Goal: Task Accomplishment & Management: Complete application form

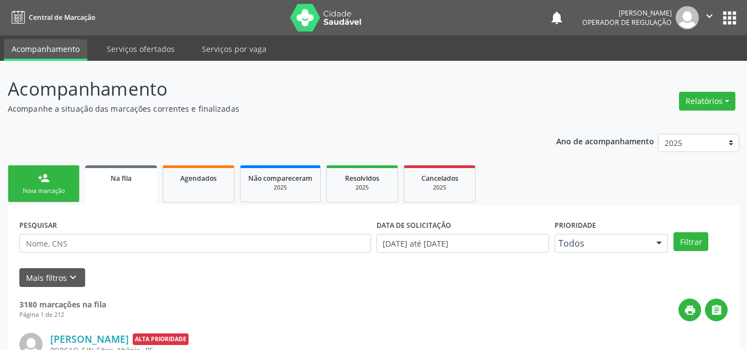
scroll to position [15, 0]
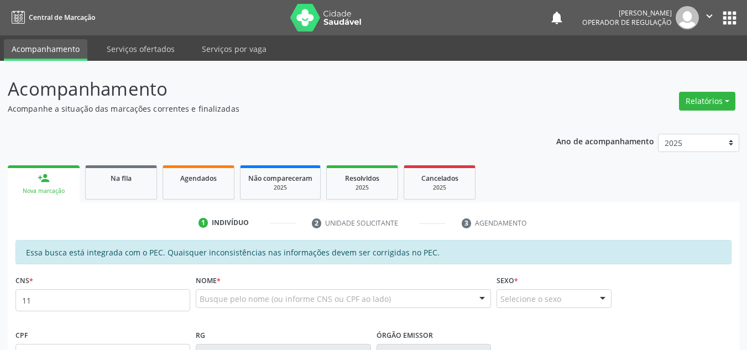
type input "1"
type input "203 7888 2974 0005"
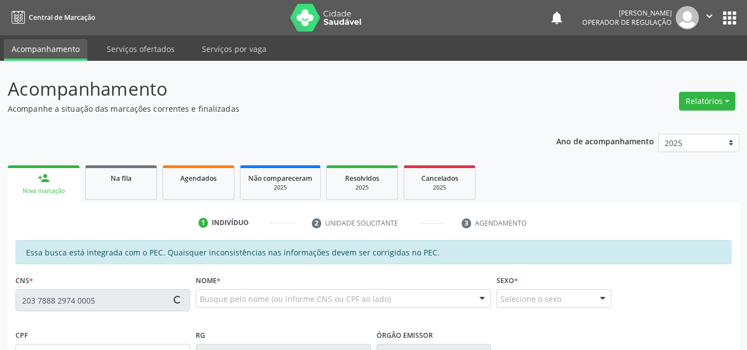
type input "01/04/1951"
type input "S/N"
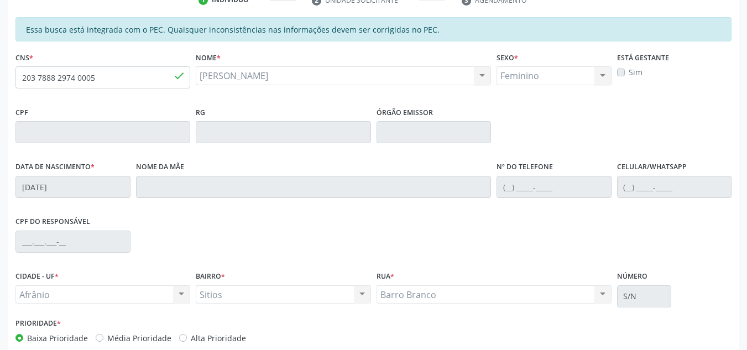
scroll to position [281, 0]
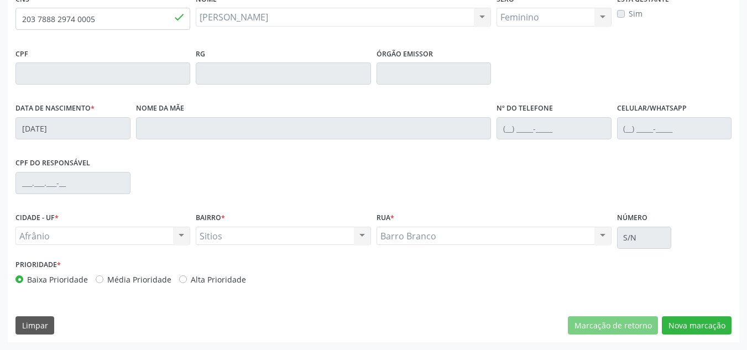
click at [110, 279] on label "Média Prioridade" at bounding box center [139, 280] width 64 height 12
click at [103, 279] on input "Média Prioridade" at bounding box center [100, 279] width 8 height 10
radio input "true"
click at [691, 326] on button "Nova marcação" at bounding box center [697, 325] width 70 height 19
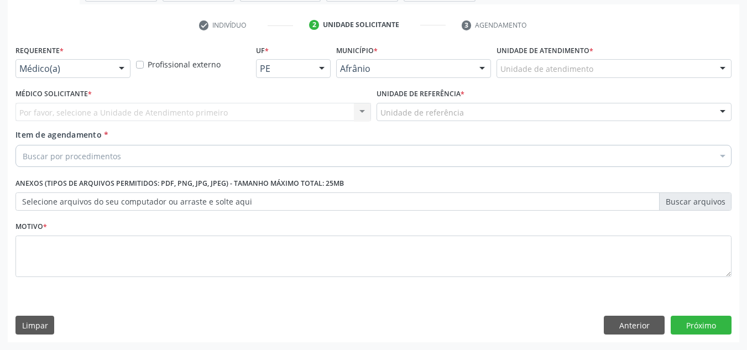
scroll to position [198, 0]
drag, startPoint x: 629, startPoint y: 46, endPoint x: 625, endPoint y: 54, distance: 8.2
click at [625, 54] on div "Unidade de atendimento * Unidade de atendimento Academia da Saude de Afranio Ac…" at bounding box center [614, 59] width 235 height 35
click at [626, 61] on div "Unidade de atendimento" at bounding box center [614, 68] width 235 height 19
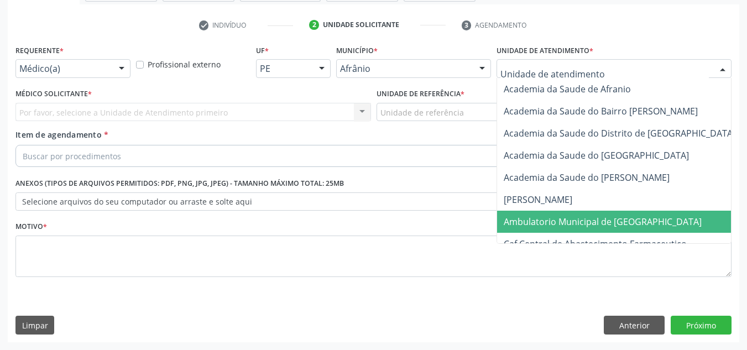
click at [630, 229] on span "Ambulatorio Municipal de [GEOGRAPHIC_DATA]" at bounding box center [632, 222] width 270 height 22
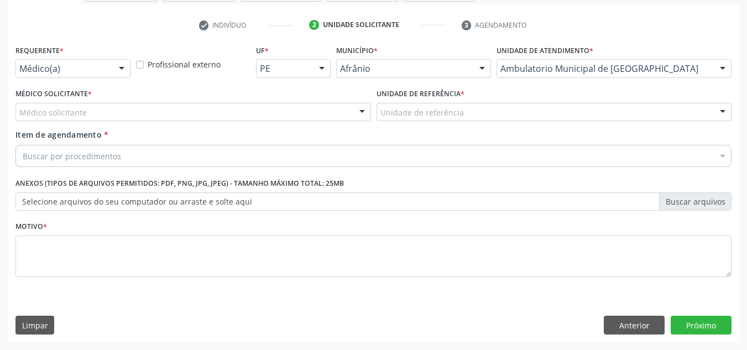
click at [218, 285] on fieldset "Motivo *" at bounding box center [373, 251] width 716 height 66
click at [148, 150] on div "Buscar por procedimentos" at bounding box center [373, 156] width 716 height 22
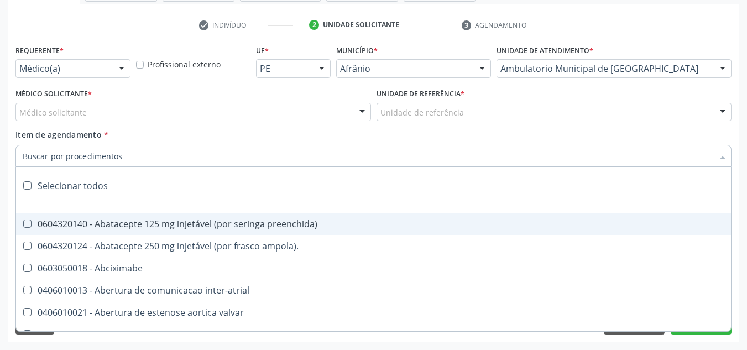
paste input "0301010072-225112"
type input "0301010072-225112"
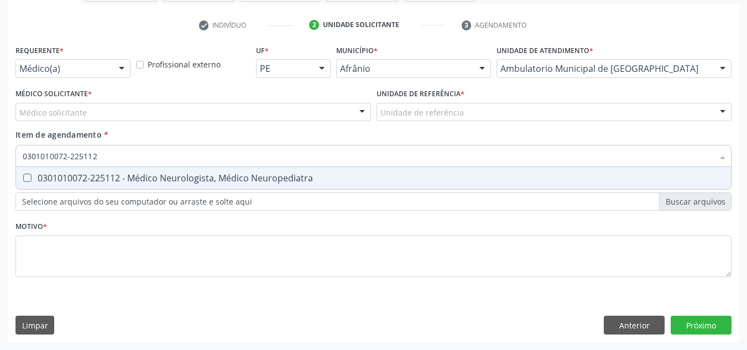
click at [205, 187] on span "0301010072-225112 - Médico Neurologista, Médico Neuropediatra" at bounding box center [373, 178] width 715 height 22
checkbox Neuropediatra "true"
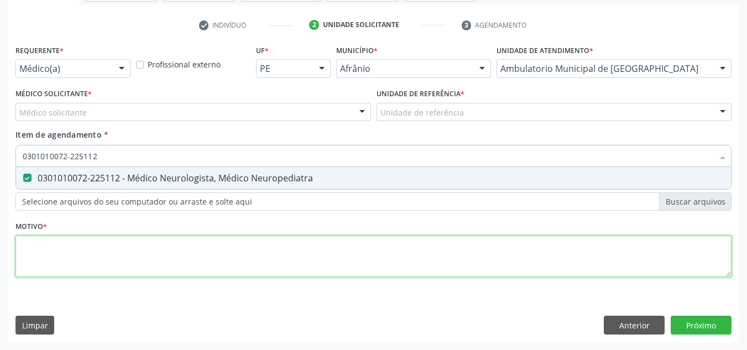
click at [160, 253] on div "Requerente * Médico(a) Médico(a) Enfermeiro(a) Paciente Nenhum resultado encont…" at bounding box center [373, 167] width 716 height 250
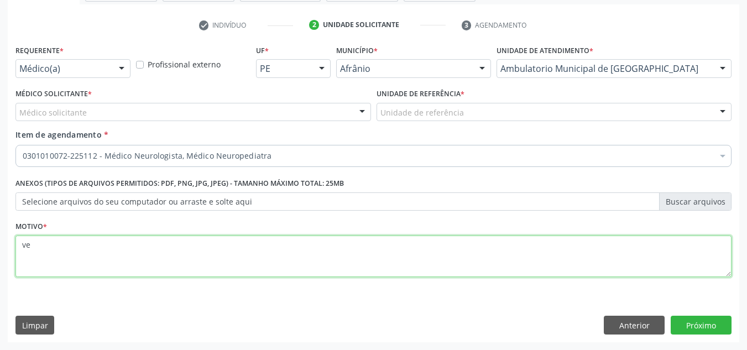
type textarea "v"
type textarea "vertigem crônica a/e"
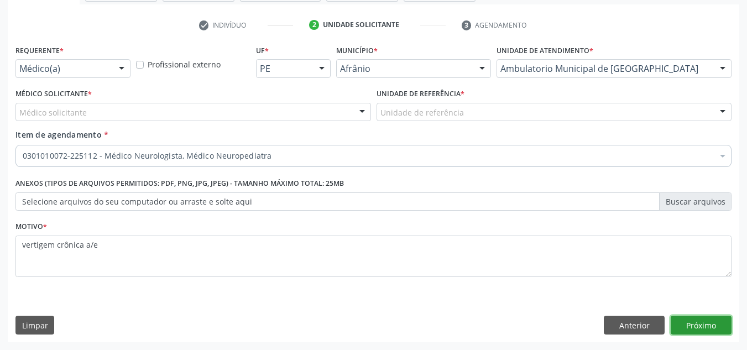
click at [691, 317] on button "Próximo" at bounding box center [701, 325] width 61 height 19
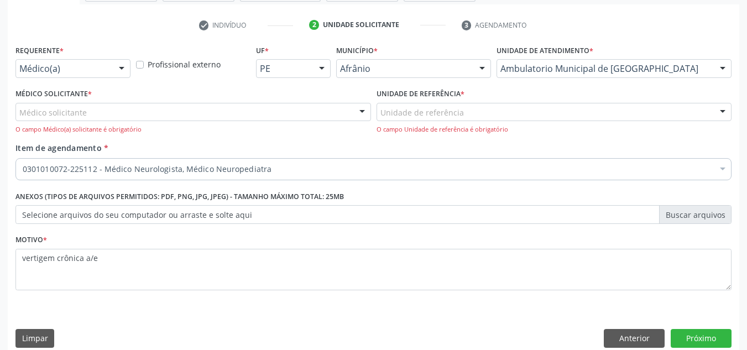
click at [273, 103] on div "Médico solicitante" at bounding box center [193, 112] width 356 height 19
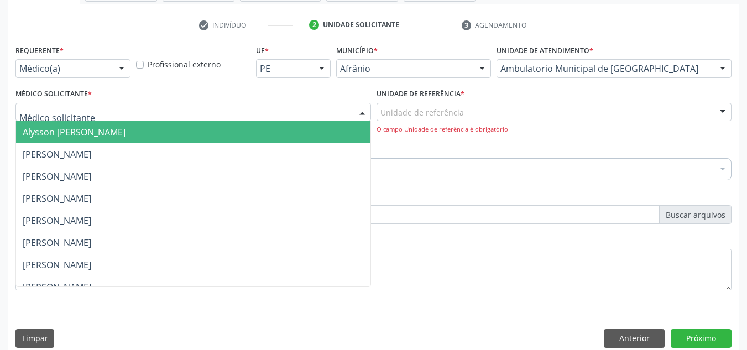
drag, startPoint x: 272, startPoint y: 130, endPoint x: 335, endPoint y: 129, distance: 63.6
click at [290, 127] on span "Alysson [PERSON_NAME]" at bounding box center [193, 132] width 354 height 22
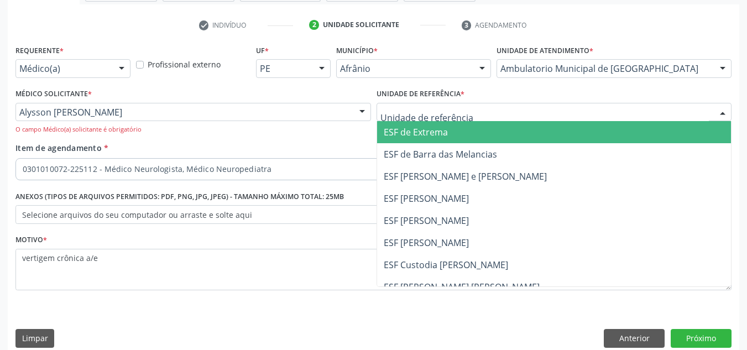
drag, startPoint x: 264, startPoint y: 101, endPoint x: 278, endPoint y: 132, distance: 33.9
click at [264, 106] on div "Médico Solicitante * Alysson Rodrigo Ferreira Cavalcanti Alysson Rodrigo Ferrei…" at bounding box center [193, 110] width 356 height 49
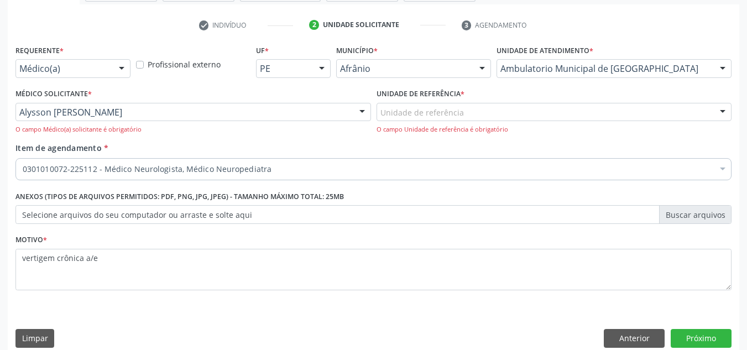
click at [286, 113] on div "Alysson [PERSON_NAME]" at bounding box center [193, 112] width 356 height 19
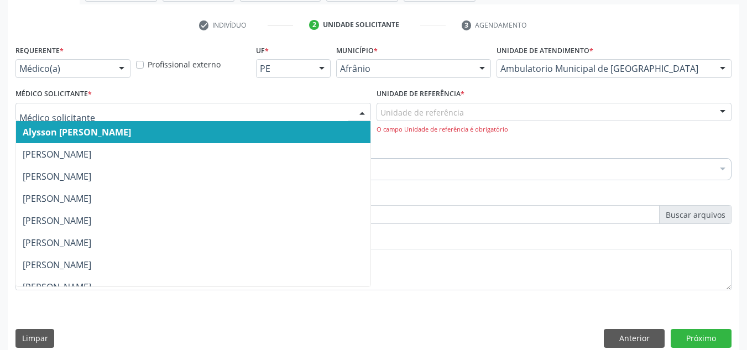
click at [318, 178] on span "[PERSON_NAME]" at bounding box center [193, 176] width 354 height 22
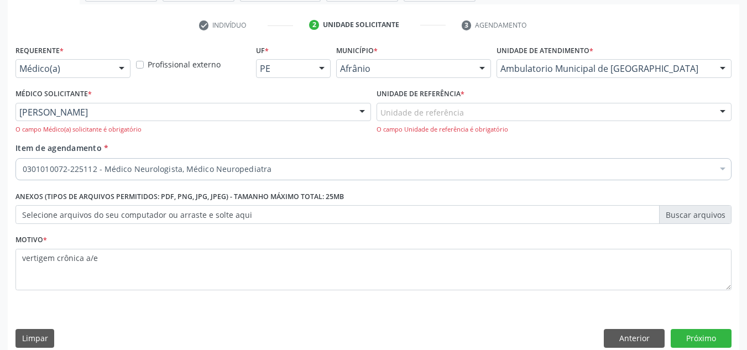
drag, startPoint x: 410, startPoint y: 124, endPoint x: 413, endPoint y: 135, distance: 10.7
click at [411, 131] on div "Unidade de referência ESF de Extrema ESF de Barra das Melancias ESF Jose e Mari…" at bounding box center [555, 119] width 356 height 32
click at [453, 98] on label "Unidade de referência *" at bounding box center [421, 94] width 88 height 17
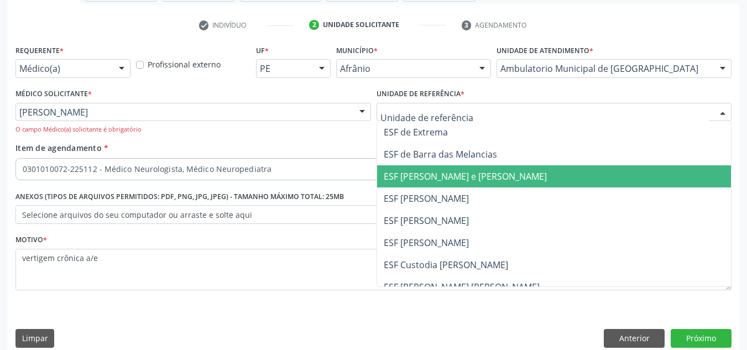
click at [468, 180] on span "ESF [PERSON_NAME] e [PERSON_NAME]" at bounding box center [465, 176] width 163 height 12
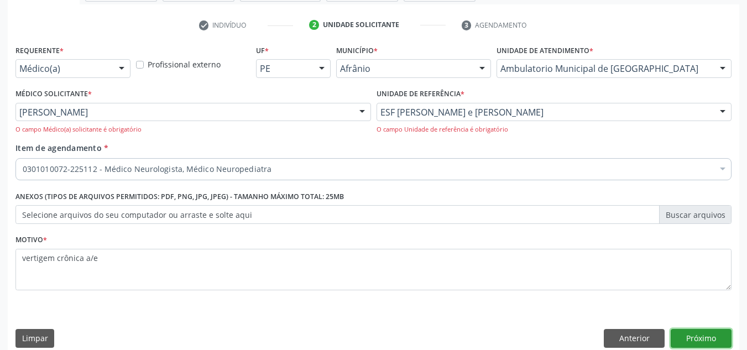
click at [709, 338] on button "Próximo" at bounding box center [701, 338] width 61 height 19
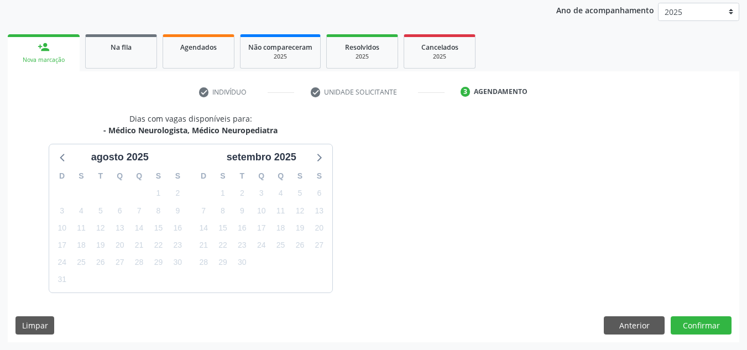
scroll to position [164, 0]
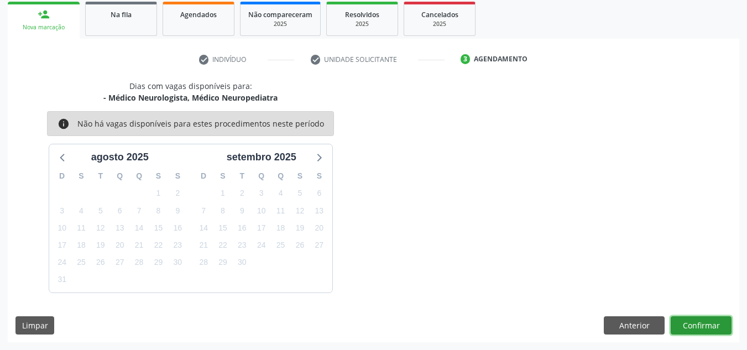
click at [716, 326] on button "Confirmar" at bounding box center [701, 325] width 61 height 19
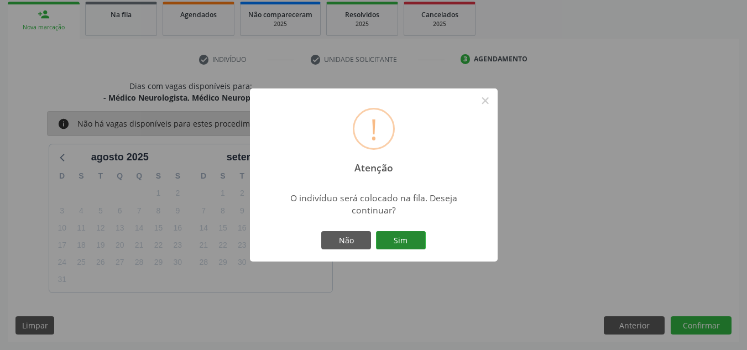
click at [408, 246] on button "Sim" at bounding box center [401, 240] width 50 height 19
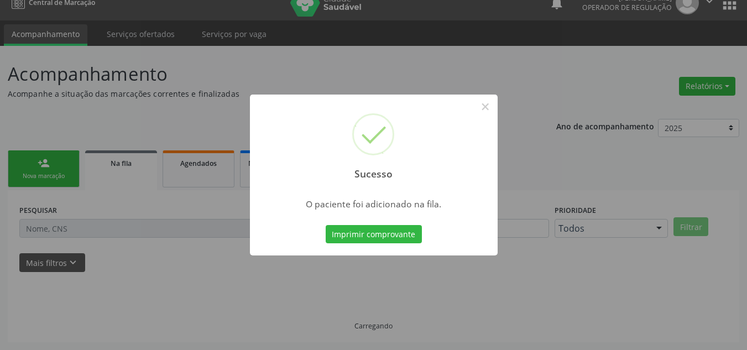
scroll to position [15, 0]
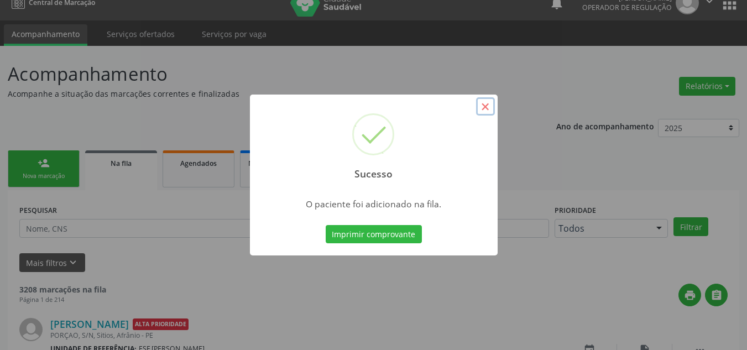
click at [490, 112] on button "×" at bounding box center [485, 106] width 19 height 19
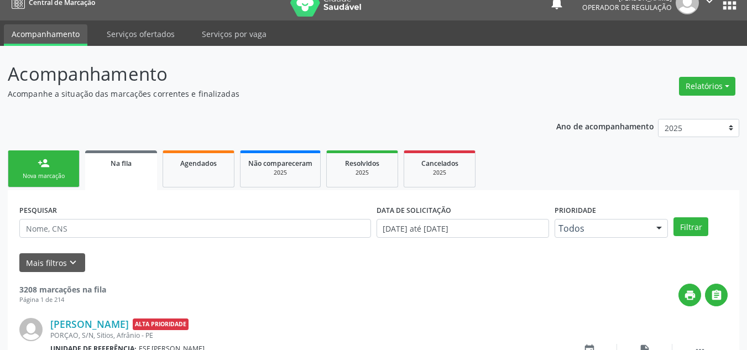
click at [60, 165] on link "person_add Nova marcação" at bounding box center [44, 168] width 72 height 37
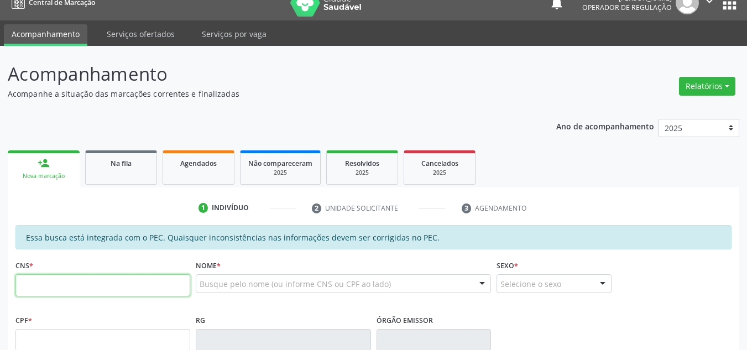
click at [84, 293] on input "text" at bounding box center [102, 285] width 175 height 22
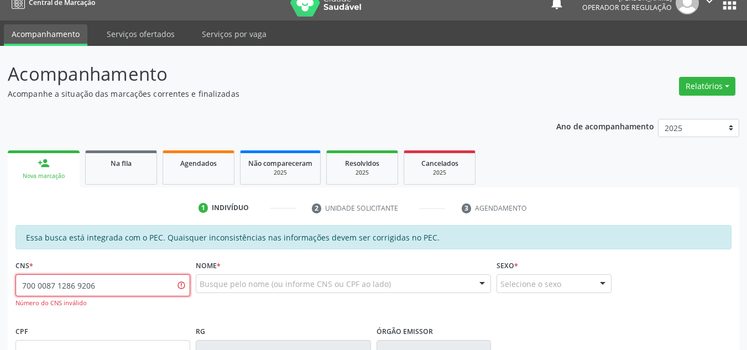
type input "700 0087 1286 9206"
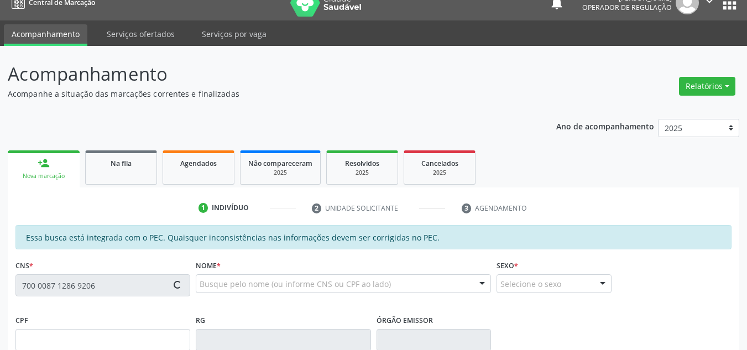
type input "213.785.504-63"
type input "01/04/1953"
type input "Cristina Marques Nunes"
type input "(87) 98819-1502"
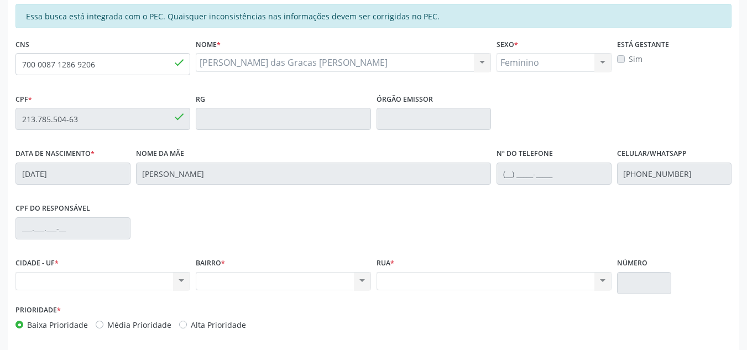
scroll to position [281, 0]
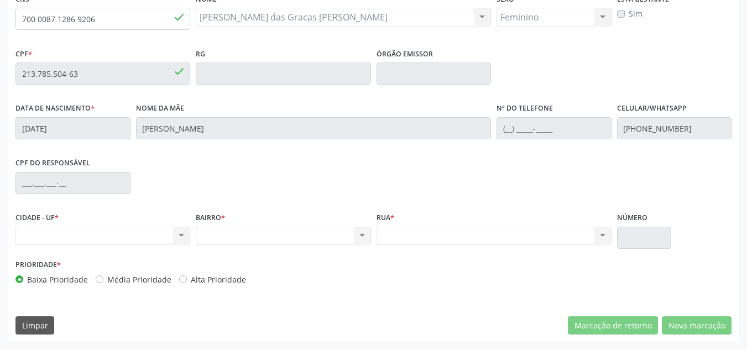
click at [138, 280] on label "Média Prioridade" at bounding box center [139, 280] width 64 height 12
click at [103, 280] on input "Média Prioridade" at bounding box center [100, 279] width 8 height 10
radio input "true"
click at [118, 234] on div "Nenhum resultado encontrado para: " " Não há nenhuma opção para ser exibida." at bounding box center [102, 236] width 175 height 19
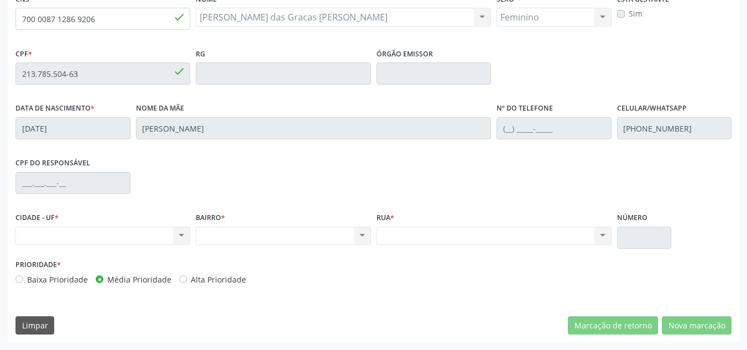
click at [118, 234] on div "Nenhum resultado encontrado para: " " Não há nenhuma opção para ser exibida." at bounding box center [102, 236] width 175 height 19
drag, startPoint x: 118, startPoint y: 234, endPoint x: 119, endPoint y: 227, distance: 7.3
click at [118, 232] on div "Nenhum resultado encontrado para: " " Não há nenhuma opção para ser exibida." at bounding box center [102, 236] width 175 height 19
drag, startPoint x: 117, startPoint y: 12, endPoint x: 0, endPoint y: 23, distance: 117.2
click at [0, 23] on div "Acompanhamento Acompanhe a situação das marcações correntes e finalizadas Relat…" at bounding box center [373, 64] width 747 height 571
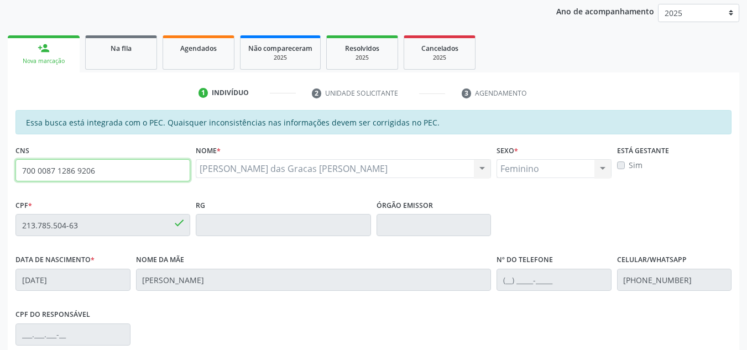
scroll to position [116, 0]
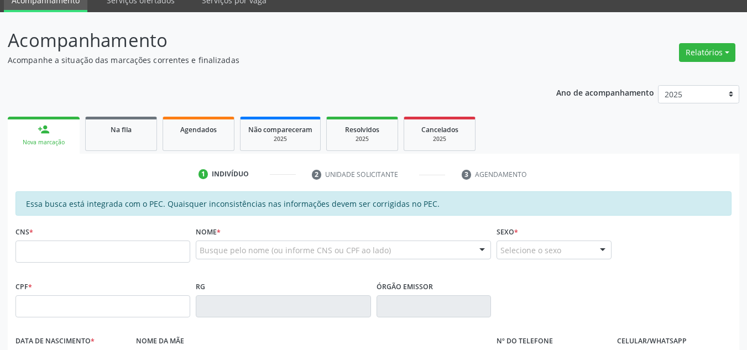
scroll to position [111, 0]
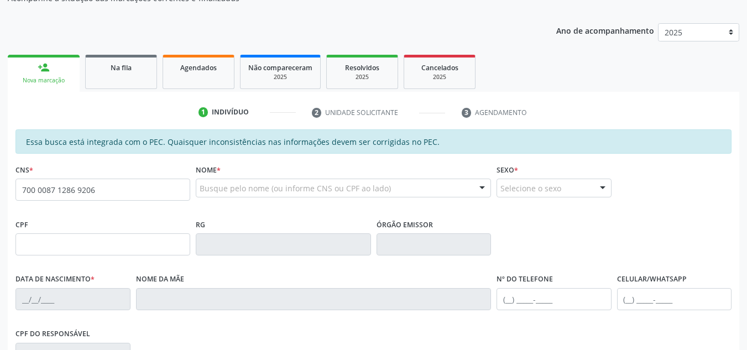
type input "700 0087 1286 9206"
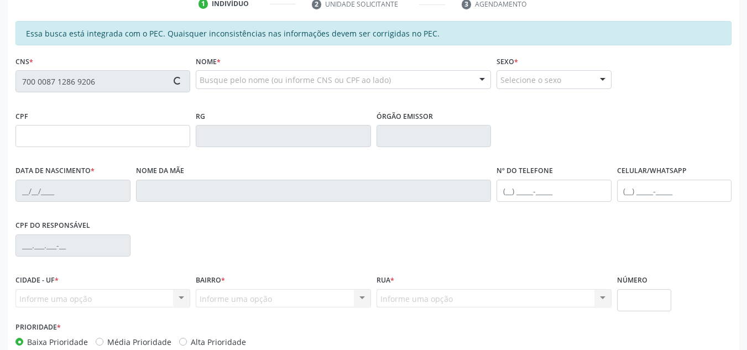
scroll to position [221, 0]
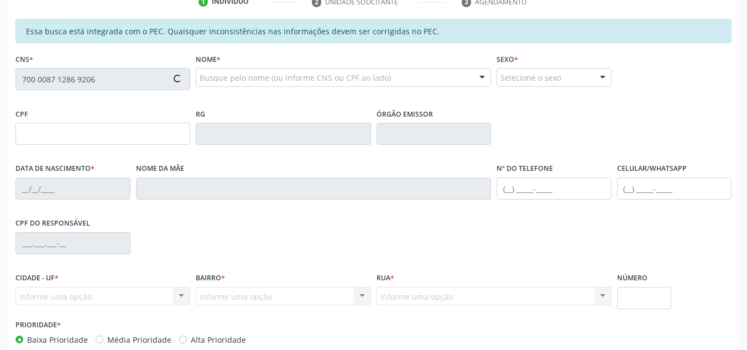
type input "213.785.504-63"
type input "[DATE]"
type input "[PERSON_NAME]"
type input "[PHONE_NUMBER]"
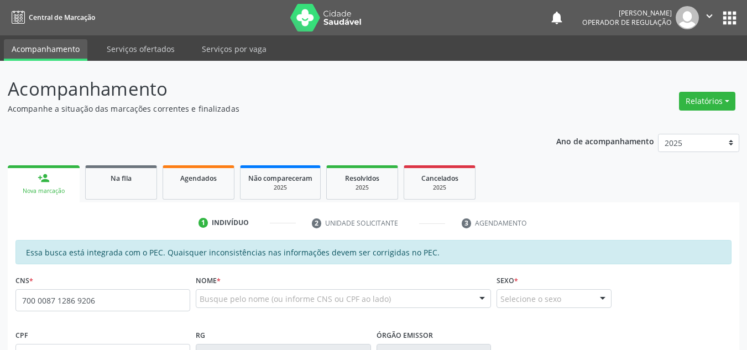
type input "700 0087 1286 9206"
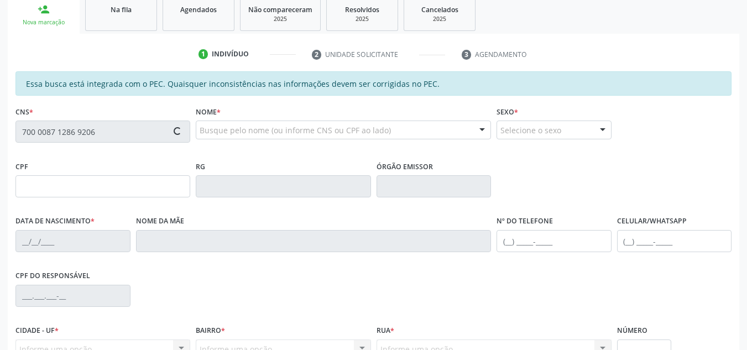
scroll to position [276, 0]
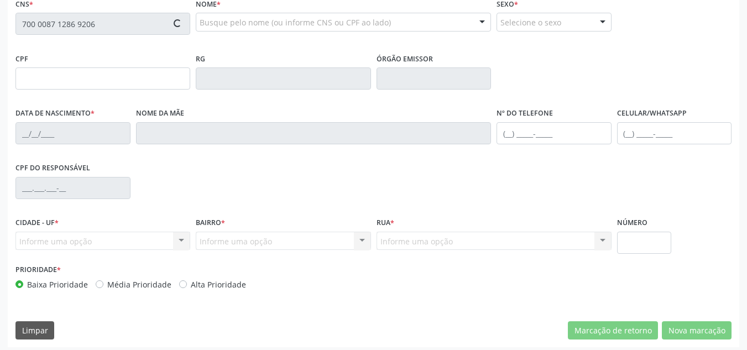
type input "213.785.504-63"
type input "[DATE]"
type input "[PERSON_NAME]"
type input "[PHONE_NUMBER]"
type input "S/N"
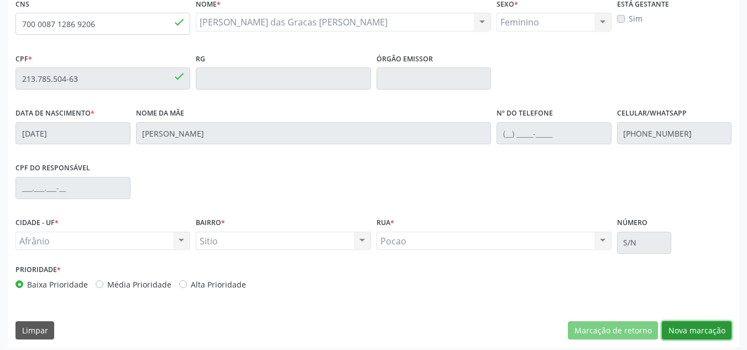
click at [697, 328] on button "Nova marcação" at bounding box center [697, 330] width 70 height 19
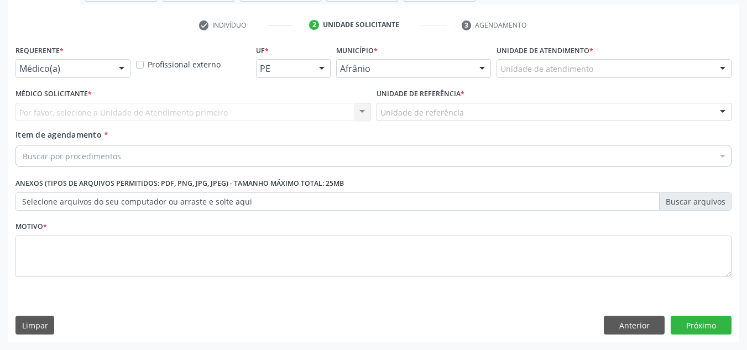
scroll to position [198, 0]
click at [683, 45] on div "Unidade de atendimento * Unidade de atendimento Academia da Saude de Afranio Ac…" at bounding box center [614, 59] width 235 height 35
click at [688, 57] on div "Unidade de atendimento * Unidade de atendimento Academia da Saude de Afranio Ac…" at bounding box center [614, 59] width 235 height 35
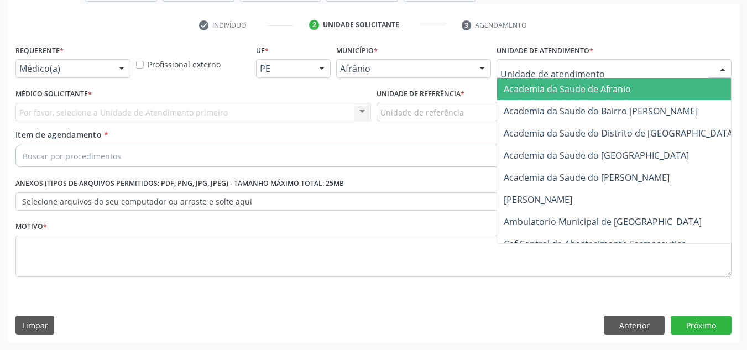
click at [690, 60] on div at bounding box center [614, 68] width 235 height 19
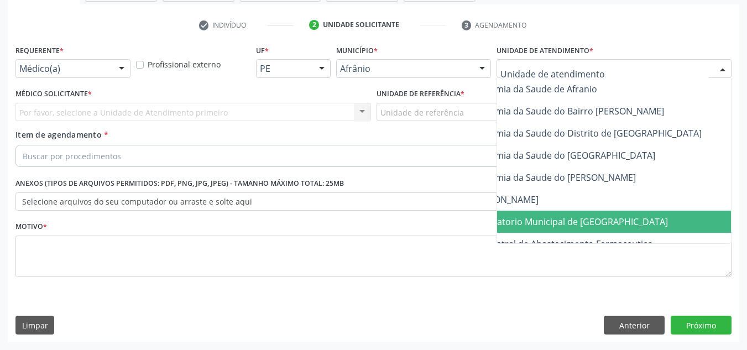
scroll to position [0, 35]
click at [661, 219] on span "Ambulatorio Municipal de [GEOGRAPHIC_DATA]" at bounding box center [597, 222] width 270 height 22
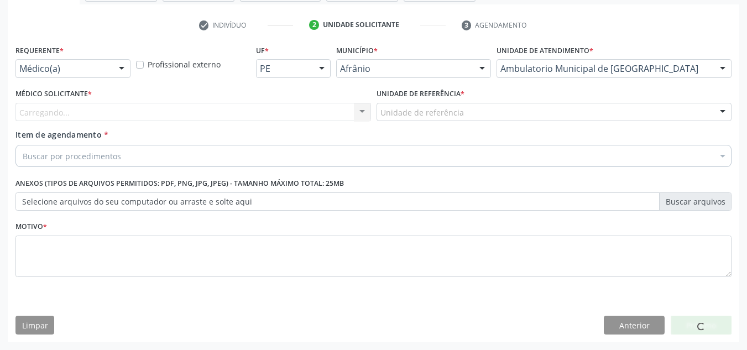
click at [289, 99] on div "Médico Solicitante * Carregando... Nenhum resultado encontrado para: " " Não há…" at bounding box center [193, 103] width 356 height 35
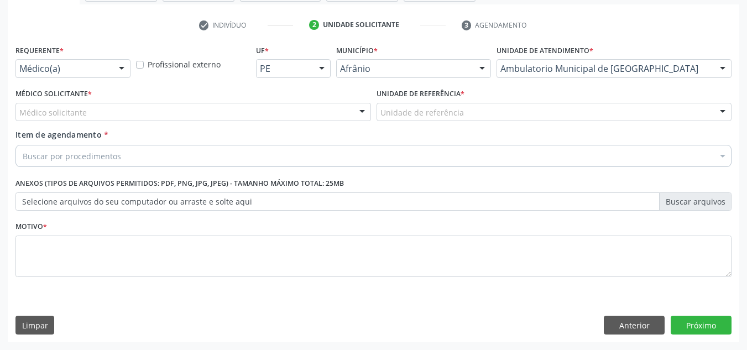
click at [291, 114] on div "Médico solicitante" at bounding box center [193, 112] width 356 height 19
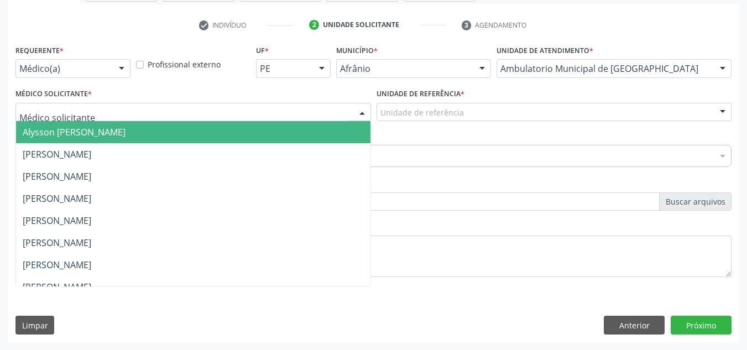
drag, startPoint x: 305, startPoint y: 128, endPoint x: 383, endPoint y: 103, distance: 81.8
click at [309, 127] on span "Alysson [PERSON_NAME]" at bounding box center [193, 132] width 354 height 22
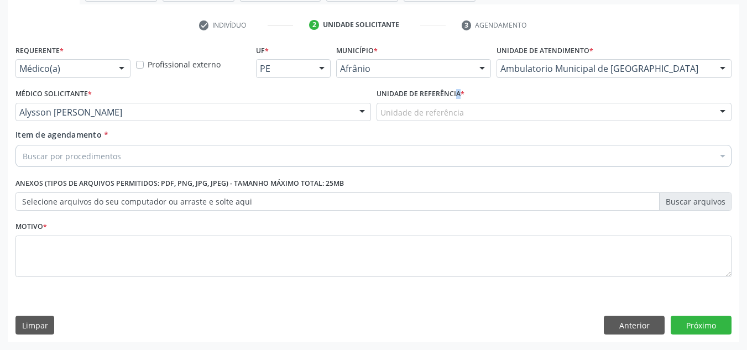
drag, startPoint x: 446, startPoint y: 97, endPoint x: 447, endPoint y: 114, distance: 17.7
click at [446, 106] on div "Unidade de referência * Unidade de referência ESF de Extrema ESF de Barra das M…" at bounding box center [555, 103] width 356 height 35
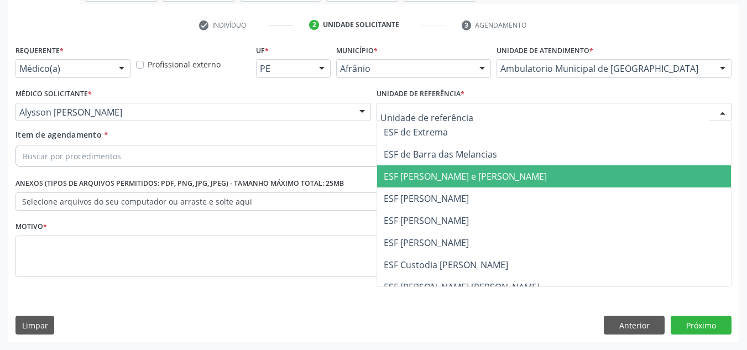
click at [460, 181] on span "ESF [PERSON_NAME] e [PERSON_NAME]" at bounding box center [465, 176] width 163 height 12
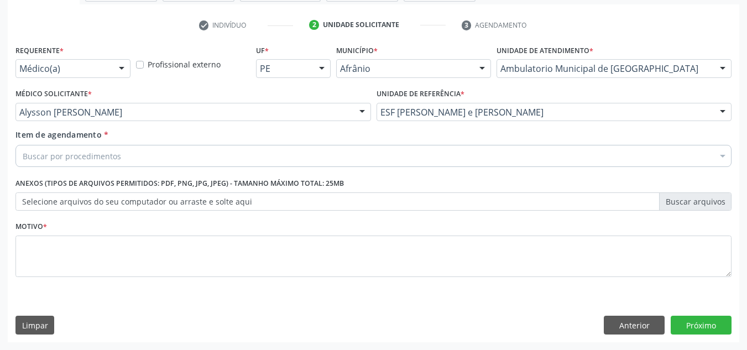
click at [552, 147] on div "Buscar por procedimentos" at bounding box center [373, 156] width 716 height 22
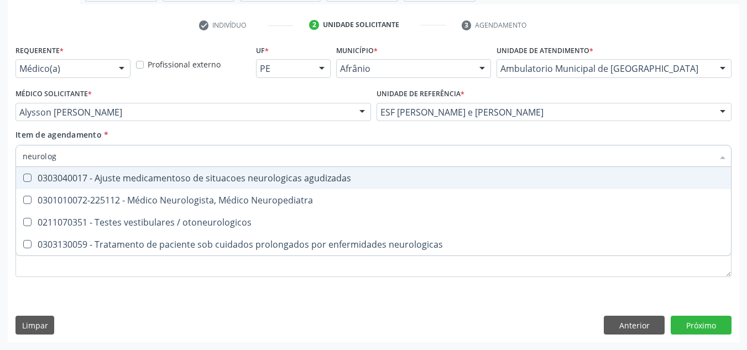
type input "neurologi"
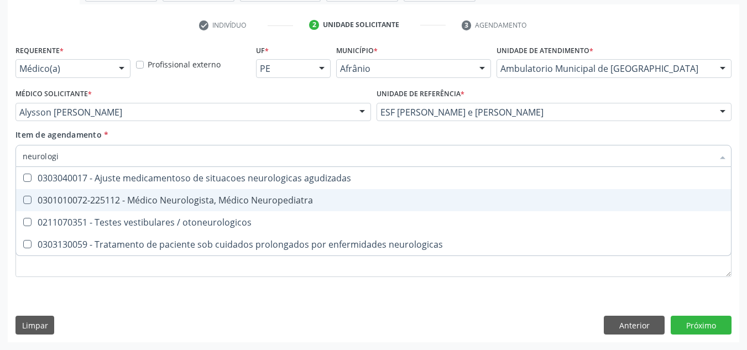
click at [242, 206] on span "0301010072-225112 - Médico Neurologista, Médico Neuropediatra" at bounding box center [373, 200] width 715 height 22
checkbox Neuropediatra "true"
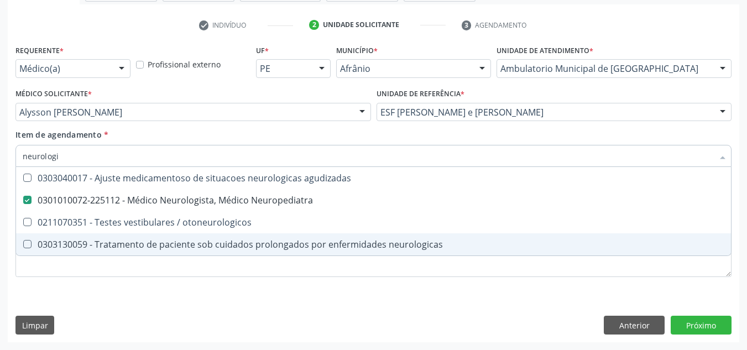
click at [227, 318] on div "Requerente * Médico(a) Médico(a) Enfermeiro(a) Paciente Nenhum resultado encont…" at bounding box center [374, 192] width 732 height 300
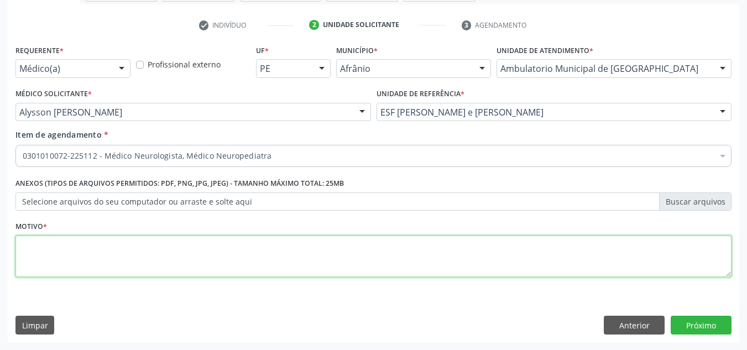
click at [189, 248] on textarea at bounding box center [373, 257] width 716 height 42
type textarea "POLINEUROPATIA"
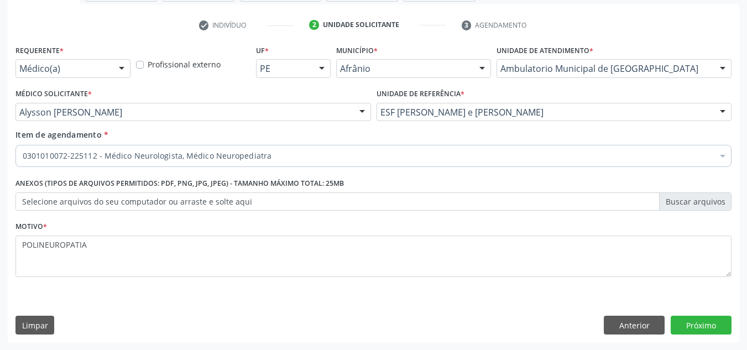
click at [698, 315] on div "Requerente * Médico(a) Médico(a) Enfermeiro(a) Paciente Nenhum resultado encont…" at bounding box center [374, 192] width 732 height 300
click at [719, 320] on button "Próximo" at bounding box center [701, 325] width 61 height 19
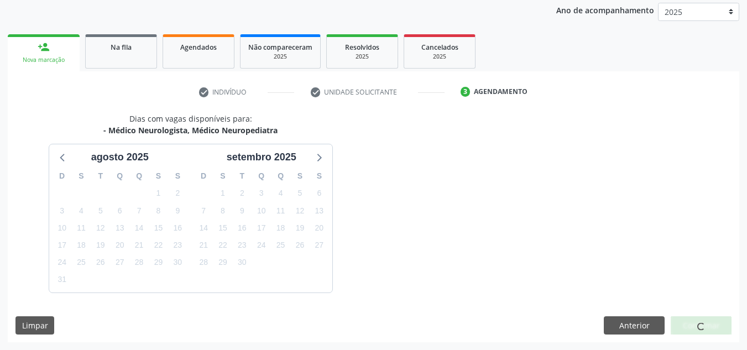
scroll to position [164, 0]
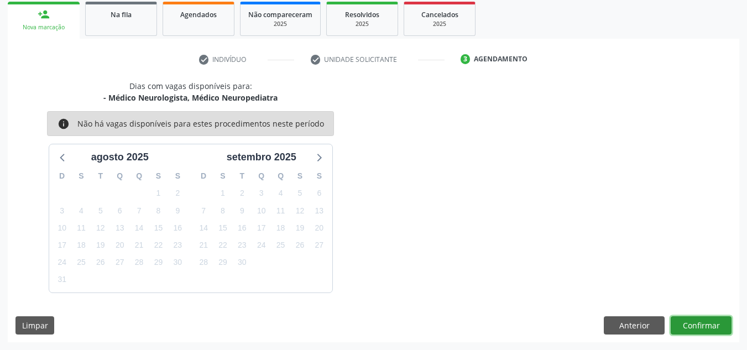
click at [714, 324] on button "Confirmar" at bounding box center [701, 325] width 61 height 19
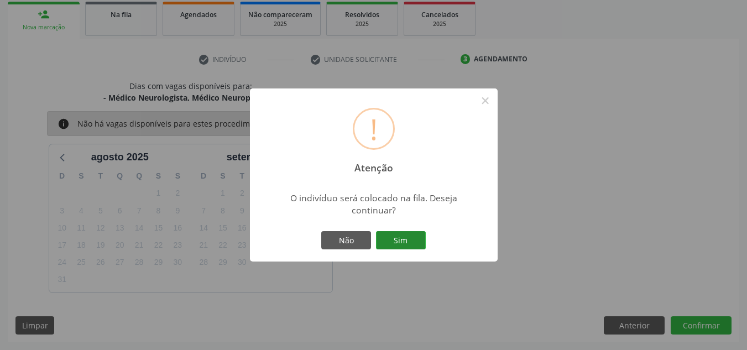
click at [415, 248] on button "Sim" at bounding box center [401, 240] width 50 height 19
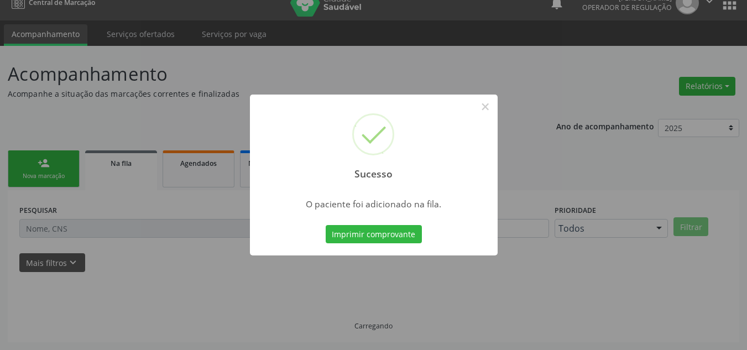
scroll to position [15, 0]
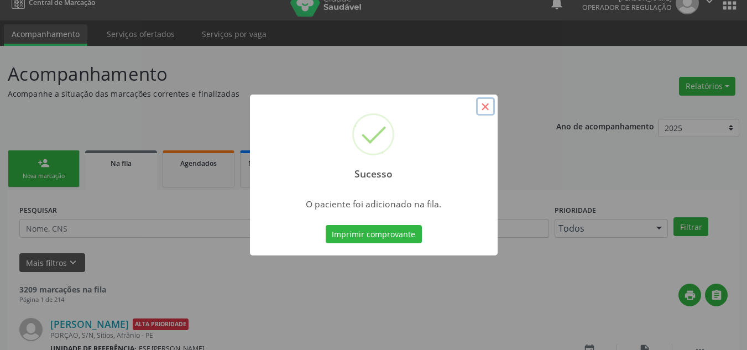
click at [491, 102] on button "×" at bounding box center [485, 106] width 19 height 19
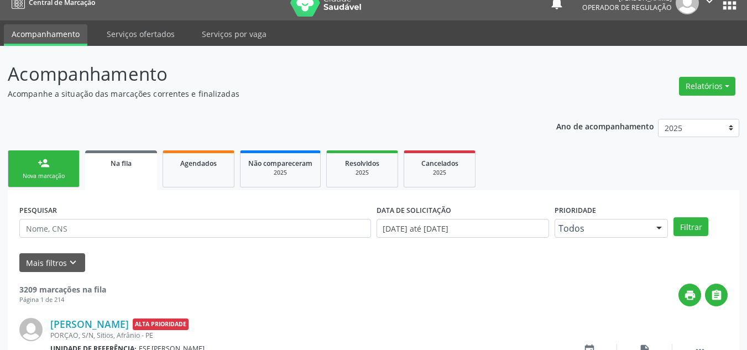
click at [58, 169] on link "person_add Nova marcação" at bounding box center [44, 168] width 72 height 37
click at [46, 163] on div "person_add" at bounding box center [44, 163] width 12 height 12
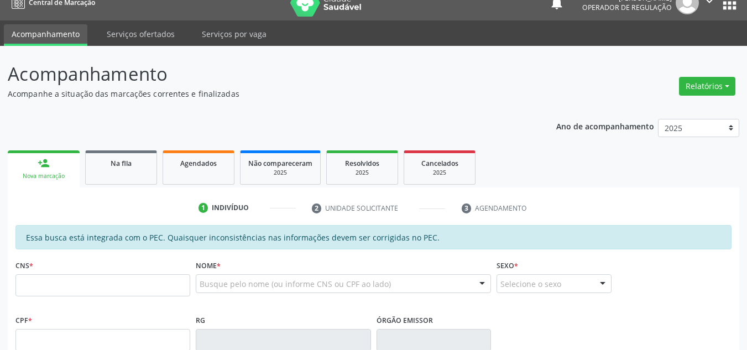
click at [57, 170] on link "person_add Nova marcação" at bounding box center [44, 168] width 72 height 37
click at [98, 281] on input "text" at bounding box center [102, 285] width 175 height 22
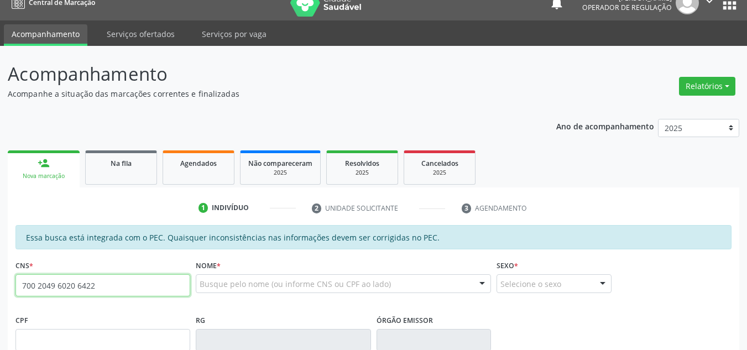
type input "700 2049 6020 6422"
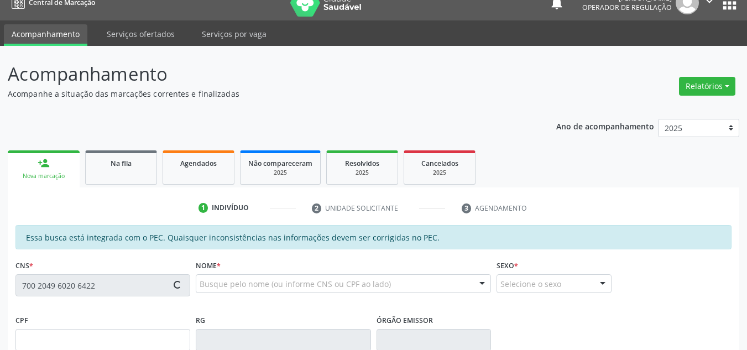
type input "774.757.044-91"
type input "27/11/1952"
type input "Raimunda Maria de Macedo"
type input "(87) 98837-7115"
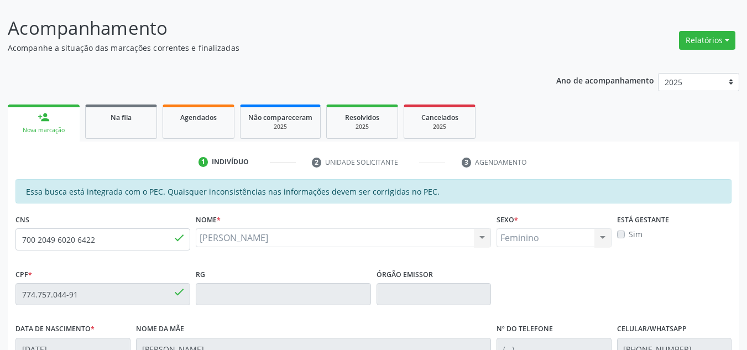
scroll to position [60, 0]
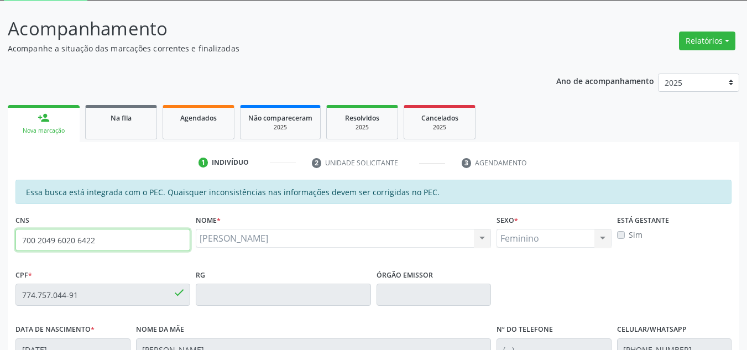
drag, startPoint x: 116, startPoint y: 243, endPoint x: 0, endPoint y: 226, distance: 117.3
click at [0, 227] on div "Acompanhamento Acompanhe a situação das marcações correntes e finalizadas Relat…" at bounding box center [373, 286] width 747 height 571
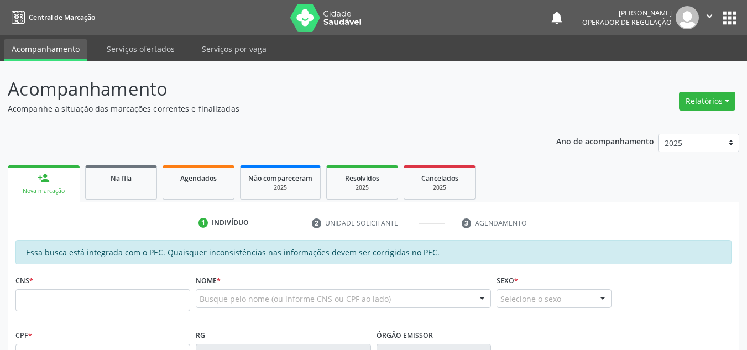
scroll to position [60, 0]
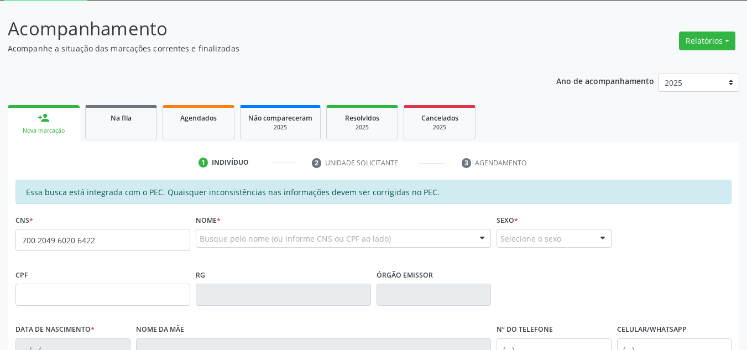
type input "700 2049 6020 6422"
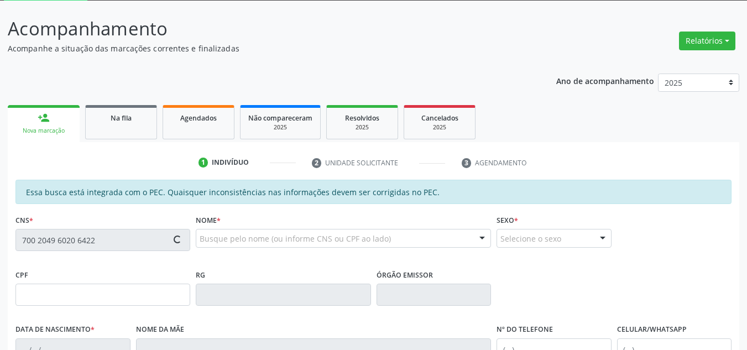
type input "774.757.044-91"
type input "[DATE]"
type input "[PERSON_NAME]"
type input "[PHONE_NUMBER]"
type input "S/N"
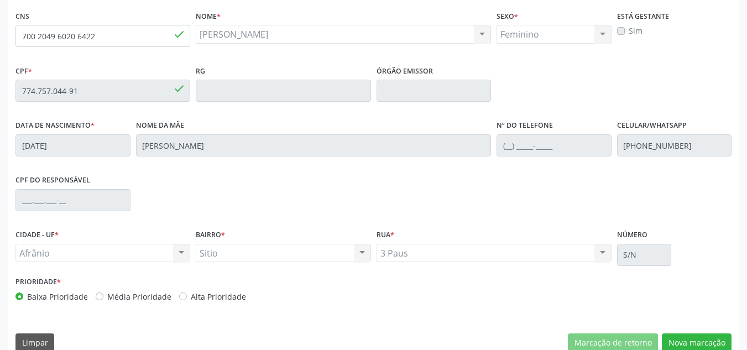
scroll to position [281, 0]
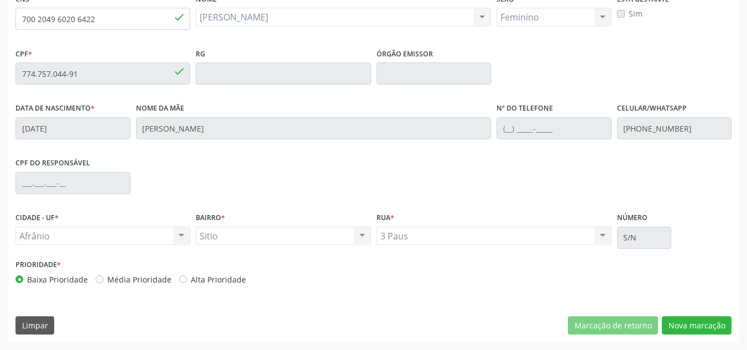
click at [113, 278] on label "Média Prioridade" at bounding box center [139, 280] width 64 height 12
click at [103, 278] on input "Média Prioridade" at bounding box center [100, 279] width 8 height 10
radio input "true"
click at [710, 319] on button "Nova marcação" at bounding box center [697, 325] width 70 height 19
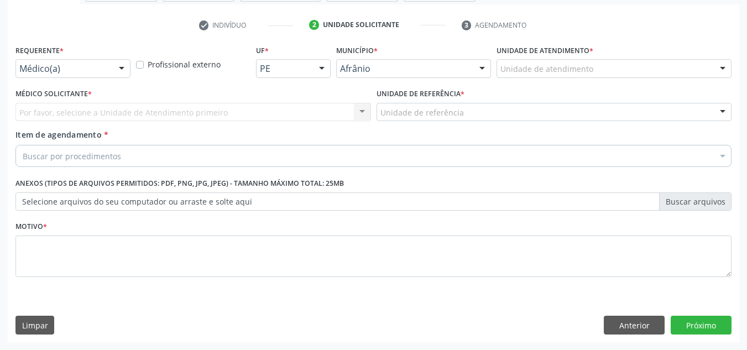
click at [623, 58] on div "Unidade de atendimento * Unidade de atendimento Academia da Saude de Afranio Ac…" at bounding box center [614, 59] width 235 height 35
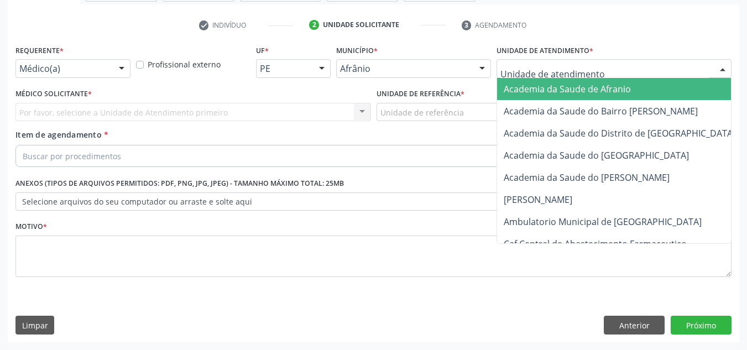
drag, startPoint x: 621, startPoint y: 75, endPoint x: 614, endPoint y: 98, distance: 24.2
click at [620, 78] on div "Academia da Saude de Afranio Academia da Saude do Bairro Roberto Luis Academia …" at bounding box center [614, 68] width 235 height 19
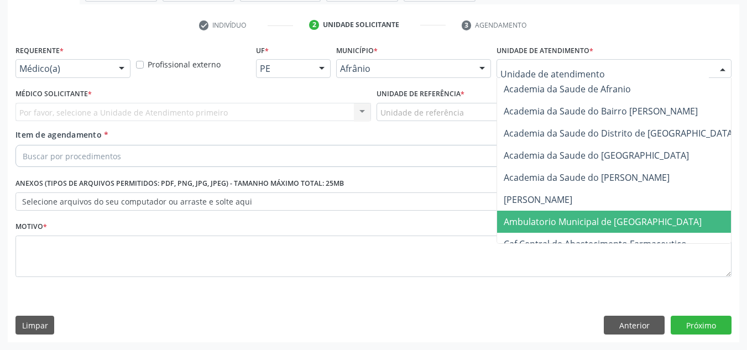
click at [552, 223] on span "Ambulatorio Municipal de [GEOGRAPHIC_DATA]" at bounding box center [603, 222] width 198 height 12
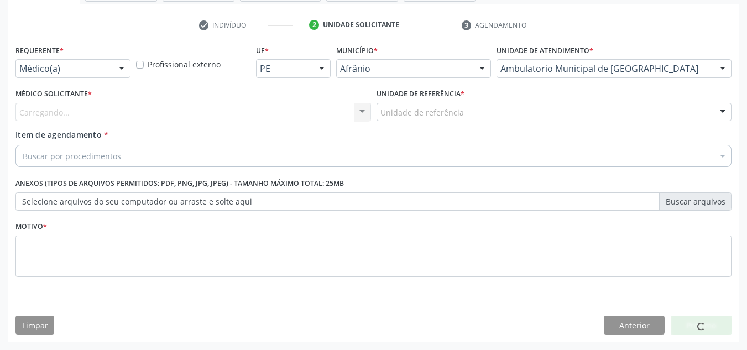
click at [337, 112] on div "Carregando... Nenhum resultado encontrado para: " " Não há nenhuma opção para s…" at bounding box center [193, 112] width 356 height 19
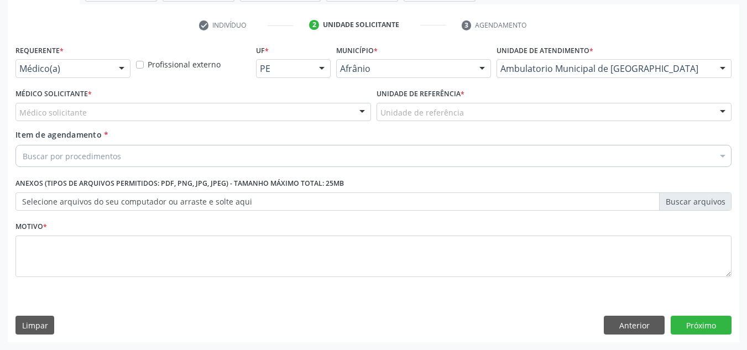
click at [346, 107] on div "Médico solicitante" at bounding box center [193, 112] width 356 height 19
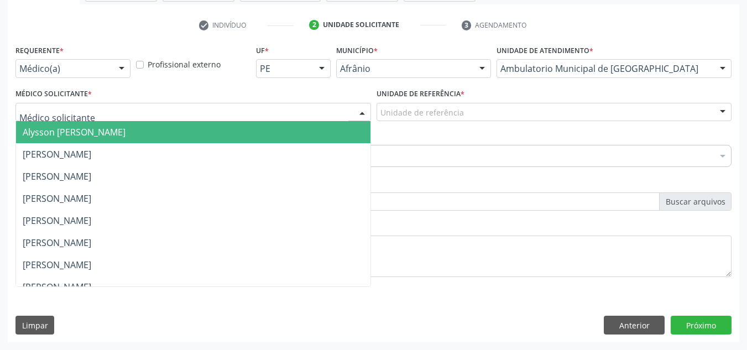
click at [351, 127] on span "Alysson [PERSON_NAME]" at bounding box center [193, 132] width 354 height 22
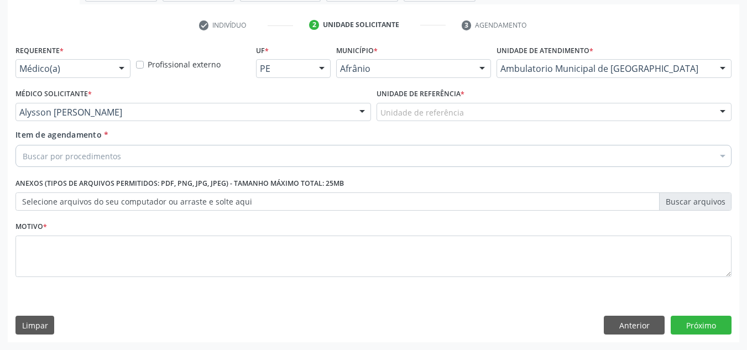
click at [315, 122] on div "Médico Solicitante * Alysson Rodrigo Ferreira Cavalcanti Alysson Rodrigo Ferrei…" at bounding box center [193, 107] width 361 height 43
click at [337, 101] on div "Médico Solicitante * Alysson Rodrigo Ferreira Cavalcanti Alysson Rodrigo Ferrei…" at bounding box center [193, 103] width 356 height 35
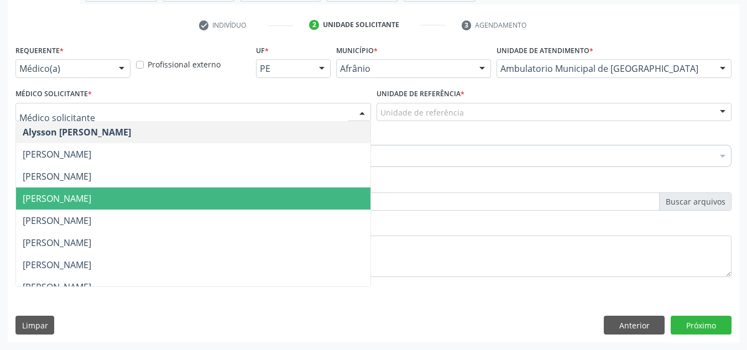
drag, startPoint x: 319, startPoint y: 201, endPoint x: 434, endPoint y: 177, distance: 117.0
click at [323, 201] on span "[PERSON_NAME]" at bounding box center [193, 198] width 354 height 22
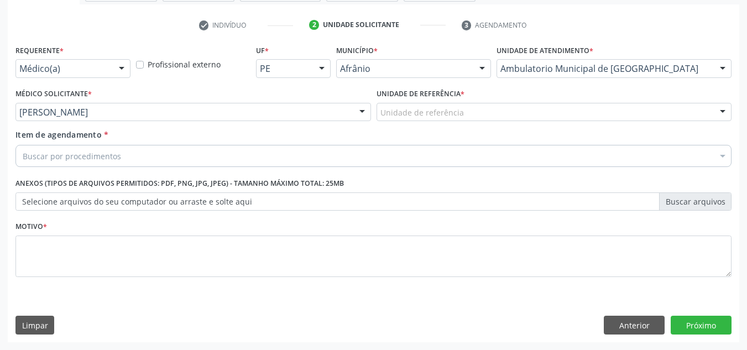
drag, startPoint x: 518, startPoint y: 105, endPoint x: 521, endPoint y: 114, distance: 10.3
click at [520, 112] on div "Unidade de referência" at bounding box center [555, 112] width 356 height 19
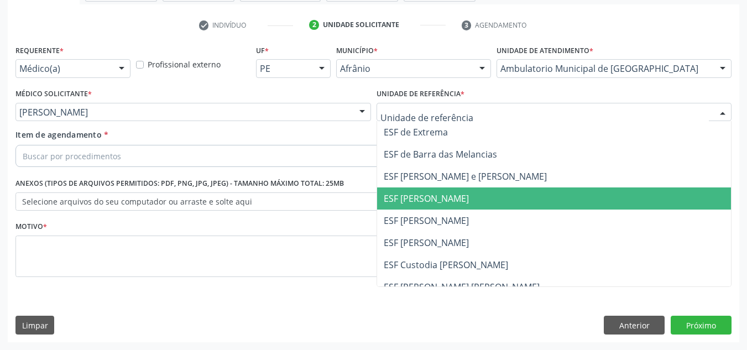
click at [488, 192] on span "ESF [PERSON_NAME]" at bounding box center [554, 198] width 354 height 22
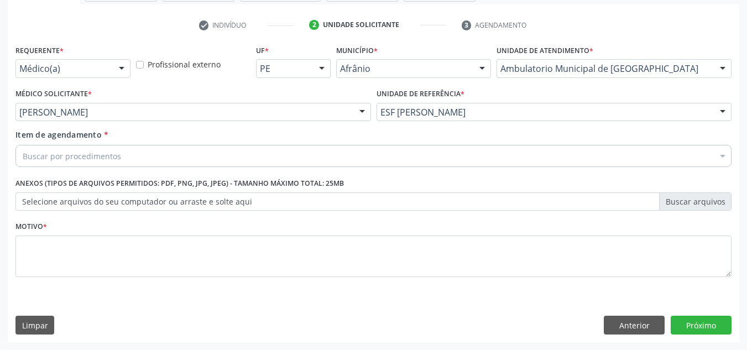
drag, startPoint x: 436, startPoint y: 169, endPoint x: 439, endPoint y: 161, distance: 8.1
click at [436, 168] on div "Item de agendamento * Buscar por procedimentos Selecionar todos 0604320140 - Ab…" at bounding box center [374, 150] width 722 height 43
click at [439, 161] on div "Buscar por procedimentos" at bounding box center [373, 156] width 716 height 22
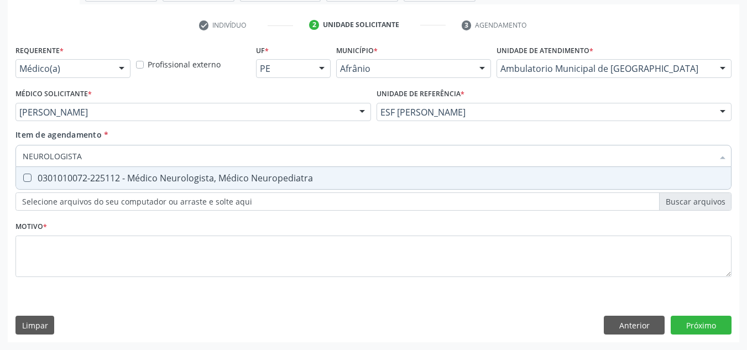
type input "NEUROLOGISTA"
drag, startPoint x: 456, startPoint y: 169, endPoint x: 430, endPoint y: 213, distance: 50.6
click at [452, 170] on span "0301010072-225112 - Médico Neurologista, Médico Neuropediatra" at bounding box center [373, 178] width 715 height 22
checkbox Neuropediatra "true"
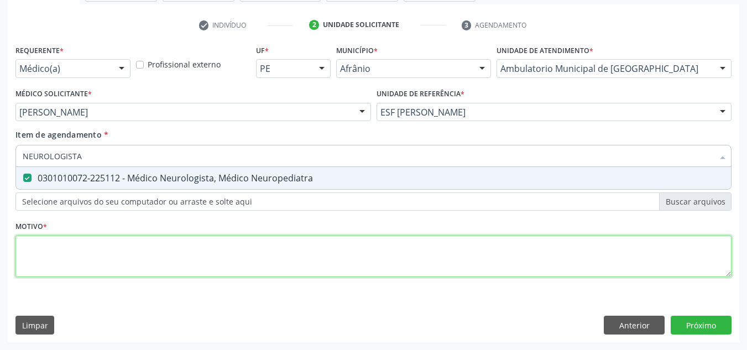
click at [416, 261] on div "Requerente * Médico(a) Médico(a) Enfermeiro(a) Paciente Nenhum resultado encont…" at bounding box center [373, 167] width 716 height 250
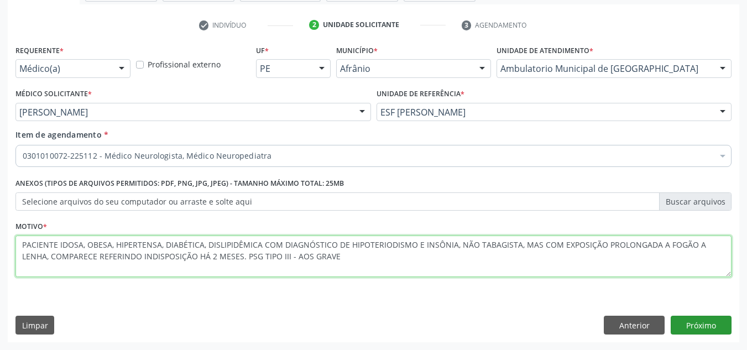
type textarea "PACIENTE IDOSA, OBESA, HIPERTENSA, DIABÉTICA, DISLIPIDÊMICA COM DIAGNÓSTICO DE …"
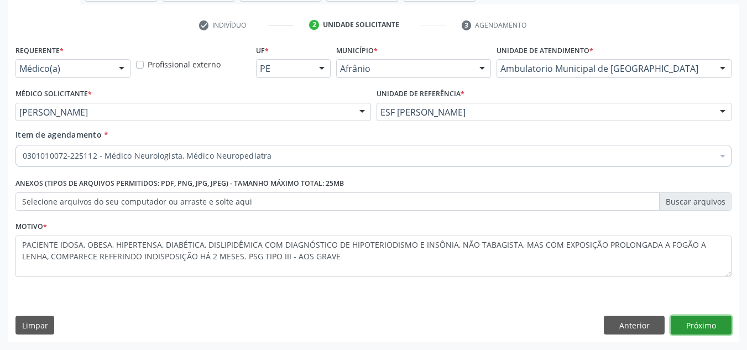
click at [716, 316] on button "Próximo" at bounding box center [701, 325] width 61 height 19
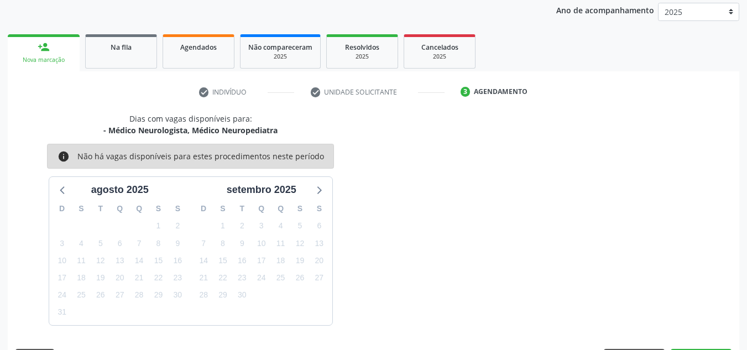
scroll to position [164, 0]
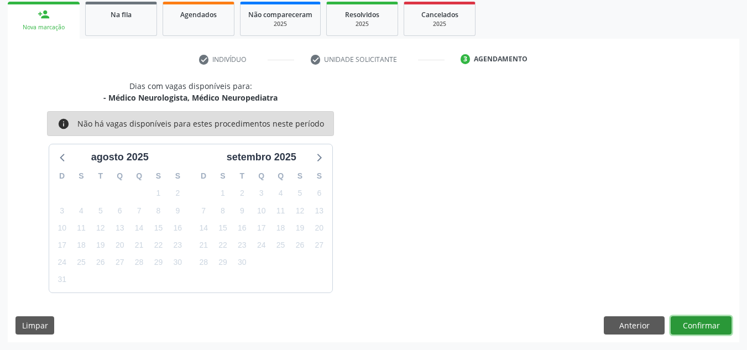
click at [700, 324] on button "Confirmar" at bounding box center [701, 325] width 61 height 19
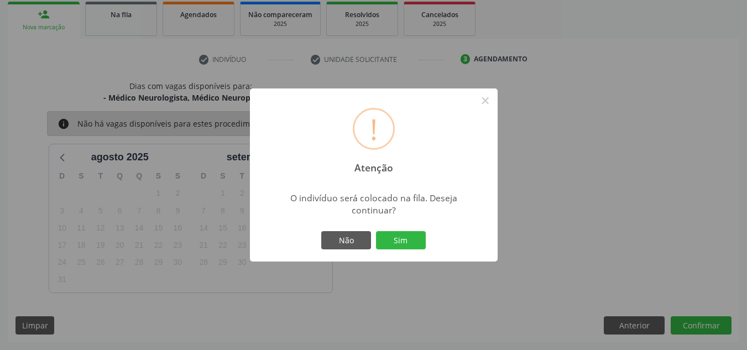
click at [409, 229] on div "Não Sim" at bounding box center [373, 240] width 109 height 23
click at [411, 233] on button "Sim" at bounding box center [401, 240] width 50 height 19
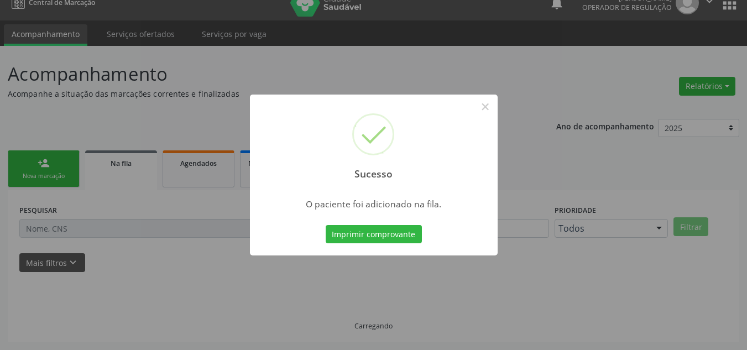
scroll to position [15, 0]
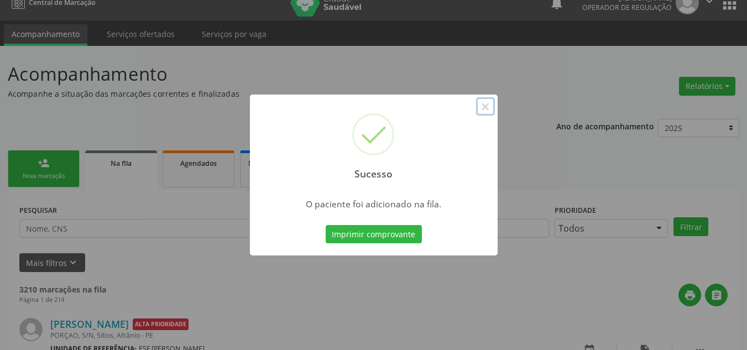
click at [488, 107] on button "×" at bounding box center [485, 106] width 19 height 19
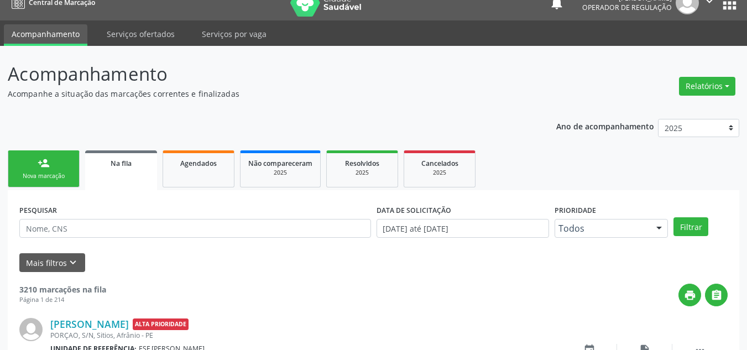
click at [32, 172] on div "Nova marcação" at bounding box center [43, 176] width 55 height 8
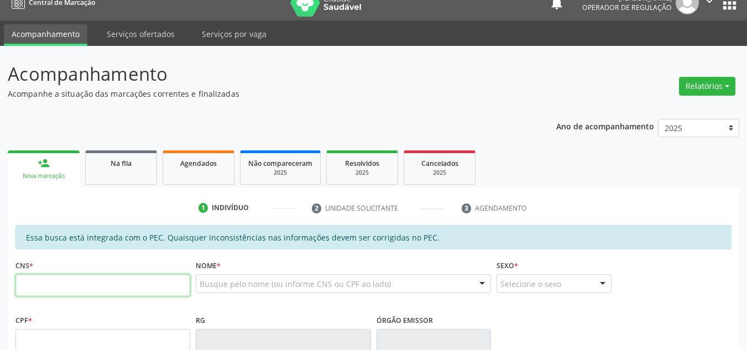
click at [60, 292] on input "text" at bounding box center [102, 285] width 175 height 22
type input "706 4056 7859 0189"
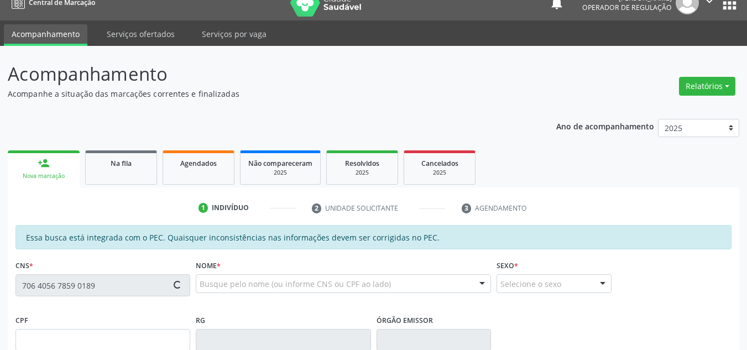
type input "340.150.514-91"
type input "14/04/1950"
type input "Maria Pereira de Santana"
type input "(87) 98112-8055"
type input "S/N"
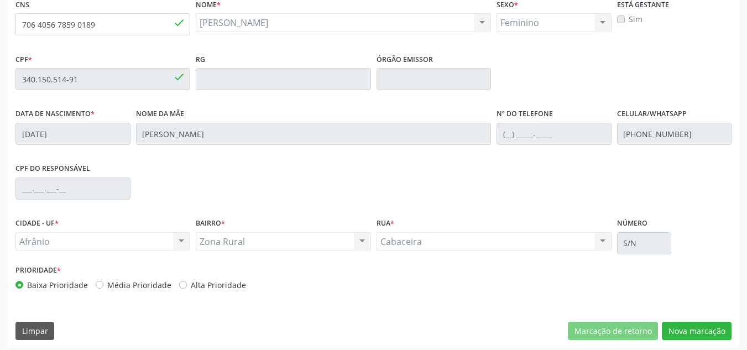
scroll to position [281, 0]
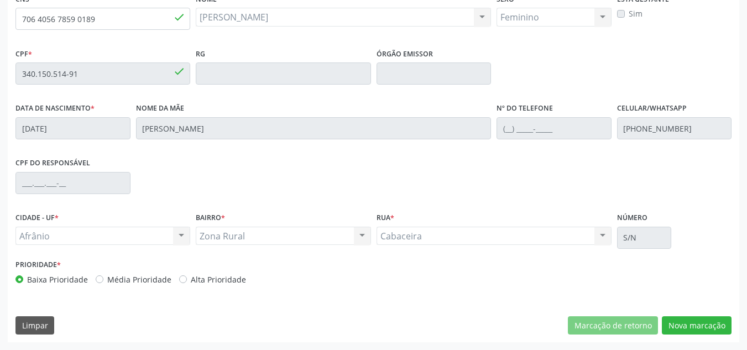
click at [147, 285] on label "Média Prioridade" at bounding box center [139, 280] width 64 height 12
click at [103, 284] on input "Média Prioridade" at bounding box center [100, 279] width 8 height 10
radio input "true"
click at [701, 330] on button "Nova marcação" at bounding box center [697, 325] width 70 height 19
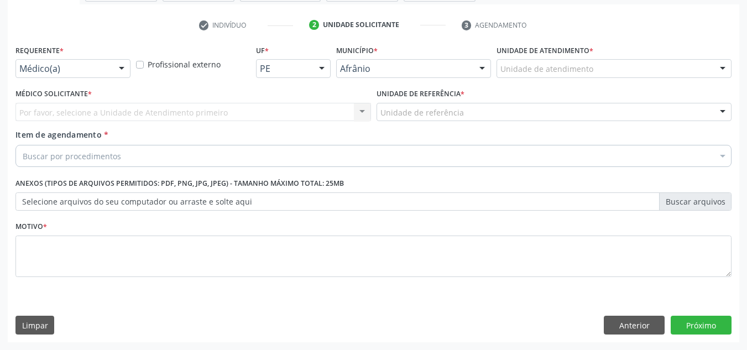
scroll to position [198, 0]
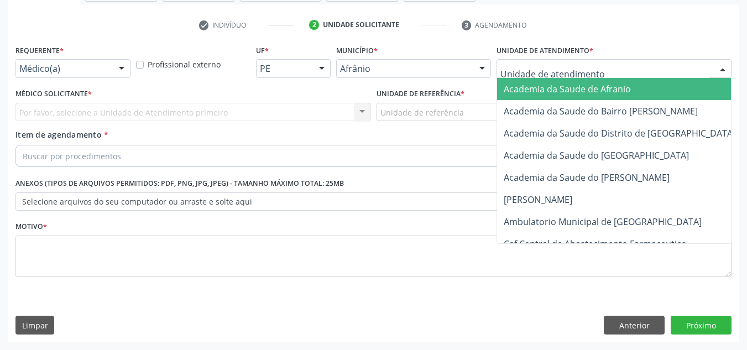
click at [697, 71] on div at bounding box center [614, 68] width 235 height 19
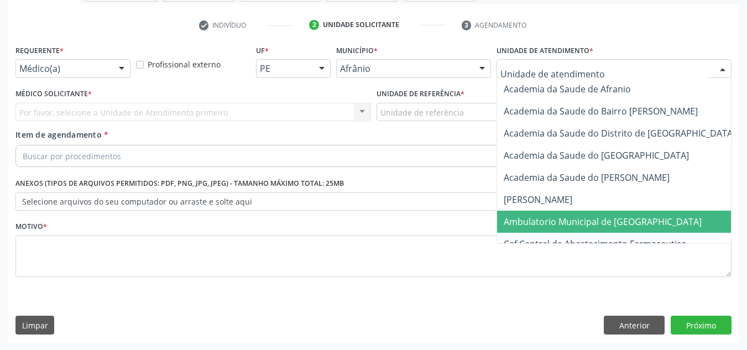
click at [604, 213] on span "Ambulatorio Municipal de [GEOGRAPHIC_DATA]" at bounding box center [632, 222] width 270 height 22
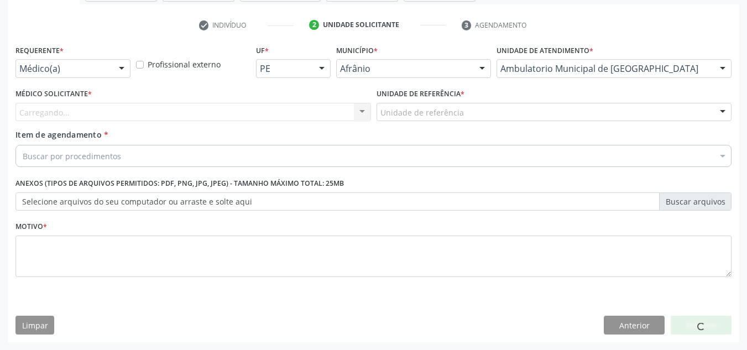
click at [328, 111] on div "Carregando... Nenhum resultado encontrado para: " " Não há nenhuma opção para s…" at bounding box center [193, 112] width 356 height 19
click at [328, 111] on div "Médico solicitante" at bounding box center [193, 112] width 356 height 19
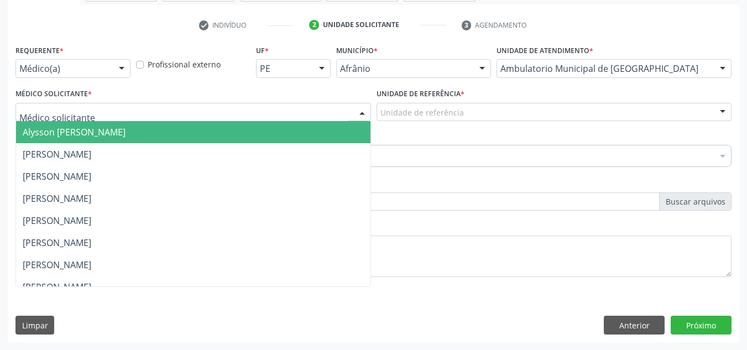
drag, startPoint x: 321, startPoint y: 136, endPoint x: 448, endPoint y: 126, distance: 127.6
click at [354, 128] on span "Alysson Rodrigo Ferreira Cavalcanti" at bounding box center [193, 132] width 354 height 22
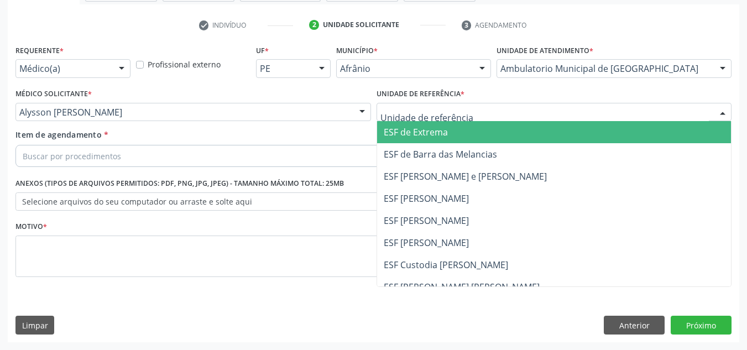
drag, startPoint x: 473, startPoint y: 110, endPoint x: 458, endPoint y: 190, distance: 81.0
click at [473, 112] on div at bounding box center [555, 112] width 356 height 19
drag, startPoint x: 458, startPoint y: 190, endPoint x: 447, endPoint y: 186, distance: 11.7
click at [452, 189] on span "ESF [PERSON_NAME]" at bounding box center [554, 198] width 354 height 22
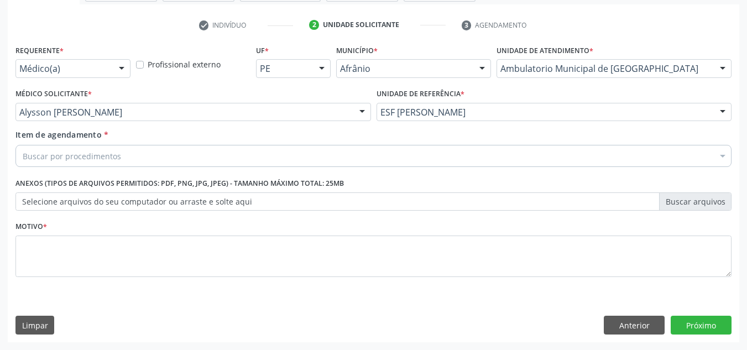
click at [463, 153] on div "Buscar por procedimentos" at bounding box center [373, 156] width 716 height 22
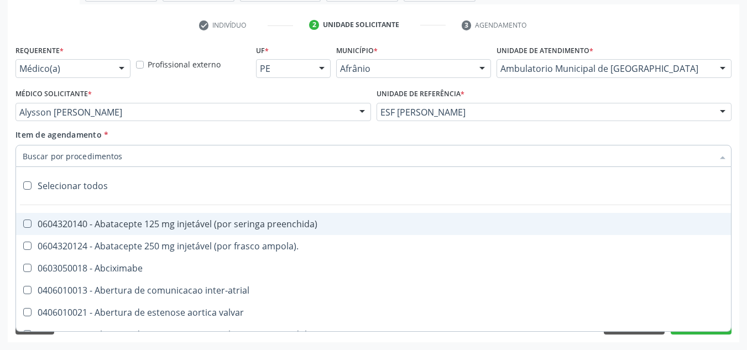
paste input "700 2049 6020 6422"
type input "700 2049 6020 6422"
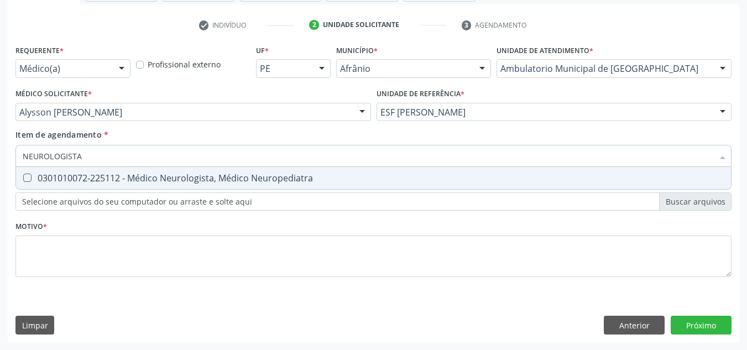
type input "NEUROLOGISTA"
click at [338, 184] on span "0301010072-225112 - Médico Neurologista, Médico Neuropediatra" at bounding box center [373, 178] width 715 height 22
checkbox Neuropediatra "true"
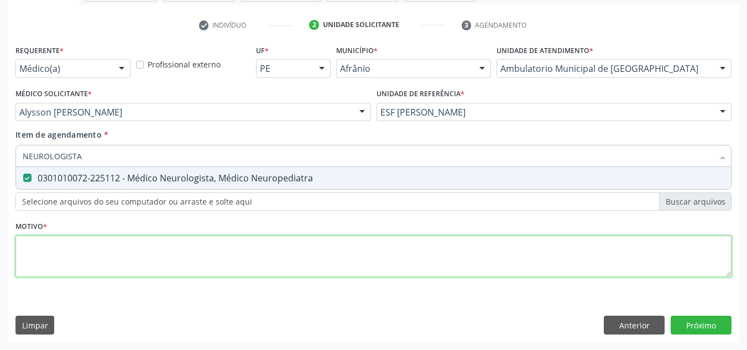
click at [326, 239] on div "Requerente * Médico(a) Médico(a) Enfermeiro(a) Paciente Nenhum resultado encont…" at bounding box center [373, 167] width 716 height 250
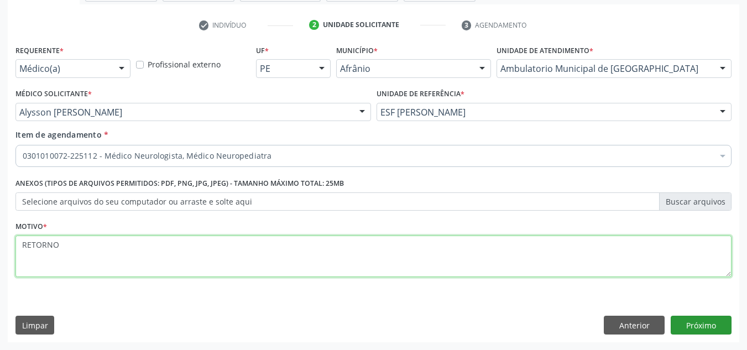
type textarea "RETORNO"
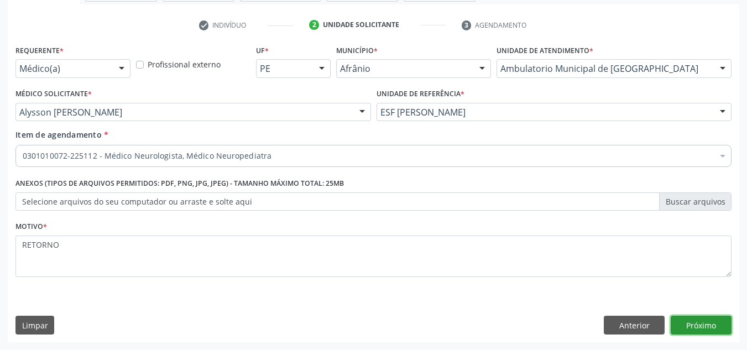
click at [690, 332] on button "Próximo" at bounding box center [701, 325] width 61 height 19
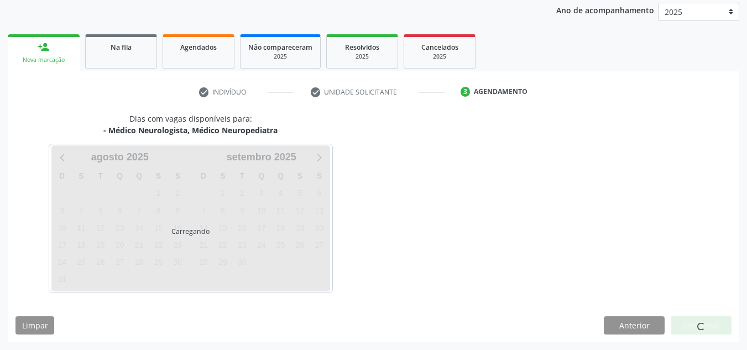
scroll to position [164, 0]
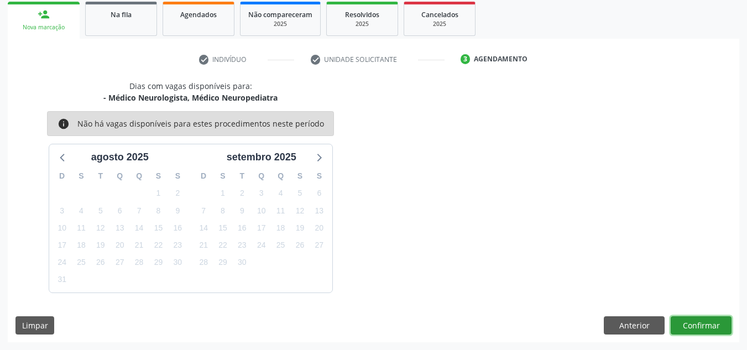
click at [686, 323] on button "Confirmar" at bounding box center [701, 325] width 61 height 19
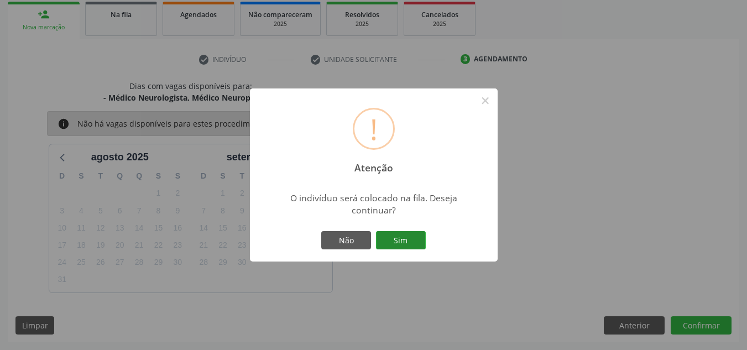
click at [399, 249] on button "Sim" at bounding box center [401, 240] width 50 height 19
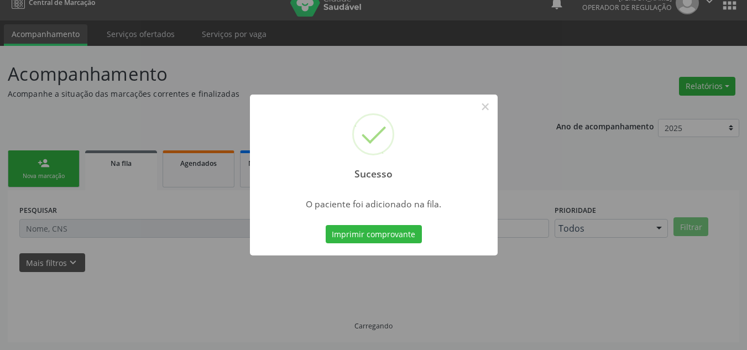
scroll to position [15, 0]
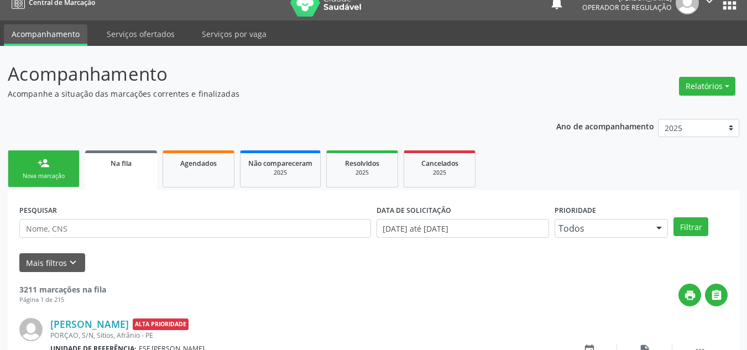
click at [42, 162] on div "person_add" at bounding box center [44, 163] width 12 height 12
click at [44, 164] on div "person_add" at bounding box center [44, 163] width 12 height 12
click at [45, 165] on div "person_add" at bounding box center [44, 163] width 12 height 12
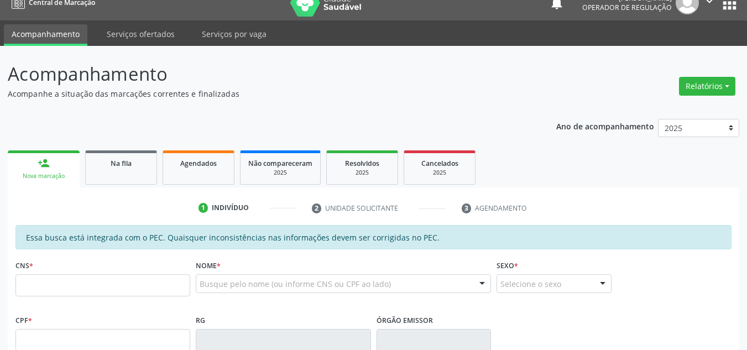
click at [75, 300] on fieldset "CNS *" at bounding box center [102, 280] width 175 height 47
click at [82, 293] on input "text" at bounding box center [102, 285] width 175 height 22
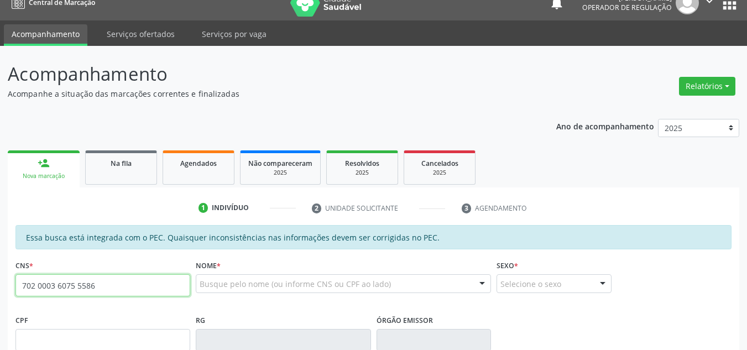
type input "702 0003 6075 5586"
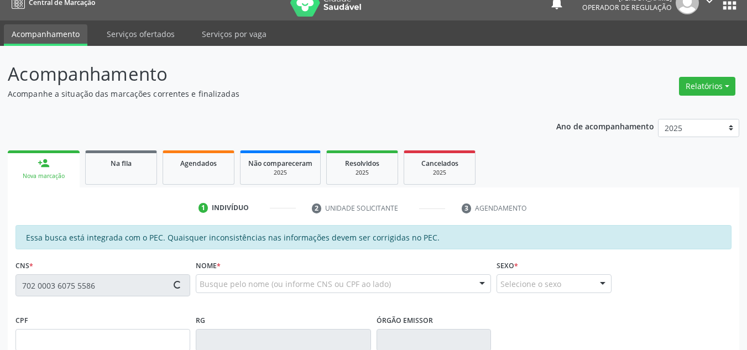
type input "028.811.654-27"
type input "08/07/1962"
type input "Antonia Zulmira Rodrigues"
type input "(87) 98845-4231"
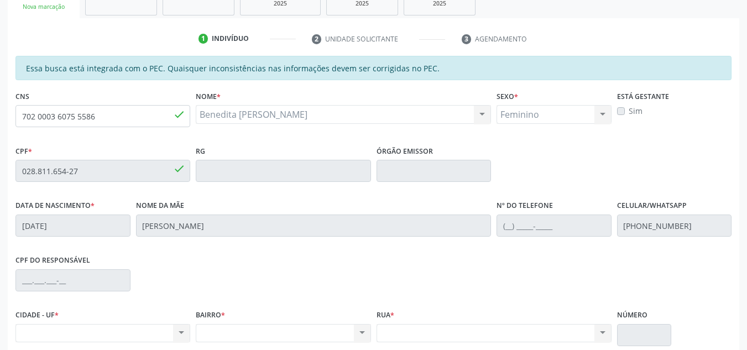
scroll to position [60, 0]
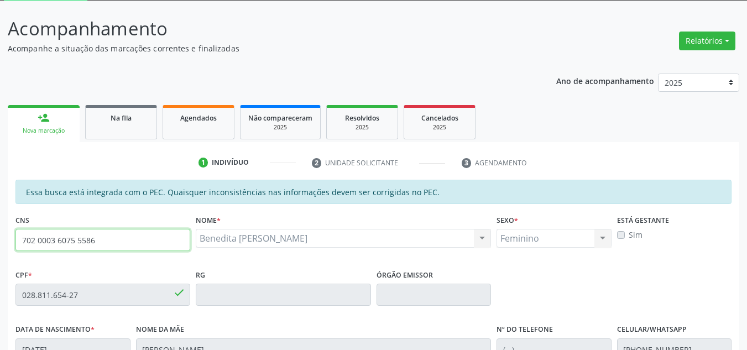
click at [0, 224] on div "Acompanhamento Acompanhe a situação das marcações correntes e finalizadas Relat…" at bounding box center [373, 286] width 747 height 571
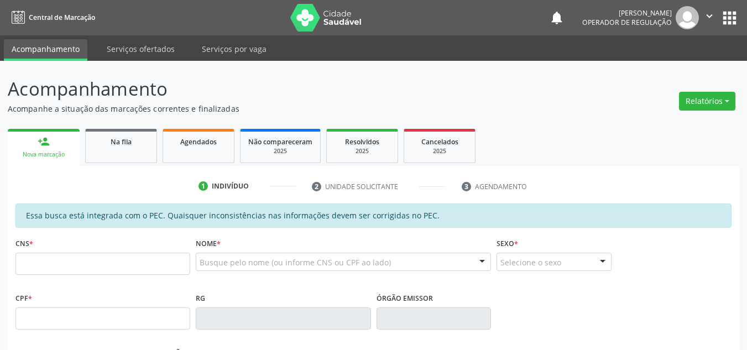
scroll to position [60, 0]
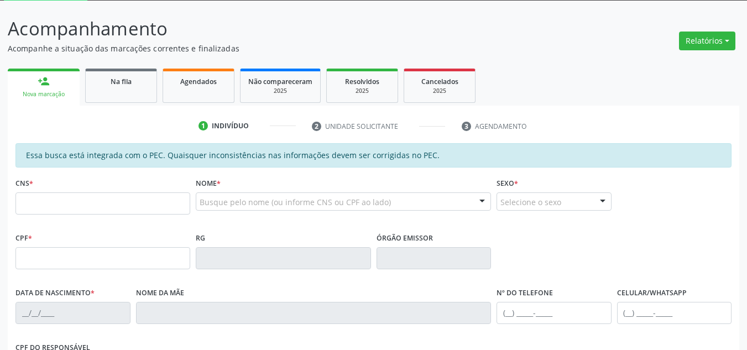
drag, startPoint x: 0, startPoint y: 0, endPoint x: 106, endPoint y: 200, distance: 225.8
click at [106, 200] on input "text" at bounding box center [102, 203] width 175 height 22
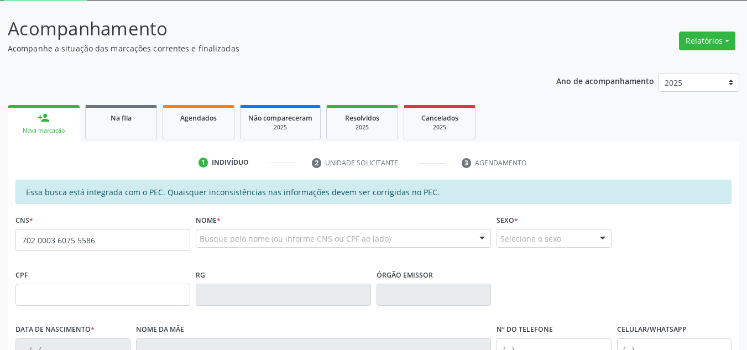
type input "702 0003 6075 5586"
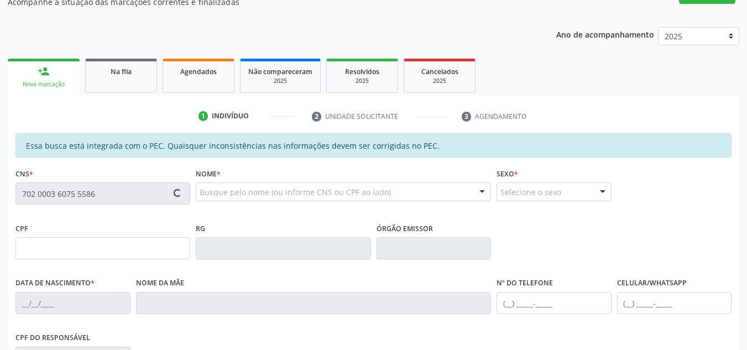
scroll to position [171, 0]
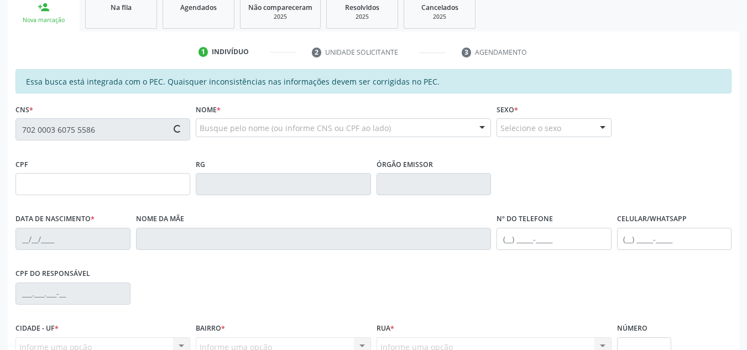
type input "028.811.654-27"
type input "[DATE]"
type input "[PERSON_NAME]"
type input "[PHONE_NUMBER]"
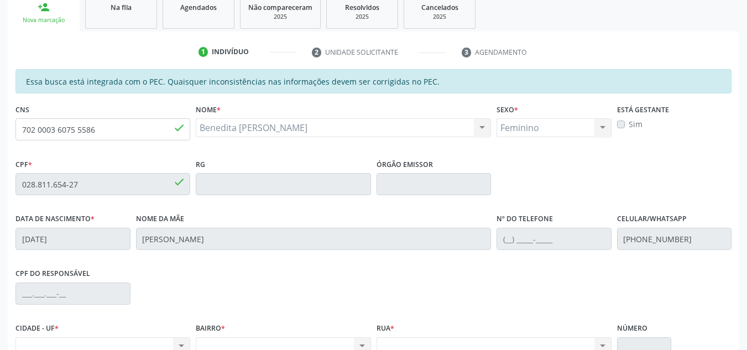
scroll to position [281, 0]
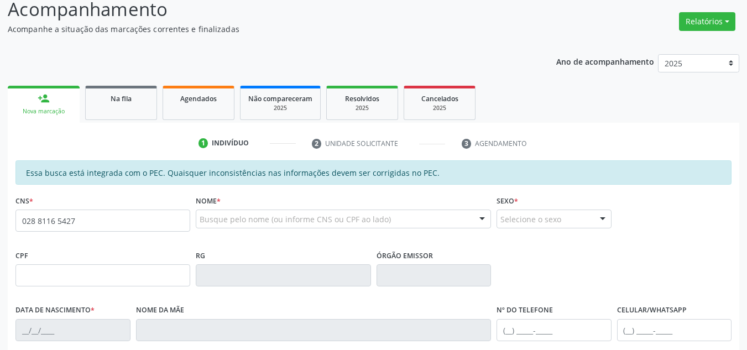
scroll to position [166, 0]
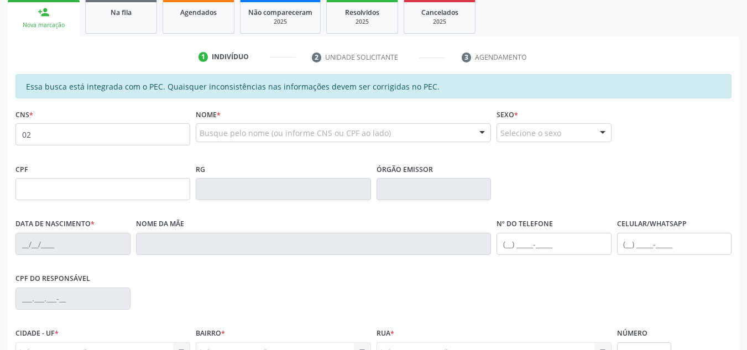
type input "0"
type input "702 0003 6075 5586"
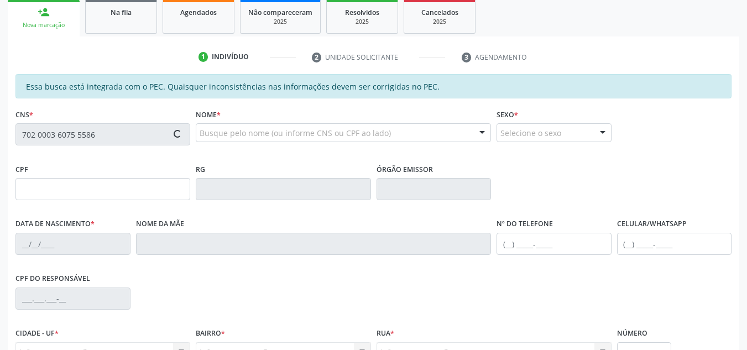
type input "028.811.654-27"
type input "[DATE]"
type input "[PERSON_NAME]"
type input "[PHONE_NUMBER]"
type input "S/N"
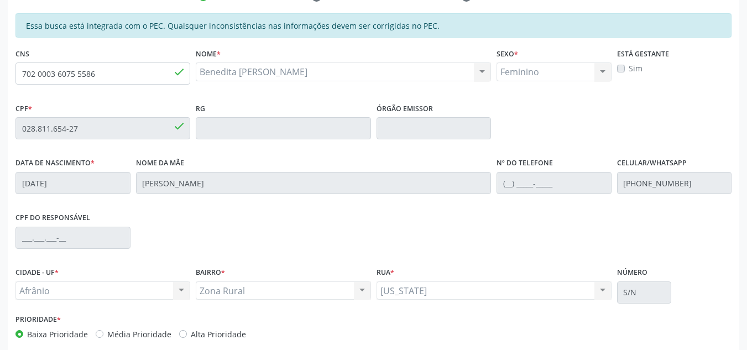
scroll to position [281, 0]
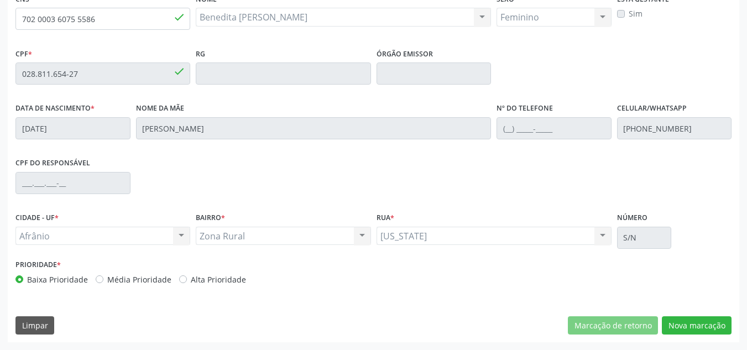
click at [142, 283] on label "Média Prioridade" at bounding box center [139, 280] width 64 height 12
click at [103, 283] on input "Média Prioridade" at bounding box center [100, 279] width 8 height 10
radio input "true"
click at [707, 325] on button "Nova marcação" at bounding box center [697, 325] width 70 height 19
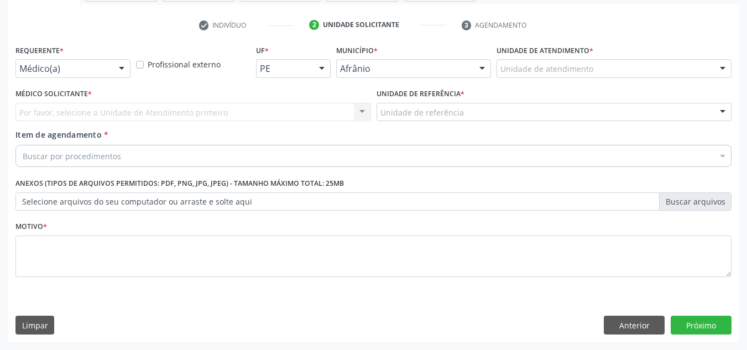
scroll to position [198, 0]
click at [676, 75] on div at bounding box center [614, 68] width 235 height 19
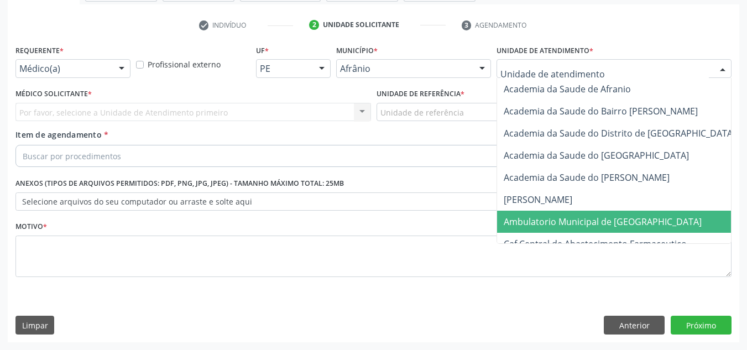
drag, startPoint x: 645, startPoint y: 217, endPoint x: 395, endPoint y: 145, distance: 260.1
click at [645, 217] on span "Ambulatorio Municipal de [GEOGRAPHIC_DATA]" at bounding box center [632, 222] width 270 height 22
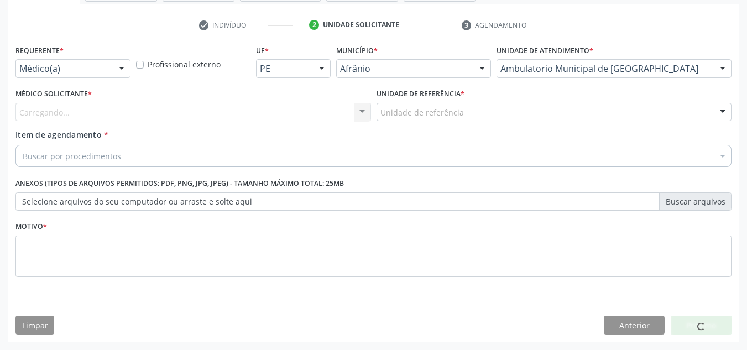
click at [289, 109] on div "Carregando... Nenhum resultado encontrado para: " " Não há nenhuma opção para s…" at bounding box center [193, 112] width 356 height 19
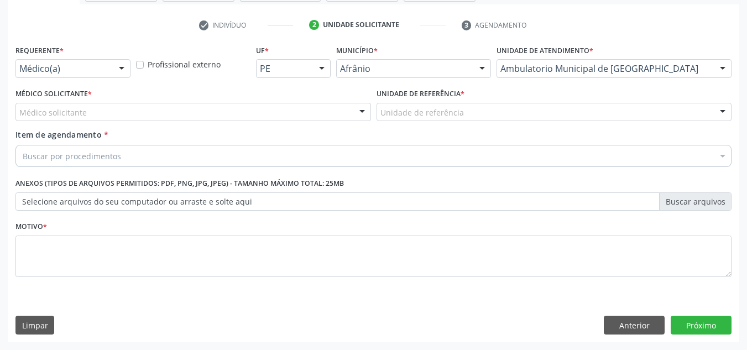
click at [289, 110] on div "Médico solicitante" at bounding box center [193, 112] width 356 height 19
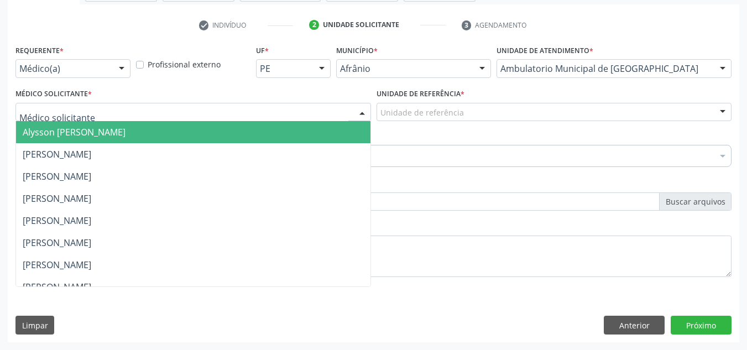
drag, startPoint x: 281, startPoint y: 139, endPoint x: 275, endPoint y: 164, distance: 25.1
click at [278, 141] on span "Alysson [PERSON_NAME]" at bounding box center [193, 132] width 354 height 22
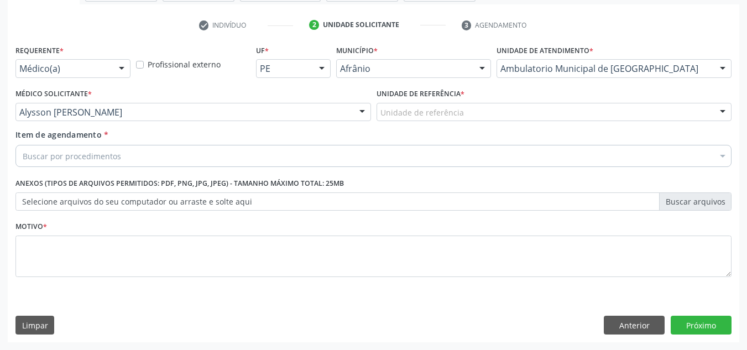
drag, startPoint x: 275, startPoint y: 164, endPoint x: 363, endPoint y: 108, distance: 104.6
click at [291, 156] on div "Requerente * Médico(a) Médico(a) Enfermeiro(a) Paciente Nenhum resultado encont…" at bounding box center [373, 167] width 716 height 250
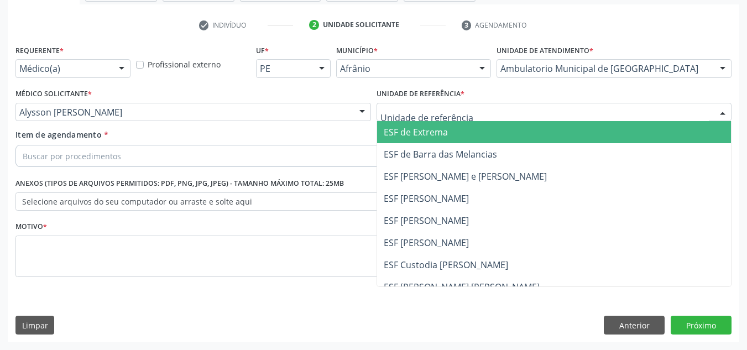
drag, startPoint x: 386, startPoint y: 105, endPoint x: 390, endPoint y: 137, distance: 32.4
click at [390, 108] on div at bounding box center [555, 112] width 356 height 19
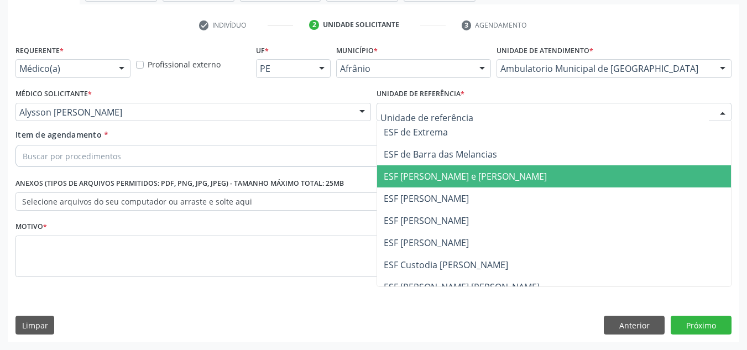
click at [382, 196] on span "ESF [PERSON_NAME]" at bounding box center [554, 198] width 354 height 22
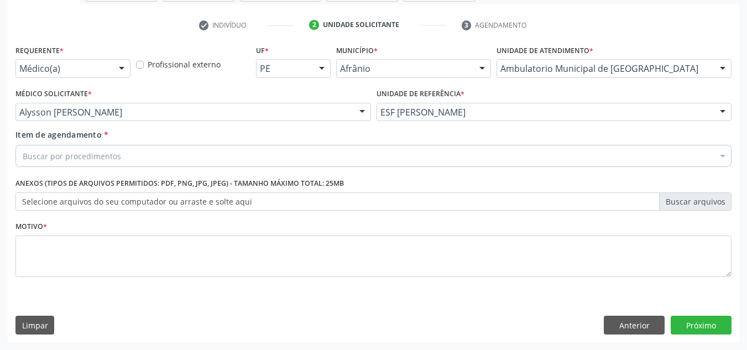
click at [399, 158] on div "Buscar por procedimentos" at bounding box center [373, 156] width 716 height 22
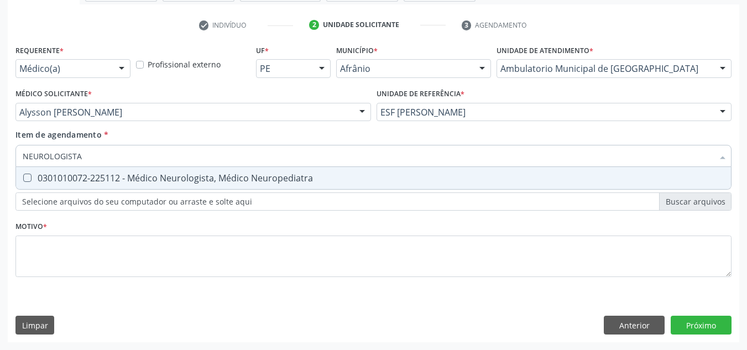
type input "NEUROLOGISTA"
click at [364, 180] on div "0301010072-225112 - Médico Neurologista, Médico Neuropediatra" at bounding box center [374, 178] width 702 height 9
checkbox Neuropediatra "true"
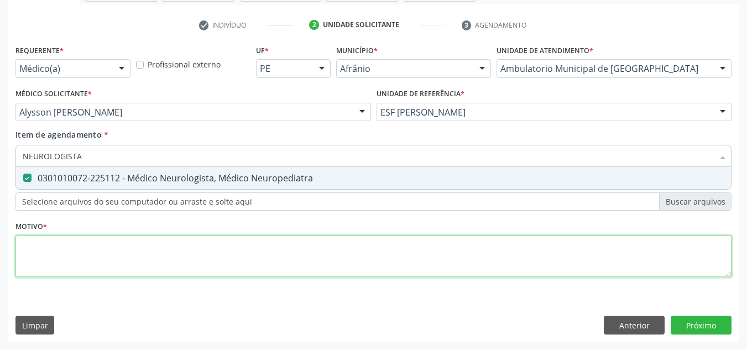
click at [361, 245] on div "Requerente * Médico(a) Médico(a) Enfermeiro(a) Paciente Nenhum resultado encont…" at bounding box center [373, 167] width 716 height 250
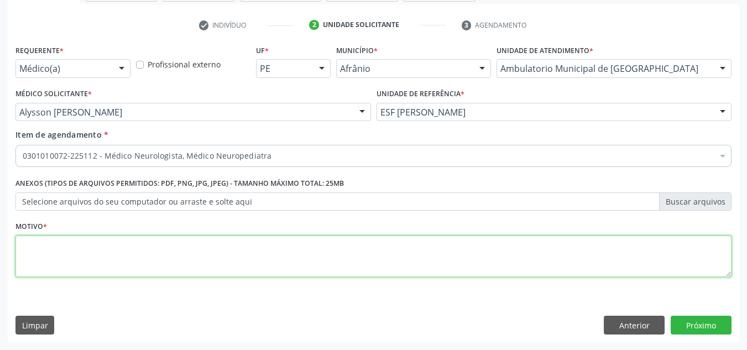
click at [114, 237] on textarea at bounding box center [373, 257] width 716 height 42
type textarea "TREMORES"
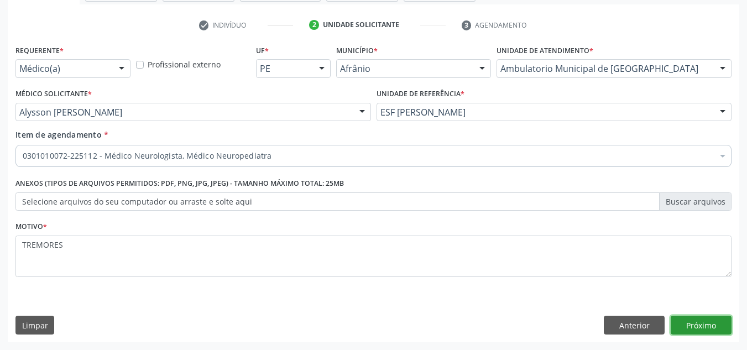
click at [699, 322] on button "Próximo" at bounding box center [701, 325] width 61 height 19
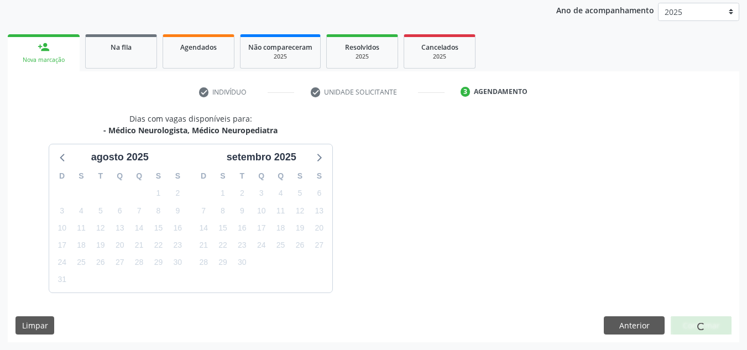
scroll to position [164, 0]
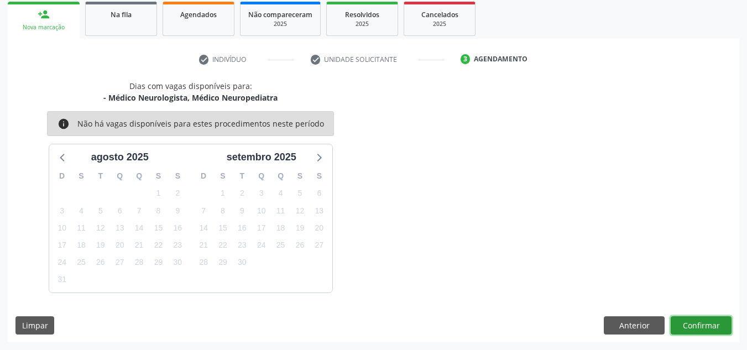
click at [713, 326] on button "Confirmar" at bounding box center [701, 325] width 61 height 19
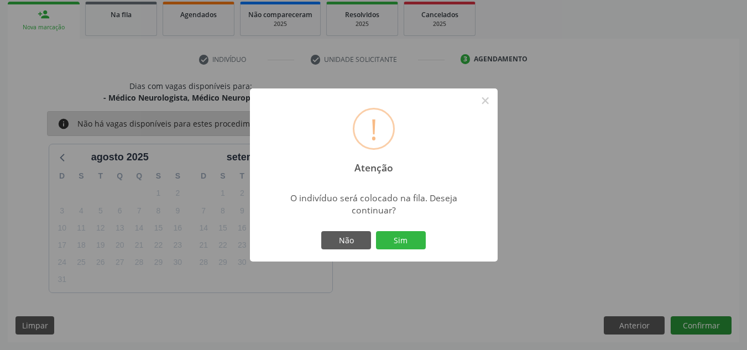
click at [376, 231] on button "Sim" at bounding box center [401, 240] width 50 height 19
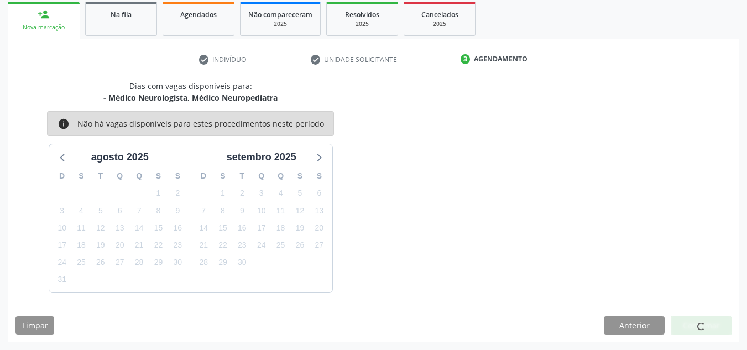
scroll to position [15, 0]
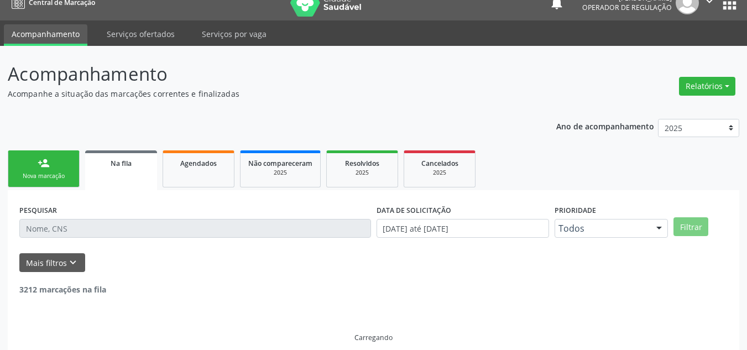
click at [59, 164] on link "person_add Nova marcação" at bounding box center [44, 168] width 72 height 37
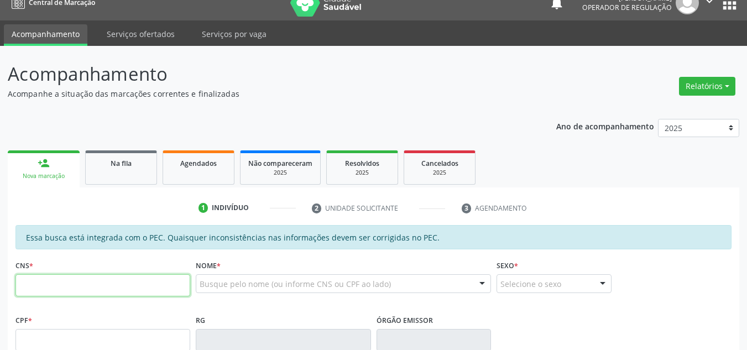
click at [95, 283] on input "text" at bounding box center [102, 285] width 175 height 22
type input "700 0047 0060 9707"
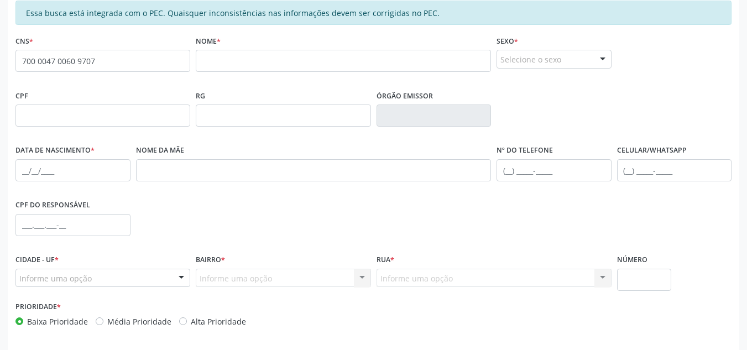
scroll to position [171, 0]
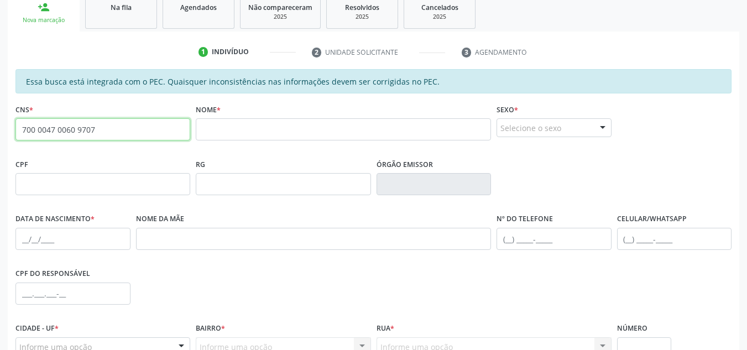
drag, startPoint x: 112, startPoint y: 126, endPoint x: 0, endPoint y: 127, distance: 112.3
click at [0, 127] on div "Acompanhamento Acompanhe a situação das marcações correntes e finalizadas Relat…" at bounding box center [373, 175] width 747 height 571
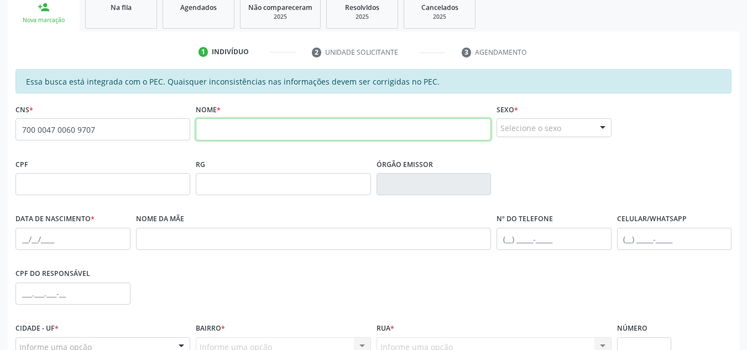
click at [231, 124] on input "text" at bounding box center [343, 129] width 295 height 22
type input "[PERSON_NAME]"
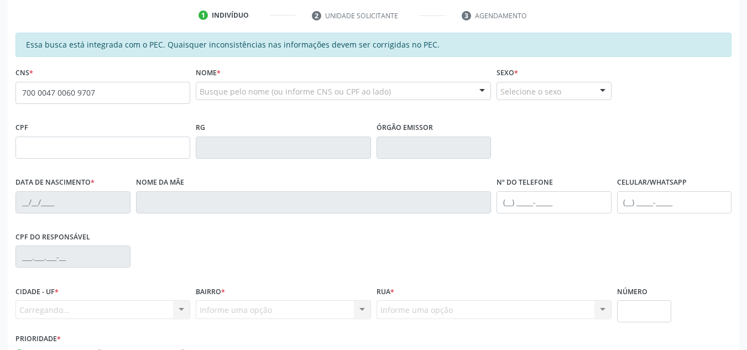
scroll to position [207, 0]
type input "700 0047 0060 9707"
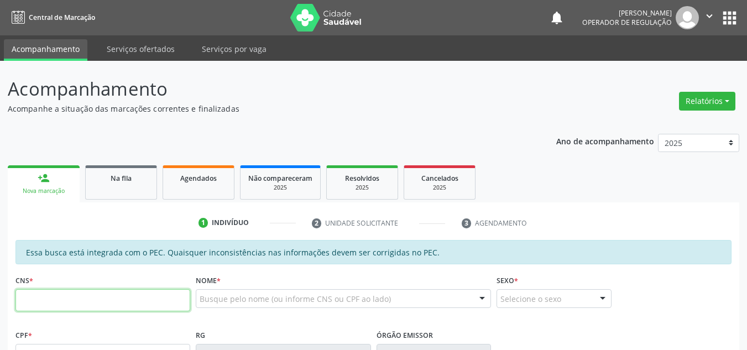
scroll to position [207, 0]
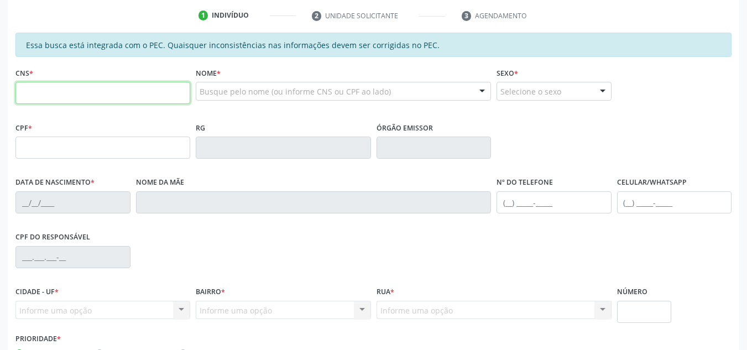
paste input "700 0047 0060 9707"
type input "700 0047 0060 9707"
type input "[DATE]"
type input "[PERSON_NAME]"
type input "[PHONE_NUMBER]"
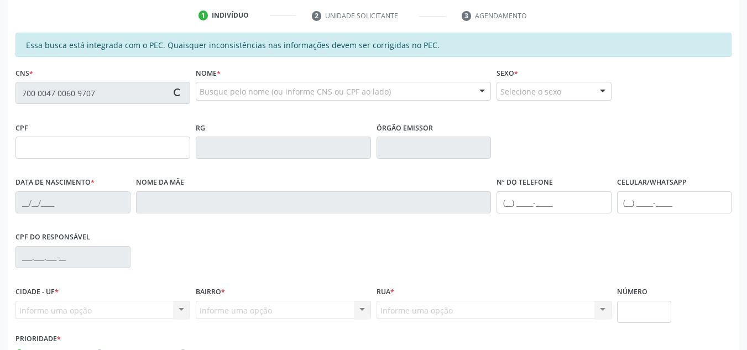
type input "S/N"
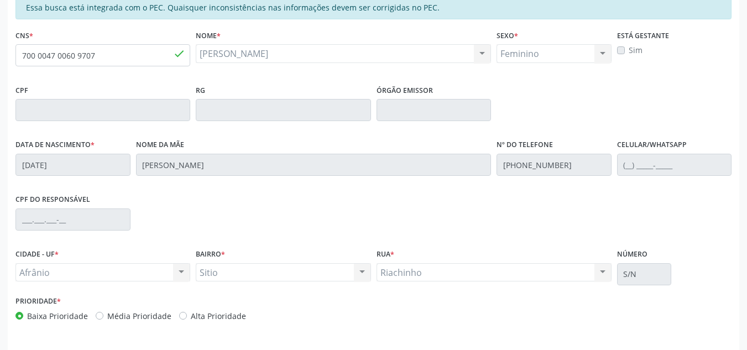
scroll to position [281, 0]
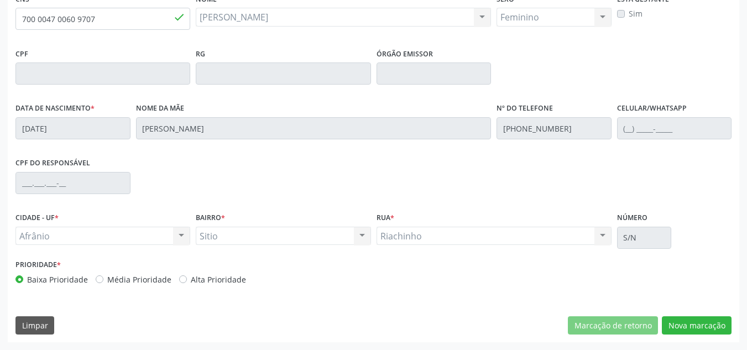
click at [166, 278] on label "Média Prioridade" at bounding box center [139, 280] width 64 height 12
click at [103, 278] on input "Média Prioridade" at bounding box center [100, 279] width 8 height 10
radio input "true"
click at [692, 326] on button "Nova marcação" at bounding box center [697, 325] width 70 height 19
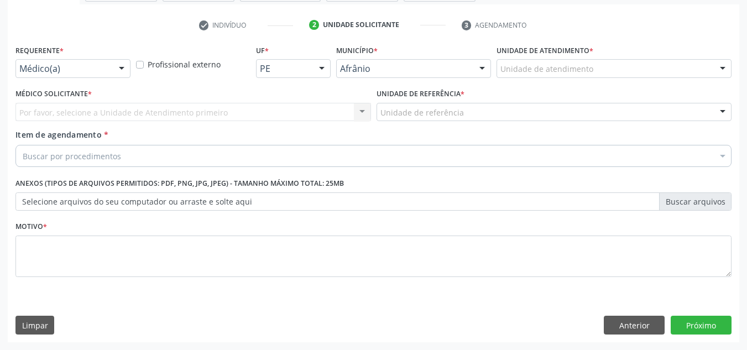
scroll to position [198, 0]
click at [701, 75] on div "Unidade de atendimento" at bounding box center [614, 68] width 235 height 19
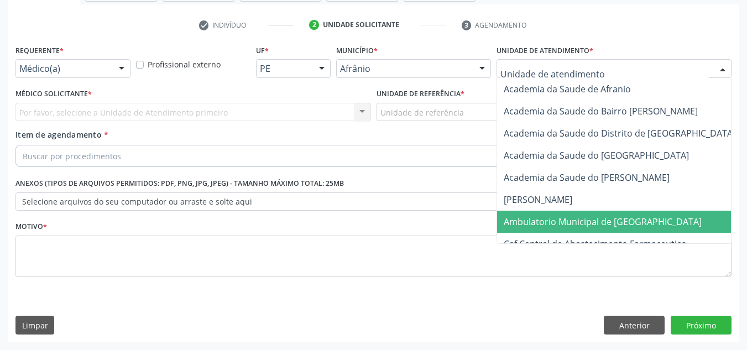
click at [582, 223] on span "Ambulatorio Municipal de [GEOGRAPHIC_DATA]" at bounding box center [603, 222] width 198 height 12
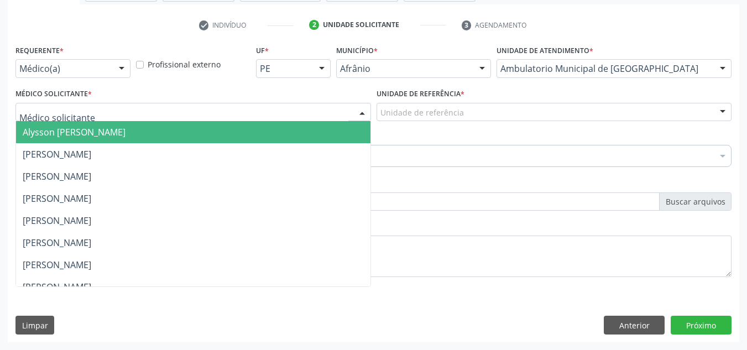
click at [336, 114] on div at bounding box center [193, 112] width 356 height 19
click at [336, 114] on input "text" at bounding box center [183, 118] width 329 height 22
drag, startPoint x: 320, startPoint y: 129, endPoint x: 409, endPoint y: 103, distance: 92.4
click at [347, 121] on span "Alysson Rodrigo Ferreira Cavalcanti" at bounding box center [193, 132] width 354 height 22
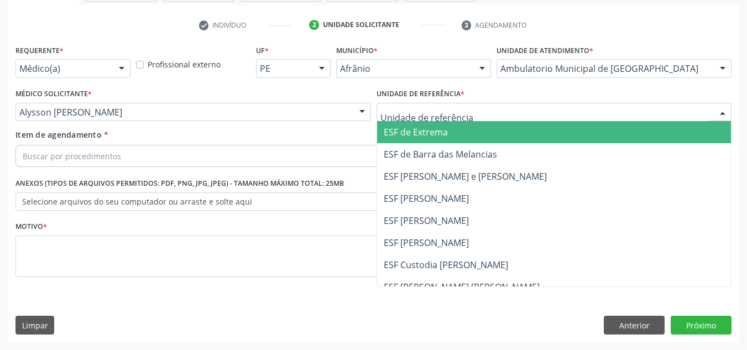
drag, startPoint x: 409, startPoint y: 103, endPoint x: 416, endPoint y: 114, distance: 13.2
click at [411, 107] on div at bounding box center [555, 112] width 356 height 19
drag, startPoint x: 416, startPoint y: 114, endPoint x: 399, endPoint y: 140, distance: 31.3
click at [404, 122] on div "ESF de Extrema ESF de Barra das Melancias ESF Jose e Maria Rodrigues de Macedo …" at bounding box center [555, 112] width 356 height 19
click at [389, 178] on span "ESF [PERSON_NAME] e [PERSON_NAME]" at bounding box center [465, 176] width 163 height 12
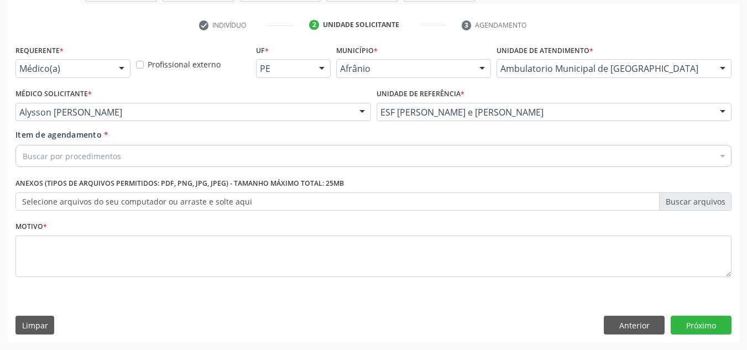
drag, startPoint x: 377, startPoint y: 168, endPoint x: 388, endPoint y: 154, distance: 17.6
click at [387, 157] on div "Requerente * Médico(a) Médico(a) Enfermeiro(a) Paciente Nenhum resultado encont…" at bounding box center [373, 167] width 716 height 250
click at [388, 154] on div "Buscar por procedimentos" at bounding box center [373, 156] width 716 height 22
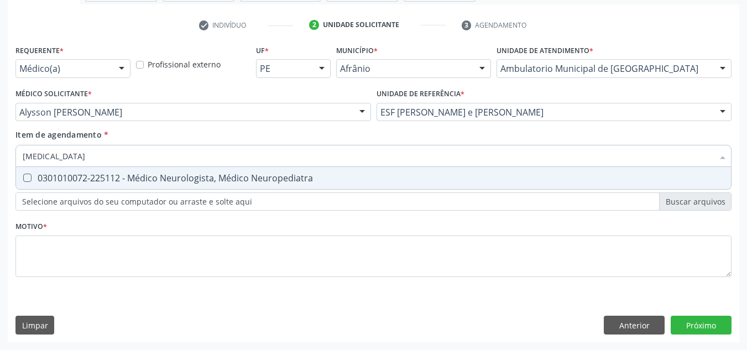
type input "NEUROLOGISTA"
click at [379, 190] on div "Selecionar todos 0301010072-225112 - Médico Neurologista, Médico Neuropediatra …" at bounding box center [373, 178] width 716 height 23
click at [397, 178] on div "0301010072-225112 - Médico Neurologista, Médico Neuropediatra" at bounding box center [374, 178] width 702 height 9
checkbox Neuropediatra "true"
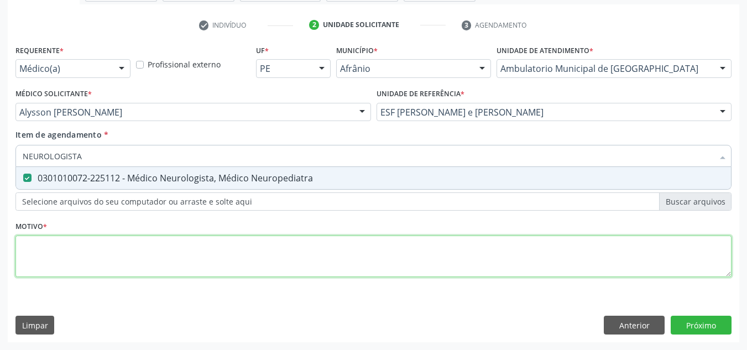
click at [357, 243] on div "Requerente * Médico(a) Médico(a) Enfermeiro(a) Paciente Nenhum resultado encont…" at bounding box center [373, 167] width 716 height 250
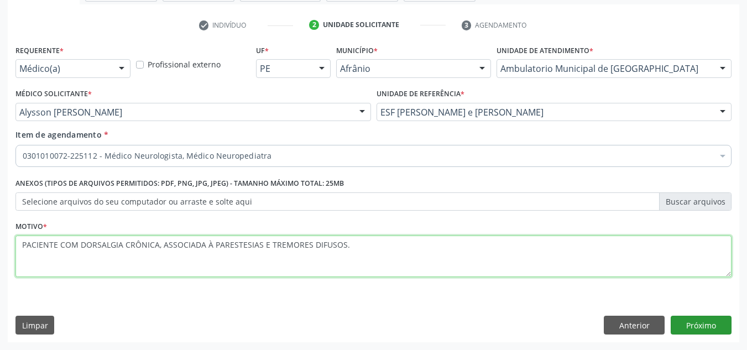
type textarea "PACIENTE COM DORSALGIA CRÔNICA, ASSOCIADA À PARESTESIAS E TREMORES DIFUSOS."
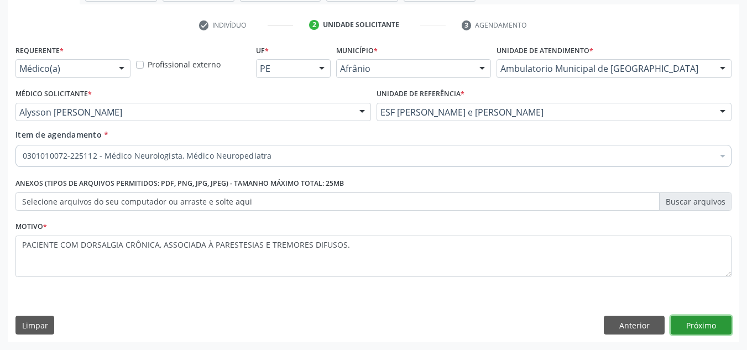
click at [722, 327] on button "Próximo" at bounding box center [701, 325] width 61 height 19
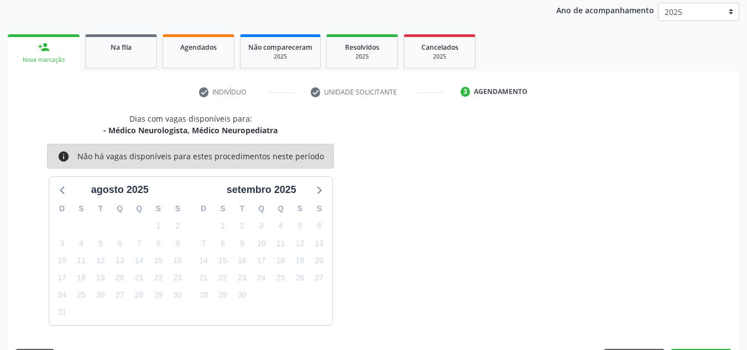
scroll to position [164, 0]
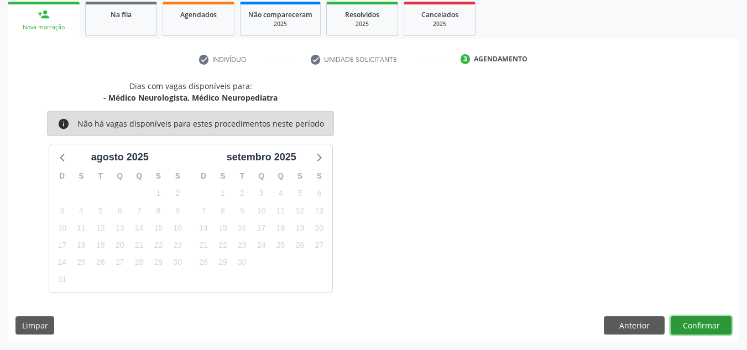
click at [712, 327] on button "Confirmar" at bounding box center [701, 325] width 61 height 19
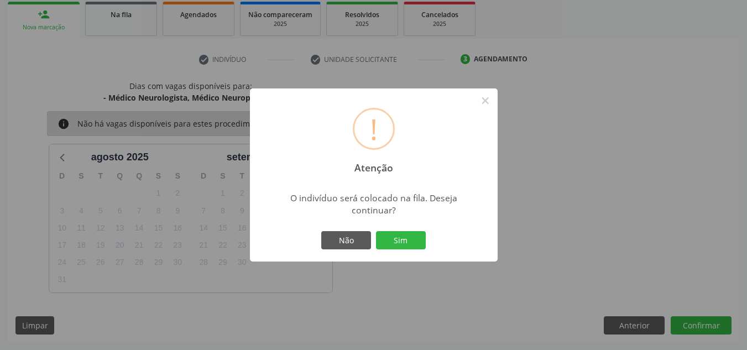
click at [376, 231] on button "Sim" at bounding box center [401, 240] width 50 height 19
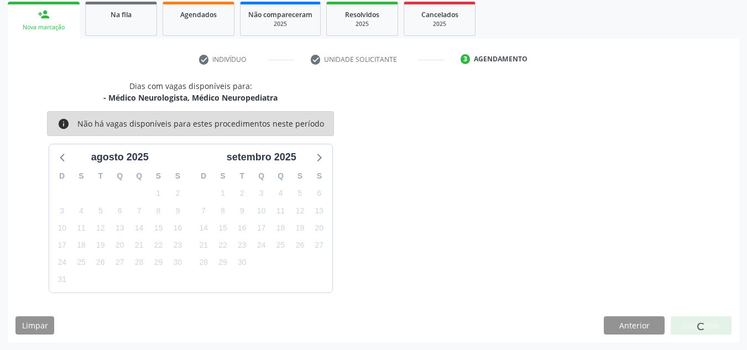
scroll to position [15, 0]
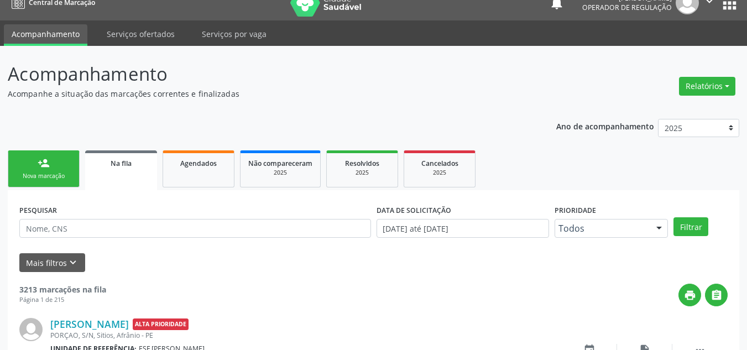
click at [25, 179] on div "Nova marcação" at bounding box center [43, 176] width 55 height 8
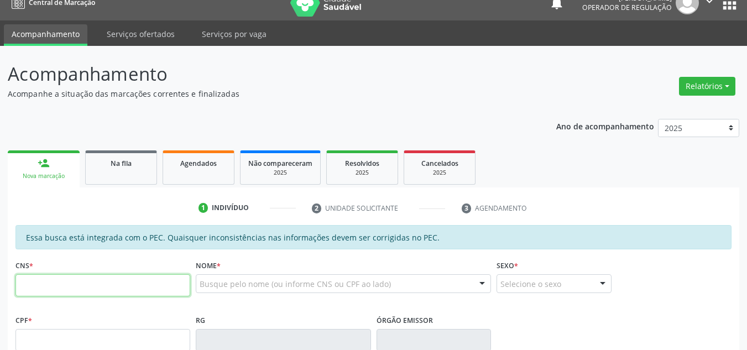
drag, startPoint x: 122, startPoint y: 285, endPoint x: 94, endPoint y: 274, distance: 30.0
click at [111, 278] on input "text" at bounding box center [102, 285] width 175 height 22
type input "708 0048 2696 0727"
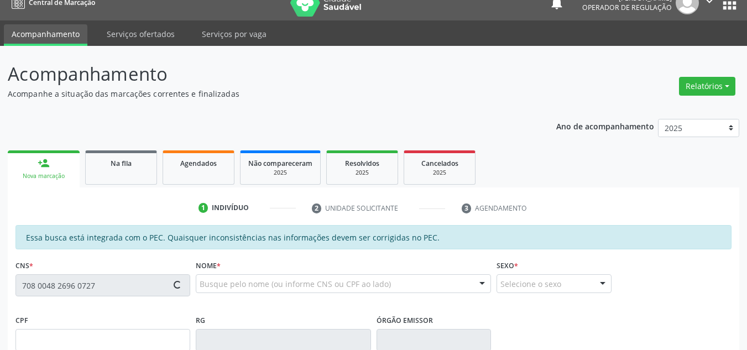
type input "026.852.624-90"
type input "11/06/1947"
type input "Eva Maria Coelho"
type input "(87) 98844-3166"
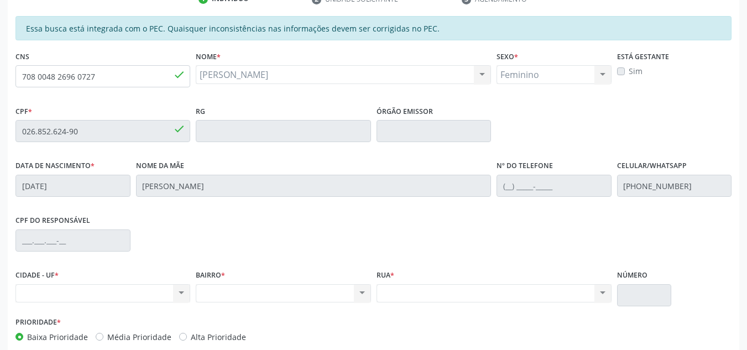
scroll to position [116, 0]
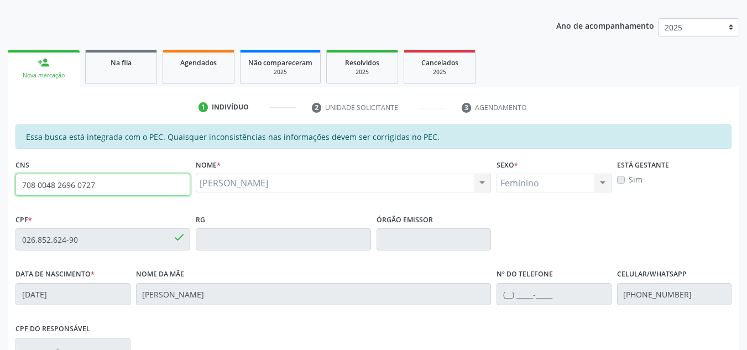
drag, startPoint x: 129, startPoint y: 176, endPoint x: 0, endPoint y: 158, distance: 130.1
click at [0, 158] on div "Acompanhamento Acompanhe a situação das marcações correntes e finalizadas Relat…" at bounding box center [373, 230] width 747 height 571
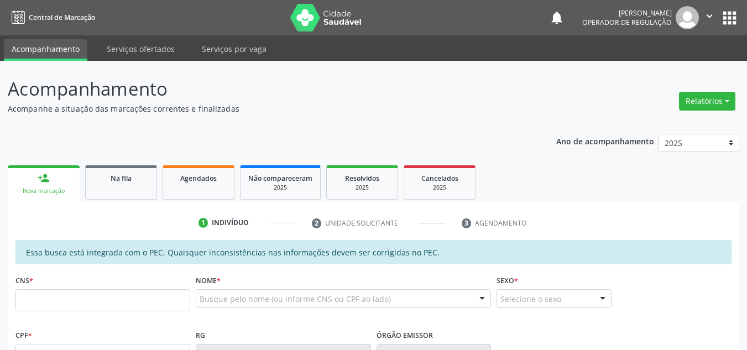
scroll to position [152, 0]
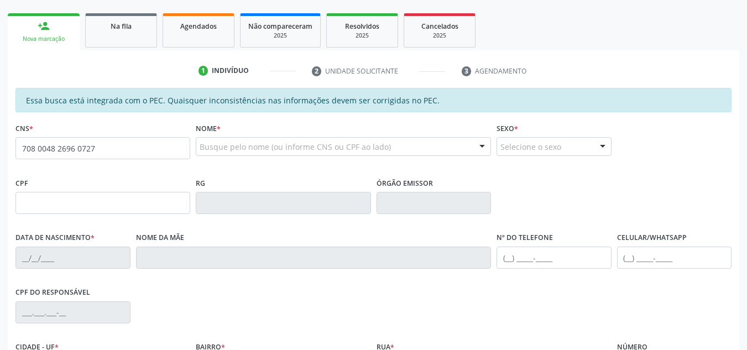
type input "708 0048 2696 0727"
type input "026.852.624-90"
type input "[DATE]"
type input "[PERSON_NAME]"
type input "[PHONE_NUMBER]"
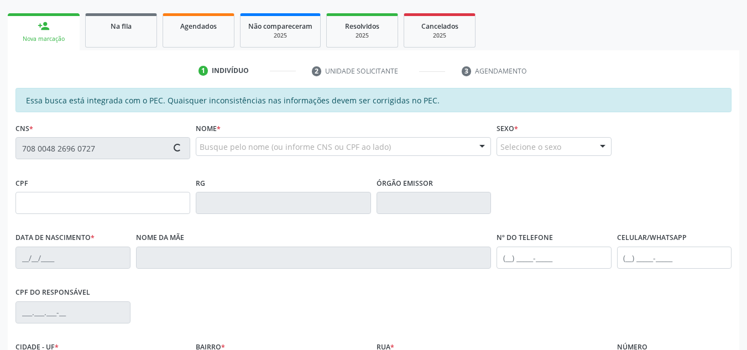
type input "S/N"
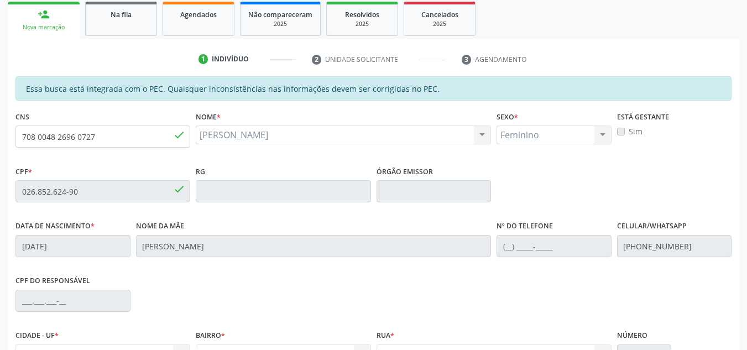
scroll to position [281, 0]
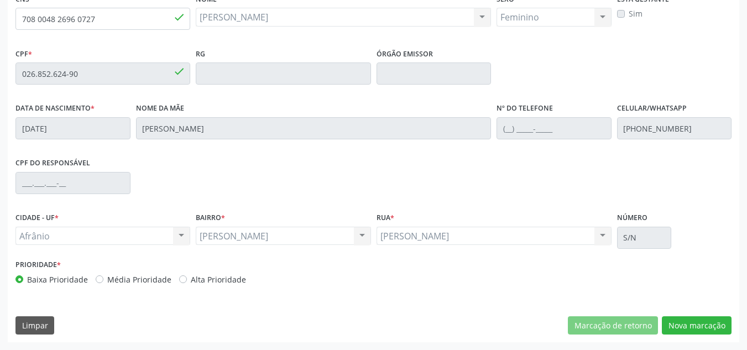
click at [148, 281] on label "Média Prioridade" at bounding box center [139, 280] width 64 height 12
click at [103, 281] on input "Média Prioridade" at bounding box center [100, 279] width 8 height 10
radio input "true"
click at [299, 228] on div "[PERSON_NAME] resultado encontrado para: " " Não há nenhuma opção para ser exib…" at bounding box center [283, 236] width 175 height 19
click at [299, 228] on div "José Ramos José Ramos Nenhum resultado encontrado para: " " Não há nenhuma opçã…" at bounding box center [283, 236] width 175 height 19
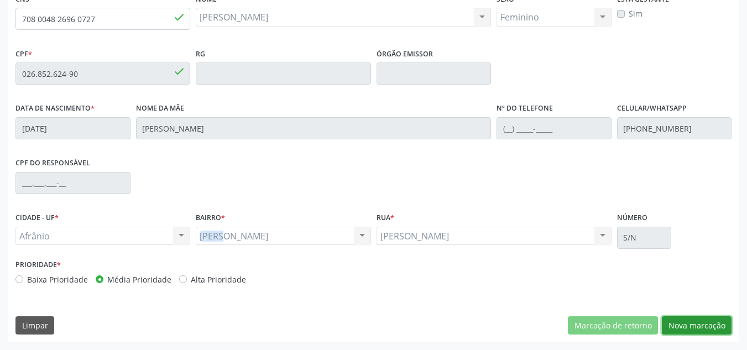
click at [682, 326] on button "Nova marcação" at bounding box center [697, 325] width 70 height 19
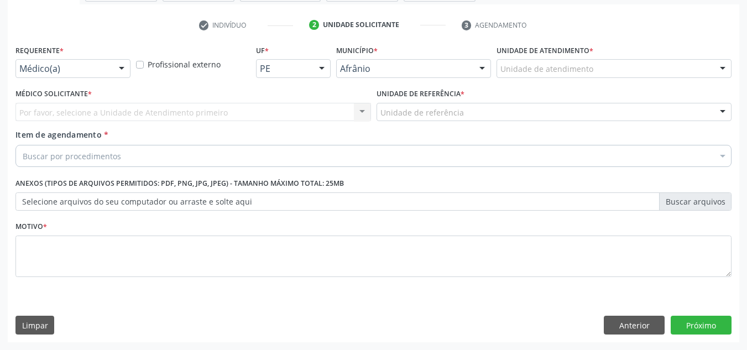
scroll to position [198, 0]
click at [618, 73] on div "Unidade de atendimento" at bounding box center [614, 68] width 235 height 19
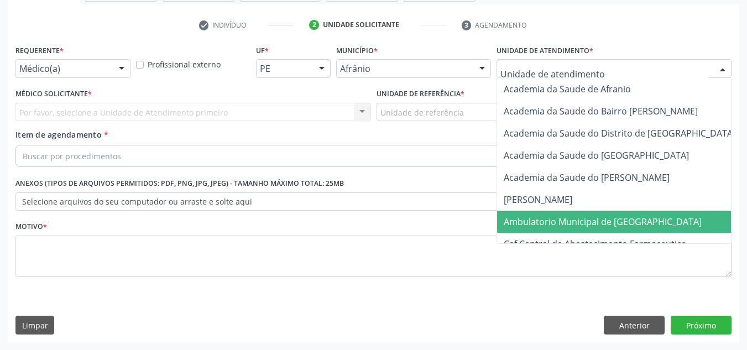
click at [601, 223] on span "Ambulatorio Municipal de [GEOGRAPHIC_DATA]" at bounding box center [603, 222] width 198 height 12
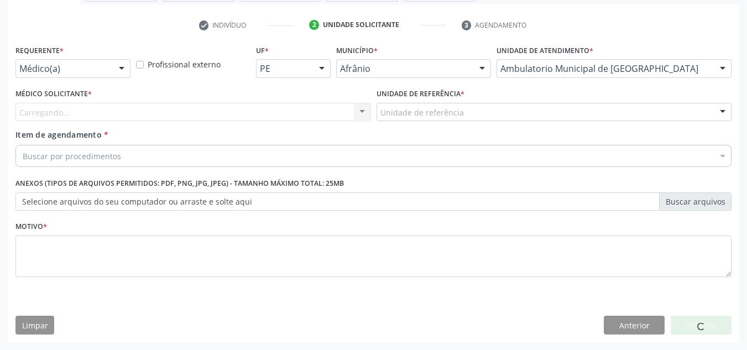
click at [272, 109] on div "Carregando... Nenhum resultado encontrado para: " " Não há nenhuma opção para s…" at bounding box center [193, 112] width 356 height 19
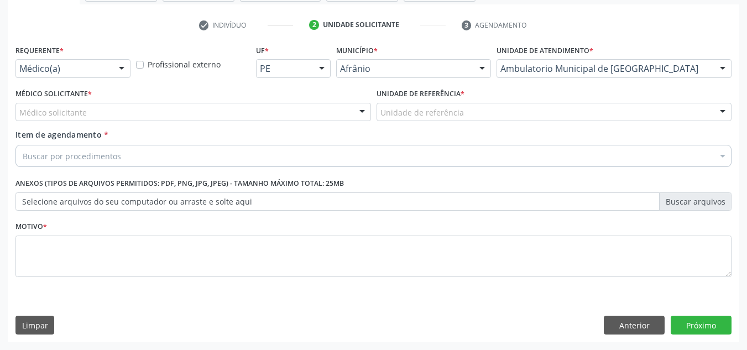
click at [272, 109] on div "Médico solicitante" at bounding box center [193, 112] width 356 height 19
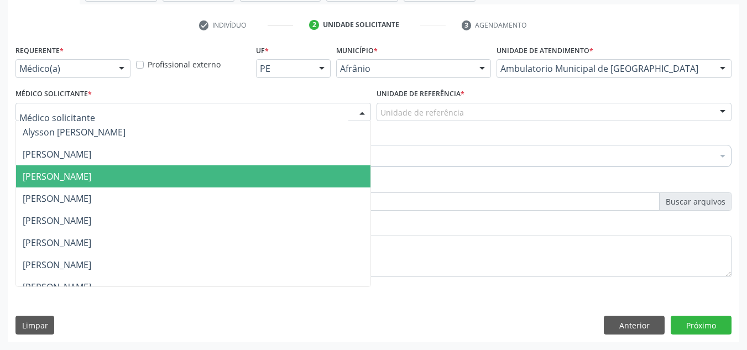
drag, startPoint x: 297, startPoint y: 180, endPoint x: 377, endPoint y: 143, distance: 87.6
click at [304, 179] on span "[PERSON_NAME]" at bounding box center [193, 176] width 354 height 22
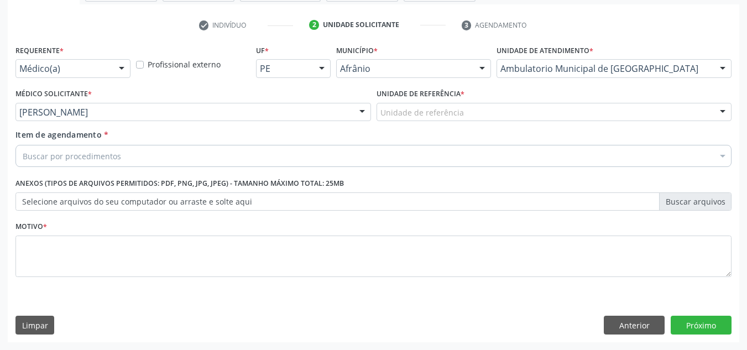
click at [406, 127] on div "Unidade de referência * Unidade de referência ESF de Extrema ESF de Barra das M…" at bounding box center [554, 107] width 361 height 43
drag, startPoint x: 422, startPoint y: 111, endPoint x: 428, endPoint y: 219, distance: 108.0
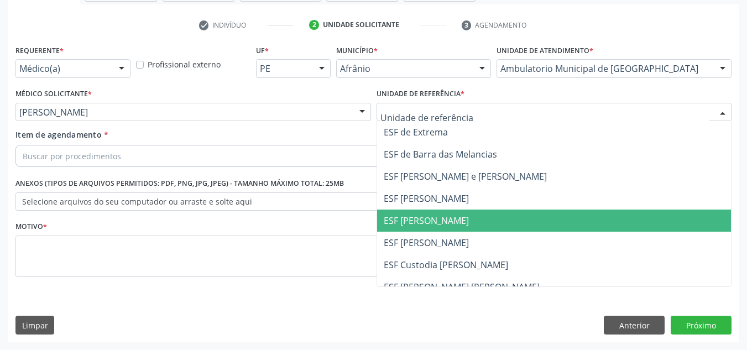
click at [421, 216] on span "ESF [PERSON_NAME]" at bounding box center [426, 221] width 85 height 12
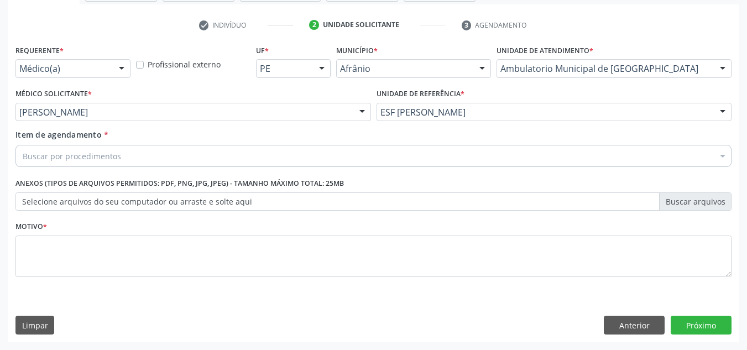
drag, startPoint x: 370, startPoint y: 166, endPoint x: 368, endPoint y: 150, distance: 16.2
click at [367, 153] on div "Buscar por procedimentos" at bounding box center [373, 156] width 716 height 22
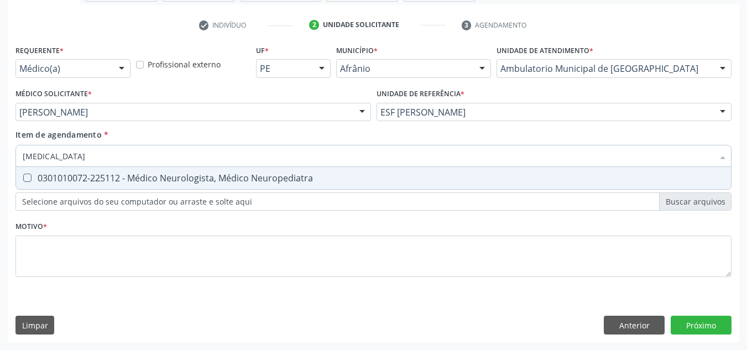
type input "NEUROLOGISTA"
click at [396, 181] on div "0301010072-225112 - Médico Neurologista, Médico Neuropediatra" at bounding box center [374, 178] width 702 height 9
checkbox Neuropediatra "true"
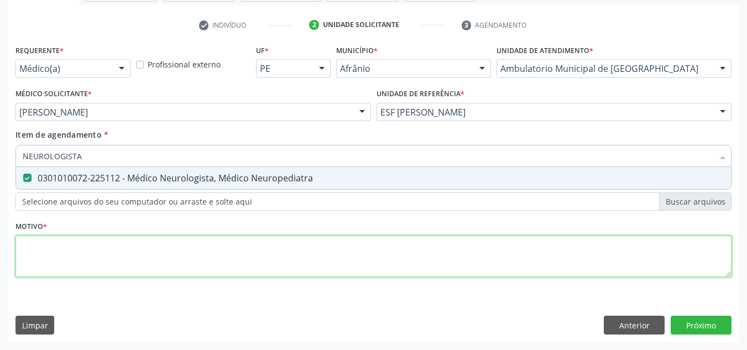
click at [373, 237] on div "Requerente * Médico(a) Médico(a) Enfermeiro(a) Paciente Nenhum resultado encont…" at bounding box center [373, 167] width 716 height 250
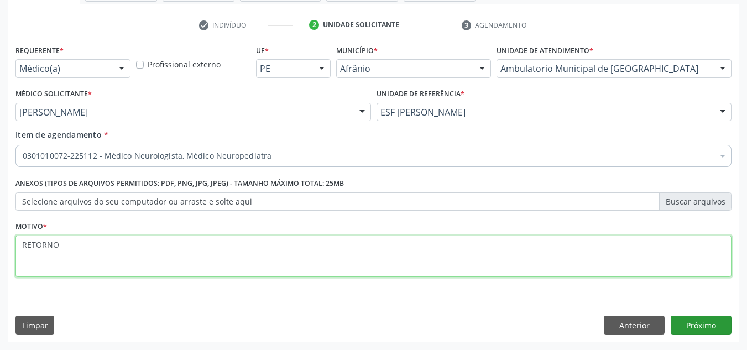
type textarea "RETORNO"
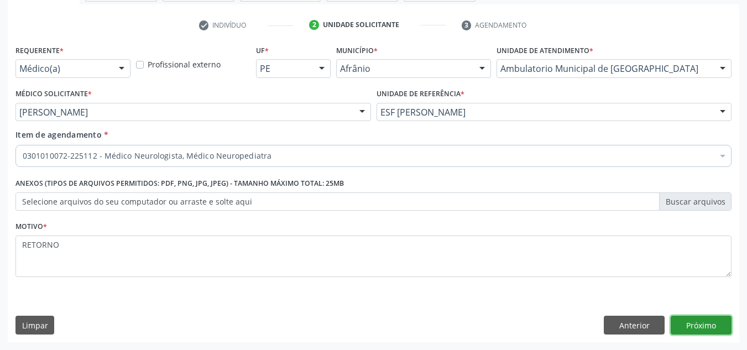
click at [722, 328] on button "Próximo" at bounding box center [701, 325] width 61 height 19
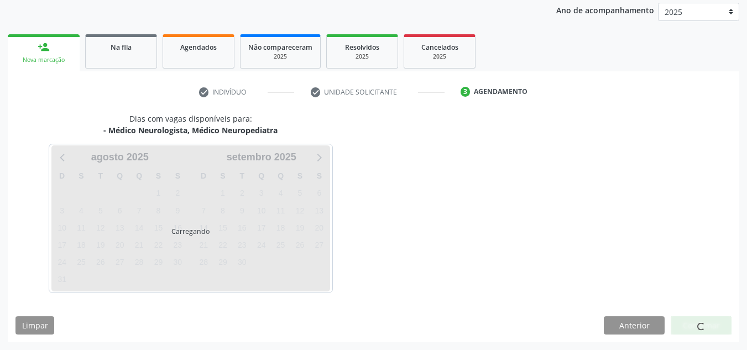
scroll to position [164, 0]
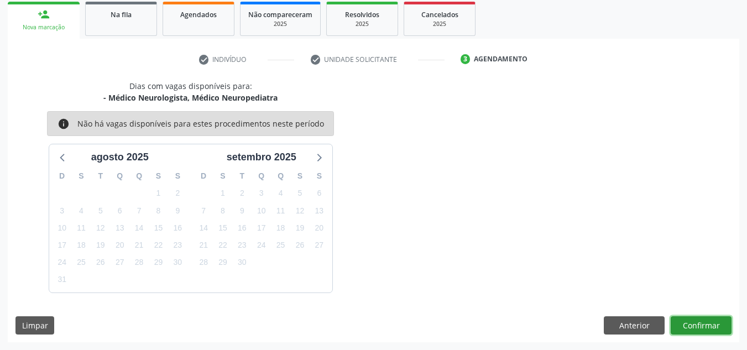
click at [719, 325] on button "Confirmar" at bounding box center [701, 325] width 61 height 19
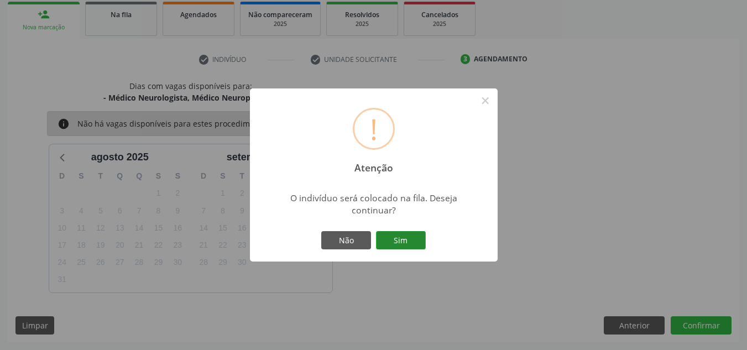
click at [401, 243] on button "Sim" at bounding box center [401, 240] width 50 height 19
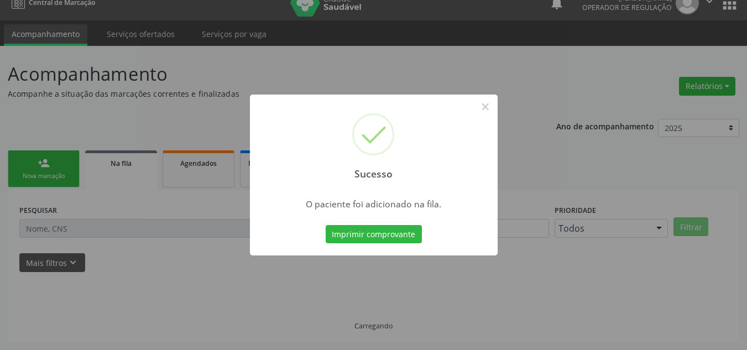
scroll to position [15, 0]
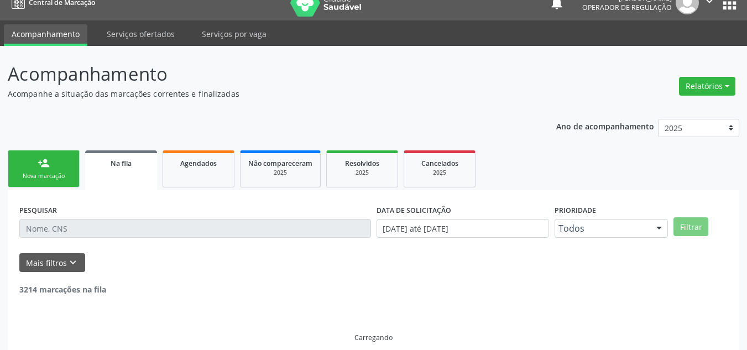
click at [58, 176] on div "Nova marcação" at bounding box center [43, 176] width 55 height 8
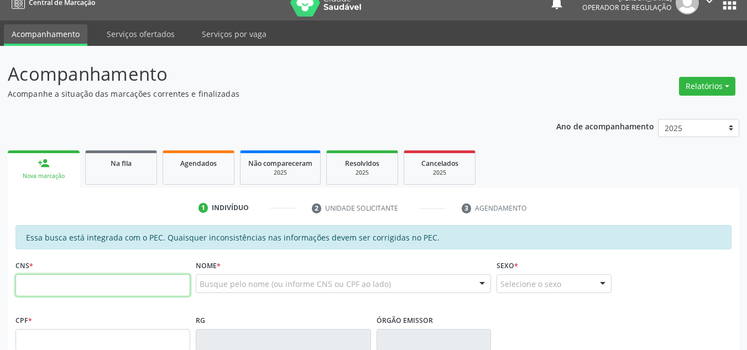
click at [54, 277] on input "text" at bounding box center [102, 285] width 175 height 22
type input "898 0023 6041 4846"
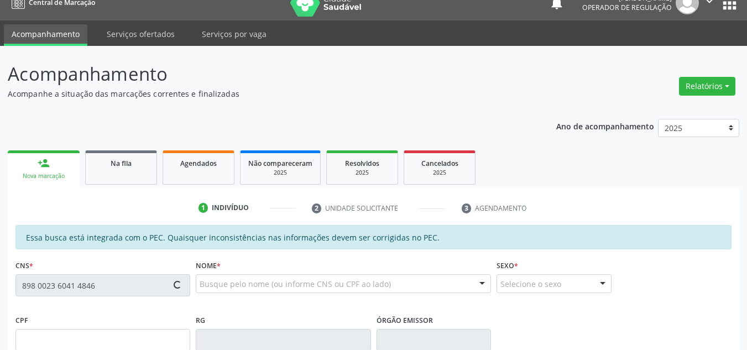
type input "152.858.354-02"
type input "03/09/1999"
type input "Marilene Rodrigues de Andrade"
type input "(89) 99425-9823"
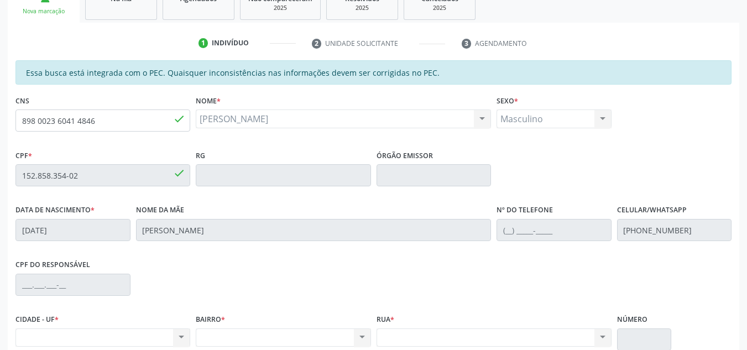
scroll to position [60, 0]
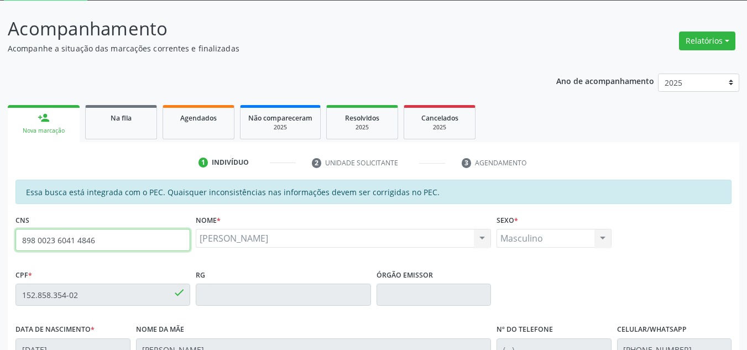
drag, startPoint x: 108, startPoint y: 229, endPoint x: 8, endPoint y: 278, distance: 111.0
click at [1, 284] on div "Acompanhamento Acompanhe a situação das marcações correntes e finalizadas Relat…" at bounding box center [373, 286] width 747 height 571
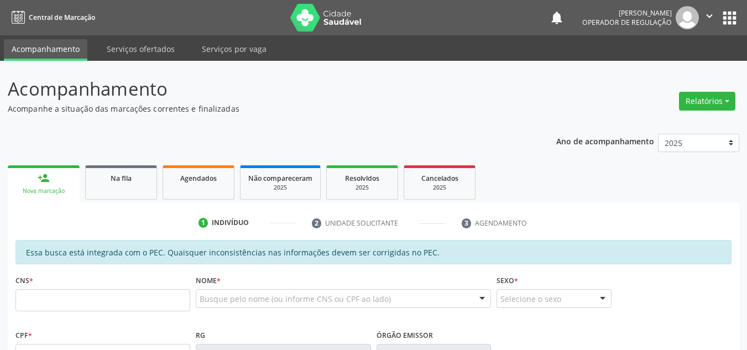
scroll to position [60, 0]
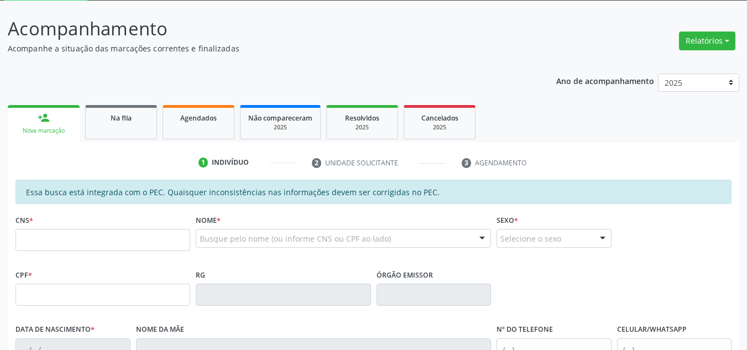
drag, startPoint x: 82, startPoint y: 256, endPoint x: 84, endPoint y: 238, distance: 17.8
click at [83, 242] on fieldset "CNS *" at bounding box center [102, 235] width 175 height 47
click at [84, 238] on input "text" at bounding box center [102, 240] width 175 height 22
paste input "898 0023 6041 4846"
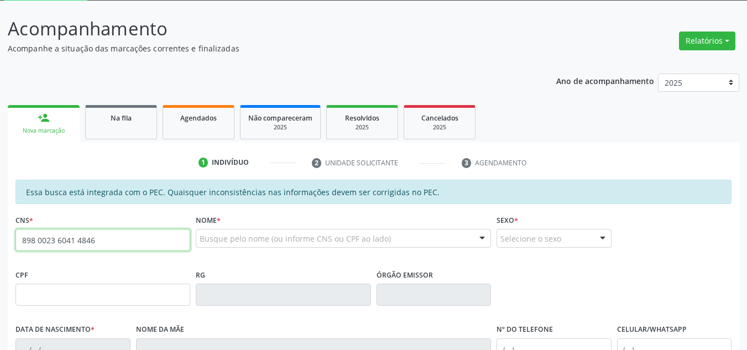
type input "898 0023 6041 4846"
type input "152.858.354-02"
type input "[DATE]"
type input "[PERSON_NAME]"
type input "[PHONE_NUMBER]"
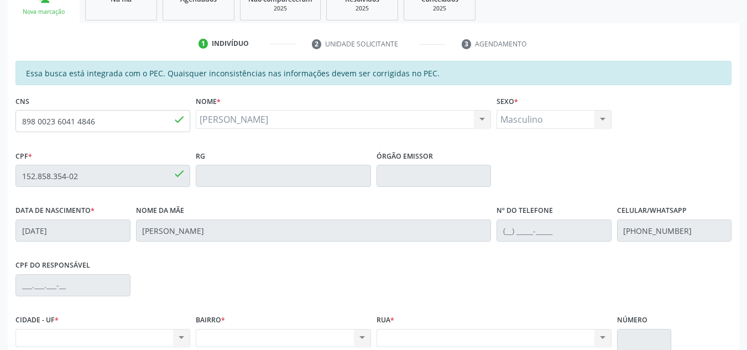
scroll to position [281, 0]
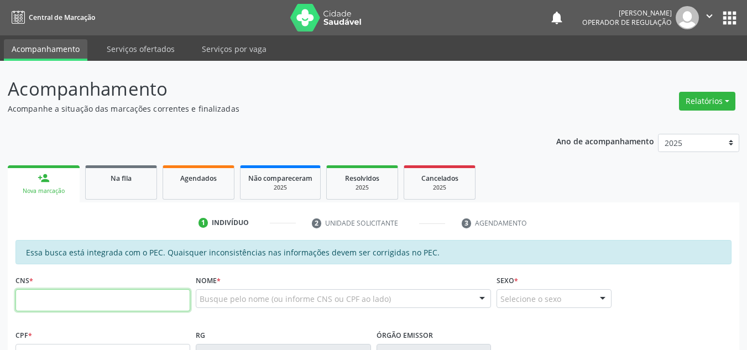
scroll to position [221, 0]
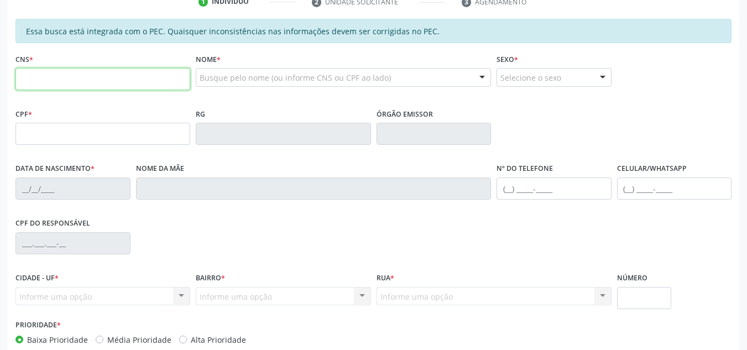
paste input "898 0023 6041 4846"
type input "898 0023 6041 4846"
type input "152.858.354-02"
type input "[DATE]"
type input "[PERSON_NAME]"
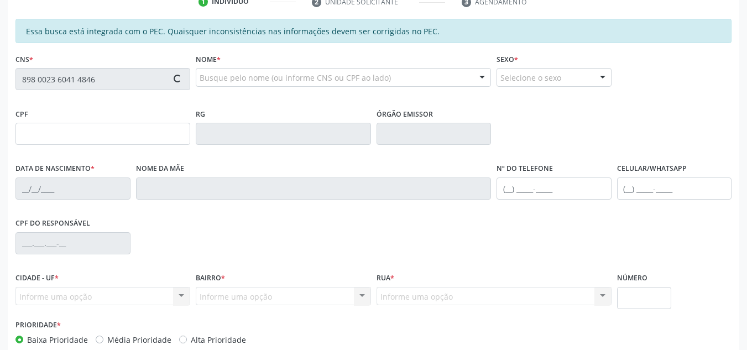
type input "[PHONE_NUMBER]"
type input "S/N"
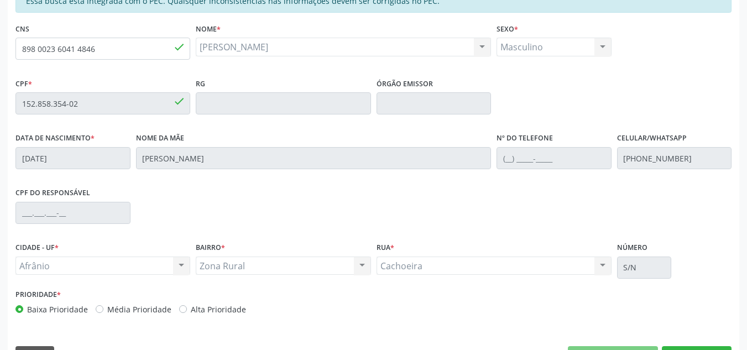
scroll to position [281, 0]
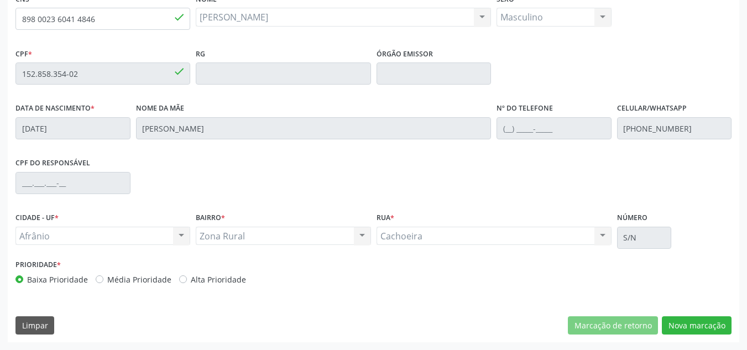
click at [127, 274] on label "Média Prioridade" at bounding box center [139, 280] width 64 height 12
click at [103, 274] on input "Média Prioridade" at bounding box center [100, 279] width 8 height 10
radio input "true"
click at [677, 321] on button "Nova marcação" at bounding box center [697, 325] width 70 height 19
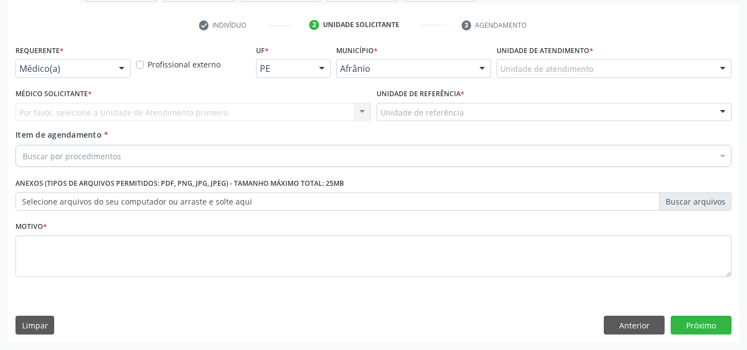
scroll to position [198, 0]
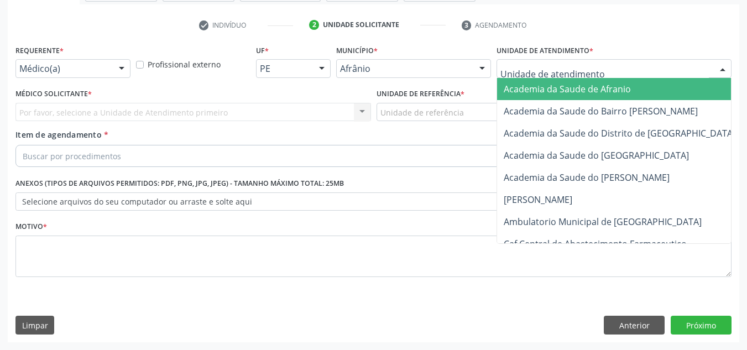
click at [649, 66] on div at bounding box center [614, 68] width 235 height 19
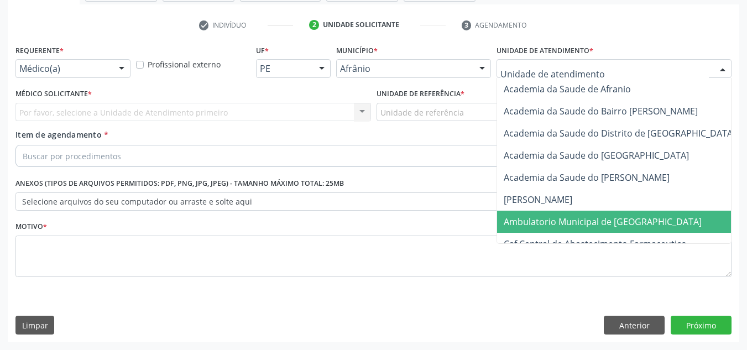
click at [536, 222] on span "Ambulatorio Municipal de [GEOGRAPHIC_DATA]" at bounding box center [603, 222] width 198 height 12
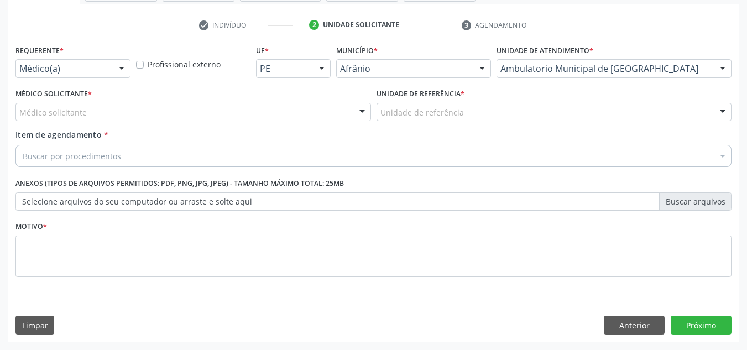
click at [202, 126] on div "Médico Solicitante * Médico solicitante Alysson Rodrigo Ferreira Cavalcanti Bru…" at bounding box center [193, 107] width 361 height 43
click at [202, 122] on div "Médico Solicitante * Médico solicitante Alysson Rodrigo Ferreira Cavalcanti Bru…" at bounding box center [193, 107] width 361 height 43
click at [225, 122] on div "Médico Solicitante * Médico solicitante Alysson Rodrigo Ferreira Cavalcanti Bru…" at bounding box center [193, 107] width 361 height 43
click at [237, 114] on div "Médico solicitante" at bounding box center [193, 112] width 356 height 19
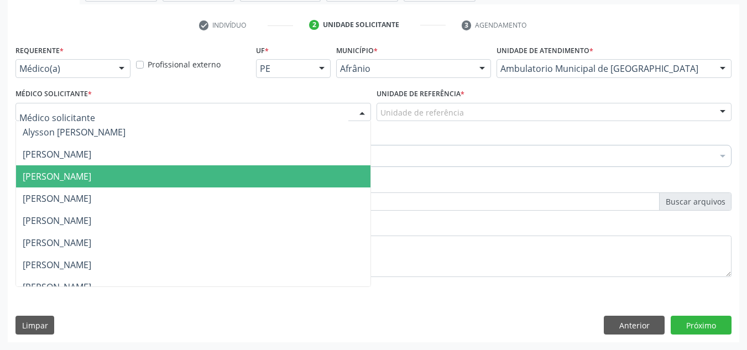
click at [235, 189] on span "Diego Ramon Ferreira Belem" at bounding box center [193, 198] width 354 height 22
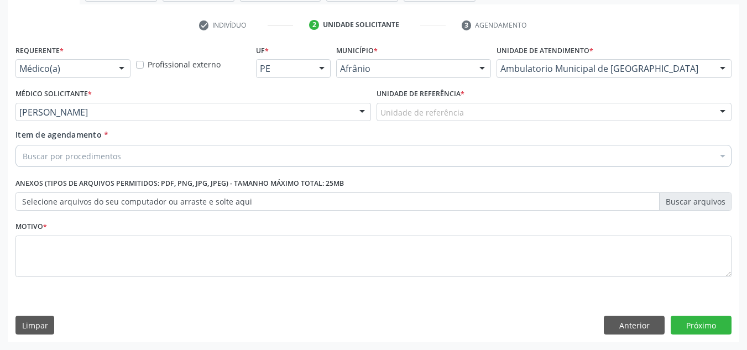
click at [447, 119] on div "Unidade de referência" at bounding box center [555, 112] width 356 height 19
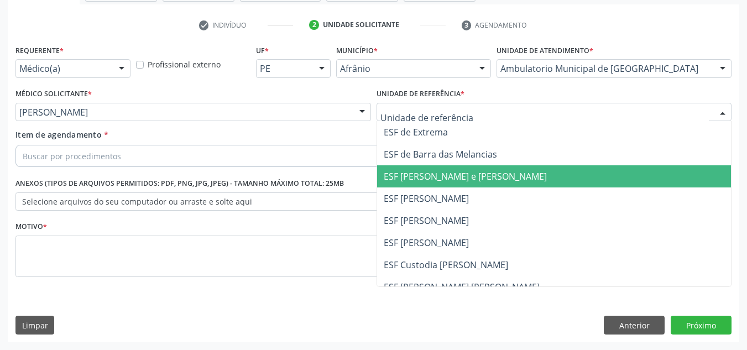
click at [440, 167] on span "ESF [PERSON_NAME] e [PERSON_NAME]" at bounding box center [554, 176] width 354 height 22
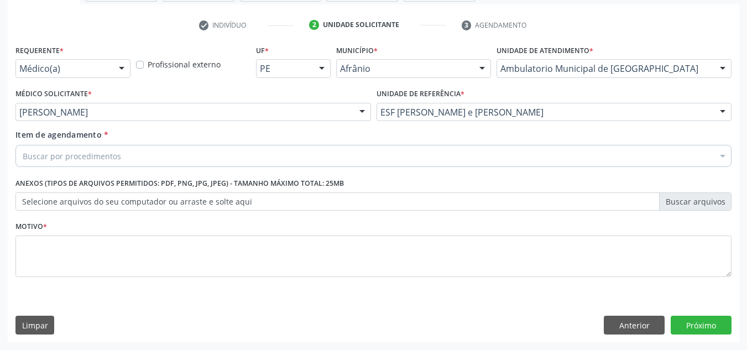
click at [413, 154] on div "Buscar por procedimentos" at bounding box center [373, 156] width 716 height 22
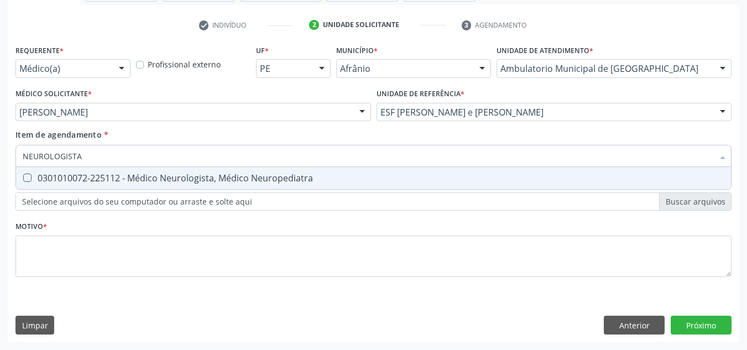
type input "NEUROLOGISTA"
drag, startPoint x: 478, startPoint y: 192, endPoint x: 490, endPoint y: 165, distance: 29.7
click at [480, 190] on div "Requerente * Médico(a) Médico(a) Enfermeiro(a) Paciente Nenhum resultado encont…" at bounding box center [373, 167] width 716 height 250
click at [490, 165] on div "NEUROLOGISTA" at bounding box center [373, 156] width 716 height 22
type input "NEUROLOGISTA"
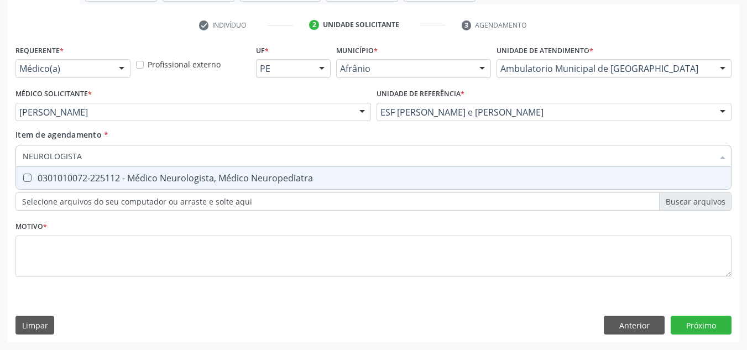
click at [447, 177] on div "0301010072-225112 - Médico Neurologista, Médico Neuropediatra" at bounding box center [374, 178] width 702 height 9
checkbox Neuropediatra "true"
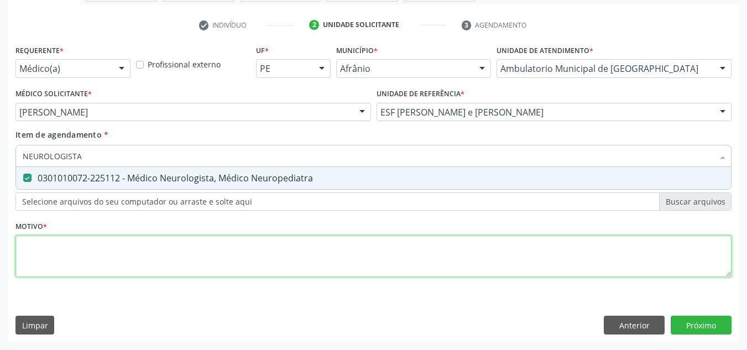
click at [453, 274] on div "Requerente * Médico(a) Médico(a) Enfermeiro(a) Paciente Nenhum resultado encont…" at bounding box center [373, 167] width 716 height 250
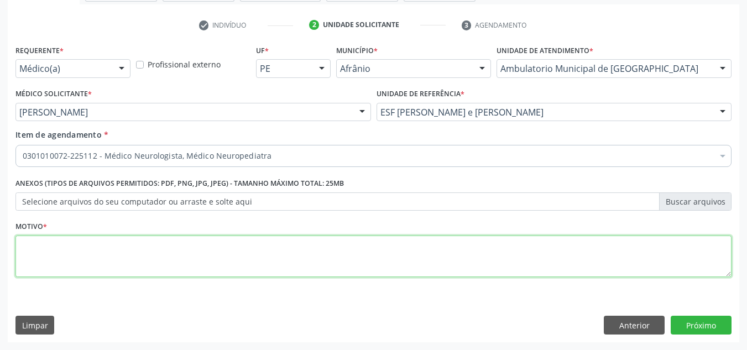
click at [102, 265] on textarea at bounding box center [373, 257] width 716 height 42
type textarea "VERTIGEM REFRETÁRIA A MEDICAMENTOS"
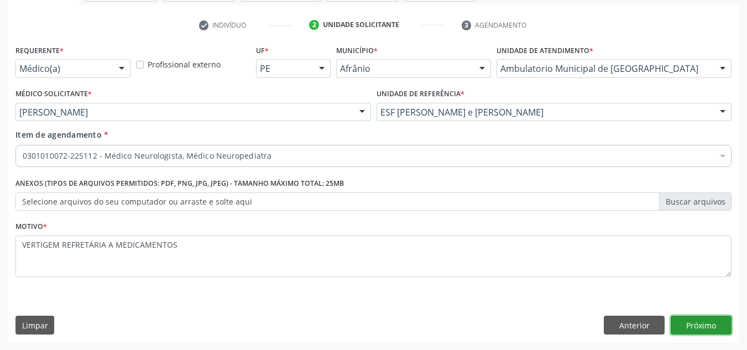
click at [718, 319] on button "Próximo" at bounding box center [701, 325] width 61 height 19
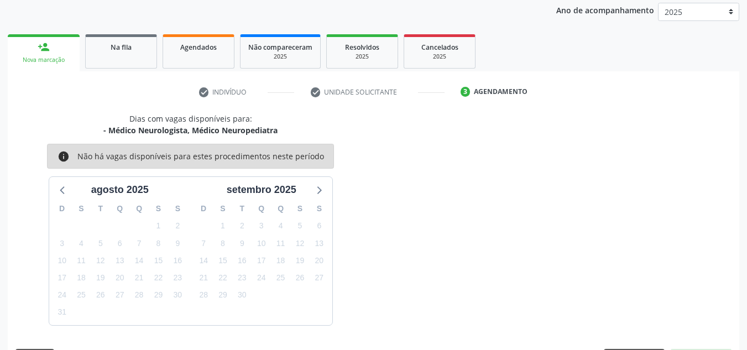
scroll to position [164, 0]
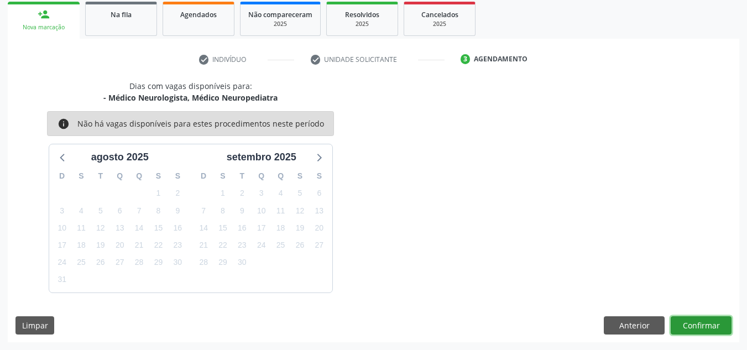
click at [686, 326] on button "Confirmar" at bounding box center [701, 325] width 61 height 19
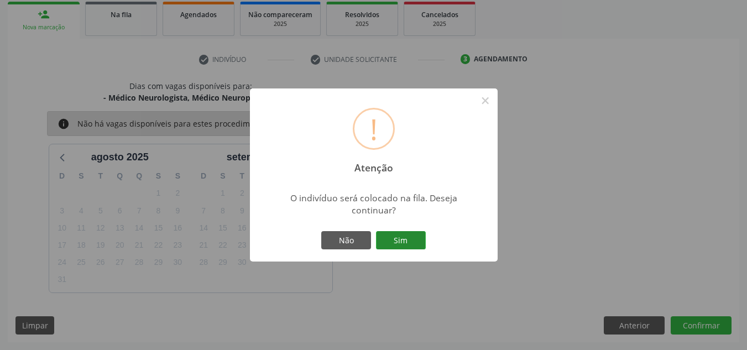
click at [409, 239] on button "Sim" at bounding box center [401, 240] width 50 height 19
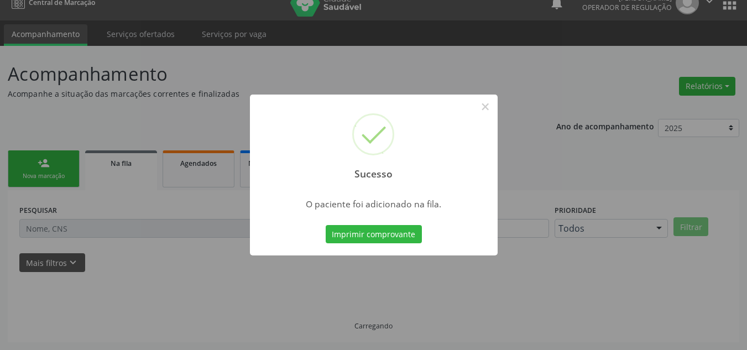
scroll to position [15, 0]
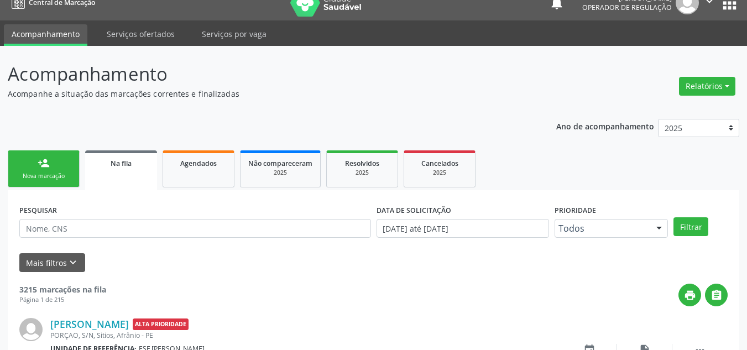
click at [61, 154] on link "person_add Nova marcação" at bounding box center [44, 168] width 72 height 37
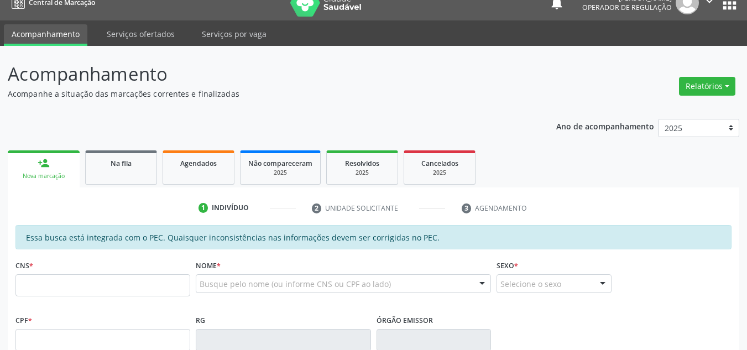
drag, startPoint x: 76, startPoint y: 299, endPoint x: 77, endPoint y: 276, distance: 22.7
click at [75, 285] on fieldset "CNS *" at bounding box center [102, 280] width 175 height 47
click at [77, 276] on input "text" at bounding box center [102, 285] width 175 height 22
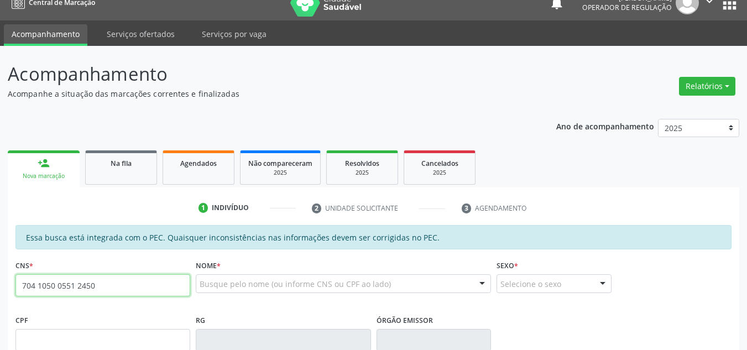
type input "704 1050 0551 2450"
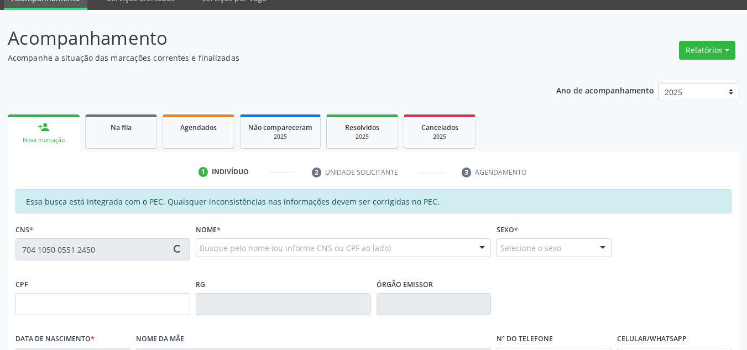
scroll to position [70, 0]
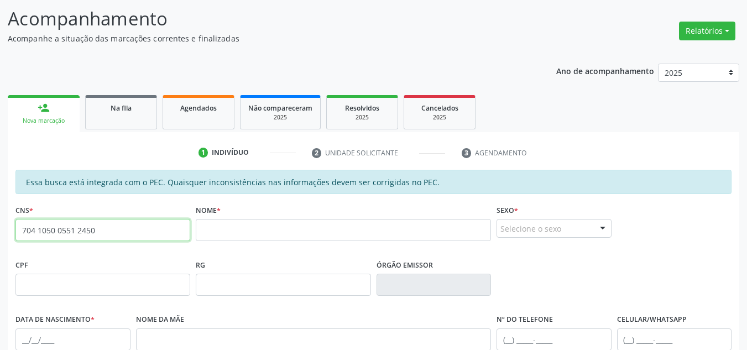
drag, startPoint x: 76, startPoint y: 225, endPoint x: 0, endPoint y: 225, distance: 75.8
click at [0, 225] on div "Acompanhamento Acompanhe a situação das marcações correntes e finalizadas Relat…" at bounding box center [373, 276] width 747 height 571
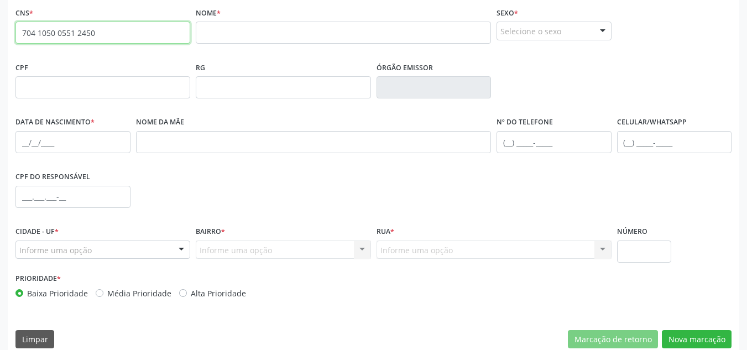
scroll to position [281, 0]
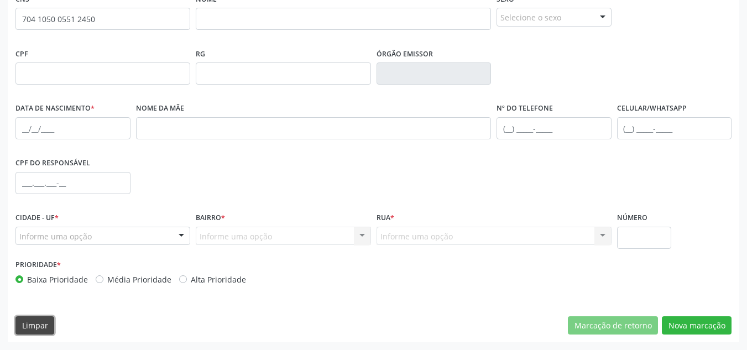
click at [51, 318] on button "Limpar" at bounding box center [34, 325] width 39 height 19
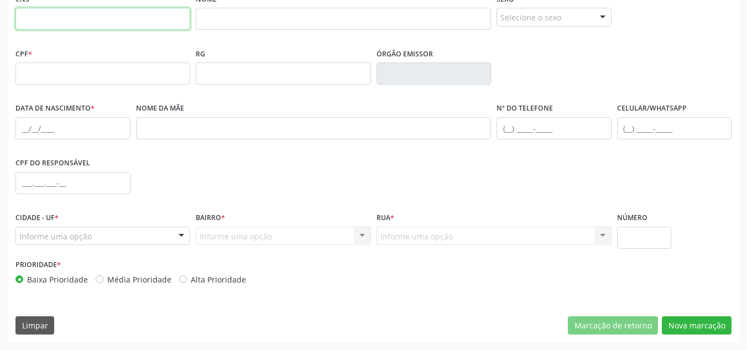
click at [121, 18] on input "text" at bounding box center [102, 19] width 175 height 22
type input "898 0037 0675 5418"
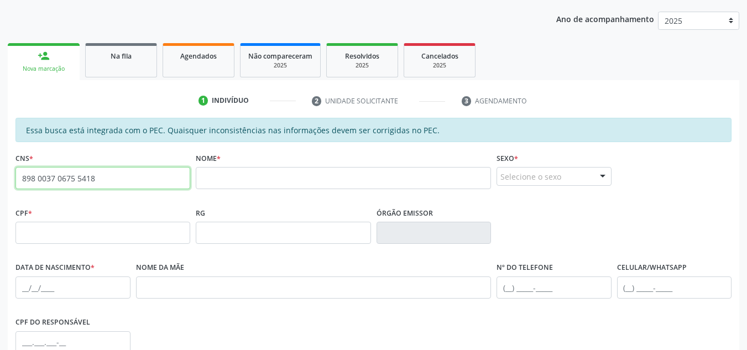
scroll to position [116, 0]
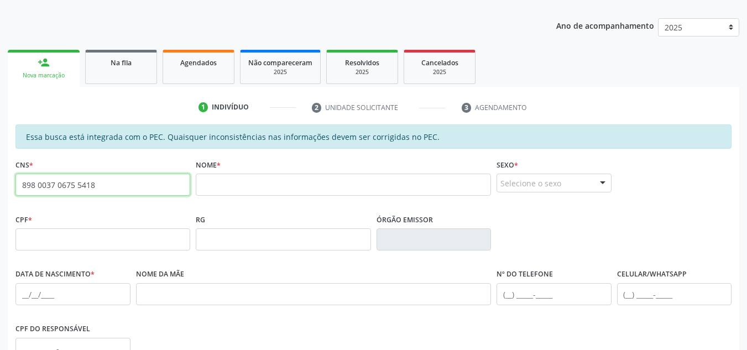
drag, startPoint x: 133, startPoint y: 185, endPoint x: 0, endPoint y: 193, distance: 133.5
click at [0, 193] on div "Acompanhamento Acompanhe a situação das marcações correntes e finalizadas Relat…" at bounding box center [373, 230] width 747 height 571
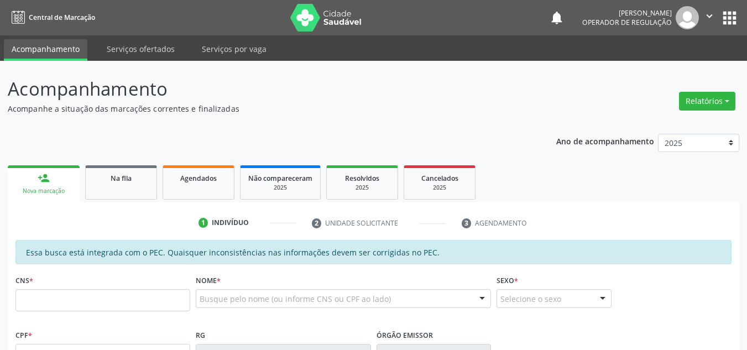
scroll to position [152, 0]
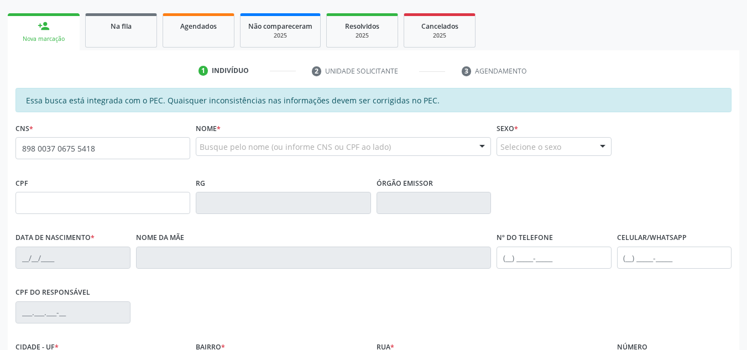
type input "898 0037 0675 5418"
type input "711.725.454-80"
type input "[DATE]"
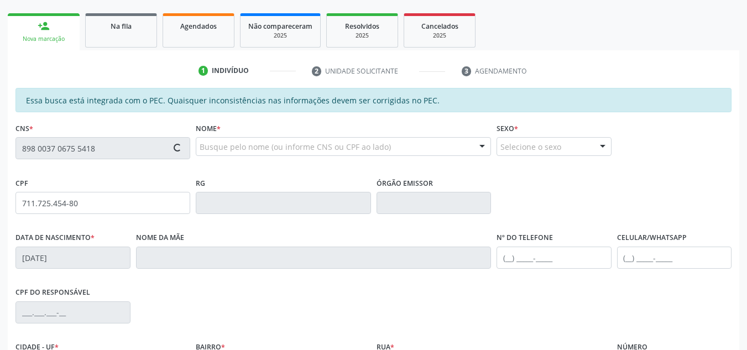
type input "[PERSON_NAME]"
type input "[PHONE_NUMBER]"
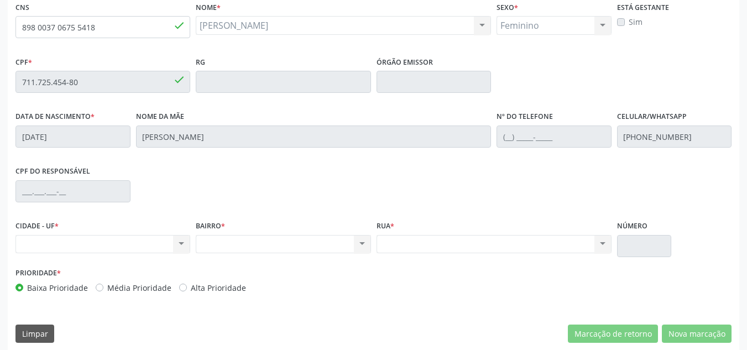
scroll to position [281, 0]
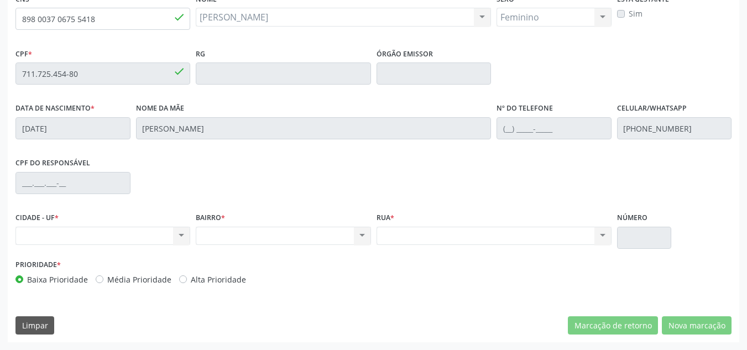
click at [150, 279] on label "Média Prioridade" at bounding box center [139, 280] width 64 height 12
click at [103, 279] on input "Média Prioridade" at bounding box center [100, 279] width 8 height 10
radio input "true"
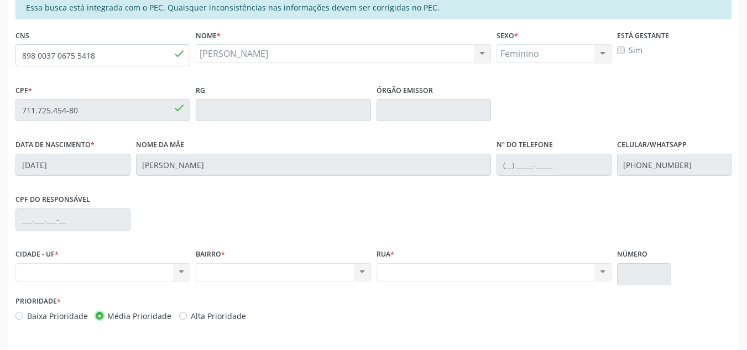
scroll to position [226, 0]
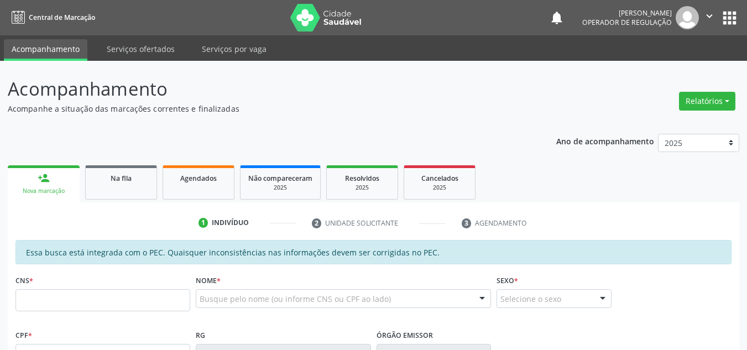
scroll to position [226, 0]
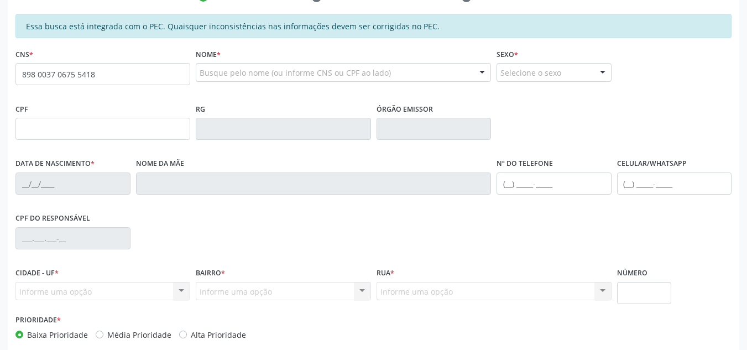
type input "898 0037 0675 5418"
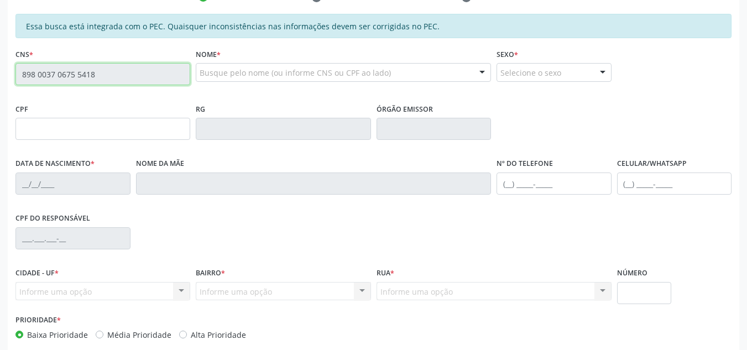
type input "711.725.454-80"
type input "[DATE]"
type input "[PERSON_NAME]"
type input "[PHONE_NUMBER]"
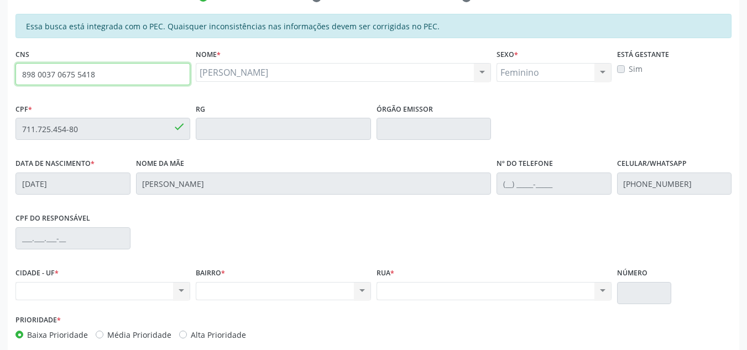
click at [172, 66] on input "898 0037 0675 5418" at bounding box center [102, 74] width 175 height 22
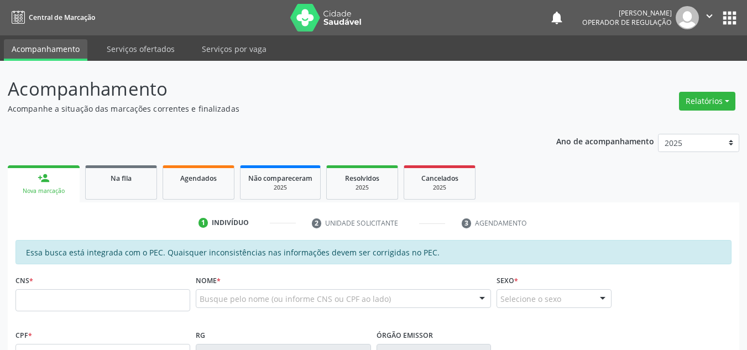
scroll to position [226, 0]
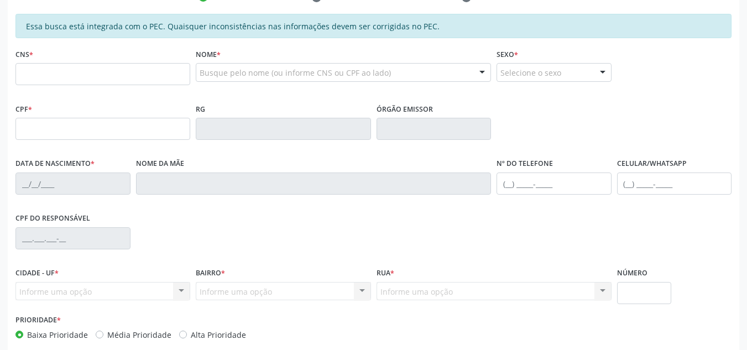
click at [153, 65] on input "text" at bounding box center [102, 74] width 175 height 22
type input "898 0037 0675 5418"
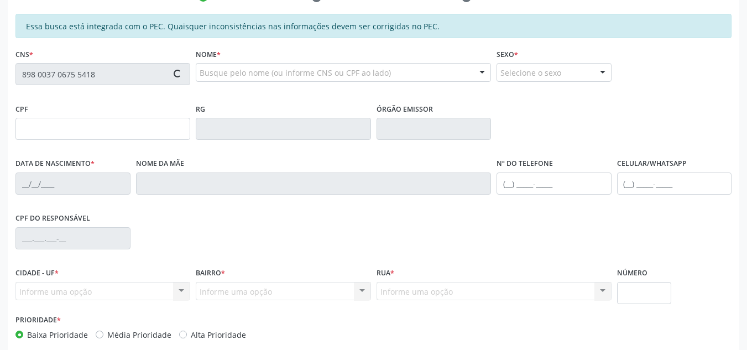
type input "711.725.454-80"
type input "2[DATE]"
type input "[PERSON_NAME]"
type input "[PHONE_NUMBER]"
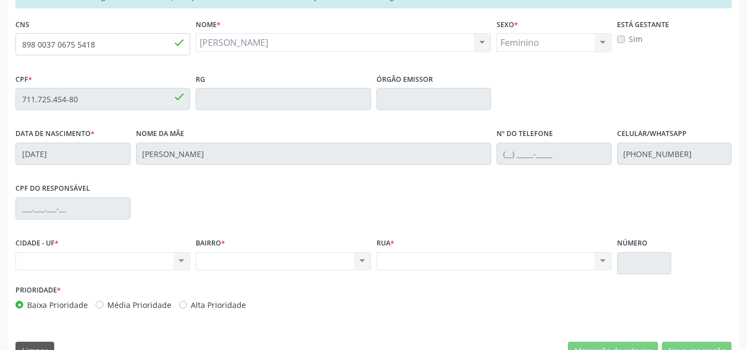
scroll to position [281, 0]
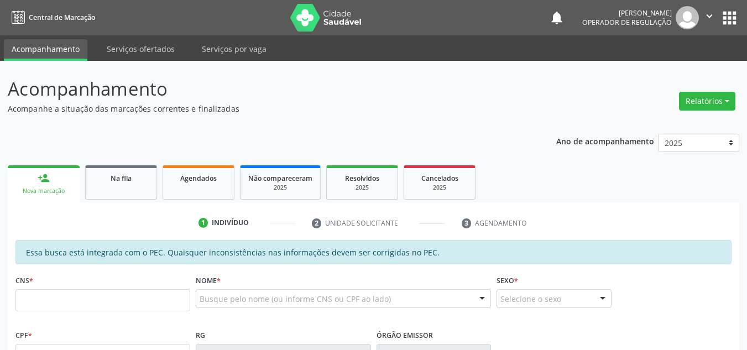
scroll to position [278, 0]
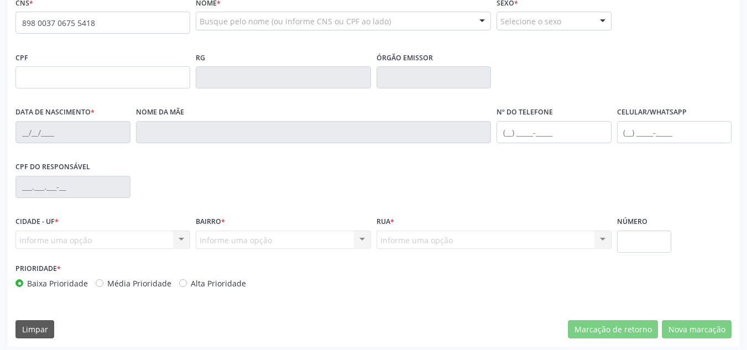
type input "898 0037 0675 5418"
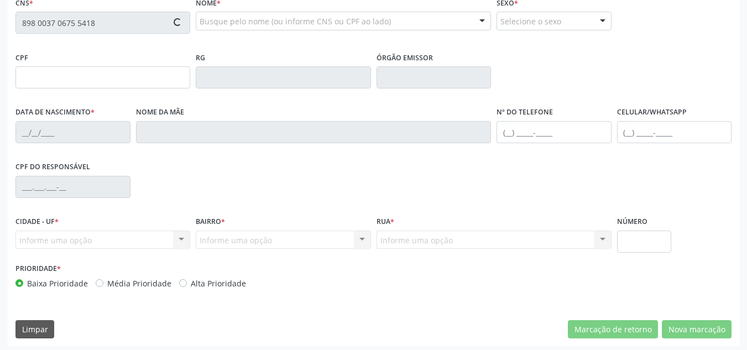
type input "711.725.454-80"
type input "2[DATE]"
type input "[PERSON_NAME]"
type input "[PHONE_NUMBER]"
type input "S/N"
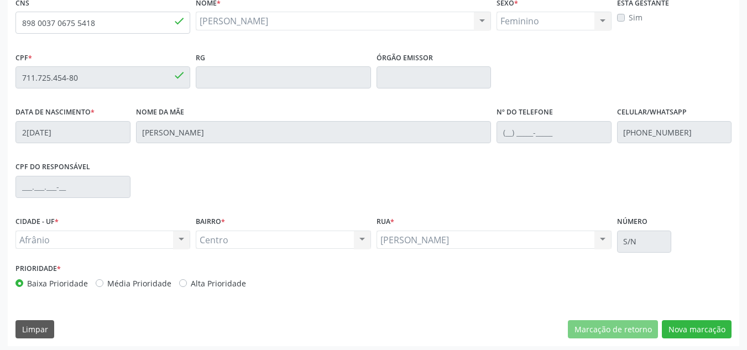
click at [147, 283] on label "Média Prioridade" at bounding box center [139, 284] width 64 height 12
click at [103, 283] on input "Média Prioridade" at bounding box center [100, 283] width 8 height 10
radio input "true"
click at [707, 328] on button "Nova marcação" at bounding box center [697, 329] width 70 height 19
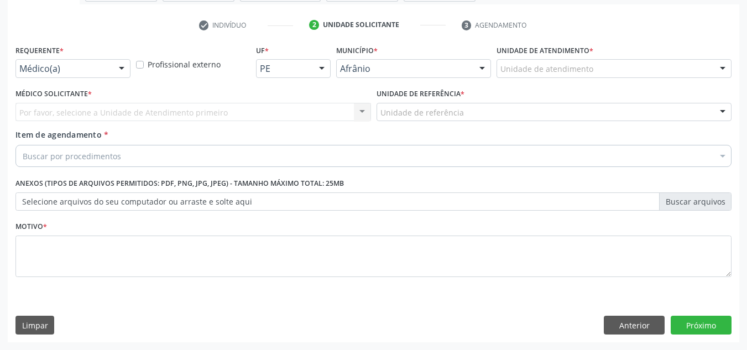
scroll to position [198, 0]
drag, startPoint x: 675, startPoint y: 76, endPoint x: 669, endPoint y: 82, distance: 7.8
click at [669, 78] on div "Unidade de atendimento Academia da Saude de Afranio Academia da Saude do Bairro…" at bounding box center [614, 68] width 235 height 19
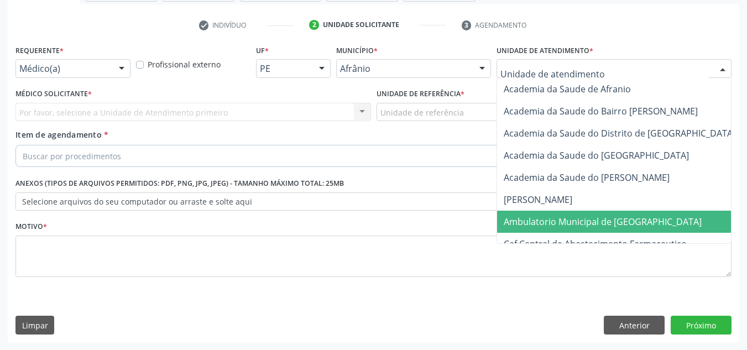
click at [651, 218] on span "Ambulatorio Municipal de [GEOGRAPHIC_DATA]" at bounding box center [632, 222] width 270 height 22
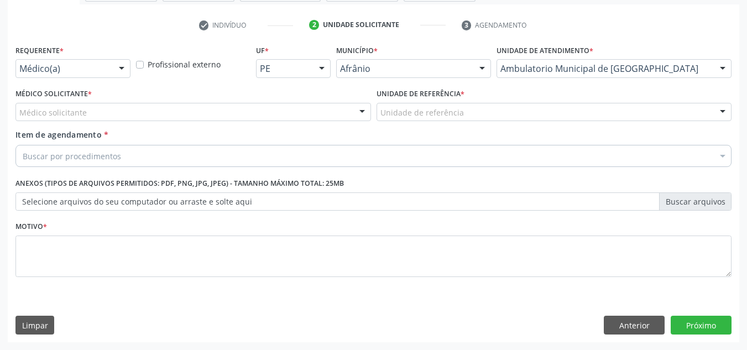
click at [305, 109] on div "Médico solicitante" at bounding box center [193, 112] width 356 height 19
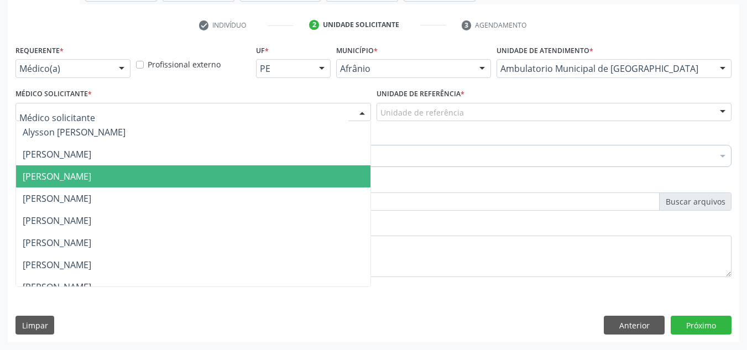
click at [273, 180] on span "[PERSON_NAME]" at bounding box center [193, 176] width 354 height 22
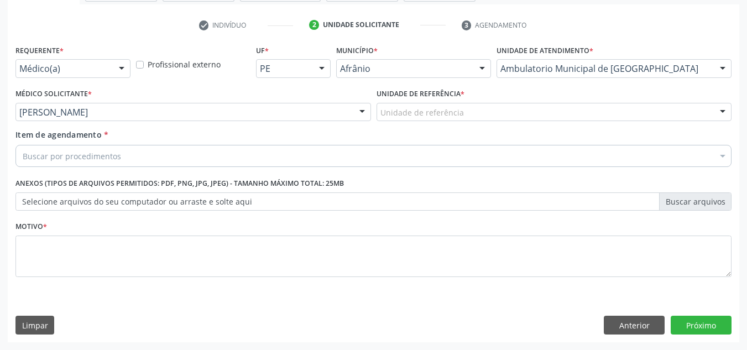
click at [460, 100] on label "Unidade de referência *" at bounding box center [421, 94] width 88 height 17
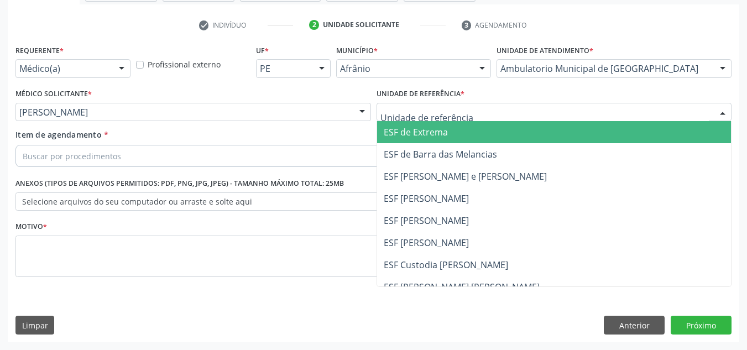
click at [462, 122] on div "ESF de Extrema ESF de Barra das Melancias ESF Jose e Maria Rodrigues de Macedo …" at bounding box center [555, 112] width 356 height 19
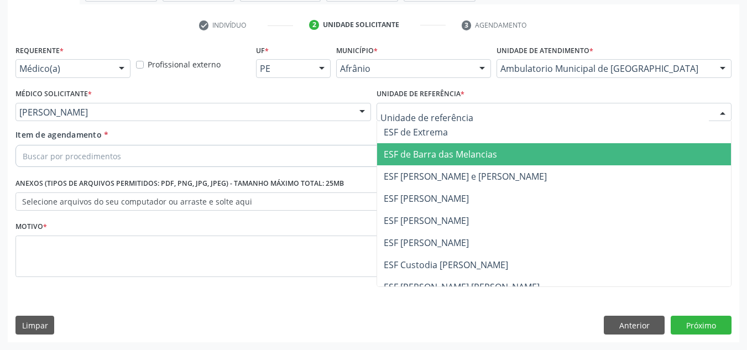
drag, startPoint x: 461, startPoint y: 156, endPoint x: 453, endPoint y: 156, distance: 7.8
click at [461, 156] on span "ESF de Barra das Melancias" at bounding box center [440, 154] width 113 height 12
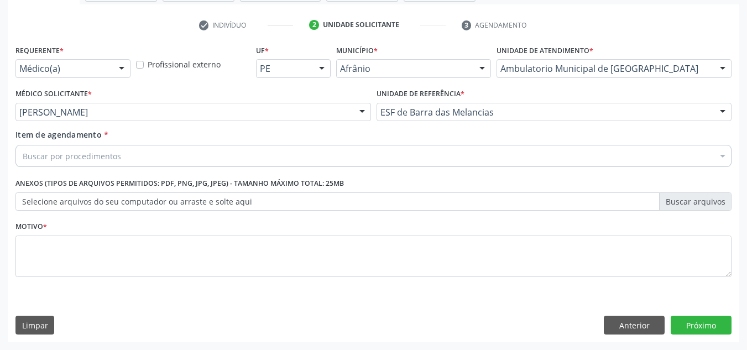
click at [445, 156] on div "Buscar por procedimentos" at bounding box center [373, 156] width 716 height 22
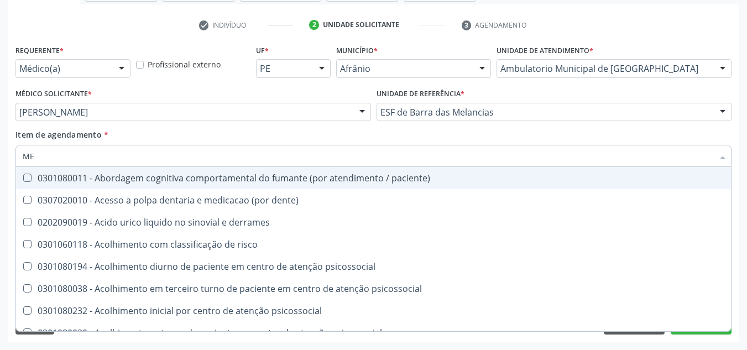
type input "M"
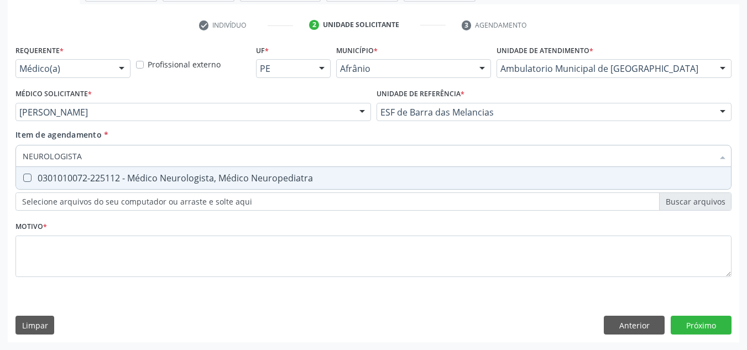
type input "NEUROLOGISTA"
click at [461, 176] on div "0301010072-225112 - Médico Neurologista, Médico Neuropediatra" at bounding box center [374, 178] width 702 height 9
checkbox Neuropediatra "true"
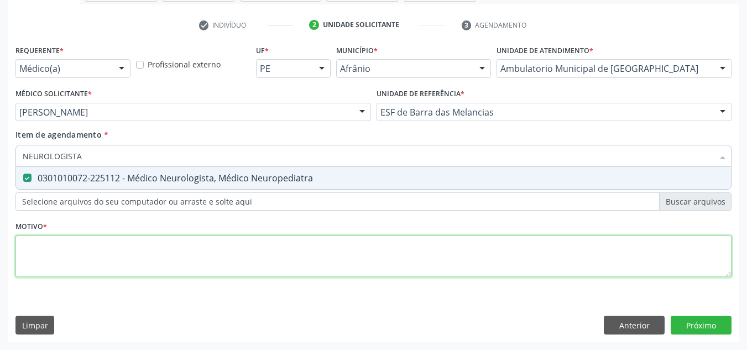
click at [413, 254] on div "Requerente * Médico(a) Médico(a) Enfermeiro(a) Paciente Nenhum resultado encont…" at bounding box center [373, 167] width 716 height 250
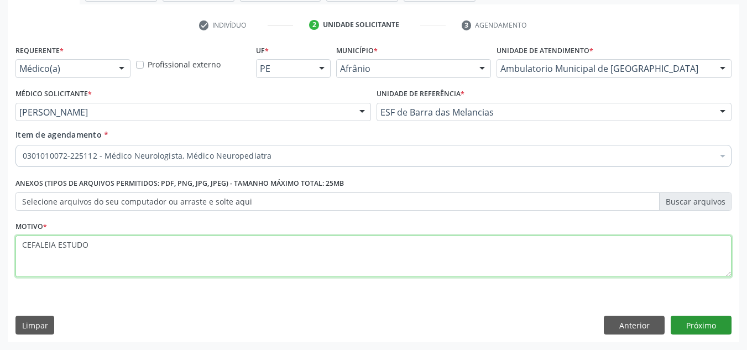
type textarea "CEFALEIA ESTUDO"
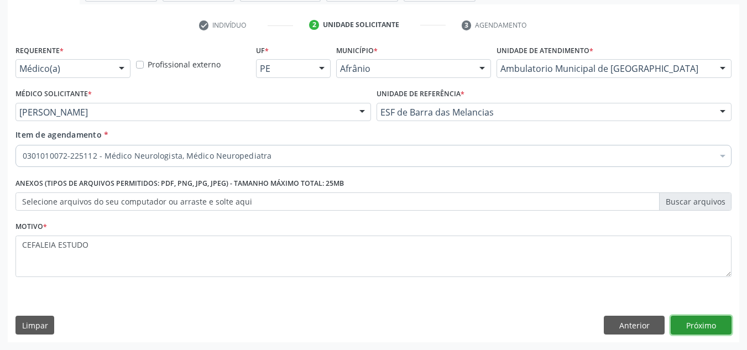
click at [708, 321] on button "Próximo" at bounding box center [701, 325] width 61 height 19
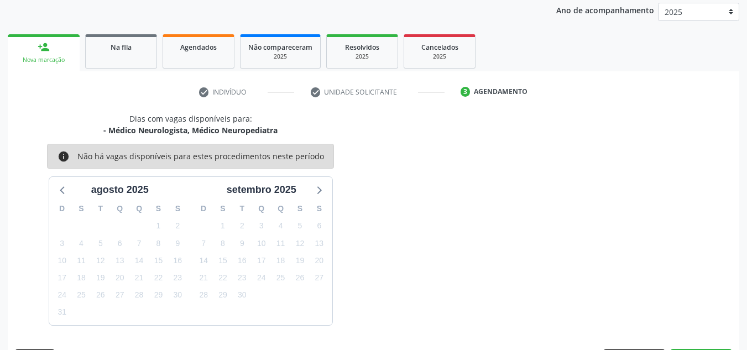
scroll to position [164, 0]
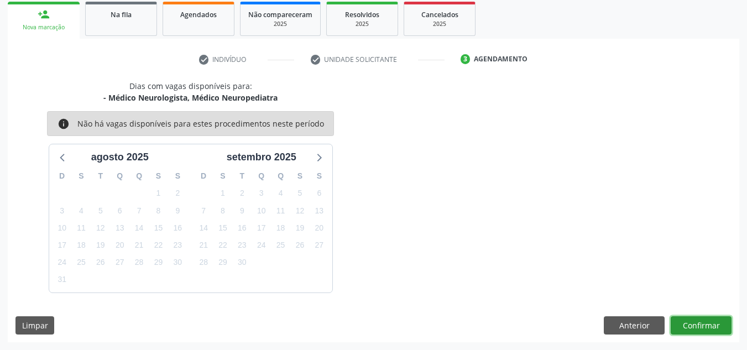
click at [708, 321] on button "Confirmar" at bounding box center [701, 325] width 61 height 19
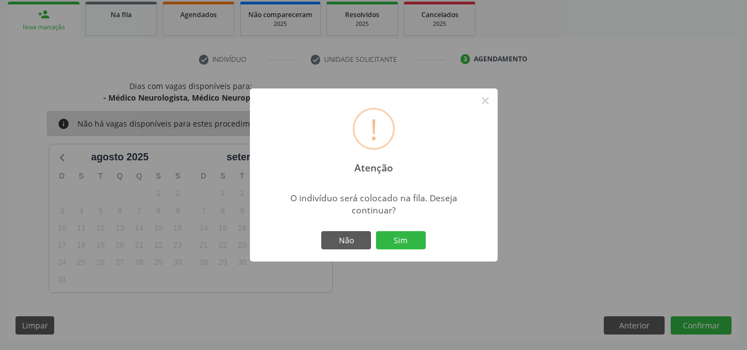
click at [376, 231] on button "Sim" at bounding box center [401, 240] width 50 height 19
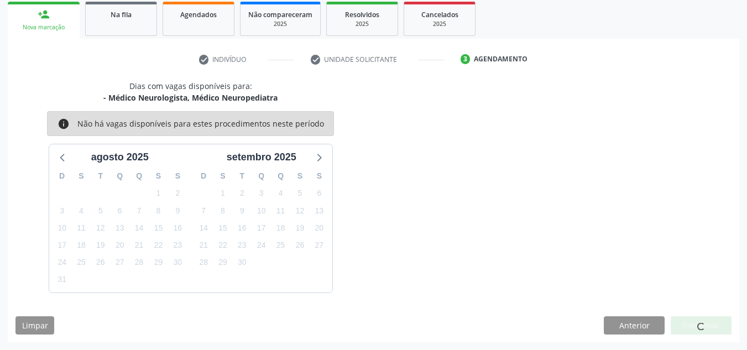
scroll to position [15, 0]
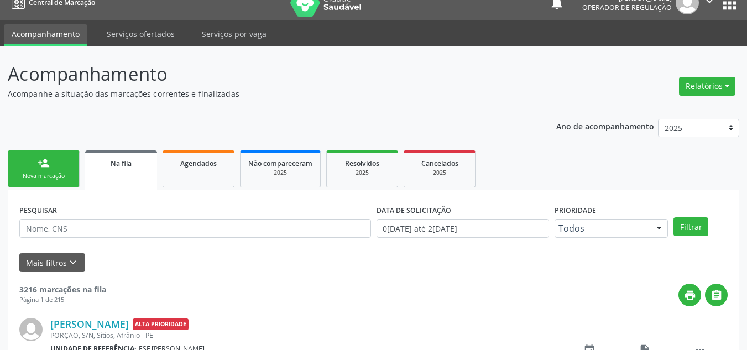
click at [20, 166] on link "person_add Nova marcação" at bounding box center [44, 168] width 72 height 37
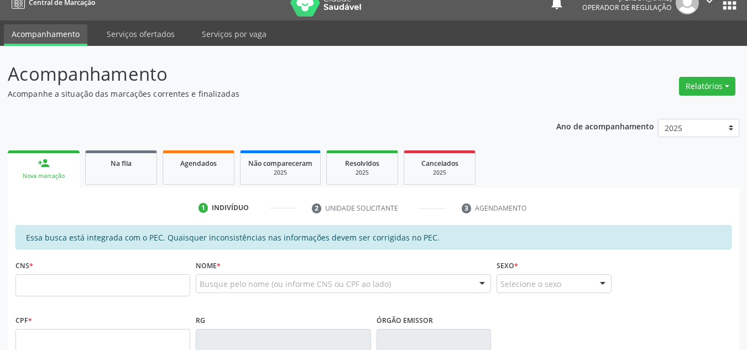
drag, startPoint x: 88, startPoint y: 273, endPoint x: 86, endPoint y: 281, distance: 7.9
click at [88, 273] on div "CNS *" at bounding box center [102, 276] width 175 height 39
click at [86, 281] on input "text" at bounding box center [102, 285] width 175 height 22
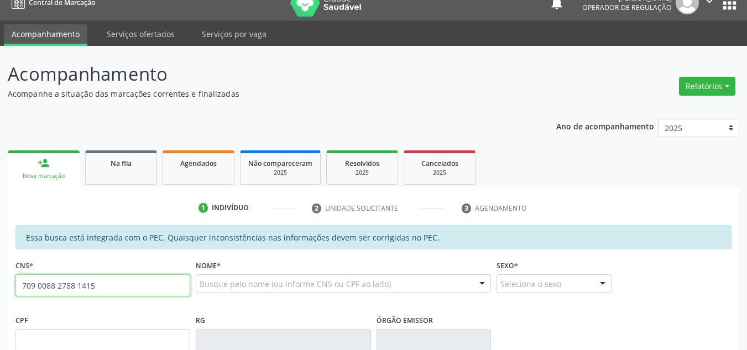
type input "709 0088 2788 1415"
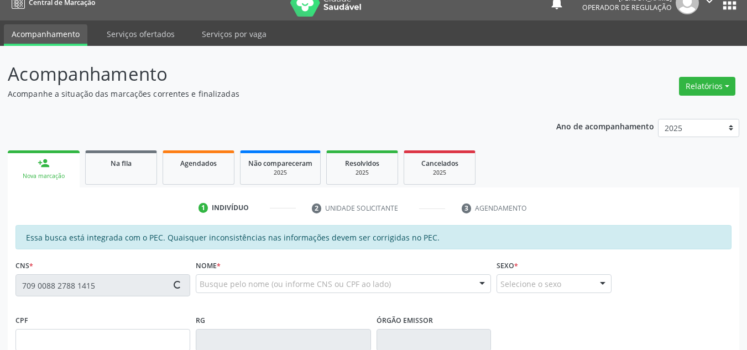
type input "021.123.894-59"
type input "08/06/1965"
type input "Genezia Francisca Andrade"
type input "(87) 8125-7432"
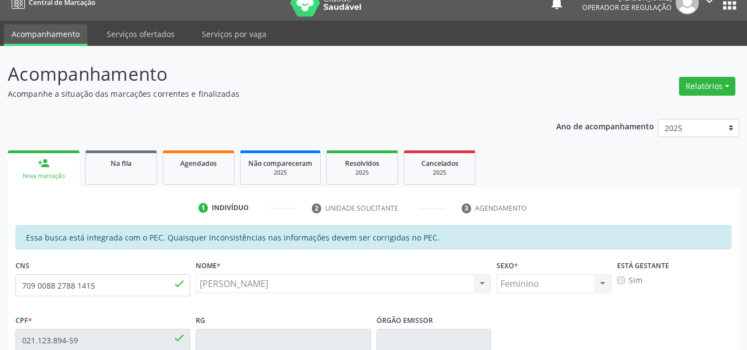
scroll to position [236, 0]
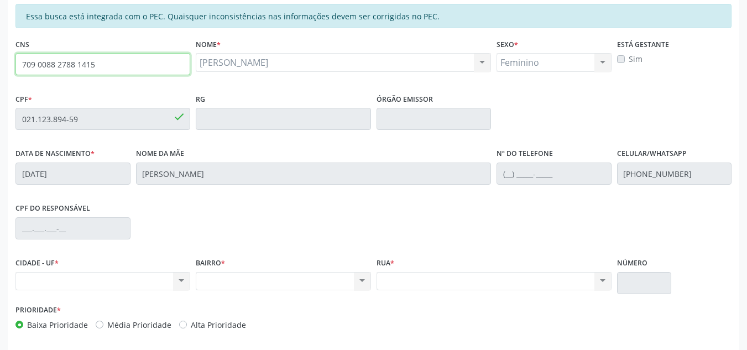
drag, startPoint x: 32, startPoint y: 46, endPoint x: 0, endPoint y: 30, distance: 35.6
click at [0, 30] on div "Acompanhamento Acompanhe a situação das marcações correntes e finalizadas Relat…" at bounding box center [373, 110] width 747 height 571
drag, startPoint x: 97, startPoint y: 50, endPoint x: 102, endPoint y: 60, distance: 10.9
click at [97, 54] on div "CNS 709 0088 2788 1415 done" at bounding box center [102, 55] width 175 height 39
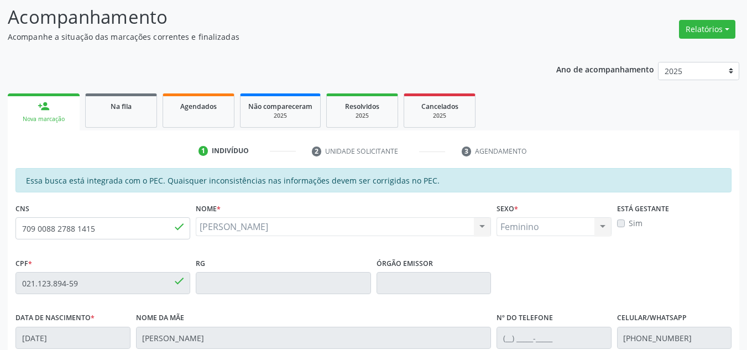
scroll to position [0, 0]
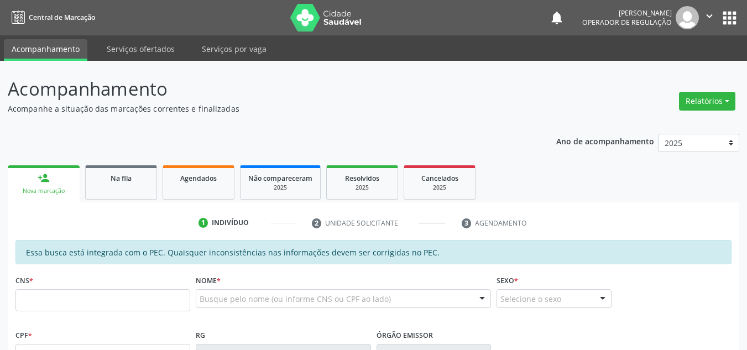
click at [68, 296] on input "text" at bounding box center [102, 300] width 175 height 22
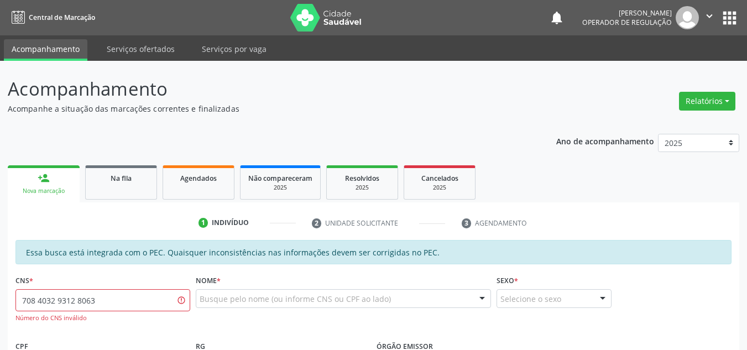
drag, startPoint x: 40, startPoint y: 305, endPoint x: 8, endPoint y: 293, distance: 34.3
type input "708 4037 9312 8063"
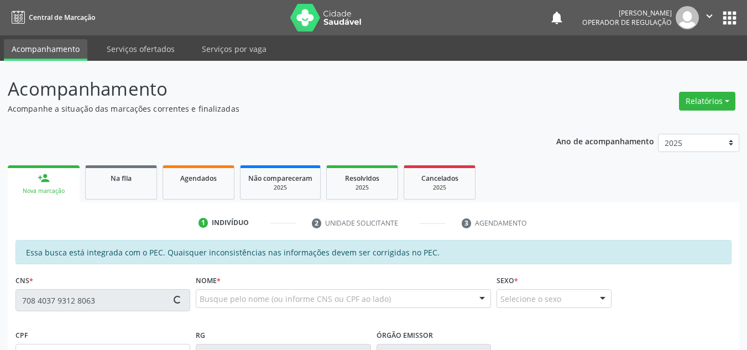
type input "061.816.634-36"
type input "17/04/1984"
type input "Josefa Angela Rodrigues"
type input "[PHONE_NUMBER]"
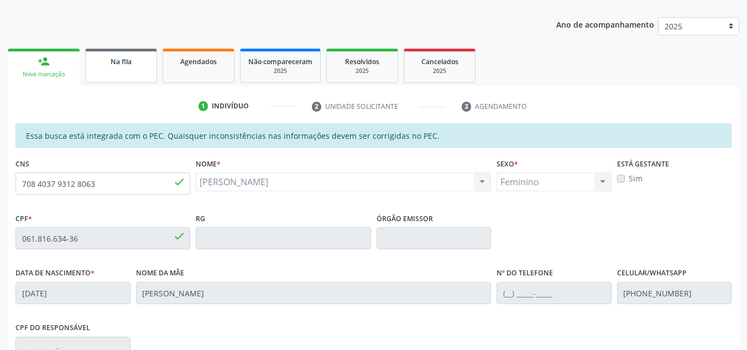
scroll to position [116, 0]
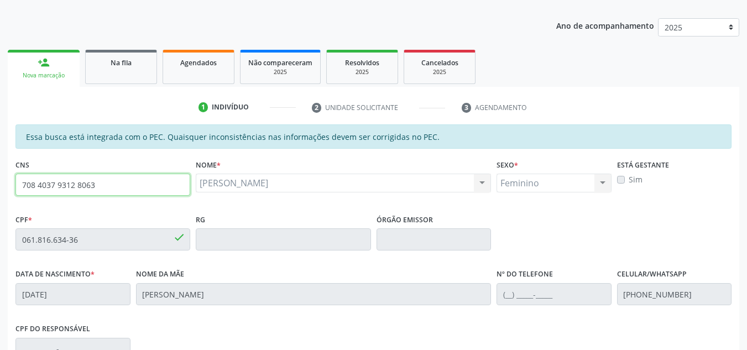
drag, startPoint x: 129, startPoint y: 185, endPoint x: 0, endPoint y: 150, distance: 133.3
click at [0, 150] on div "Acompanhamento Acompanhe a situação das marcações correntes e finalizadas Relat…" at bounding box center [373, 230] width 747 height 571
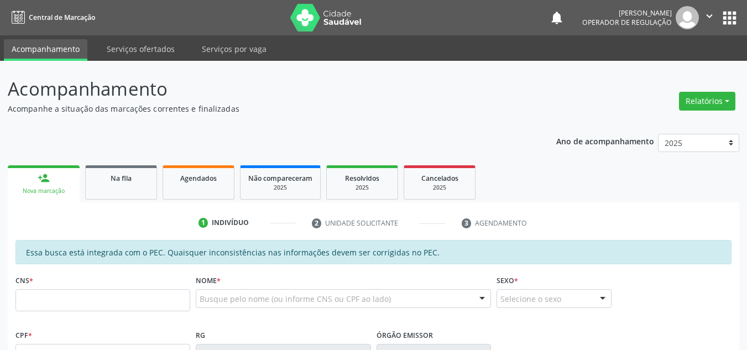
scroll to position [152, 0]
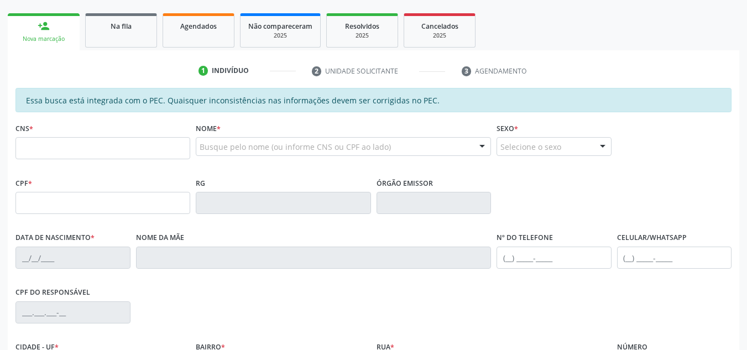
click at [119, 132] on div "CNS *" at bounding box center [102, 139] width 175 height 39
click at [121, 135] on div "CNS *" at bounding box center [102, 139] width 175 height 39
click at [121, 136] on div "CNS *" at bounding box center [102, 139] width 175 height 39
click at [121, 139] on input "text" at bounding box center [102, 148] width 175 height 22
paste input "708 4037 9312 8063"
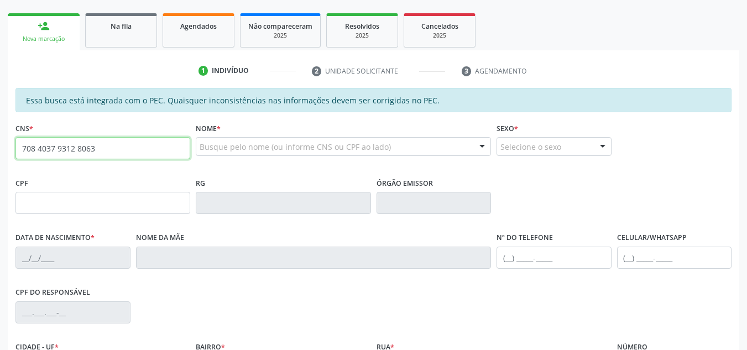
type input "708 4037 9312 8063"
type input "061.816.634-36"
type input "17/04/1984"
type input "Josefa Angela Rodrigues"
type input "(89) 99460-2087"
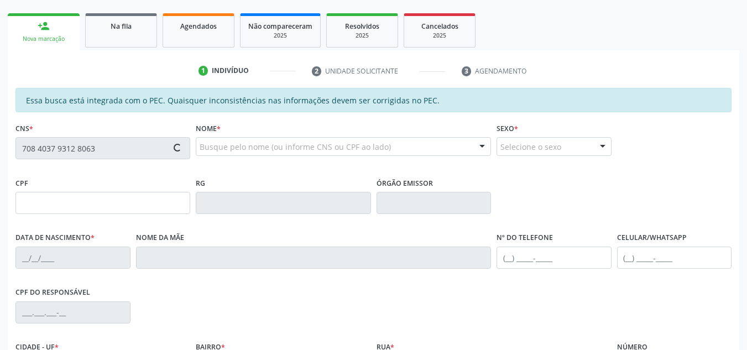
type input "S/N"
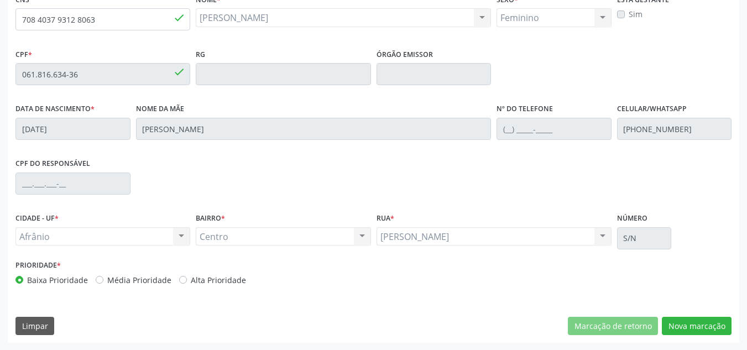
scroll to position [281, 0]
click at [145, 277] on label "Média Prioridade" at bounding box center [139, 280] width 64 height 12
click at [103, 277] on input "Média Prioridade" at bounding box center [100, 279] width 8 height 10
radio input "true"
click at [667, 323] on button "Nova marcação" at bounding box center [697, 325] width 70 height 19
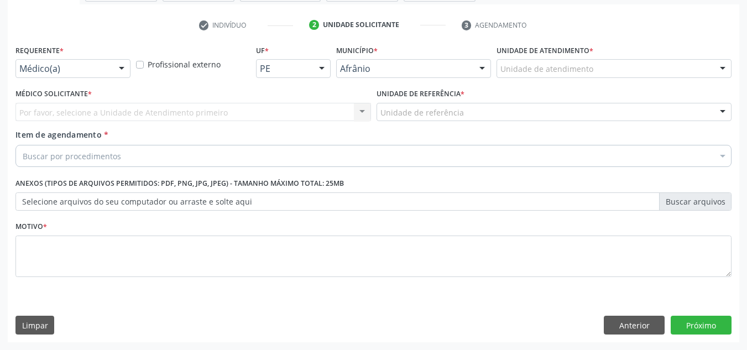
scroll to position [198, 0]
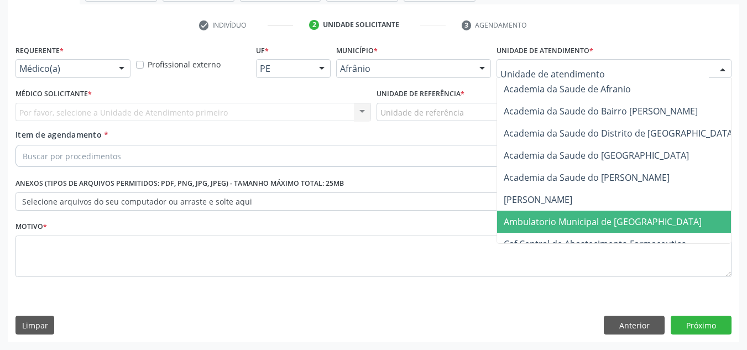
click at [540, 221] on span "Ambulatorio Municipal de [GEOGRAPHIC_DATA]" at bounding box center [603, 222] width 198 height 12
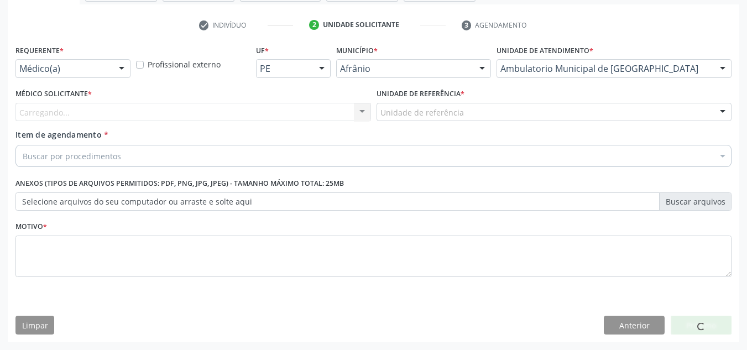
click at [347, 104] on div "Carregando... Nenhum resultado encontrado para: " " Não há nenhuma opção para s…" at bounding box center [193, 112] width 356 height 19
click at [346, 119] on div "Carregando... Nenhum resultado encontrado para: " " Não há nenhuma opção para s…" at bounding box center [193, 112] width 356 height 19
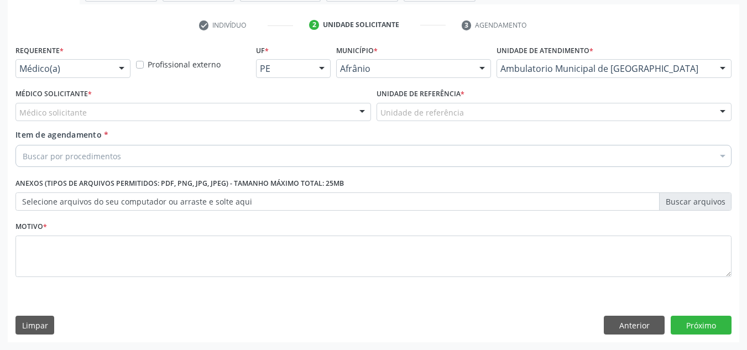
click at [302, 109] on div "Médico solicitante" at bounding box center [193, 112] width 356 height 19
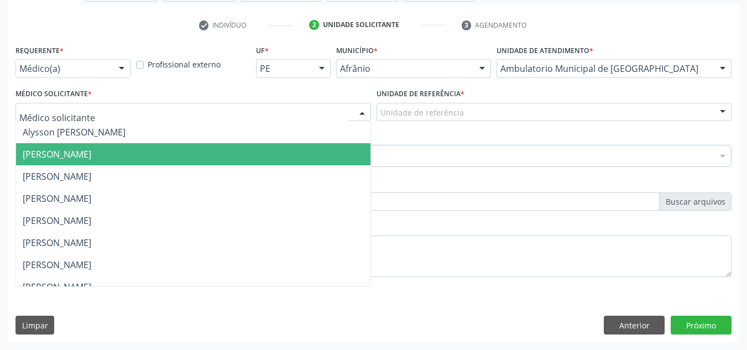
click at [253, 149] on span "Bruno Saraiva Bezerra Medrado" at bounding box center [193, 154] width 354 height 22
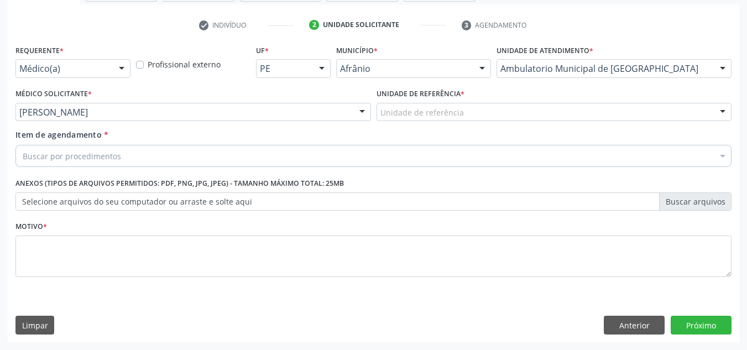
drag, startPoint x: 460, startPoint y: 132, endPoint x: 466, endPoint y: 128, distance: 6.9
click at [464, 129] on div "Item de agendamento * Buscar por procedimentos Selecionar todos 0604320140 - Ab…" at bounding box center [373, 146] width 716 height 35
click at [474, 122] on div "Unidade de referência * Unidade de referência ESF de Extrema ESF de Barra das M…" at bounding box center [554, 107] width 361 height 43
drag, startPoint x: 503, startPoint y: 108, endPoint x: 484, endPoint y: 233, distance: 126.9
click at [498, 122] on div "Unidade de referência ESF de Extrema ESF de Barra das Melancias ESF Jose e Mari…" at bounding box center [555, 112] width 356 height 19
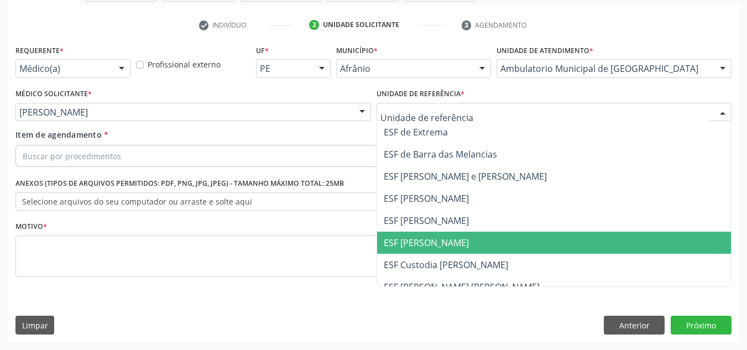
click at [480, 236] on span "ESF [PERSON_NAME]" at bounding box center [554, 243] width 354 height 22
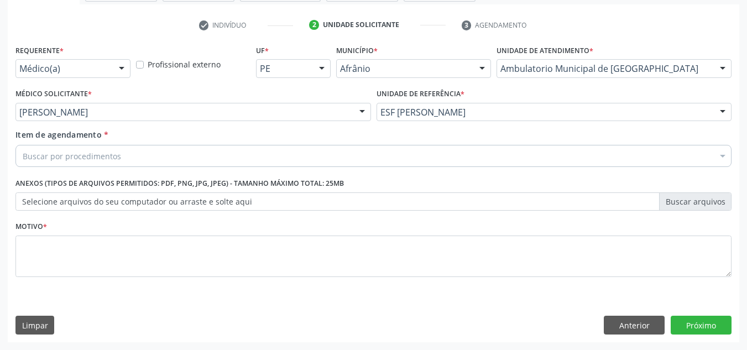
click at [472, 152] on div "Buscar por procedimentos" at bounding box center [373, 156] width 716 height 22
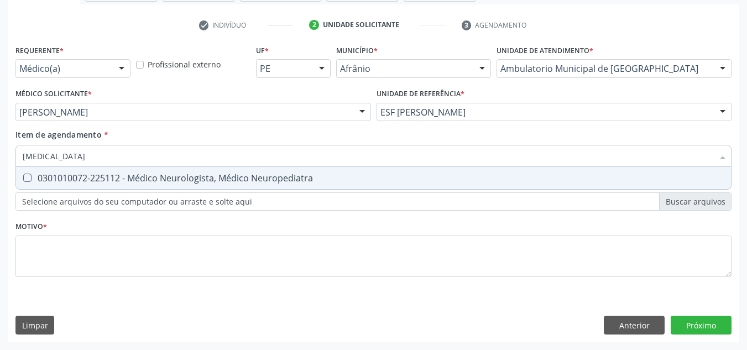
type input "NEUROLOGISTA"
click at [473, 185] on span "0301010072-225112 - Médico Neurologista, Médico Neuropediatra" at bounding box center [373, 178] width 715 height 22
checkbox Neuropediatra "true"
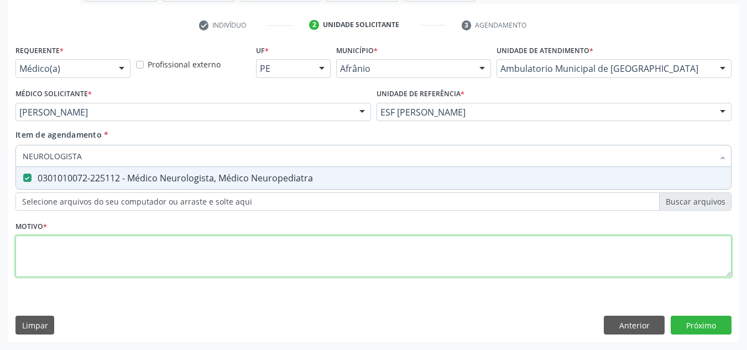
click at [412, 239] on div "Requerente * Médico(a) Médico(a) Enfermeiro(a) Paciente Nenhum resultado encont…" at bounding box center [373, 167] width 716 height 250
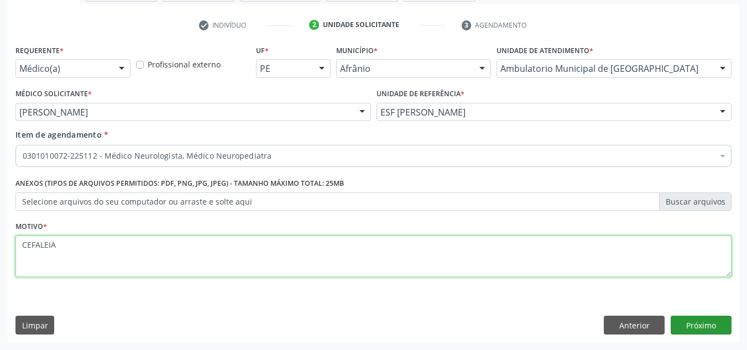
type textarea "CEFALEIA"
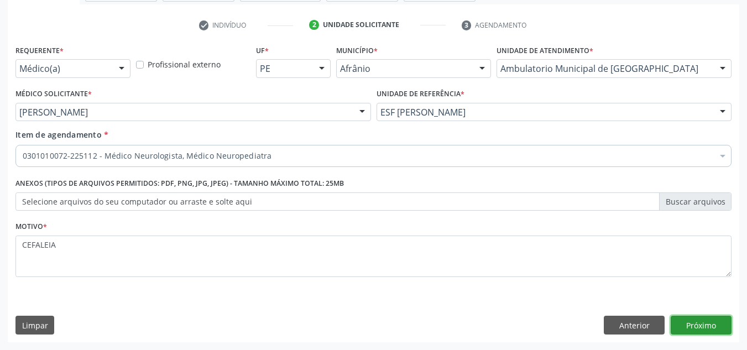
click at [726, 323] on button "Próximo" at bounding box center [701, 325] width 61 height 19
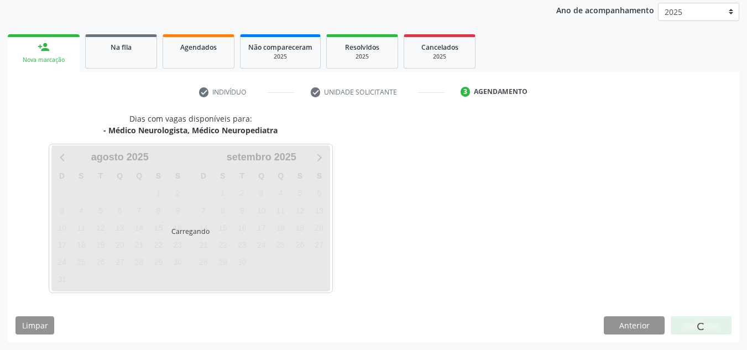
scroll to position [164, 0]
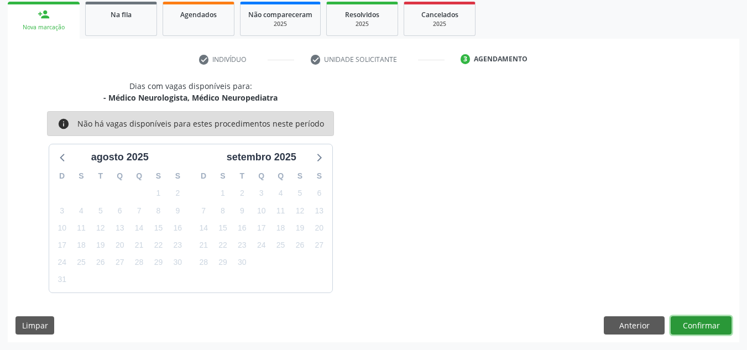
click at [726, 323] on button "Confirmar" at bounding box center [701, 325] width 61 height 19
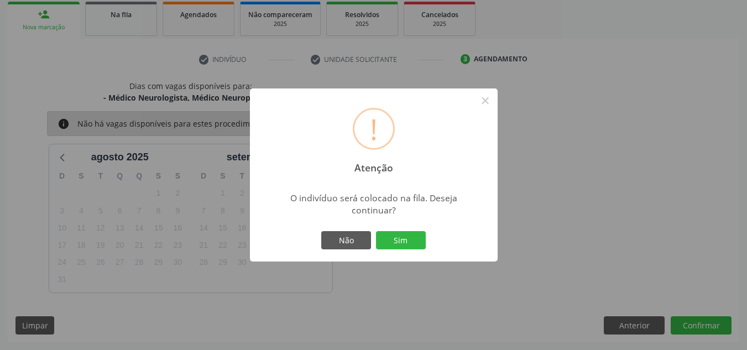
click at [376, 231] on button "Sim" at bounding box center [401, 240] width 50 height 19
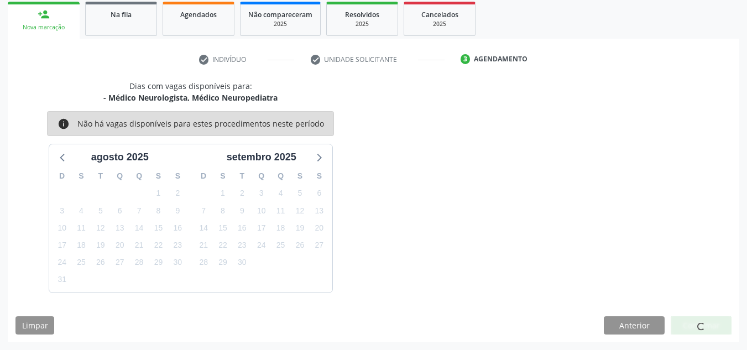
scroll to position [15, 0]
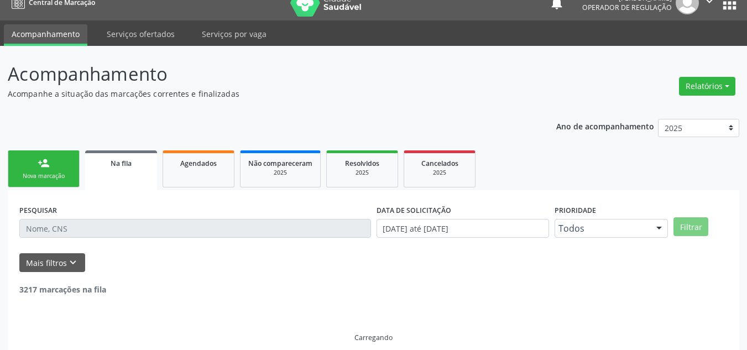
click at [61, 173] on div "Nova marcação" at bounding box center [43, 176] width 55 height 8
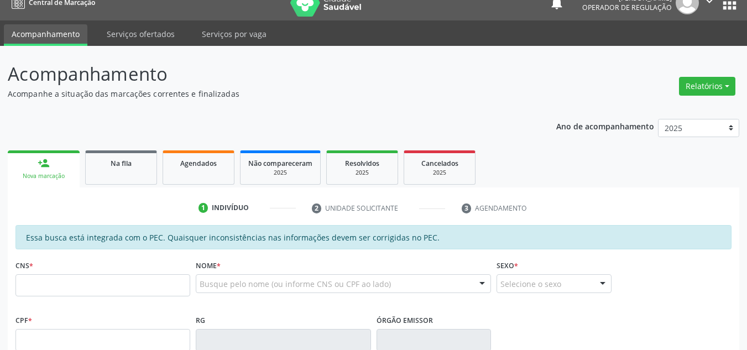
click at [61, 173] on div "Nova marcação" at bounding box center [43, 176] width 56 height 8
click at [84, 270] on div "CNS *" at bounding box center [102, 276] width 175 height 39
drag, startPoint x: 87, startPoint y: 275, endPoint x: 91, endPoint y: 285, distance: 11.2
click at [88, 280] on input "text" at bounding box center [102, 285] width 175 height 22
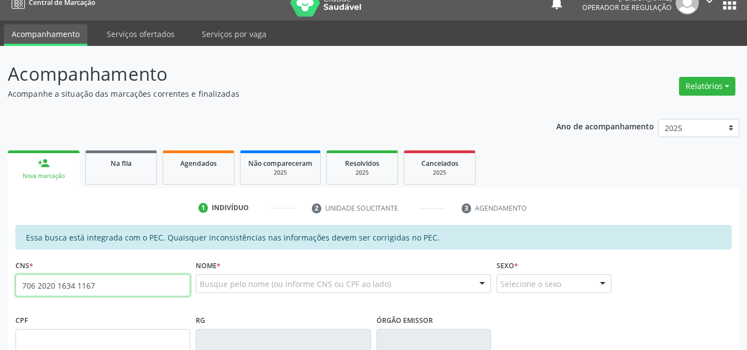
type input "706 2020 1634 1167"
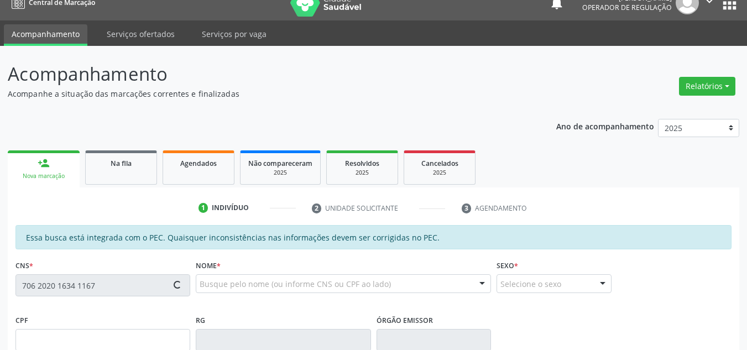
type input "114.586.524-08"
type input "22/09/1997"
type input "Luzinete Souza dos Santos"
type input "(87) 8800-0000"
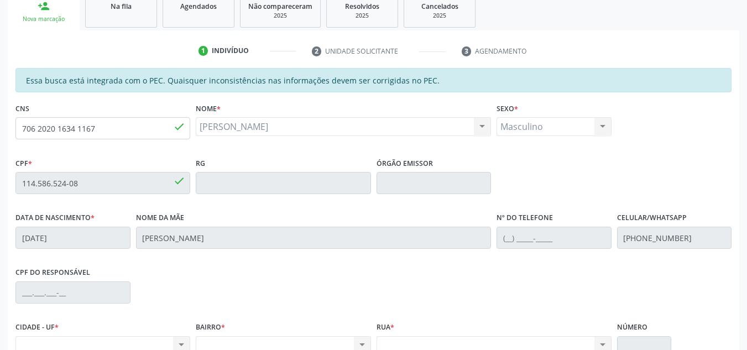
scroll to position [171, 0]
drag, startPoint x: 134, startPoint y: 137, endPoint x: 0, endPoint y: 92, distance: 141.6
click at [0, 92] on div "Acompanhamento Acompanhe a situação das marcações correntes e finalizadas Relat…" at bounding box center [373, 175] width 747 height 571
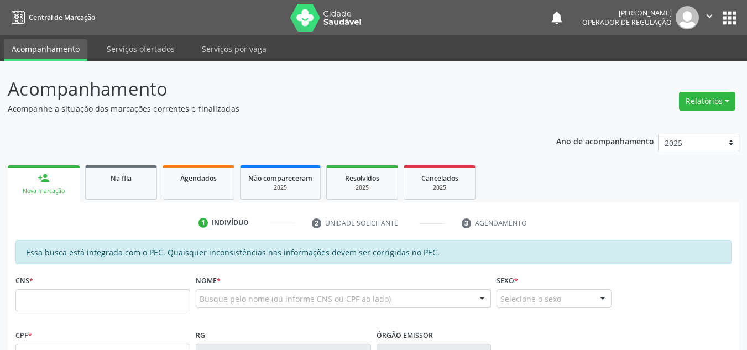
scroll to position [171, 0]
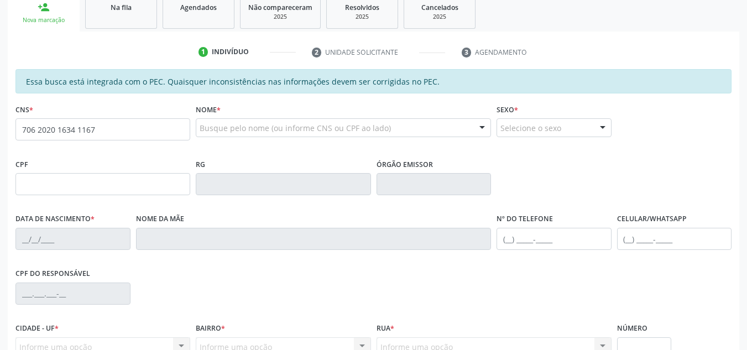
type input "706 2020 1634 1167"
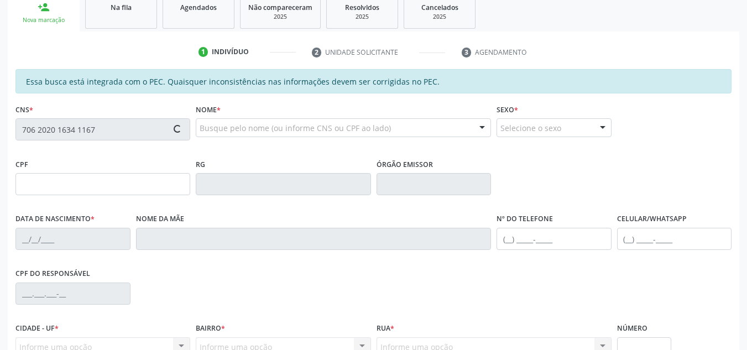
type input "114.586.524-08"
type input "[DATE]"
type input "[PERSON_NAME]"
type input "[PHONE_NUMBER]"
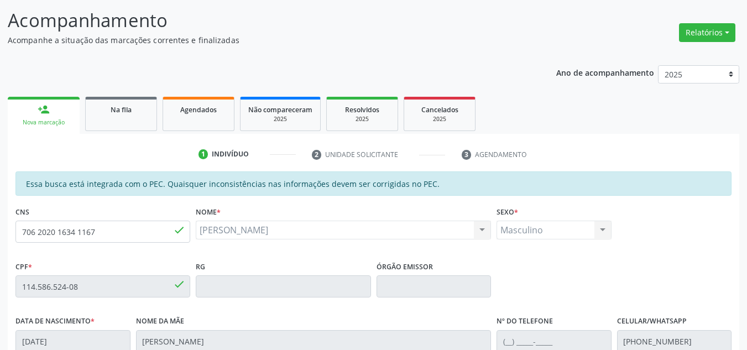
scroll to position [60, 0]
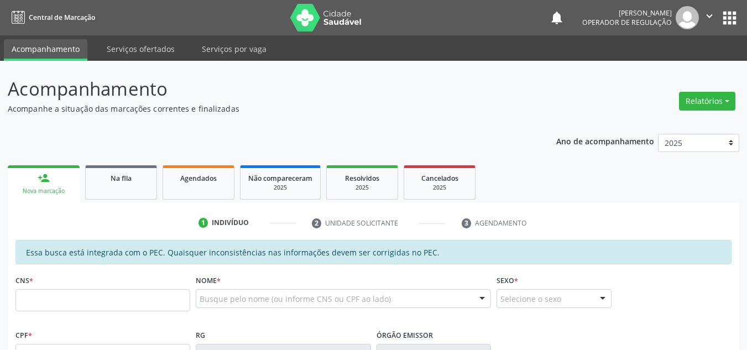
scroll to position [60, 0]
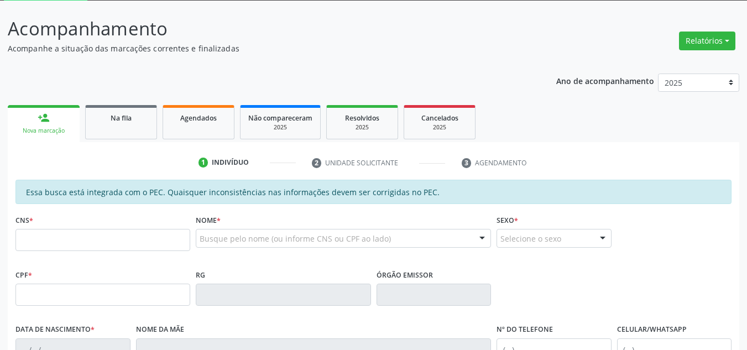
click at [83, 248] on input "text" at bounding box center [102, 240] width 175 height 22
type input "706 2020 1634 1167"
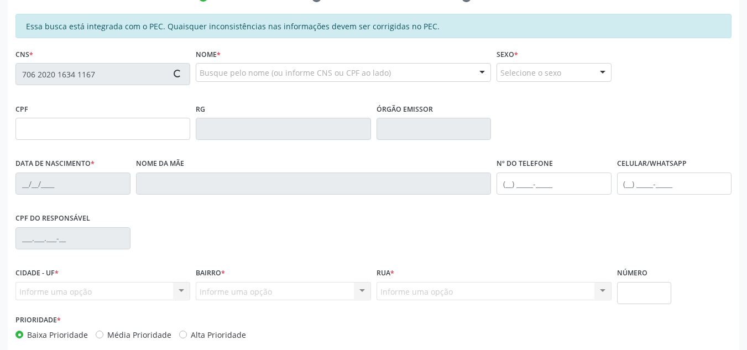
type input "114.586.524-08"
type input "[DATE]"
type input "[PERSON_NAME]"
type input "[PHONE_NUMBER]"
type input "S/N"
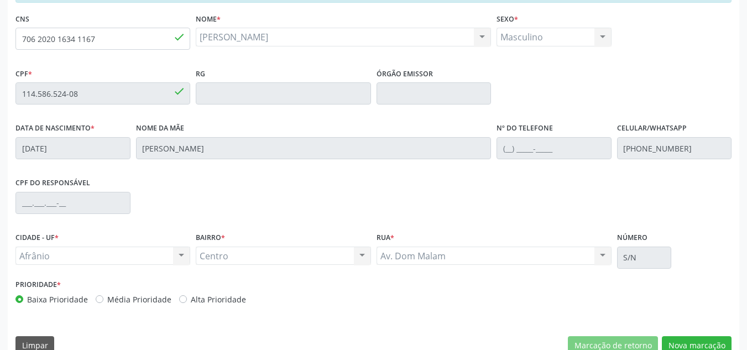
scroll to position [281, 0]
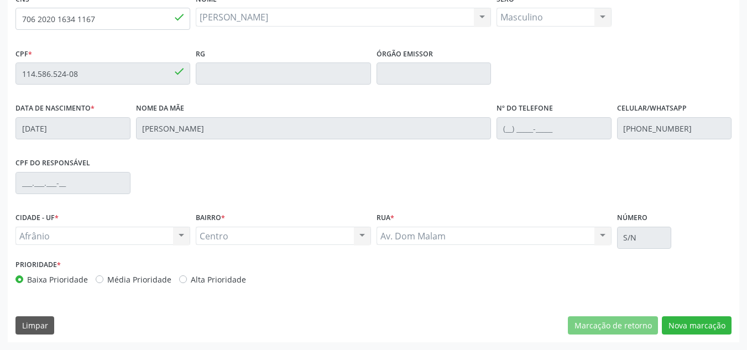
click at [133, 282] on label "Média Prioridade" at bounding box center [139, 280] width 64 height 12
click at [103, 282] on input "Média Prioridade" at bounding box center [100, 279] width 8 height 10
radio input "true"
click at [708, 317] on button "Nova marcação" at bounding box center [697, 325] width 70 height 19
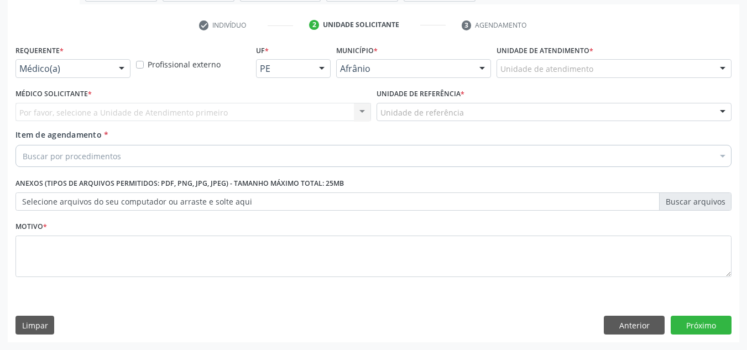
click at [648, 72] on div "Unidade de atendimento" at bounding box center [614, 68] width 235 height 19
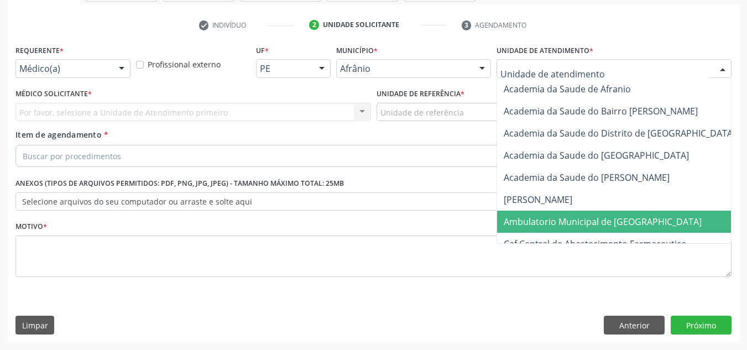
click at [582, 228] on span "Ambulatorio Municipal de [GEOGRAPHIC_DATA]" at bounding box center [632, 222] width 270 height 22
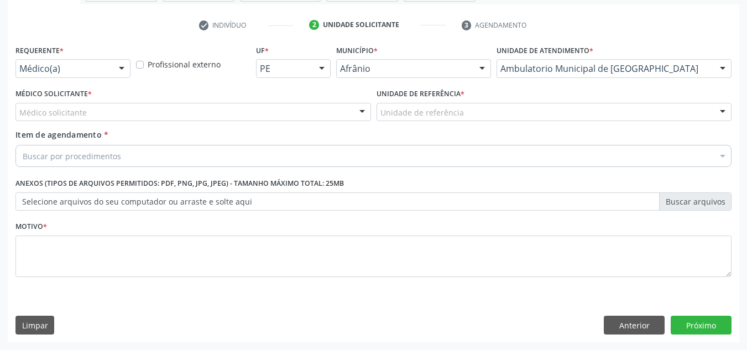
click at [313, 111] on div "Médico solicitante" at bounding box center [193, 112] width 356 height 19
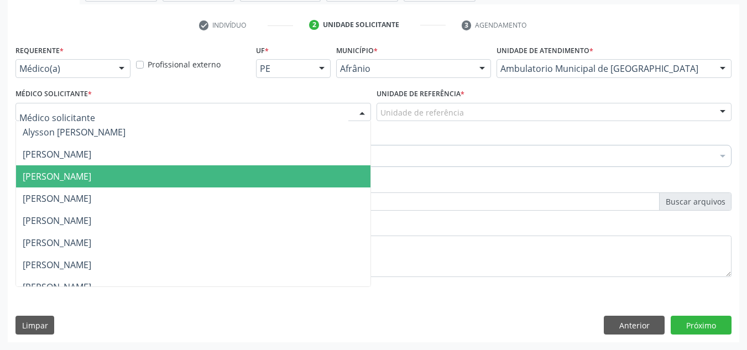
click at [304, 174] on span "[PERSON_NAME]" at bounding box center [193, 176] width 354 height 22
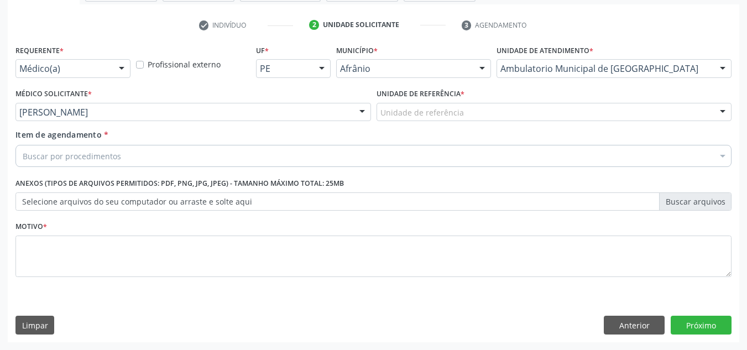
click at [507, 116] on div "Unidade de referência" at bounding box center [555, 112] width 356 height 19
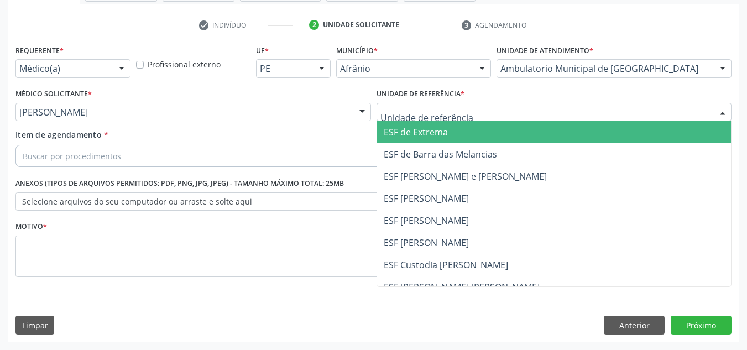
click at [508, 191] on span "ESF [PERSON_NAME]" at bounding box center [554, 198] width 354 height 22
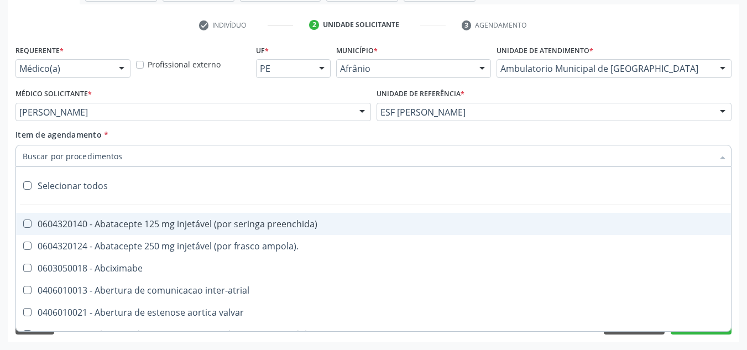
click at [469, 157] on div at bounding box center [373, 156] width 716 height 22
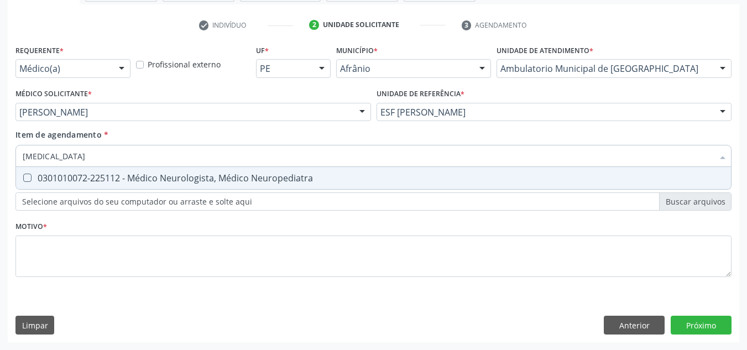
type input "NEUROLOGISTA"
click at [435, 171] on span "0301010072-225112 - Médico Neurologista, Médico Neuropediatra" at bounding box center [373, 178] width 715 height 22
checkbox Neuropediatra "true"
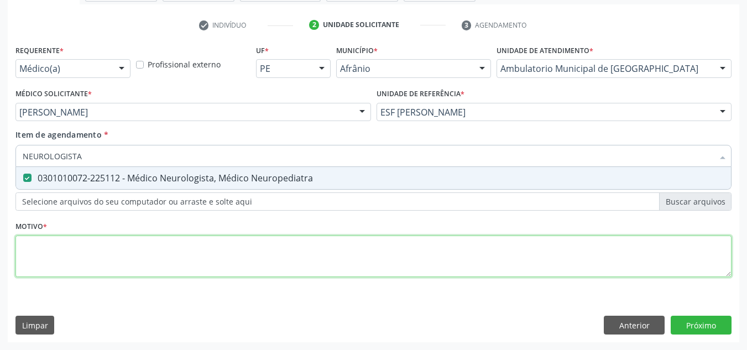
click at [413, 254] on div "Requerente * Médico(a) Médico(a) Enfermeiro(a) Paciente Nenhum resultado encont…" at bounding box center [373, 167] width 716 height 250
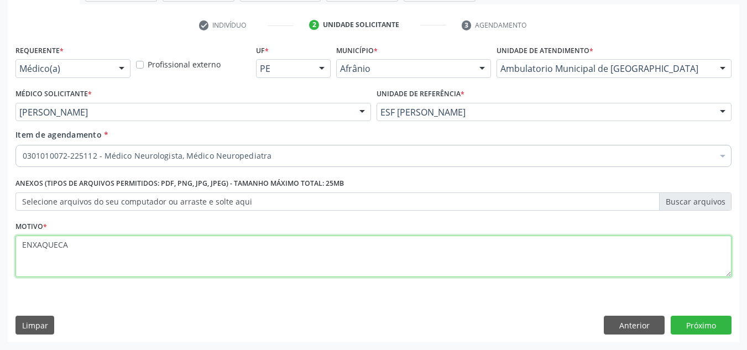
type textarea "ENXAQUECA"
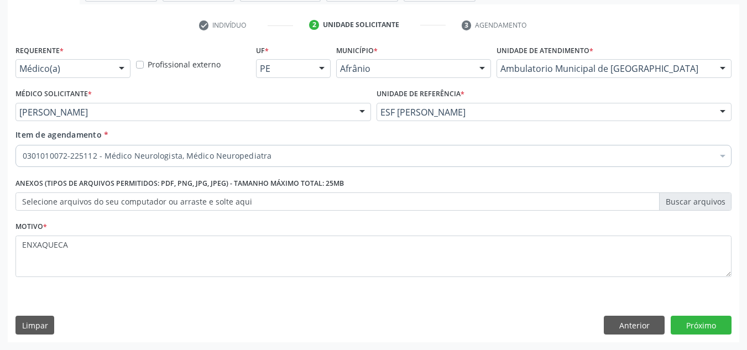
click at [732, 319] on div "Requerente * Médico(a) Médico(a) Enfermeiro(a) Paciente Nenhum resultado encont…" at bounding box center [374, 192] width 732 height 300
click at [707, 331] on button "Próximo" at bounding box center [701, 325] width 61 height 19
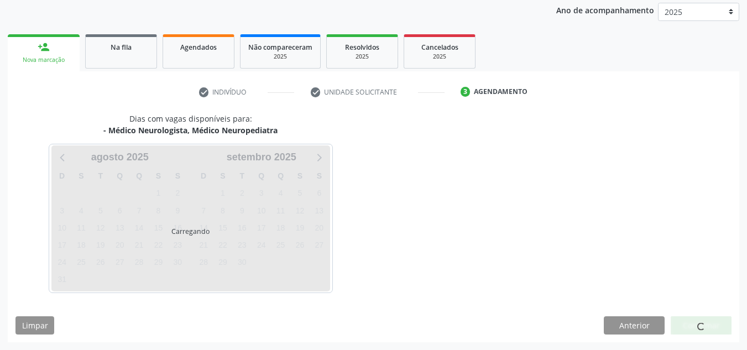
scroll to position [164, 0]
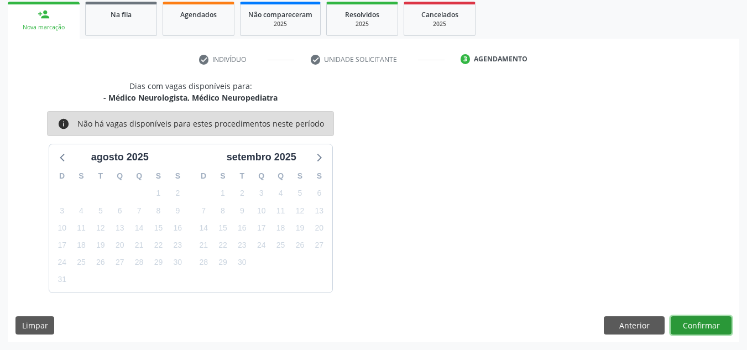
click at [706, 323] on button "Confirmar" at bounding box center [701, 325] width 61 height 19
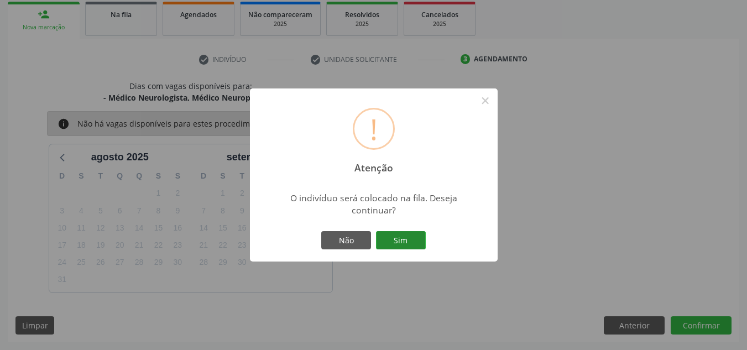
click at [408, 236] on button "Sim" at bounding box center [401, 240] width 50 height 19
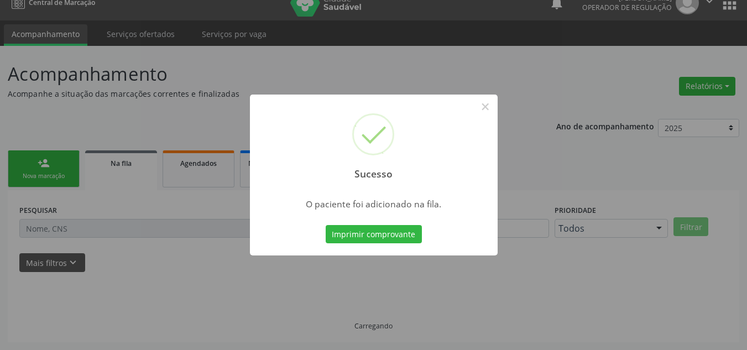
scroll to position [15, 0]
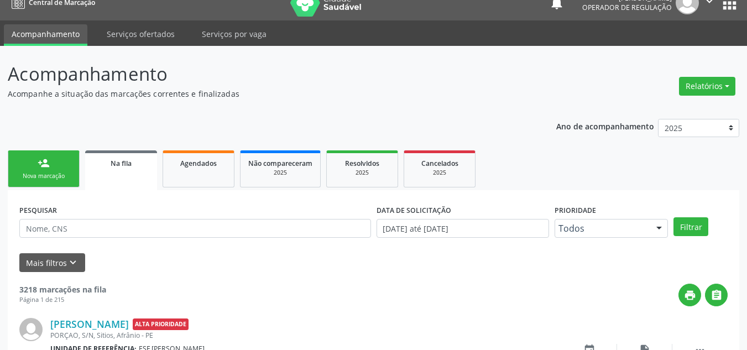
click at [33, 167] on link "person_add Nova marcação" at bounding box center [44, 168] width 72 height 37
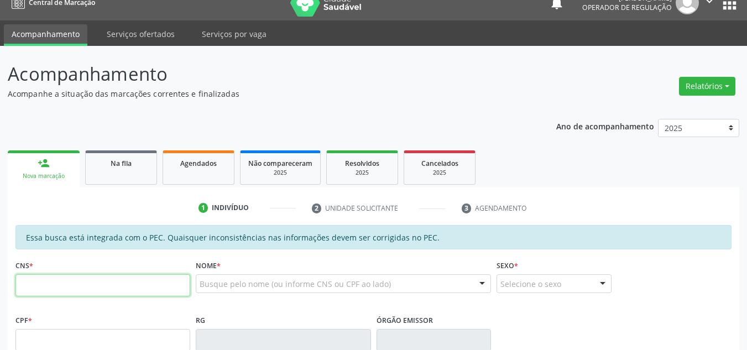
drag, startPoint x: 60, startPoint y: 277, endPoint x: 168, endPoint y: 297, distance: 109.7
click at [60, 277] on input "text" at bounding box center [102, 285] width 175 height 22
type input "702 8086 0745 3061"
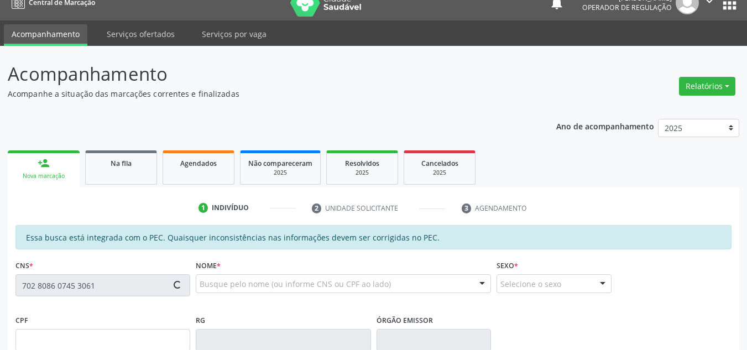
type input "049.500.874-52"
type input "22/02/1983"
type input "Maria de Fátima da Silva Lucas"
type input "(87) 98164-0071"
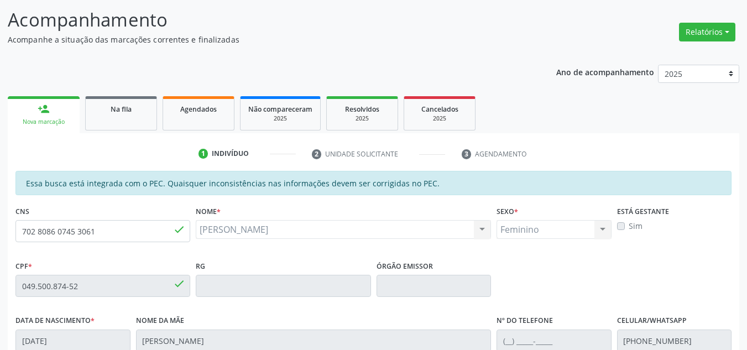
scroll to position [60, 0]
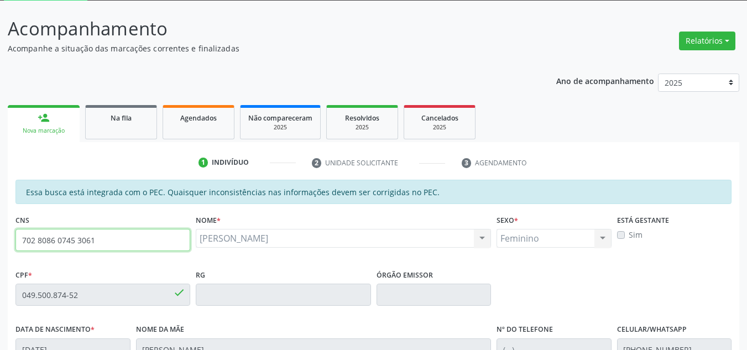
drag, startPoint x: 138, startPoint y: 235, endPoint x: 0, endPoint y: 196, distance: 143.7
click at [0, 196] on div "Acompanhamento Acompanhe a situação das marcações correntes e finalizadas Relat…" at bounding box center [373, 286] width 747 height 571
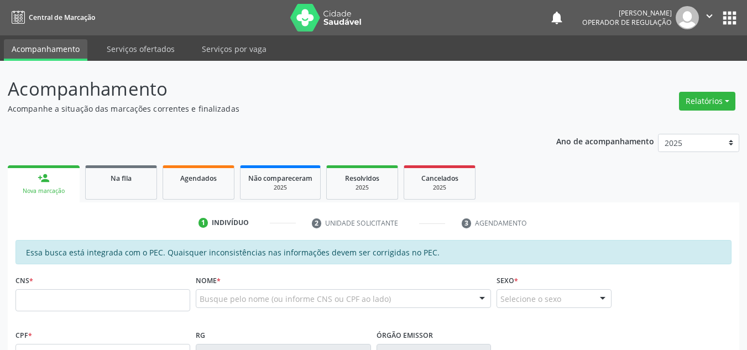
scroll to position [60, 0]
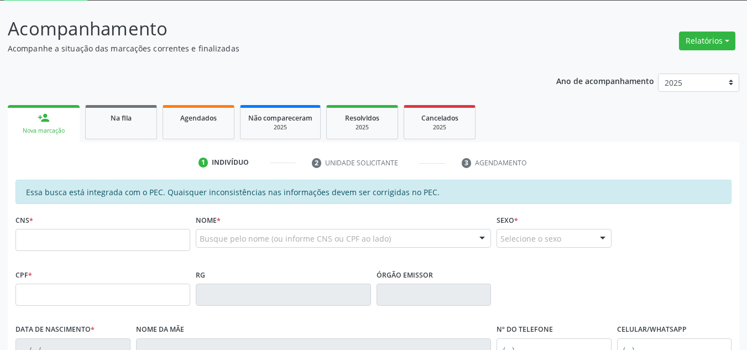
click at [105, 232] on input "text" at bounding box center [102, 240] width 175 height 22
type input "705 0066 6588 8652"
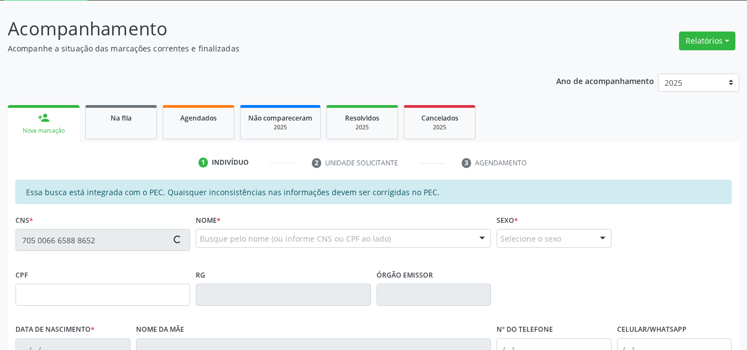
type input "085.389.184-27"
type input "[DATE]"
type input "[PERSON_NAME]"
type input "[PHONE_NUMBER]"
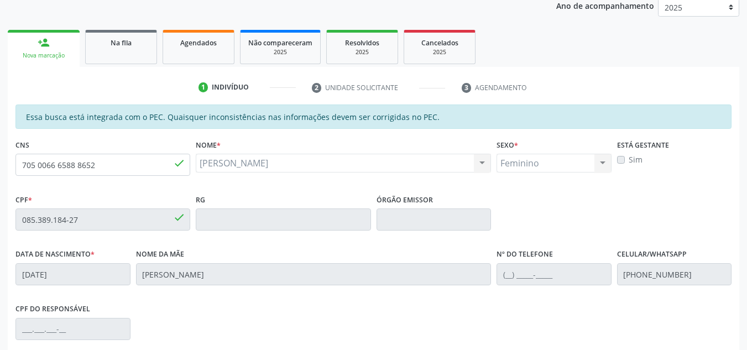
scroll to position [116, 0]
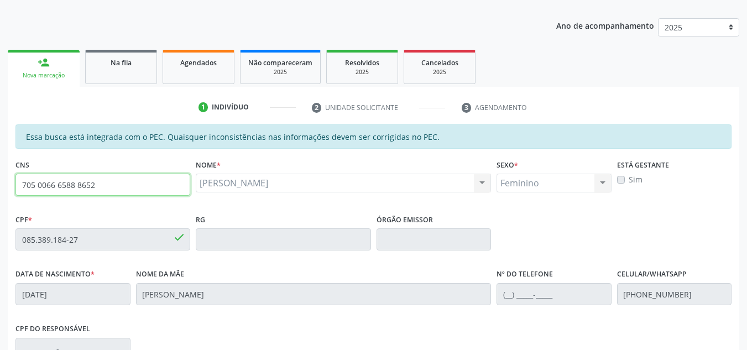
drag, startPoint x: 148, startPoint y: 184, endPoint x: 0, endPoint y: 162, distance: 149.3
click at [0, 159] on div "Acompanhamento Acompanhe a situação das marcações correntes e finalizadas Relat…" at bounding box center [373, 230] width 747 height 571
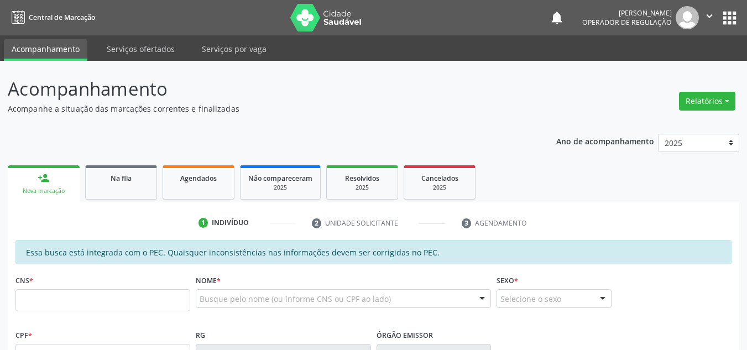
scroll to position [152, 0]
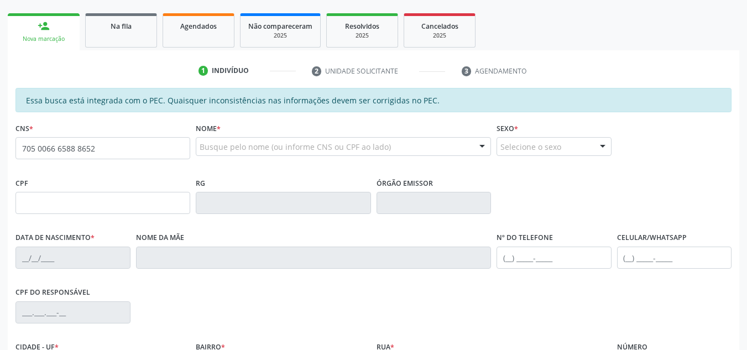
type input "705 0066 6588 8652"
type input "085.389.184-27"
type input "[DATE]"
type input "[PERSON_NAME]"
type input "[PHONE_NUMBER]"
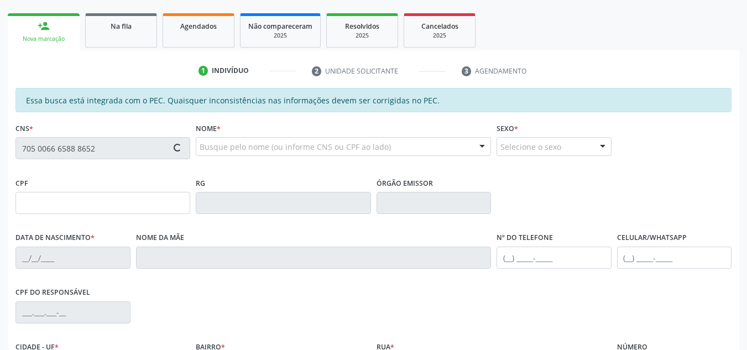
type input "35"
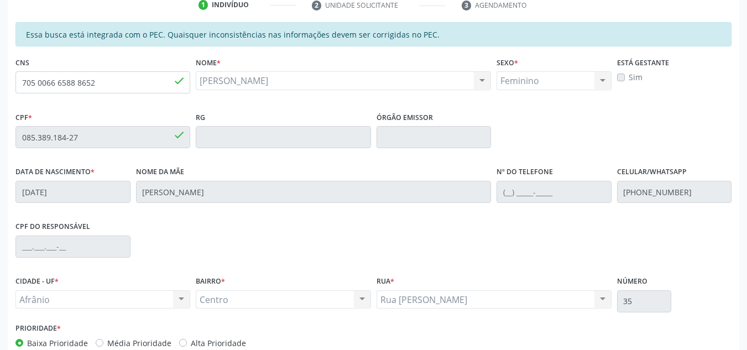
scroll to position [281, 0]
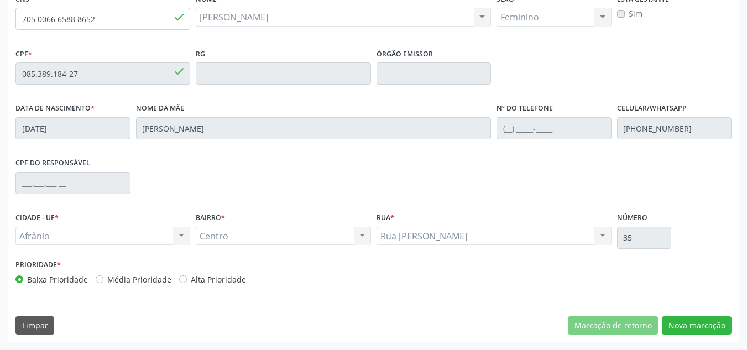
click at [110, 272] on div "Prioridade * Baixa Prioridade Média Prioridade Alta Prioridade" at bounding box center [193, 271] width 356 height 29
click at [109, 278] on label "Média Prioridade" at bounding box center [139, 280] width 64 height 12
click at [103, 278] on input "Média Prioridade" at bounding box center [100, 279] width 8 height 10
radio input "true"
click at [685, 322] on button "Nova marcação" at bounding box center [697, 325] width 70 height 19
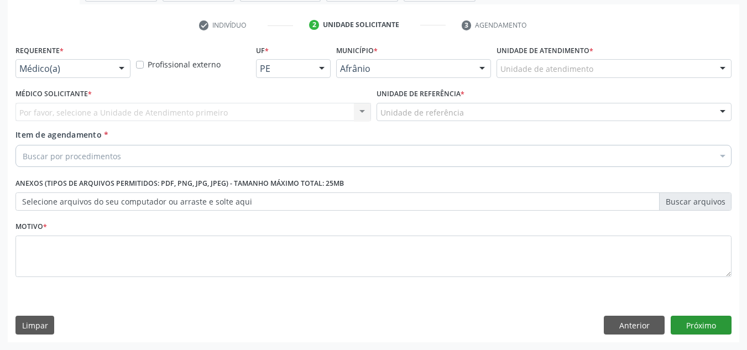
scroll to position [198, 0]
drag, startPoint x: 648, startPoint y: 54, endPoint x: 636, endPoint y: 71, distance: 20.7
click at [640, 68] on div "Unidade de atendimento * Unidade de atendimento Academia da Saude de Afranio Ac…" at bounding box center [614, 59] width 235 height 35
click at [636, 71] on div "Unidade de atendimento" at bounding box center [614, 68] width 235 height 19
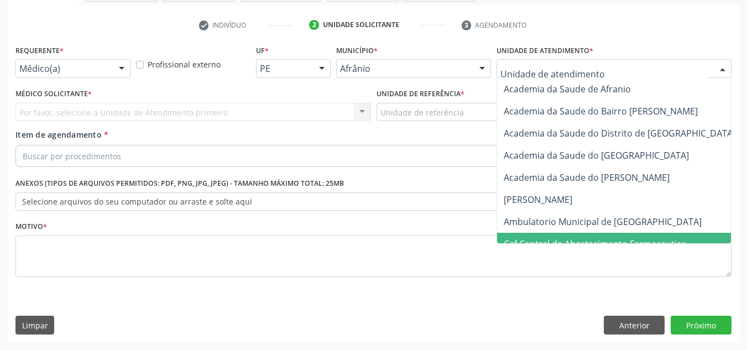
click at [597, 234] on span "Caf Central de Abastecimento Farmaceutico" at bounding box center [632, 244] width 270 height 22
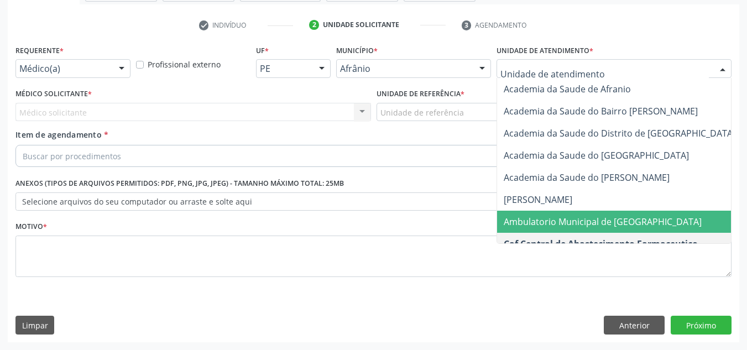
drag, startPoint x: 563, startPoint y: 228, endPoint x: 346, endPoint y: 182, distance: 222.0
click at [563, 228] on span "Ambulatorio Municipal de [GEOGRAPHIC_DATA]" at bounding box center [632, 222] width 270 height 22
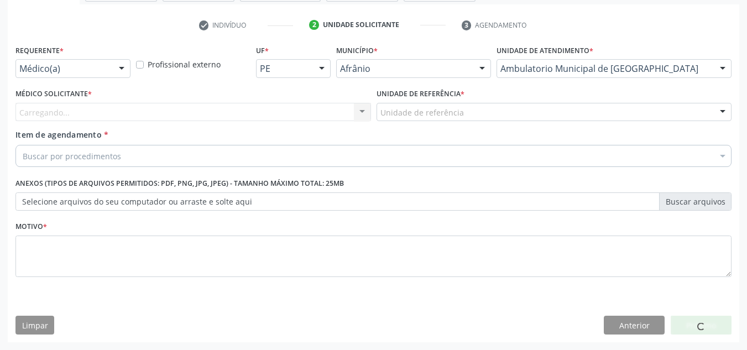
click at [288, 117] on div "Carregando..." at bounding box center [193, 112] width 356 height 19
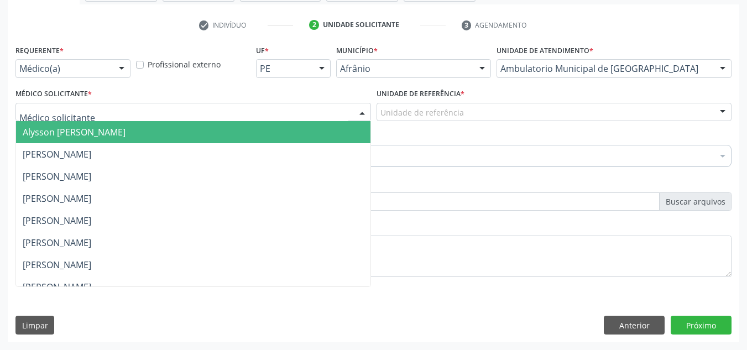
drag, startPoint x: 279, startPoint y: 144, endPoint x: 357, endPoint y: 131, distance: 79.1
click at [298, 137] on ul "Alysson Rodrigo Ferreira Cavalcanti Bruno Saraiva Bezerra Medrado Carlos Gustav…" at bounding box center [193, 298] width 354 height 354
click at [435, 121] on div "Unidade de referência" at bounding box center [555, 112] width 356 height 19
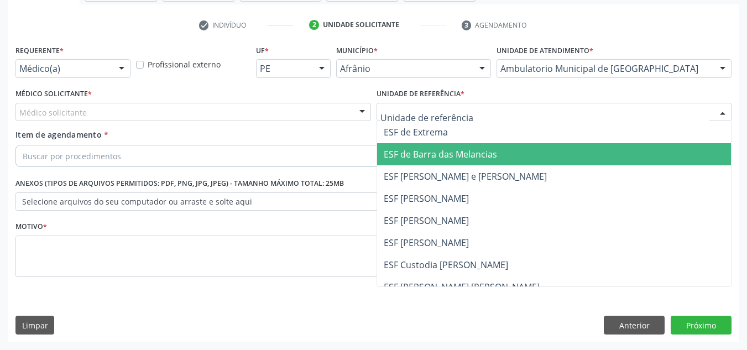
click at [435, 184] on ul "ESF de Extrema ESF de Barra das Melancias ESF Jose e Maria Rodrigues de Macedo …" at bounding box center [554, 231] width 354 height 221
click at [544, 154] on span "ESF de Barra das Melancias" at bounding box center [554, 154] width 354 height 22
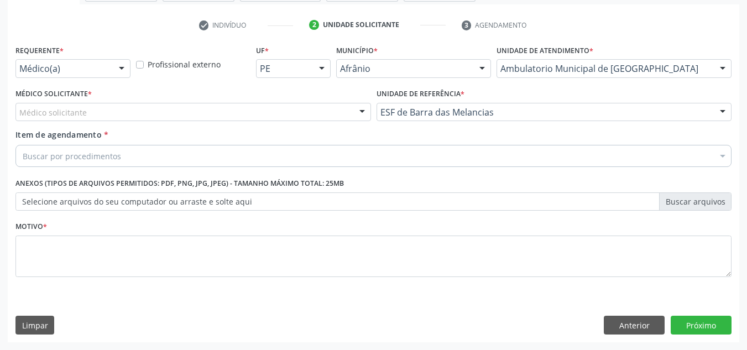
drag, startPoint x: 322, startPoint y: 117, endPoint x: 326, endPoint y: 112, distance: 6.7
click at [323, 117] on div "Médico solicitante" at bounding box center [193, 112] width 356 height 19
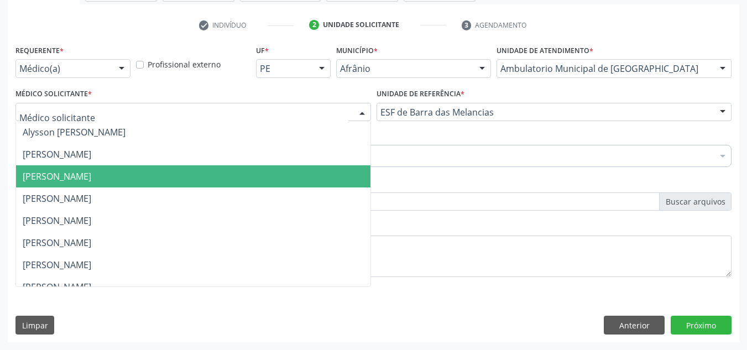
drag, startPoint x: 312, startPoint y: 173, endPoint x: 309, endPoint y: 166, distance: 7.2
click at [311, 168] on span "[PERSON_NAME]" at bounding box center [193, 176] width 354 height 22
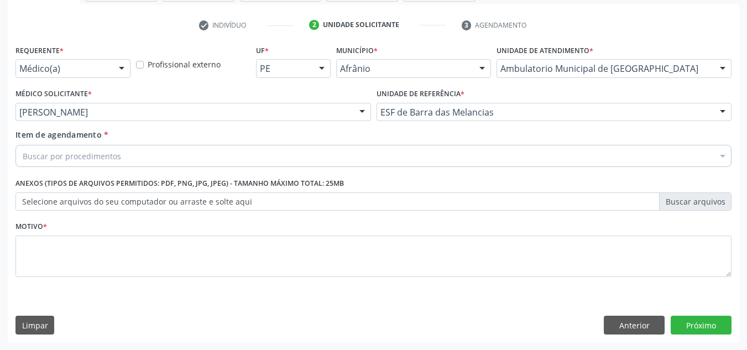
click at [281, 155] on div "Buscar por procedimentos" at bounding box center [373, 156] width 716 height 22
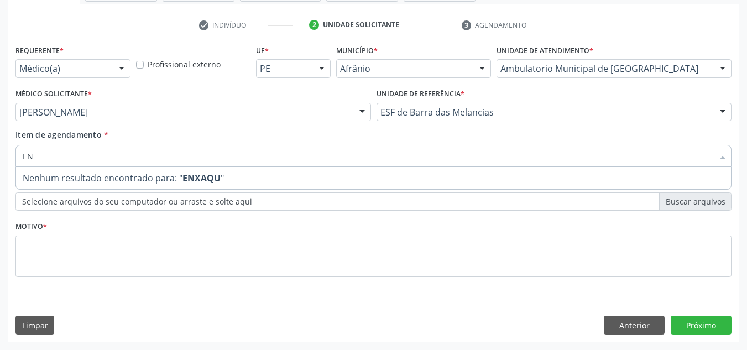
type input "E"
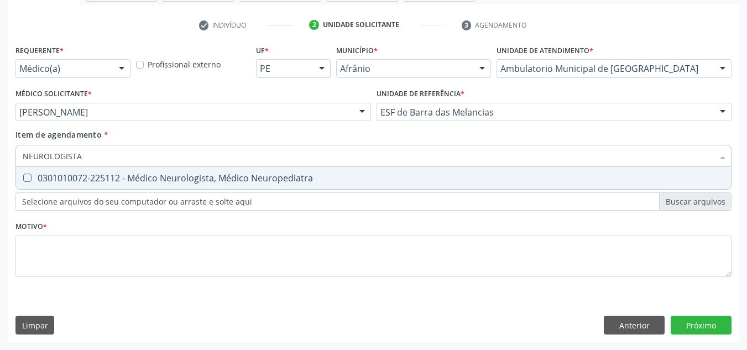
type input "NEUROLOGISTA"
click at [294, 170] on span "0301010072-225112 - Médico Neurologista, Médico Neuropediatra" at bounding box center [373, 178] width 715 height 22
checkbox Neuropediatra "true"
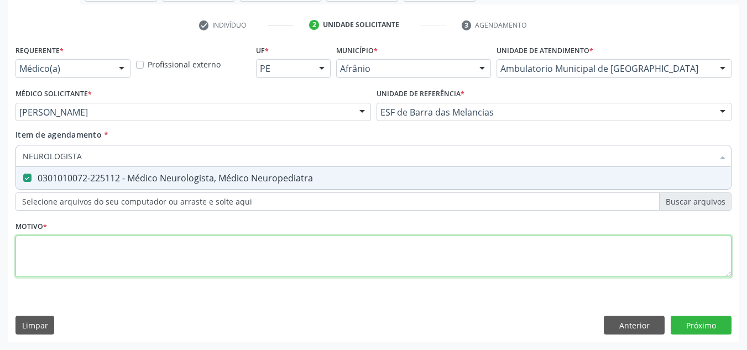
click at [314, 259] on div "Requerente * Médico(a) Médico(a) Enfermeiro(a) Paciente Nenhum resultado encont…" at bounding box center [373, 167] width 716 height 250
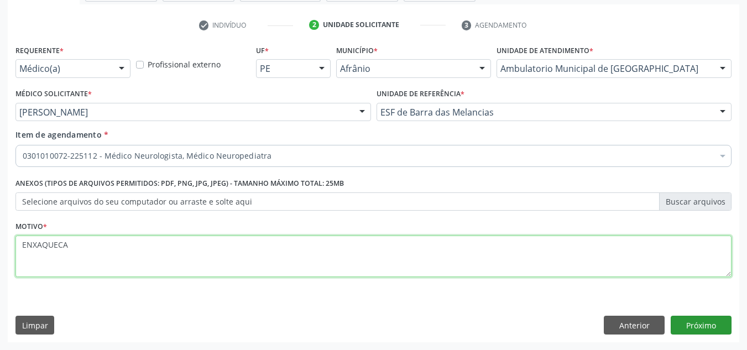
type textarea "ENXAQUECA"
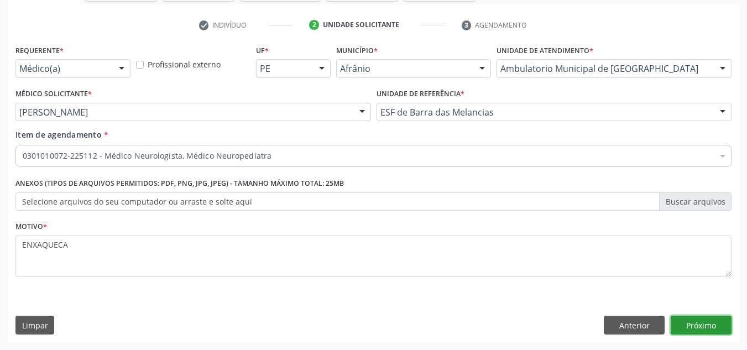
click at [680, 331] on button "Próximo" at bounding box center [701, 325] width 61 height 19
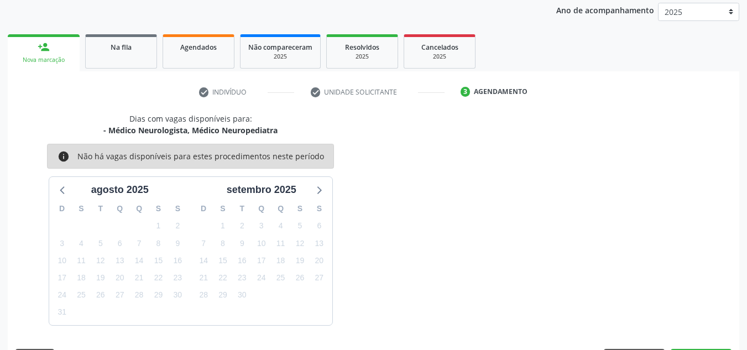
scroll to position [164, 0]
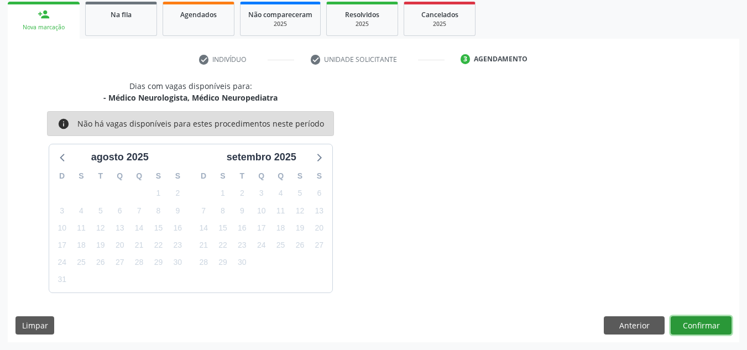
click at [690, 326] on button "Confirmar" at bounding box center [701, 325] width 61 height 19
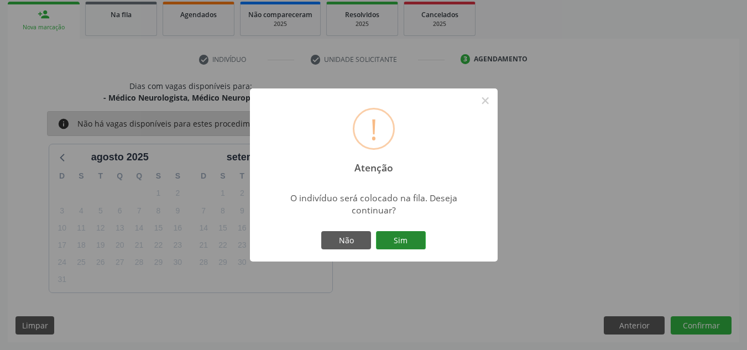
click at [403, 234] on div "Não Sim" at bounding box center [373, 240] width 109 height 23
click at [403, 234] on button "Sim" at bounding box center [401, 240] width 50 height 19
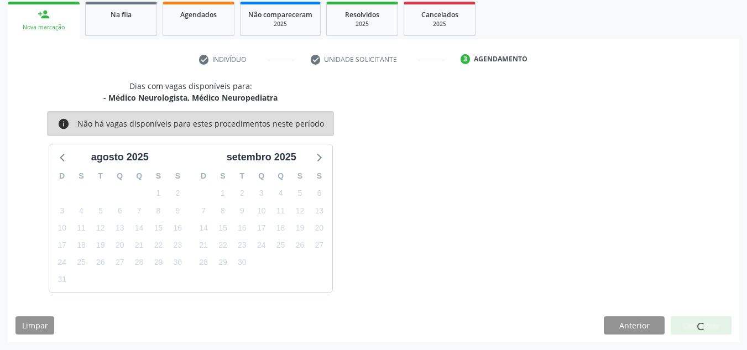
scroll to position [15, 0]
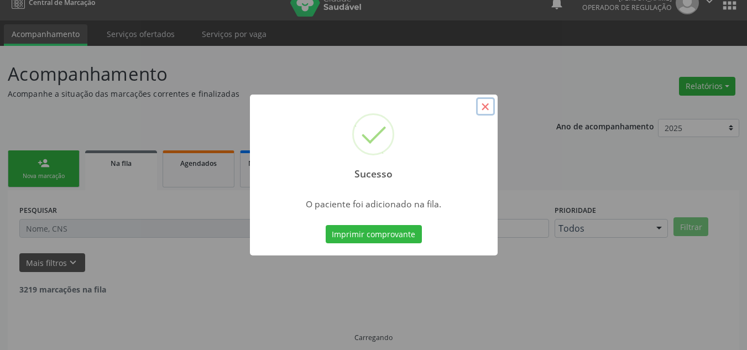
click at [486, 105] on button "×" at bounding box center [485, 106] width 19 height 19
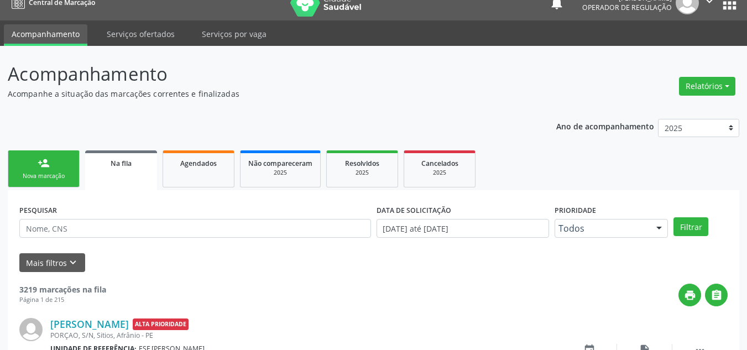
drag, startPoint x: 45, startPoint y: 175, endPoint x: 58, endPoint y: 171, distance: 14.0
click at [45, 175] on div "Nova marcação" at bounding box center [43, 176] width 55 height 8
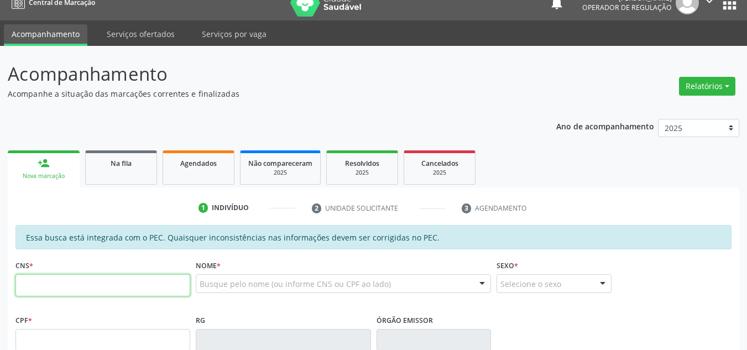
click at [79, 285] on input "text" at bounding box center [102, 285] width 175 height 22
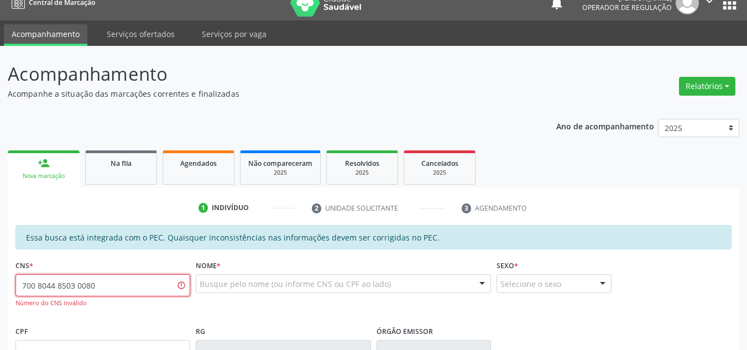
type input "700 8044 8503 0080"
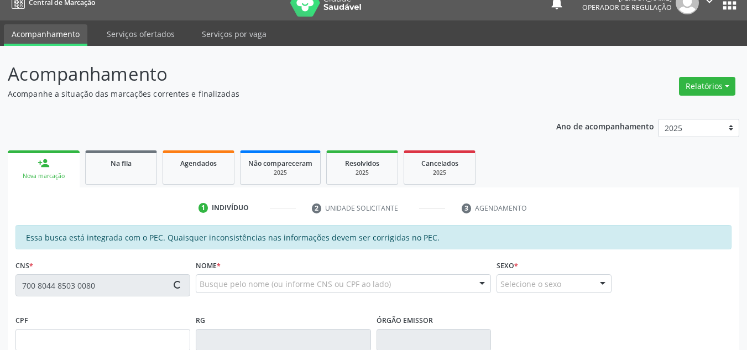
type input "02/03/1945"
type input "S/N"
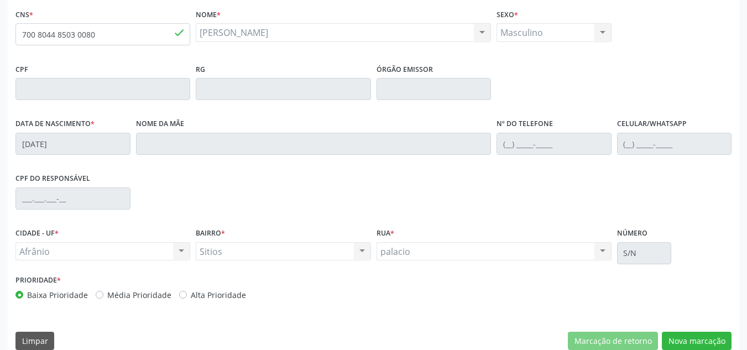
scroll to position [281, 0]
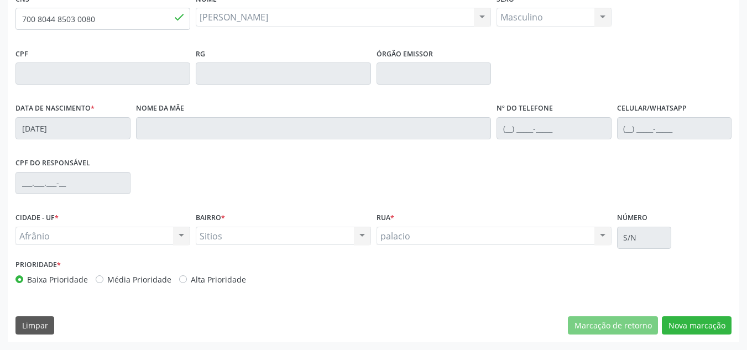
click at [159, 278] on label "Média Prioridade" at bounding box center [139, 280] width 64 height 12
click at [103, 278] on input "Média Prioridade" at bounding box center [100, 279] width 8 height 10
radio input "true"
click at [718, 336] on div "Essa busca está integrada com o PEC. Quaisquer inconsistências nas informações …" at bounding box center [374, 151] width 732 height 384
click at [718, 329] on button "Nova marcação" at bounding box center [697, 325] width 70 height 19
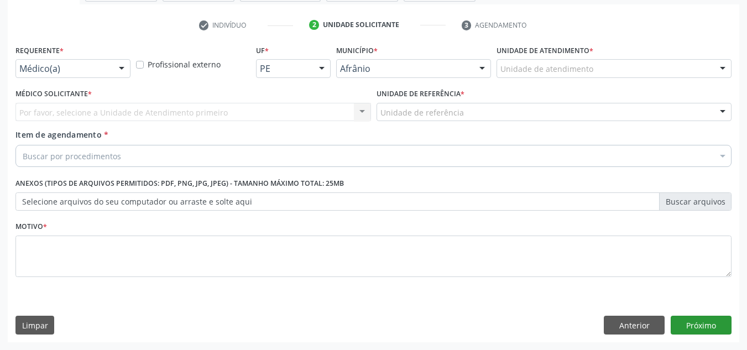
scroll to position [198, 0]
click at [708, 67] on div "Unidade de atendimento" at bounding box center [614, 68] width 235 height 19
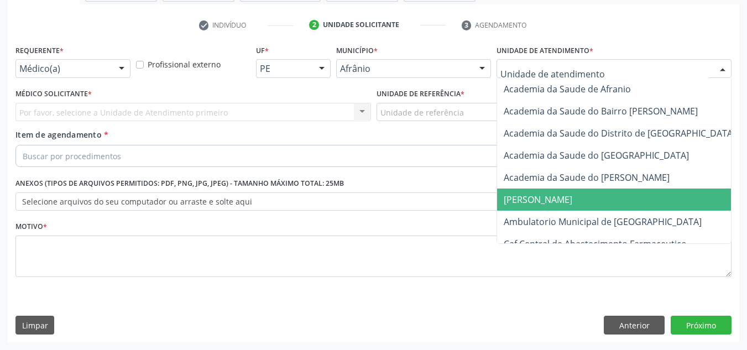
drag, startPoint x: 650, startPoint y: 209, endPoint x: 648, endPoint y: 219, distance: 10.1
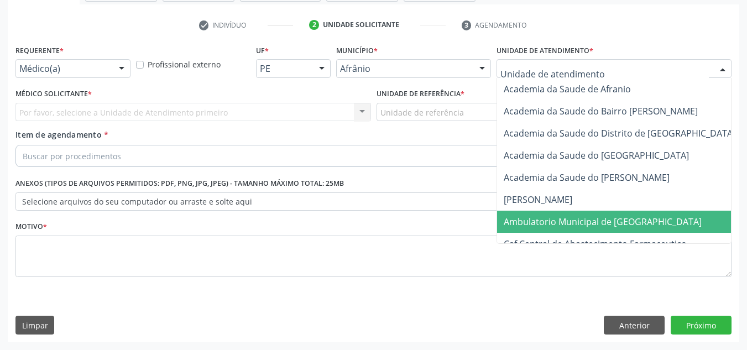
click at [650, 220] on span "Ambulatorio Municipal de [GEOGRAPHIC_DATA]" at bounding box center [632, 222] width 270 height 22
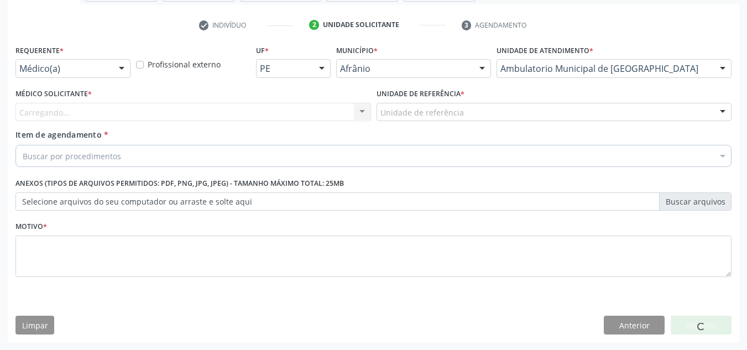
click at [257, 115] on div "Carregando... Nenhum resultado encontrado para: " " Não há nenhuma opção para s…" at bounding box center [193, 112] width 356 height 19
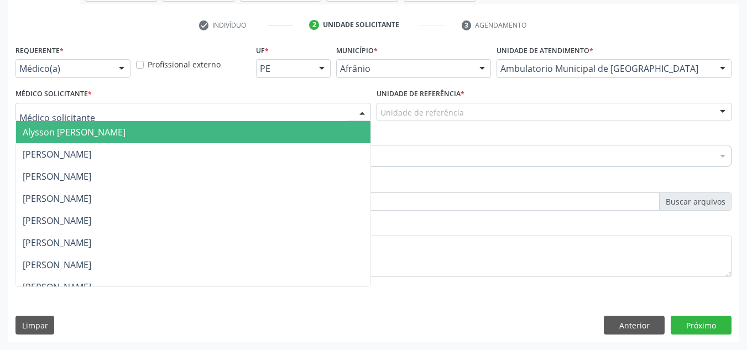
drag, startPoint x: 278, startPoint y: 112, endPoint x: 282, endPoint y: 166, distance: 54.3
click at [276, 118] on div at bounding box center [193, 112] width 356 height 19
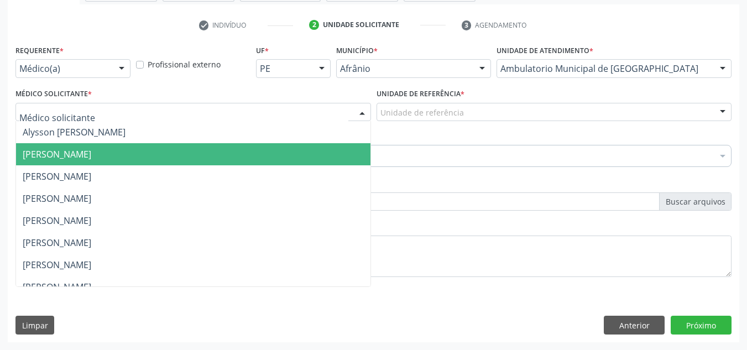
drag, startPoint x: 282, startPoint y: 166, endPoint x: 418, endPoint y: 129, distance: 141.1
click at [351, 141] on ul "Alysson Rodrigo Ferreira Cavalcanti Bruno Saraiva Bezerra Medrado Carlos Gustav…" at bounding box center [193, 298] width 354 height 354
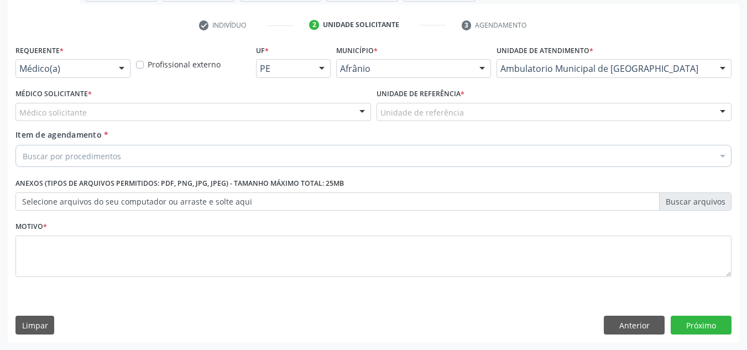
click at [418, 129] on div "Item de agendamento * Buscar por procedimentos Selecionar todos 0604320140 - Ab…" at bounding box center [373, 146] width 716 height 35
drag, startPoint x: 435, startPoint y: 109, endPoint x: 434, endPoint y: 144, distance: 35.4
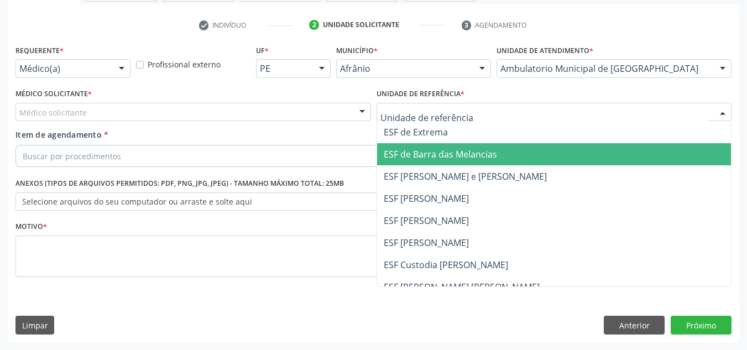
click at [446, 199] on span "ESF [PERSON_NAME]" at bounding box center [554, 198] width 354 height 22
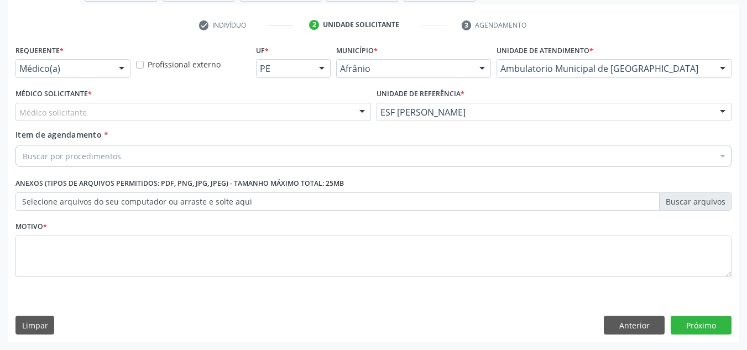
click at [323, 119] on div "Médico solicitante" at bounding box center [193, 112] width 356 height 19
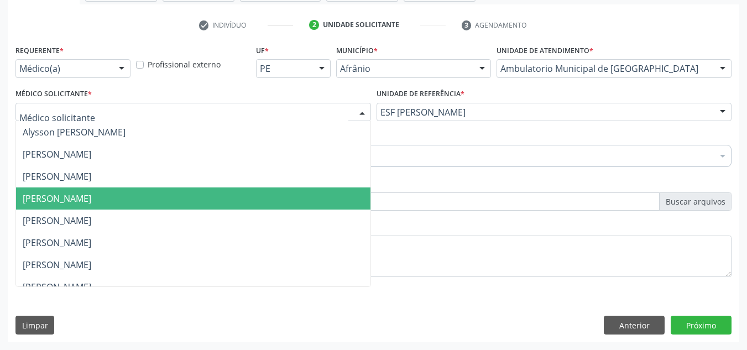
drag, startPoint x: 358, startPoint y: 210, endPoint x: 312, endPoint y: 194, distance: 48.6
click at [350, 206] on ul "Alysson Rodrigo Ferreira Cavalcanti Bruno Saraiva Bezerra Medrado Carlos Gustav…" at bounding box center [193, 298] width 354 height 354
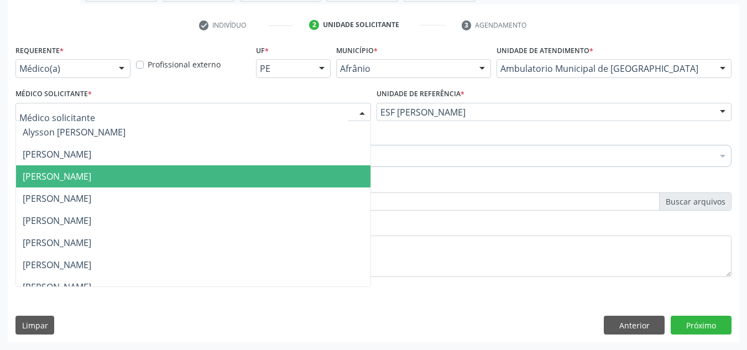
click at [316, 185] on span "[PERSON_NAME]" at bounding box center [193, 176] width 354 height 22
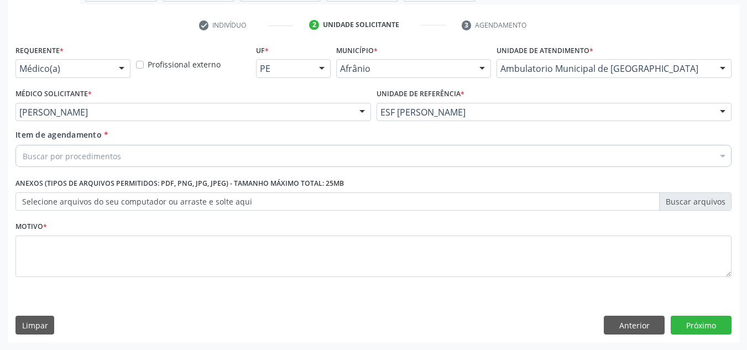
click at [336, 161] on div "Buscar por procedimentos" at bounding box center [373, 156] width 716 height 22
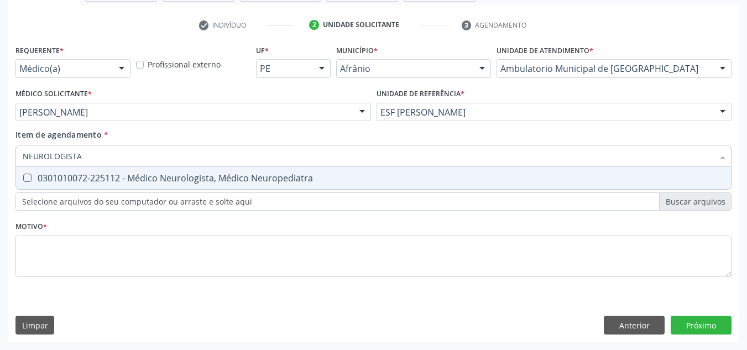
type input "NEUROLOGISTA"
click at [320, 186] on span "0301010072-225112 - Médico Neurologista, Médico Neuropediatra" at bounding box center [373, 178] width 715 height 22
checkbox Neuropediatra "true"
click at [296, 234] on div "Requerente * Médico(a) Médico(a) Enfermeiro(a) Paciente Nenhum resultado encont…" at bounding box center [373, 167] width 716 height 250
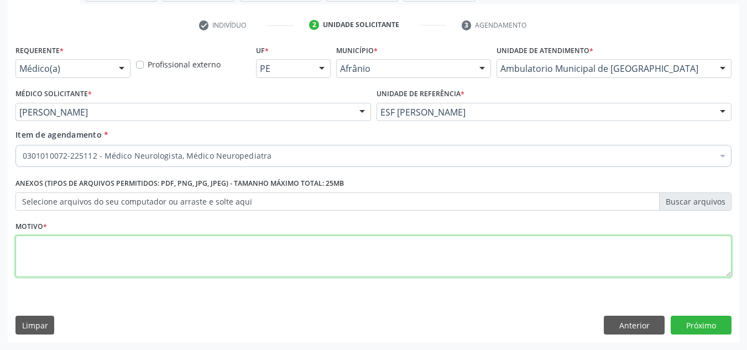
click at [292, 244] on textarea at bounding box center [373, 257] width 716 height 42
type textarea "RETORNO"
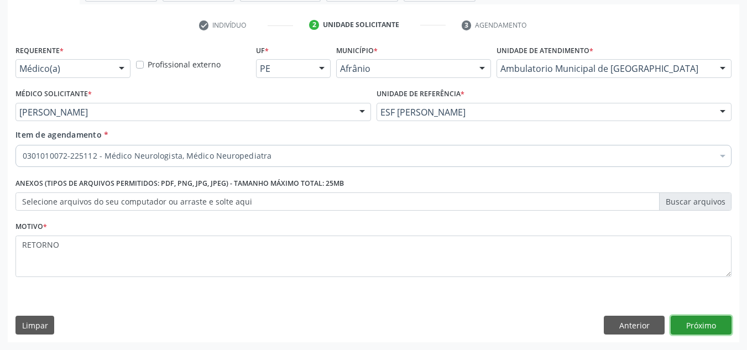
click at [683, 328] on button "Próximo" at bounding box center [701, 325] width 61 height 19
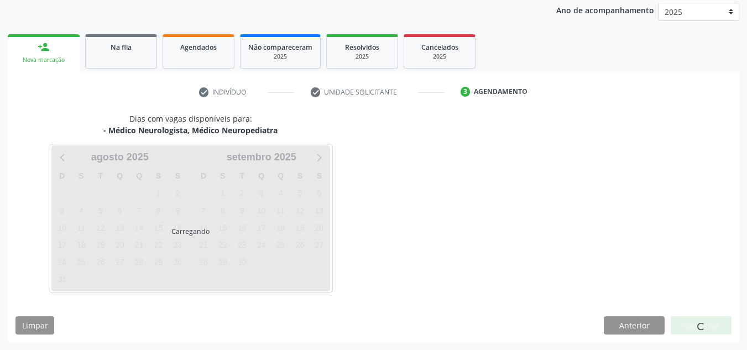
click at [683, 328] on div at bounding box center [701, 325] width 61 height 19
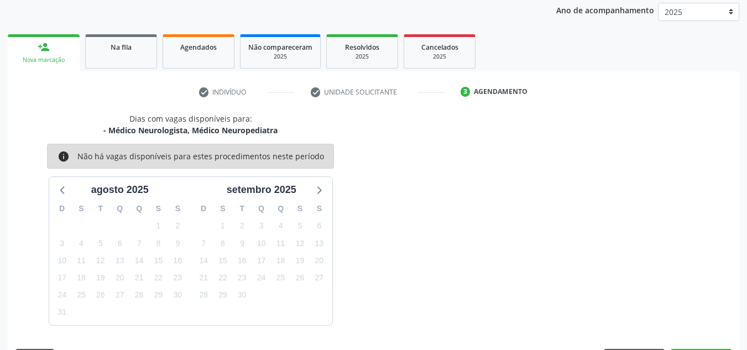
scroll to position [164, 0]
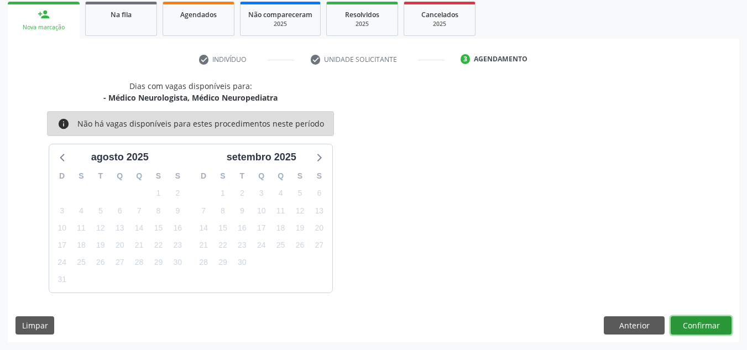
click at [683, 328] on button "Confirmar" at bounding box center [701, 325] width 61 height 19
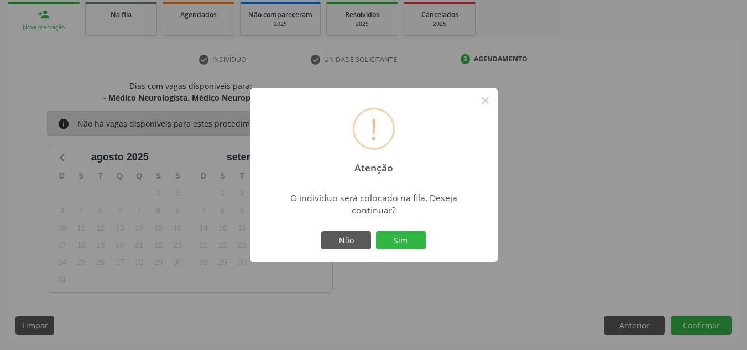
click at [376, 231] on button "Sim" at bounding box center [401, 240] width 50 height 19
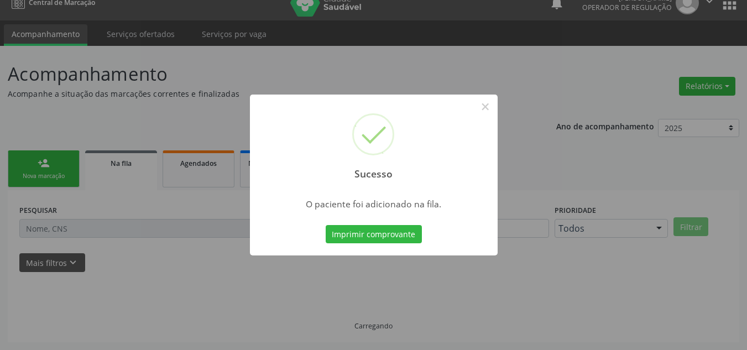
scroll to position [15, 0]
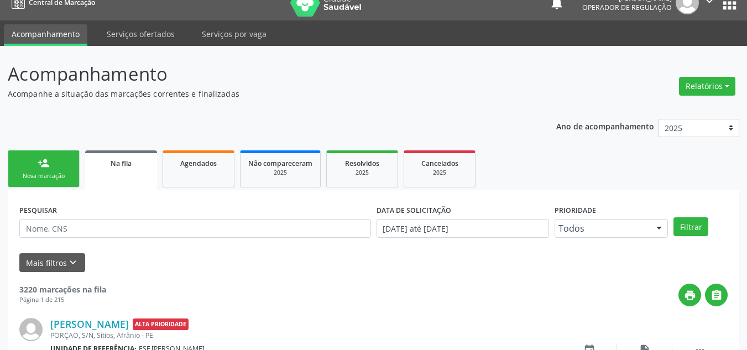
drag, startPoint x: 61, startPoint y: 170, endPoint x: 54, endPoint y: 168, distance: 7.7
click at [60, 170] on link "person_add Nova marcação" at bounding box center [44, 168] width 72 height 37
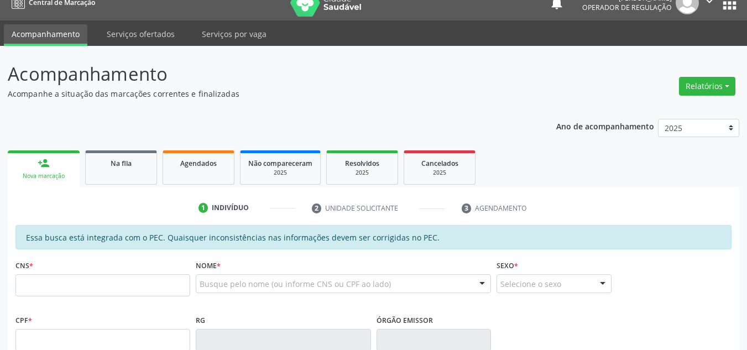
click at [54, 168] on link "person_add Nova marcação" at bounding box center [44, 168] width 72 height 37
click at [48, 278] on input "text" at bounding box center [102, 285] width 175 height 22
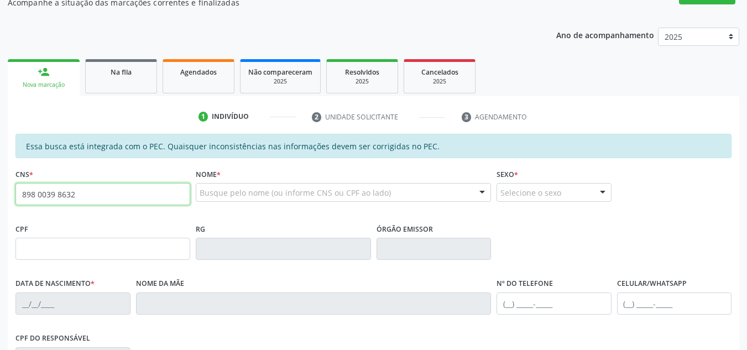
scroll to position [236, 0]
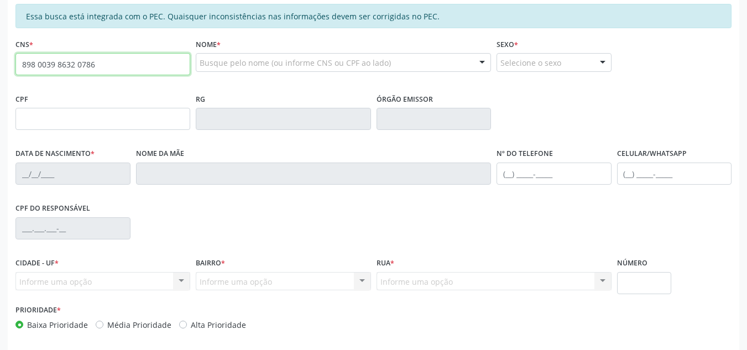
type input "898 0039 8632 0786"
type input "25/05/1980"
type input "Leide de Araújo Rodrigues"
type input "(87) 98834-0049"
type input "(87) 98831-2802"
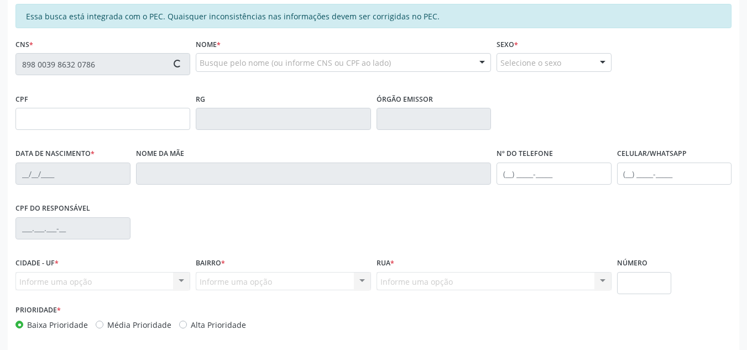
type input "S/N"
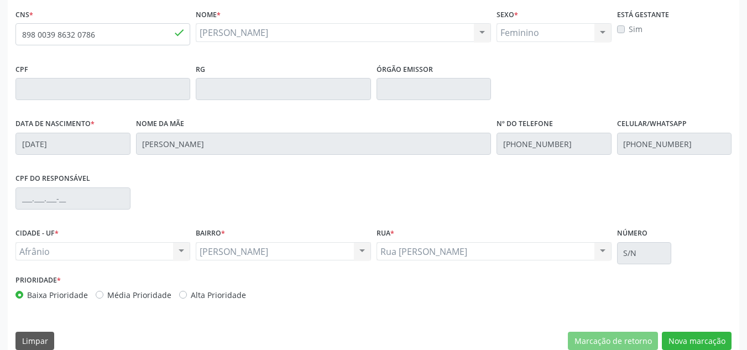
scroll to position [281, 0]
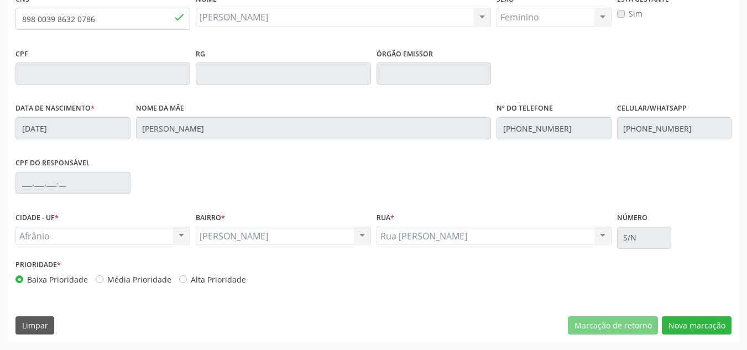
click at [147, 281] on label "Média Prioridade" at bounding box center [139, 280] width 64 height 12
click at [103, 281] on input "Média Prioridade" at bounding box center [100, 279] width 8 height 10
radio input "true"
click at [737, 332] on div "Essa busca está integrada com o PEC. Quaisquer inconsistências nas informações …" at bounding box center [374, 151] width 732 height 384
click at [730, 328] on button "Nova marcação" at bounding box center [697, 325] width 70 height 19
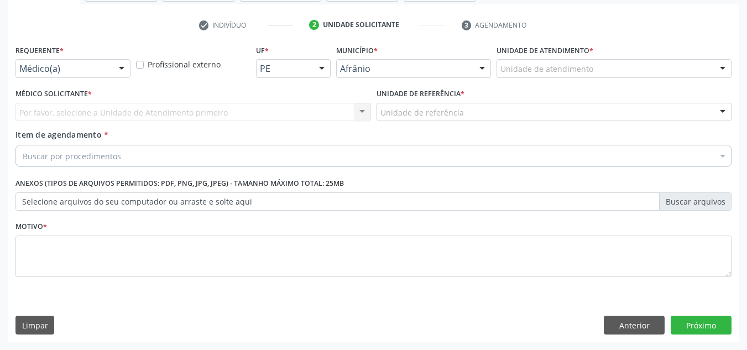
scroll to position [198, 0]
click at [667, 76] on div "Unidade de atendimento" at bounding box center [614, 68] width 235 height 19
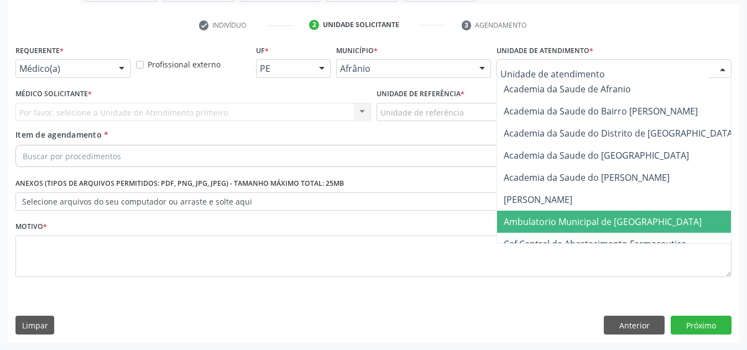
click at [615, 226] on span "Ambulatorio Municipal de [GEOGRAPHIC_DATA]" at bounding box center [603, 222] width 198 height 12
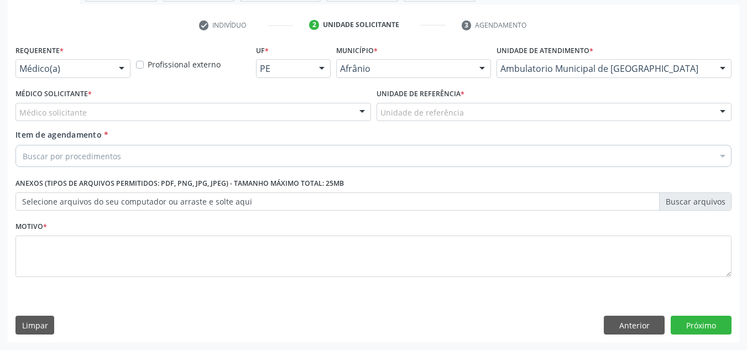
click at [322, 113] on div "Médico solicitante" at bounding box center [193, 112] width 356 height 19
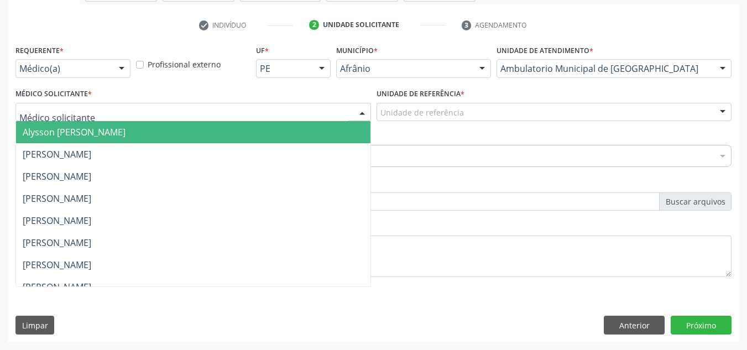
click at [323, 131] on span "Alysson [PERSON_NAME]" at bounding box center [193, 132] width 354 height 22
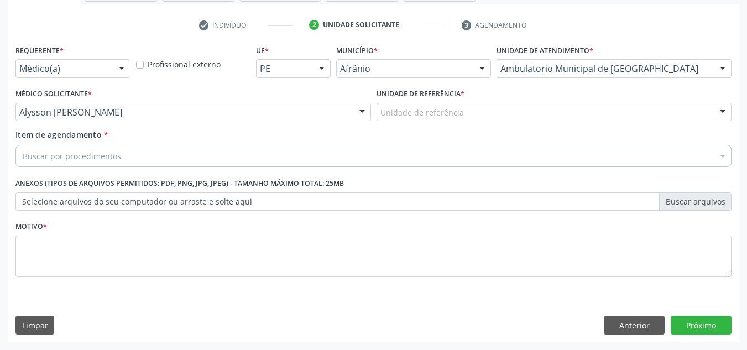
drag, startPoint x: 436, startPoint y: 112, endPoint x: 430, endPoint y: 194, distance: 82.1
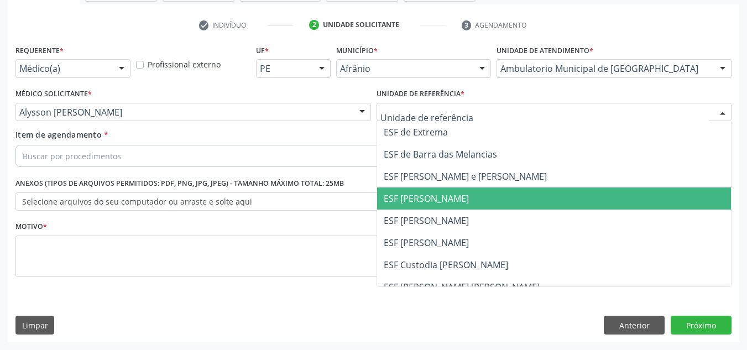
drag, startPoint x: 430, startPoint y: 194, endPoint x: 321, endPoint y: 185, distance: 109.9
click at [370, 185] on div "Requerente * Médico(a) Médico(a) Enfermeiro(a) Paciente Nenhum resultado encont…" at bounding box center [373, 167] width 716 height 250
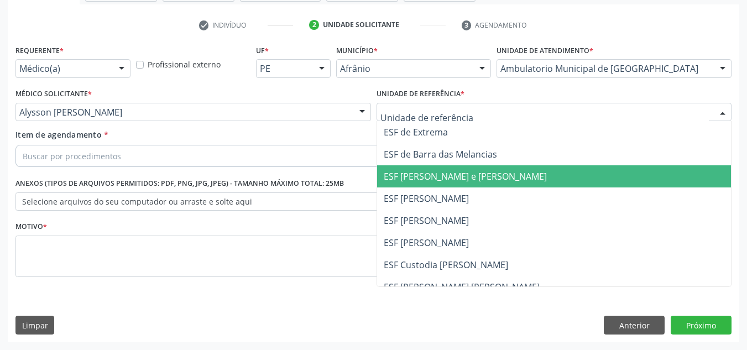
click at [337, 165] on div "Buscar por procedimentos" at bounding box center [373, 156] width 716 height 22
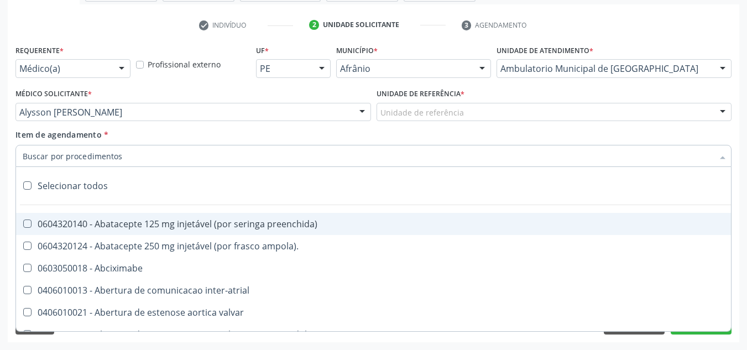
drag, startPoint x: 456, startPoint y: 123, endPoint x: 460, endPoint y: 116, distance: 8.4
click at [457, 121] on div "Unidade de referência * Unidade de referência ESF de Extrema ESF de Barra das M…" at bounding box center [554, 107] width 361 height 43
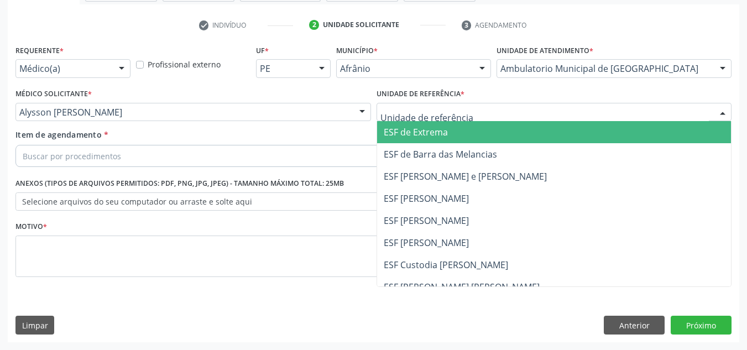
click at [457, 159] on span "ESF de Barra das Melancias" at bounding box center [440, 154] width 113 height 12
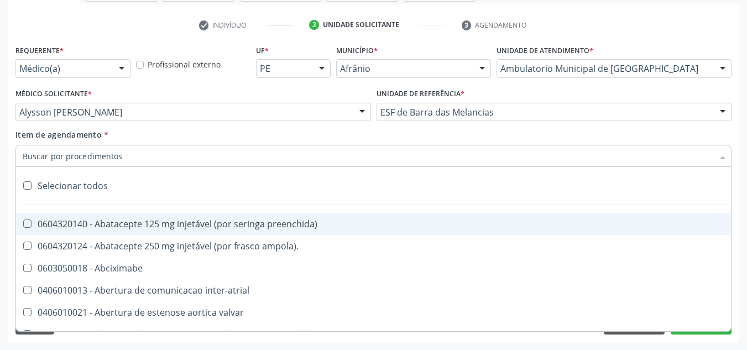
click at [174, 147] on div at bounding box center [373, 156] width 716 height 22
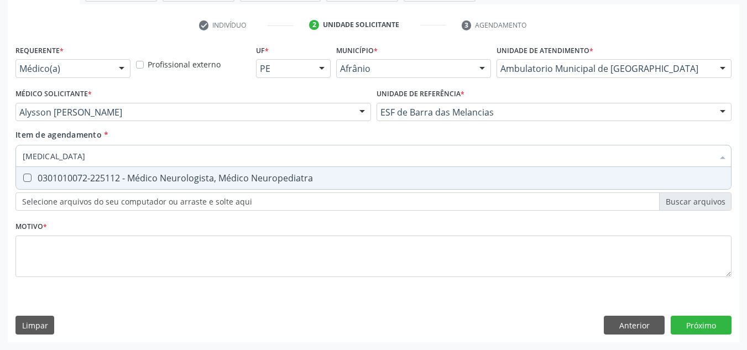
type input "NEUROLOGISTA"
drag, startPoint x: 348, startPoint y: 187, endPoint x: 344, endPoint y: 211, distance: 24.7
click at [352, 187] on span "0301010072-225112 - Médico Neurologista, Médico Neuropediatra" at bounding box center [373, 178] width 715 height 22
checkbox Neuropediatra "true"
click at [321, 279] on div "Requerente * Médico(a) Médico(a) Enfermeiro(a) Paciente Nenhum resultado encont…" at bounding box center [373, 167] width 716 height 250
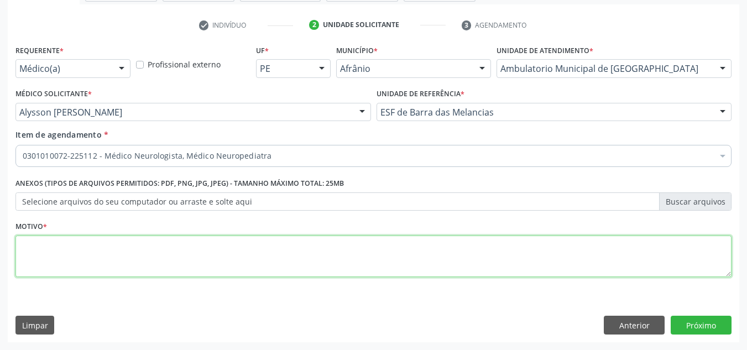
click at [324, 263] on textarea at bounding box center [373, 257] width 716 height 42
type textarea "RETORNO"
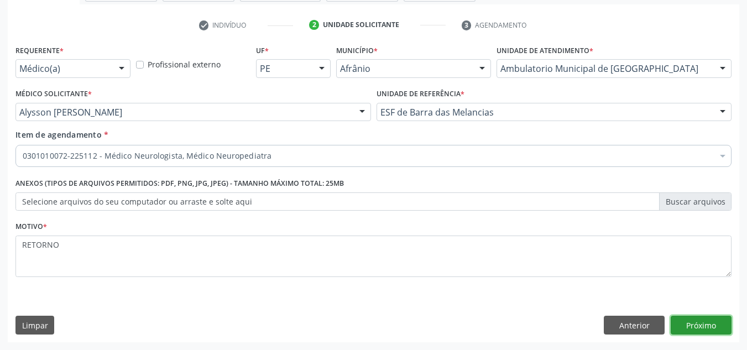
click at [730, 321] on button "Próximo" at bounding box center [701, 325] width 61 height 19
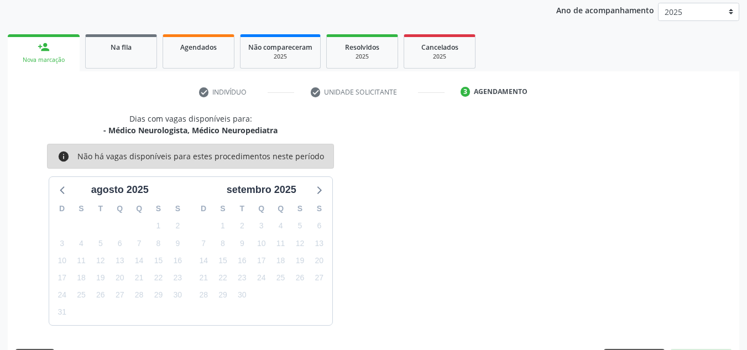
scroll to position [164, 0]
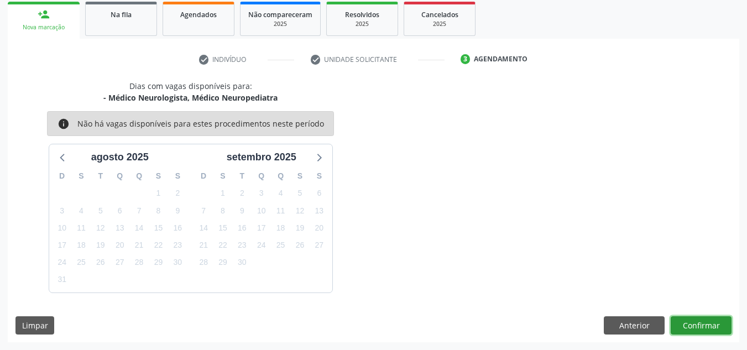
click at [697, 325] on button "Confirmar" at bounding box center [701, 325] width 61 height 19
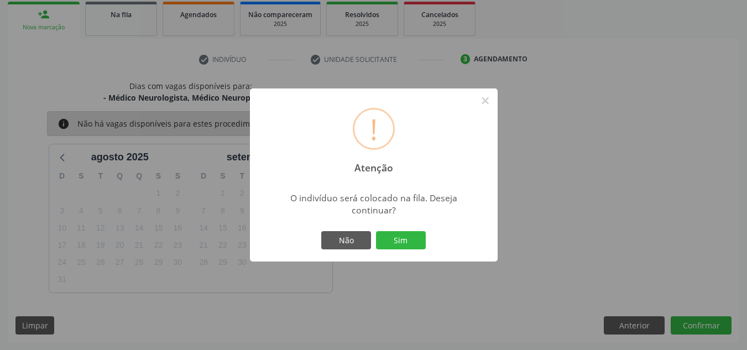
click at [419, 226] on div "! Atenção × O indivíduo será colocado na fila. Deseja continuar? Não Sim" at bounding box center [374, 175] width 248 height 174
click at [418, 235] on button "Sim" at bounding box center [401, 240] width 50 height 19
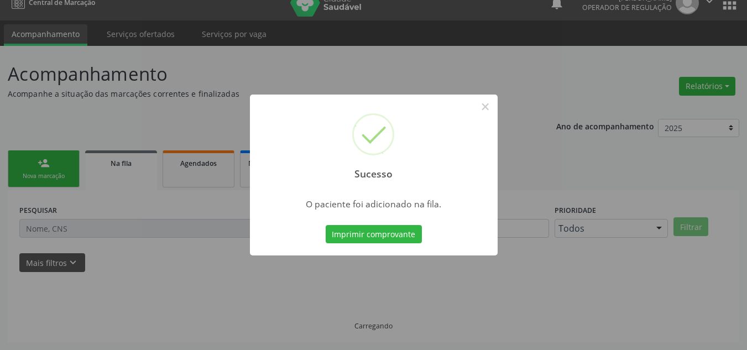
scroll to position [15, 0]
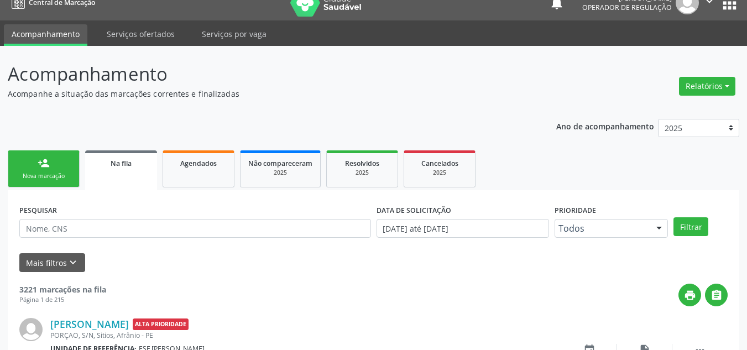
drag, startPoint x: 41, startPoint y: 162, endPoint x: 51, endPoint y: 162, distance: 9.4
click at [41, 162] on div "person_add" at bounding box center [44, 163] width 12 height 12
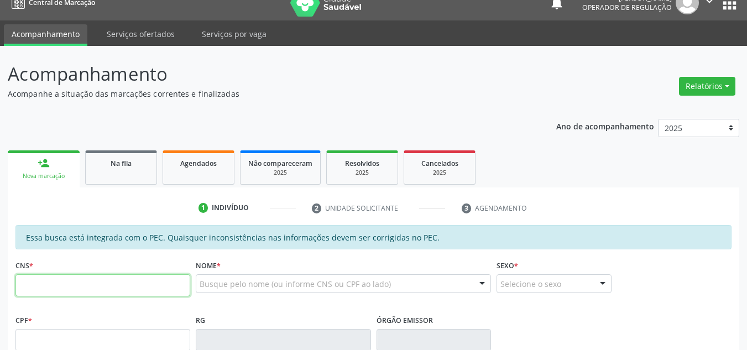
click at [159, 296] on input "text" at bounding box center [102, 285] width 175 height 22
type input "702 6032 1177 9642"
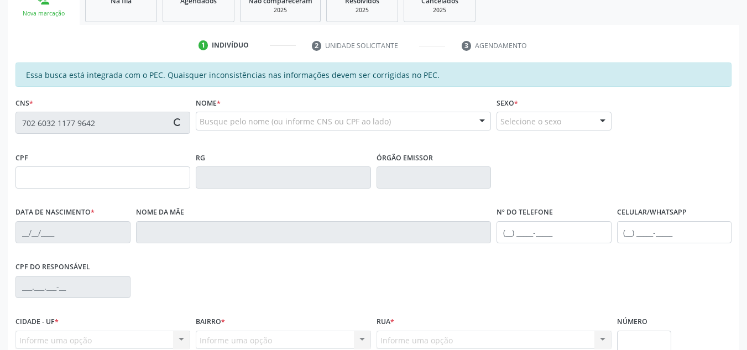
type input "028.748.634-67"
type input "11/08/1944"
type input "Jovina Rodrigues de Macedo"
type input "(87) 98869-8499"
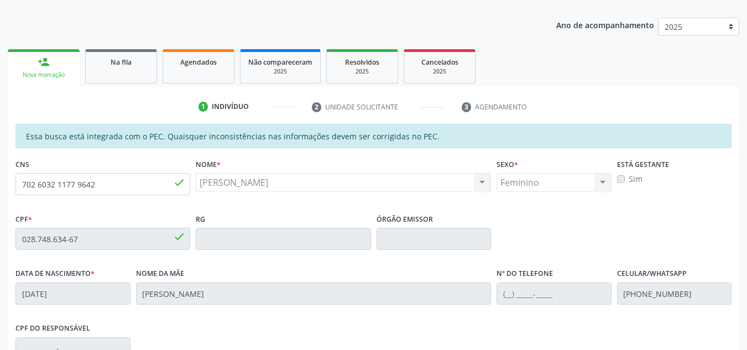
scroll to position [116, 0]
drag, startPoint x: 113, startPoint y: 179, endPoint x: 0, endPoint y: 161, distance: 114.6
click at [0, 161] on div "Acompanhamento Acompanhe a situação das marcações correntes e finalizadas Relat…" at bounding box center [373, 230] width 747 height 571
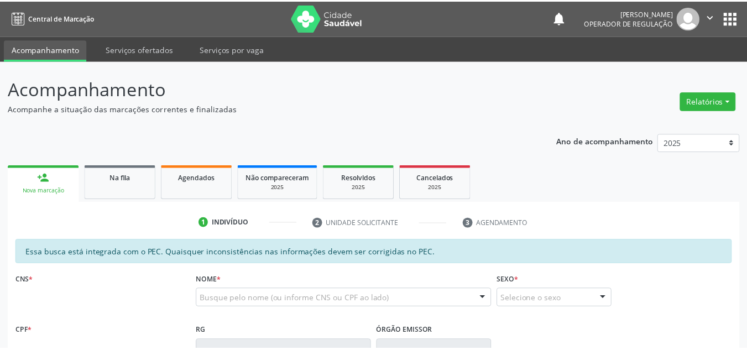
scroll to position [152, 0]
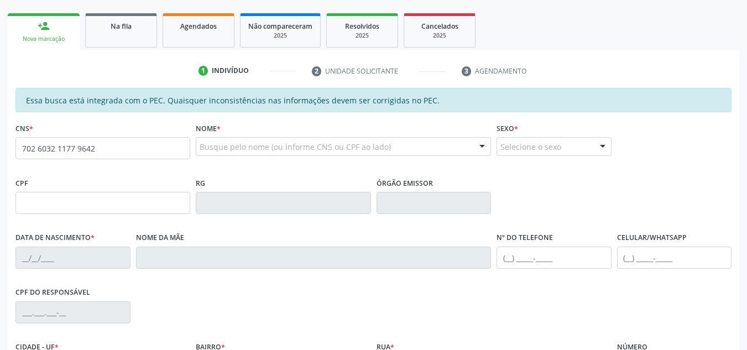
type input "702 6032 1177 9642"
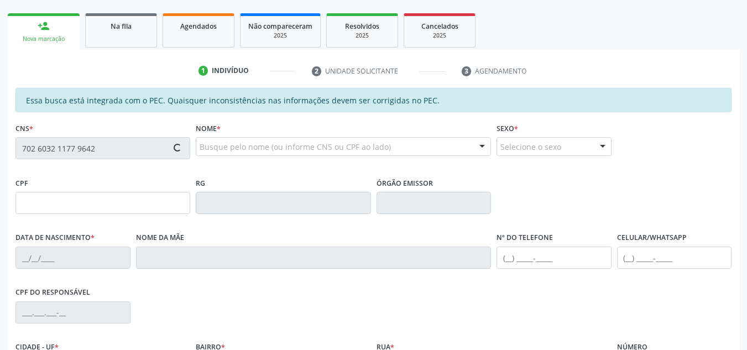
type input "[DATE]"
type input "[PERSON_NAME]"
type input "[PHONE_NUMBER]"
type input "028.748.634-67"
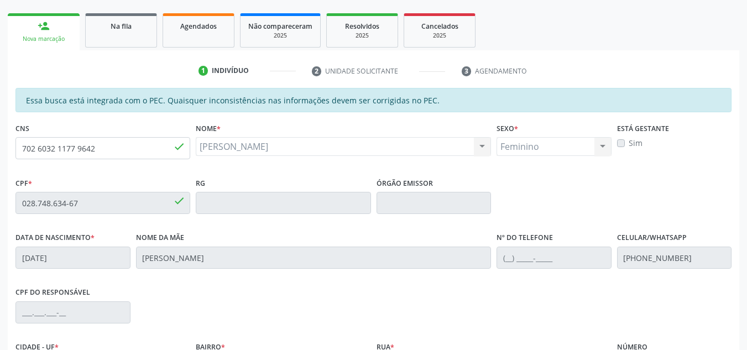
scroll to position [281, 0]
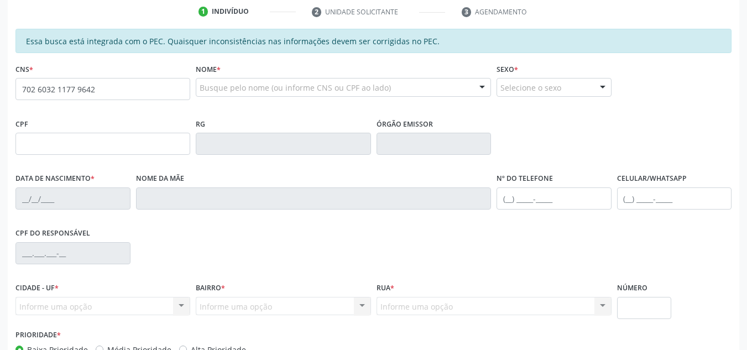
scroll to position [281, 0]
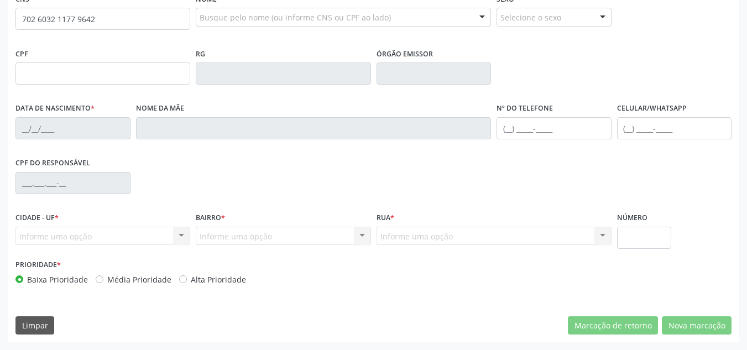
type input "702 6032 1177 9642"
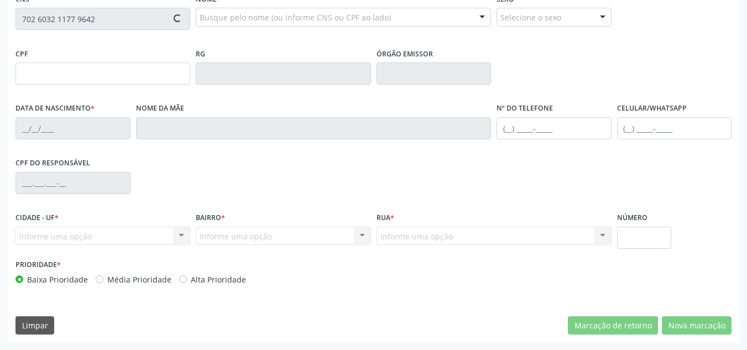
type input "028.748.634-67"
type input "[DATE]"
type input "[PERSON_NAME]"
type input "[PHONE_NUMBER]"
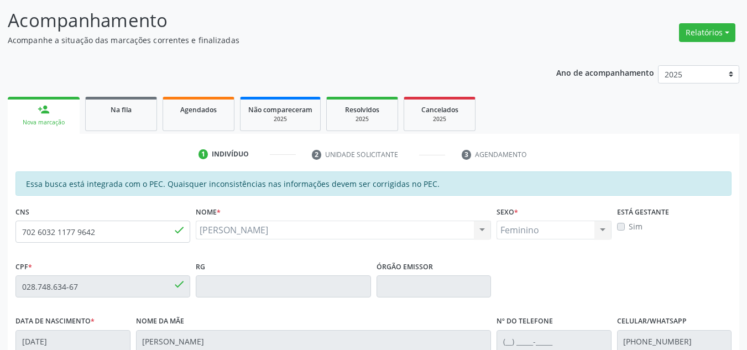
scroll to position [60, 0]
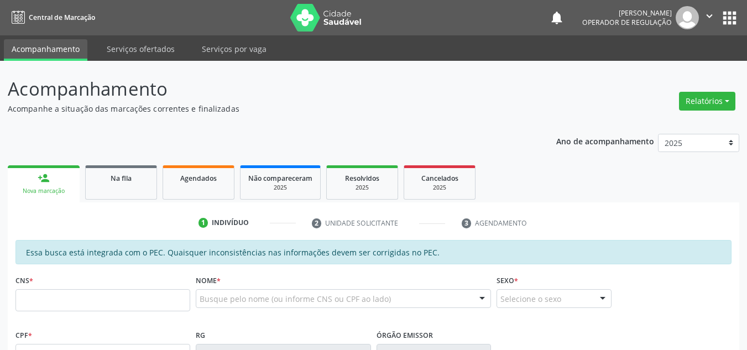
scroll to position [60, 0]
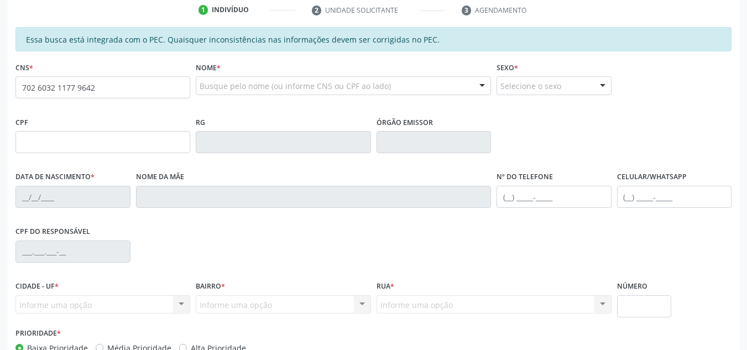
type input "702 6032 1177 9642"
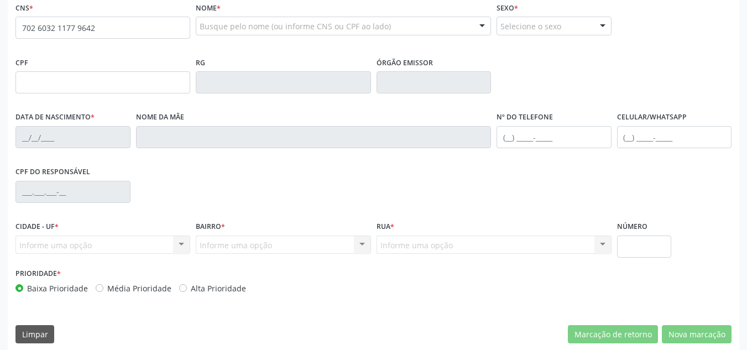
scroll to position [281, 0]
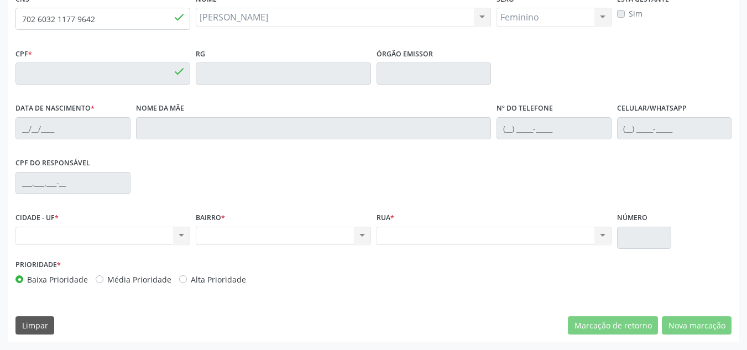
type input "028.748.634-67"
type input "[DATE]"
type input "[PERSON_NAME]"
type input "[PHONE_NUMBER]"
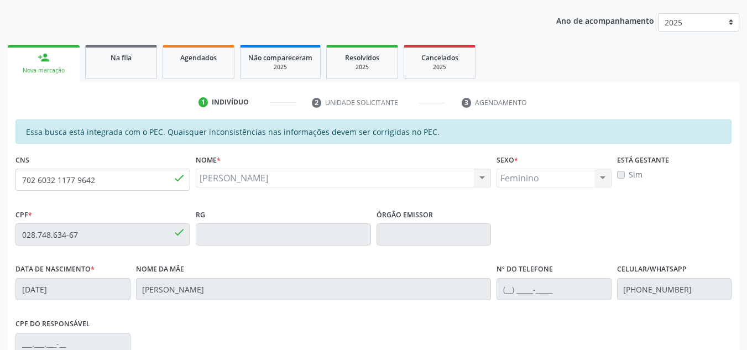
scroll to position [116, 0]
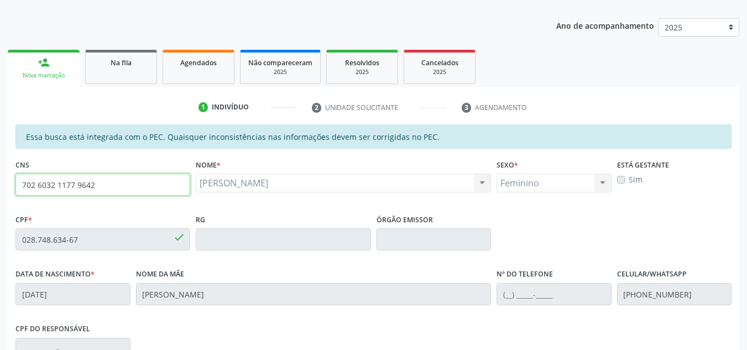
drag, startPoint x: 115, startPoint y: 185, endPoint x: 0, endPoint y: 206, distance: 116.9
click at [0, 206] on div "Acompanhamento Acompanhe a situação das marcações correntes e finalizadas Relat…" at bounding box center [373, 230] width 747 height 571
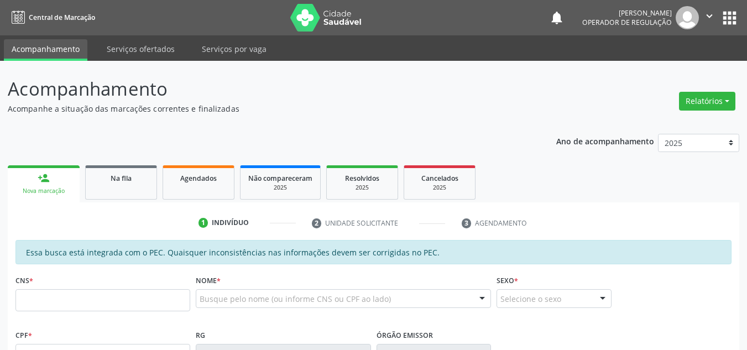
scroll to position [152, 0]
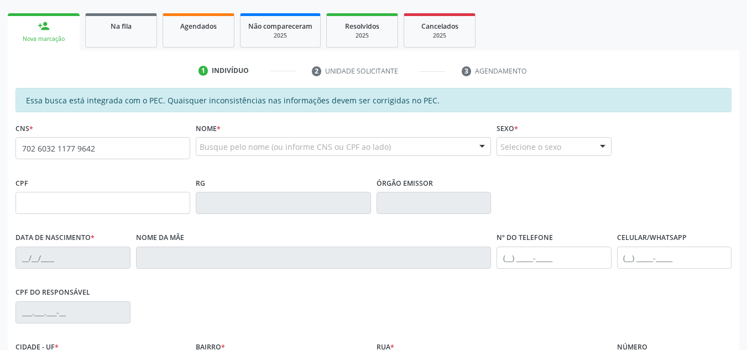
type input "702 6032 1177 9642"
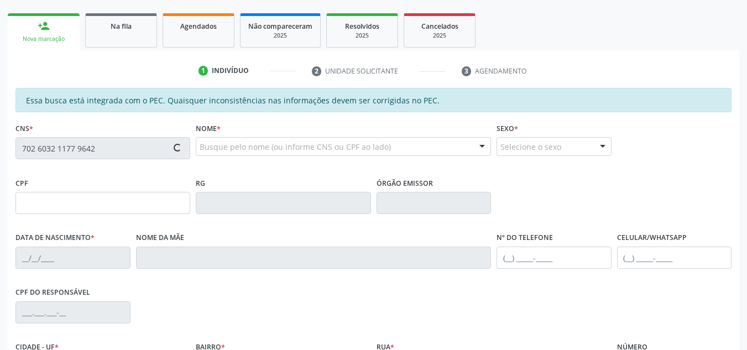
type input "028.748.634-67"
type input "[DATE]"
type input "[PERSON_NAME]"
type input "[PHONE_NUMBER]"
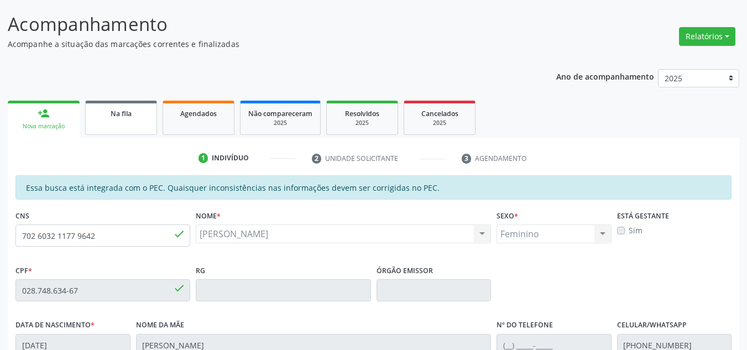
scroll to position [166, 0]
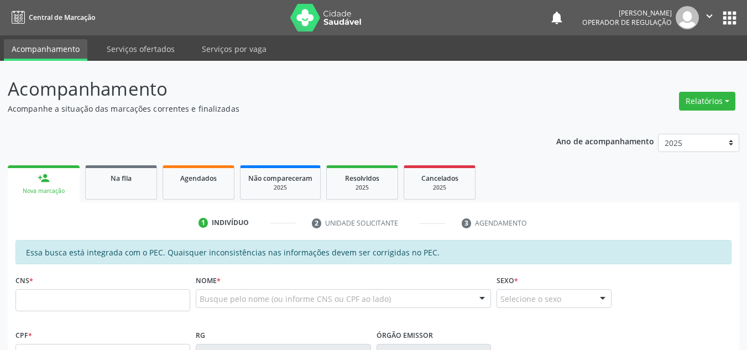
scroll to position [166, 0]
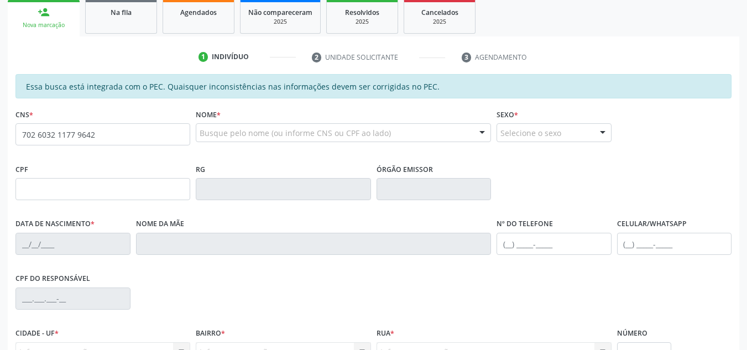
type input "702 6032 1177 9642"
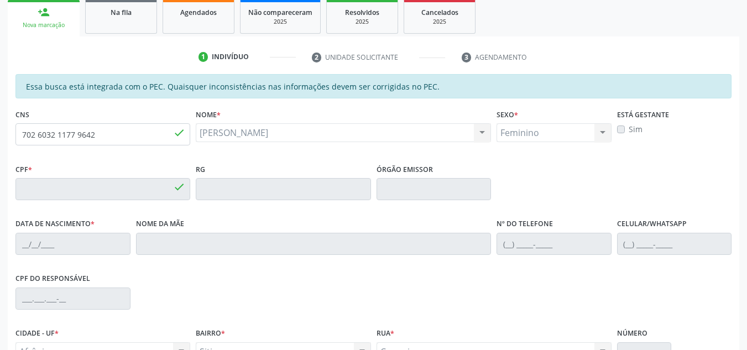
type input "028.748.634-67"
type input "[DATE]"
type input "Jovina Rodrigues de Macedo"
type input "(87) 98869-8499"
type input "S/N"
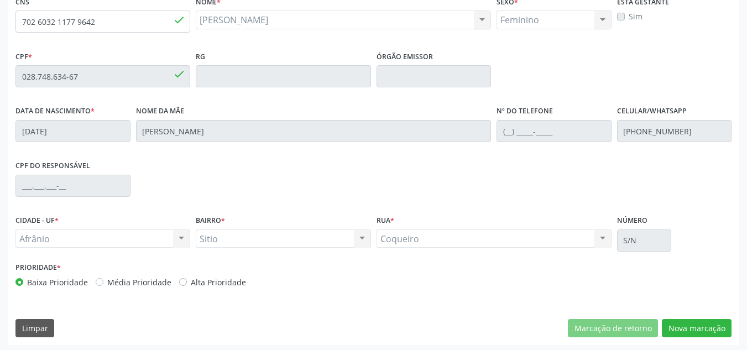
scroll to position [281, 0]
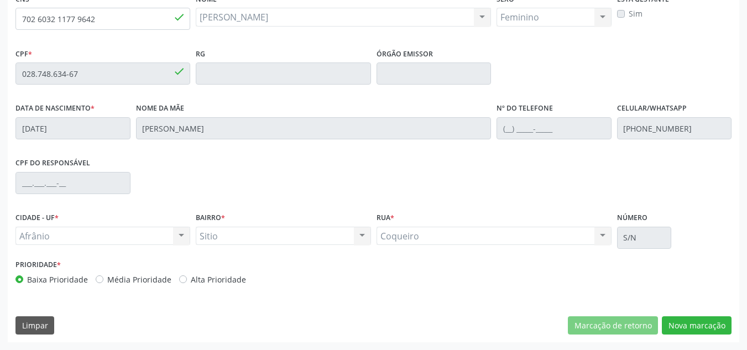
click at [122, 281] on label "Média Prioridade" at bounding box center [139, 280] width 64 height 12
click at [103, 281] on input "Média Prioridade" at bounding box center [100, 279] width 8 height 10
radio input "true"
click at [692, 328] on button "Nova marcação" at bounding box center [697, 325] width 70 height 19
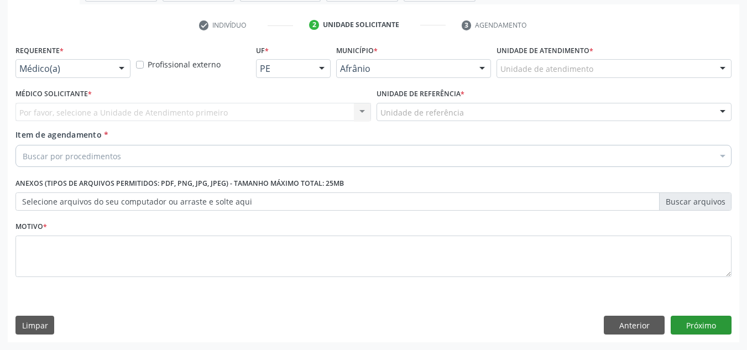
scroll to position [198, 0]
click at [609, 71] on div at bounding box center [614, 68] width 235 height 19
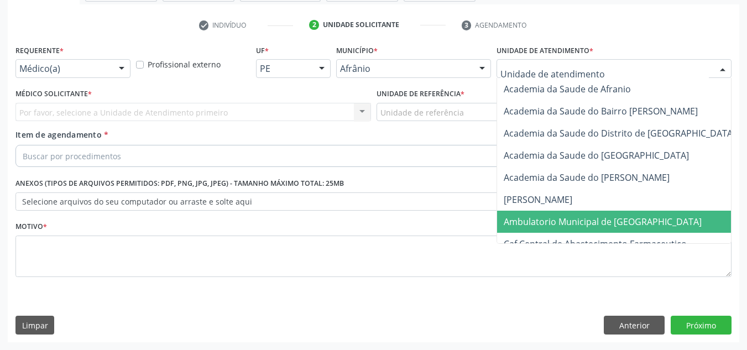
click at [584, 221] on span "Ambulatorio Municipal de [GEOGRAPHIC_DATA]" at bounding box center [603, 222] width 198 height 12
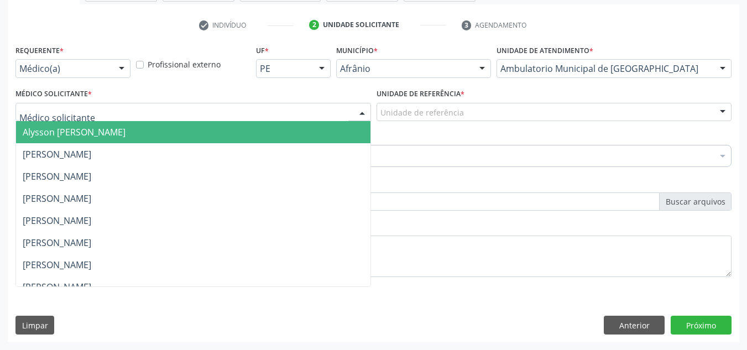
drag, startPoint x: 269, startPoint y: 107, endPoint x: 269, endPoint y: 135, distance: 28.2
click at [269, 113] on div at bounding box center [193, 112] width 356 height 19
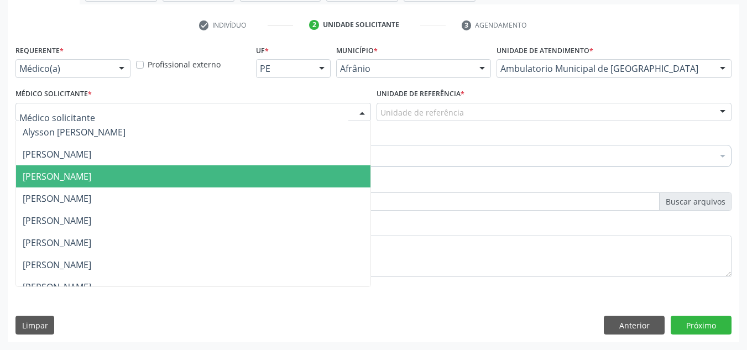
drag, startPoint x: 269, startPoint y: 168, endPoint x: 409, endPoint y: 109, distance: 151.5
click at [290, 156] on ul "Alysson Rodrigo Ferreira Cavalcanti Bruno Saraiva Bezerra Medrado Carlos Gustav…" at bounding box center [193, 298] width 354 height 354
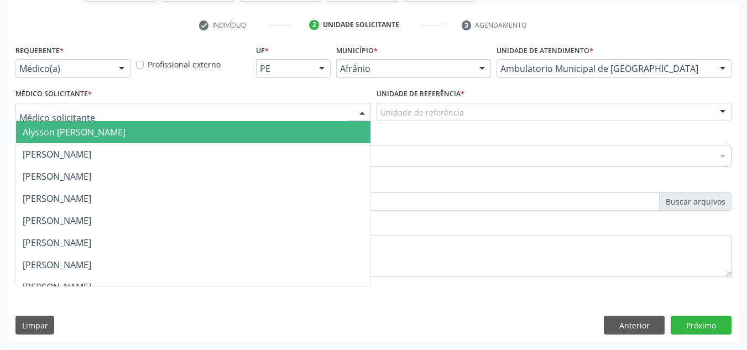
click at [434, 105] on div "Unidade de referência" at bounding box center [555, 112] width 356 height 19
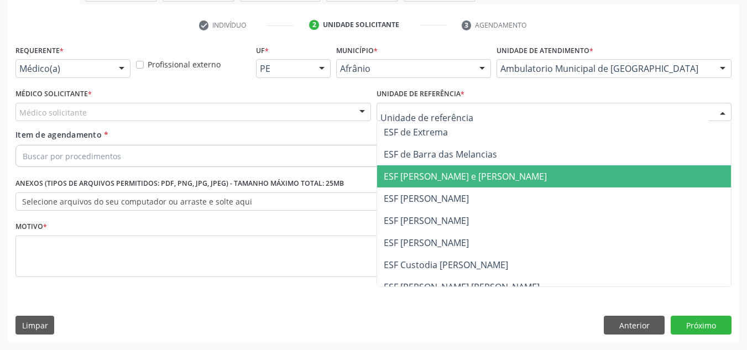
click at [425, 175] on span "ESF [PERSON_NAME] e [PERSON_NAME]" at bounding box center [465, 176] width 163 height 12
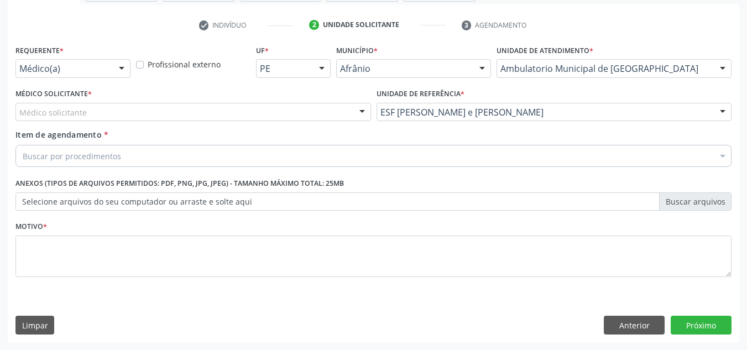
click at [332, 117] on div "Médico solicitante" at bounding box center [193, 112] width 356 height 19
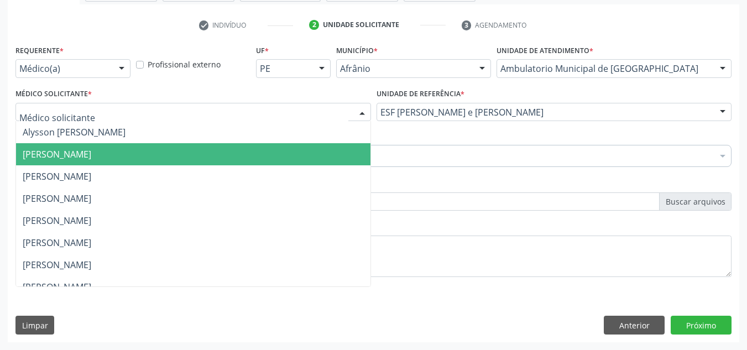
drag, startPoint x: 325, startPoint y: 161, endPoint x: 311, endPoint y: 152, distance: 16.9
click at [322, 161] on span "[PERSON_NAME]" at bounding box center [193, 154] width 354 height 22
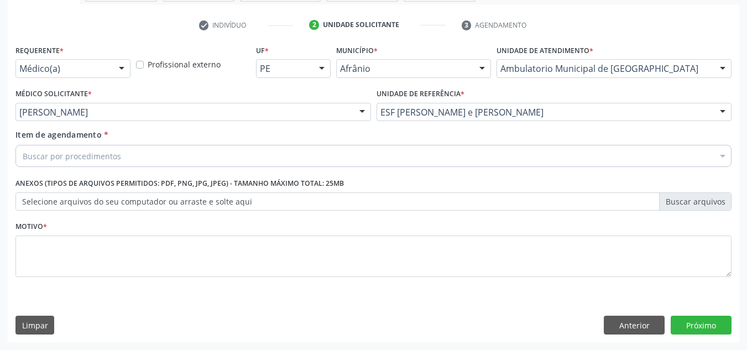
click at [311, 152] on div "Buscar por procedimentos" at bounding box center [373, 156] width 716 height 22
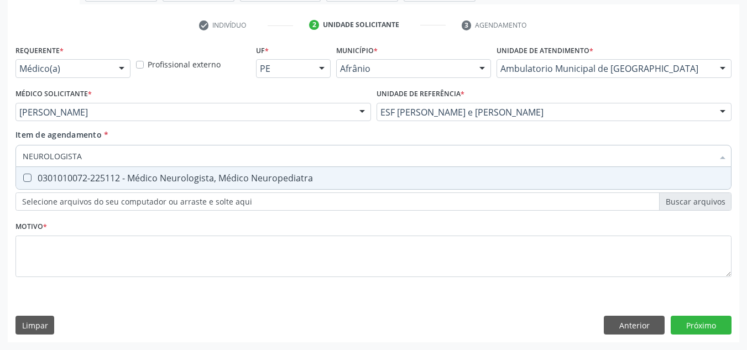
type input "NEUROLOGISTA"
click at [337, 187] on span "0301010072-225112 - Médico Neurologista, Médico Neuropediatra" at bounding box center [373, 178] width 715 height 22
checkbox Neuropediatra "true"
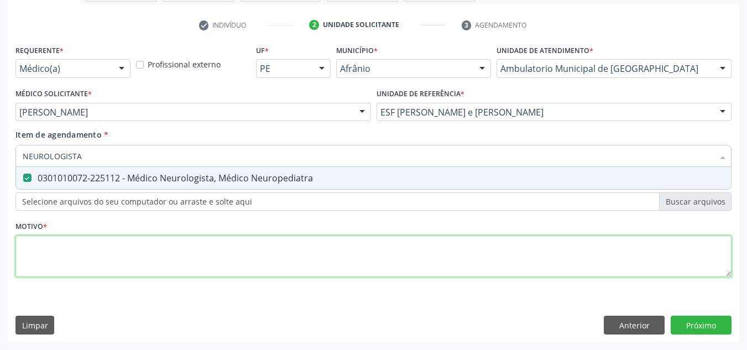
click at [336, 244] on div "Requerente * Médico(a) Médico(a) Enfermeiro(a) Paciente Nenhum resultado encont…" at bounding box center [373, 167] width 716 height 250
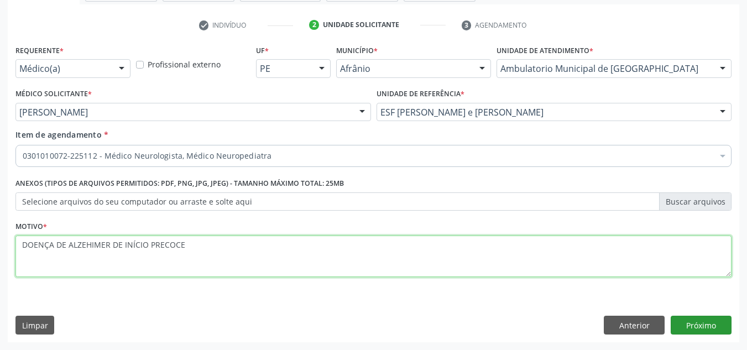
type textarea "DOENÇA DE ALZEHIMER DE INÍCIO PRECOCE"
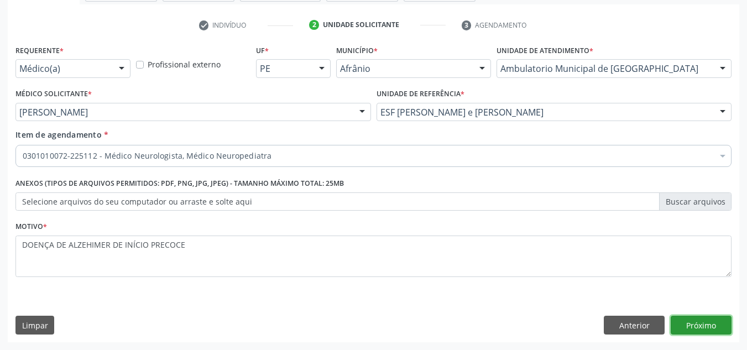
click at [686, 322] on button "Próximo" at bounding box center [701, 325] width 61 height 19
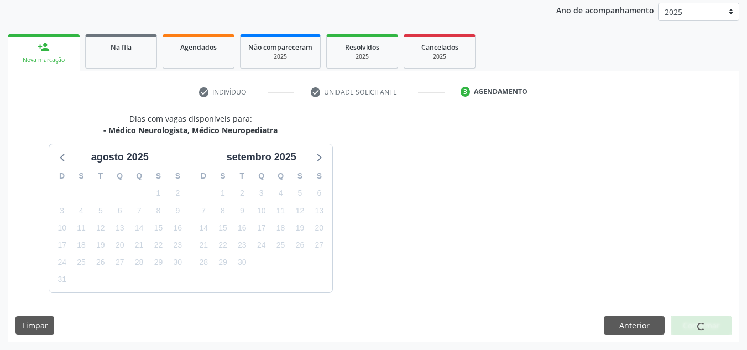
scroll to position [164, 0]
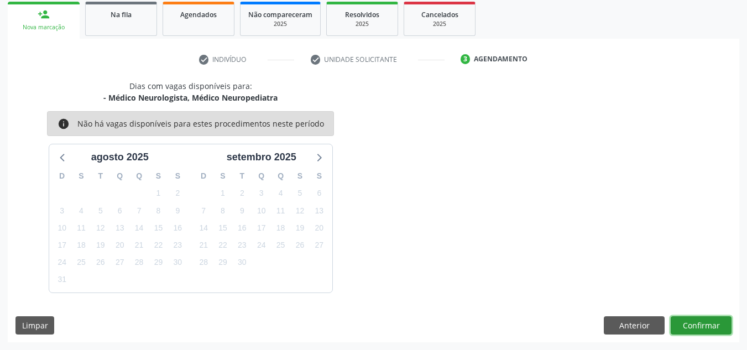
click at [688, 325] on button "Confirmar" at bounding box center [701, 325] width 61 height 19
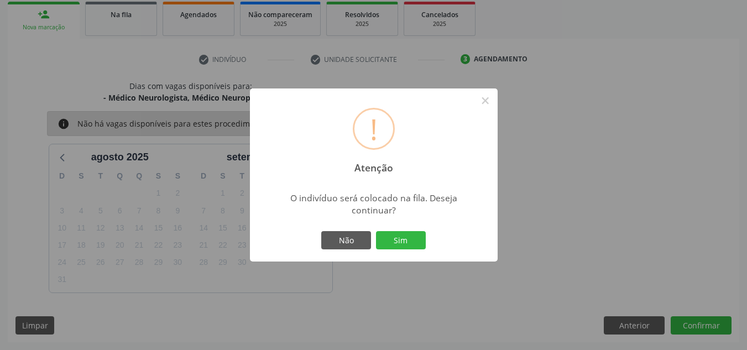
click at [376, 231] on button "Sim" at bounding box center [401, 240] width 50 height 19
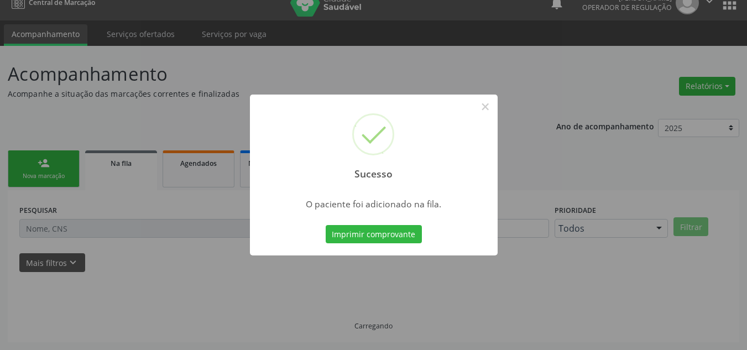
scroll to position [15, 0]
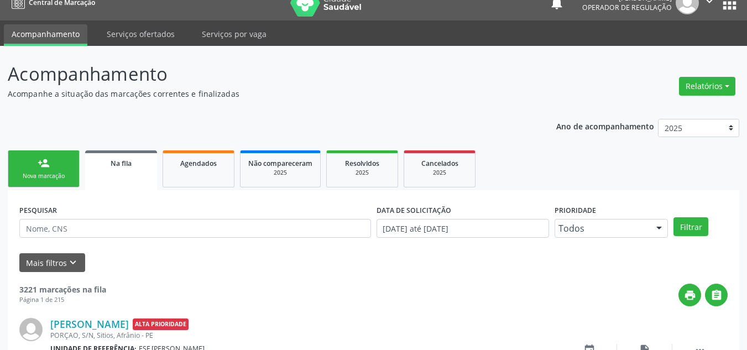
click at [55, 176] on div "Nova marcação" at bounding box center [43, 176] width 55 height 8
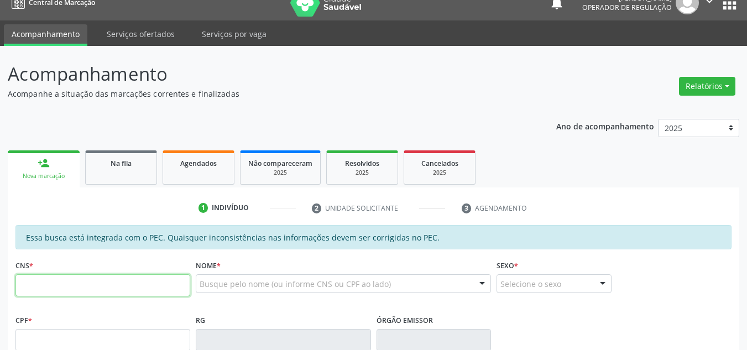
click at [121, 288] on input "text" at bounding box center [102, 285] width 175 height 22
type input "706 2005 6112 5769"
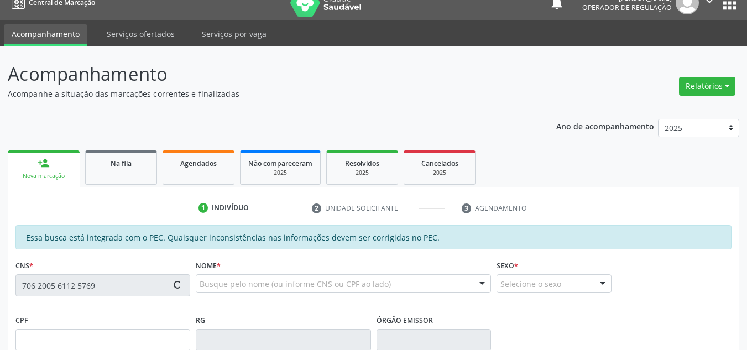
type input "077.308.134-83"
type input "20/02/1989"
type input "Lourdeni da Conceião Paixão"
type input "(87) 98818-8788"
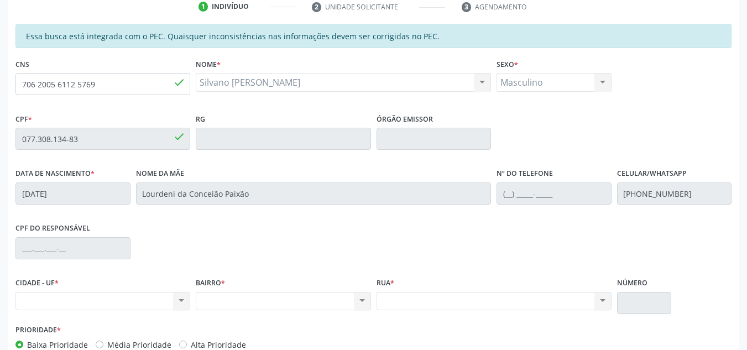
scroll to position [60, 0]
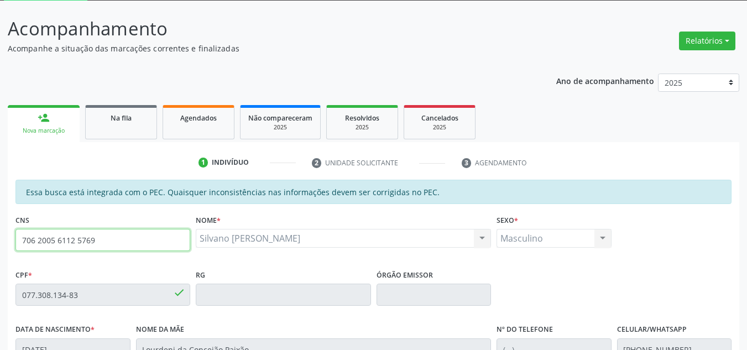
drag, startPoint x: 149, startPoint y: 249, endPoint x: 0, endPoint y: 240, distance: 149.0
click at [0, 240] on div "Acompanhamento Acompanhe a situação das marcações correntes e finalizadas Relat…" at bounding box center [373, 286] width 747 height 571
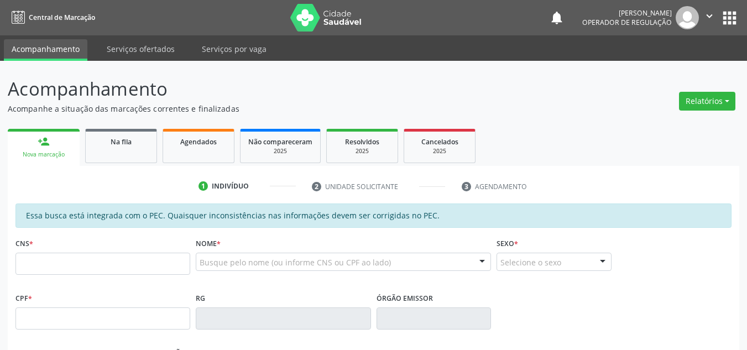
scroll to position [60, 0]
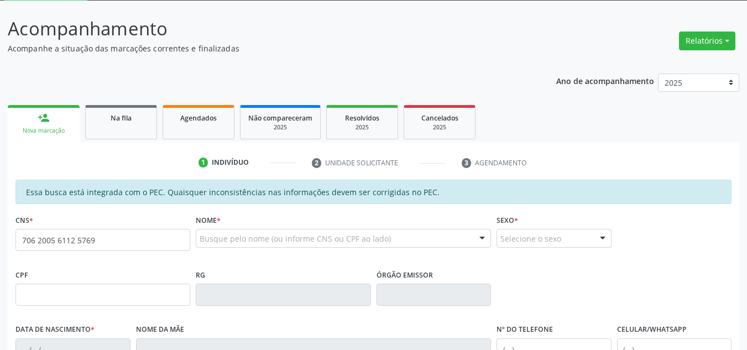
type input "706 2005 6112 5769"
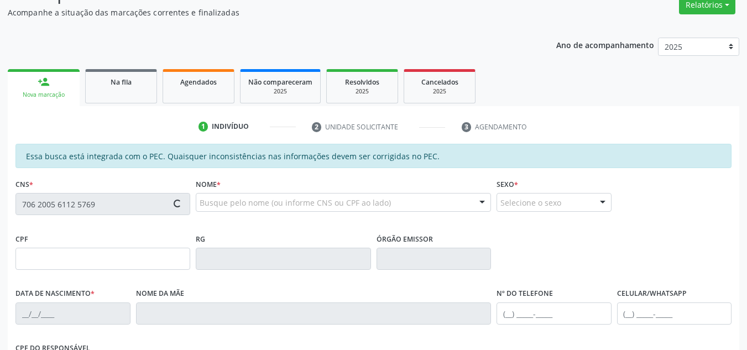
scroll to position [116, 0]
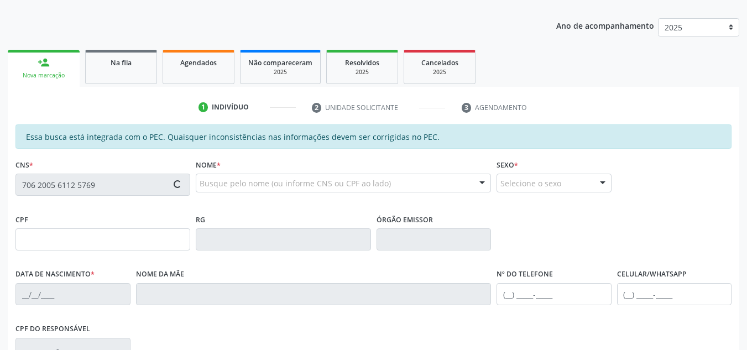
type input "077.308.134-83"
type input "[DATE]"
type input "Lourdeni da Conceião Paixão"
type input "(87) 98818-8788"
type input "S/N"
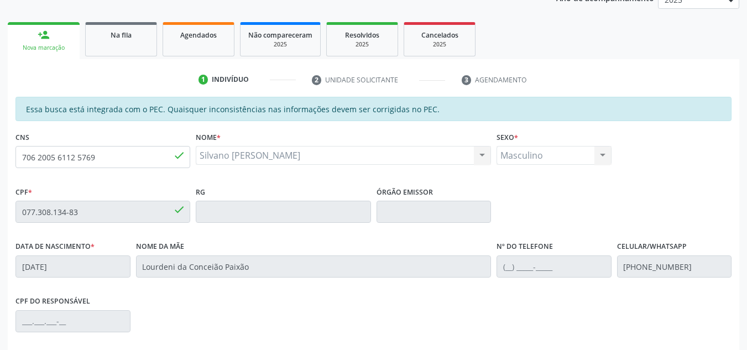
scroll to position [281, 0]
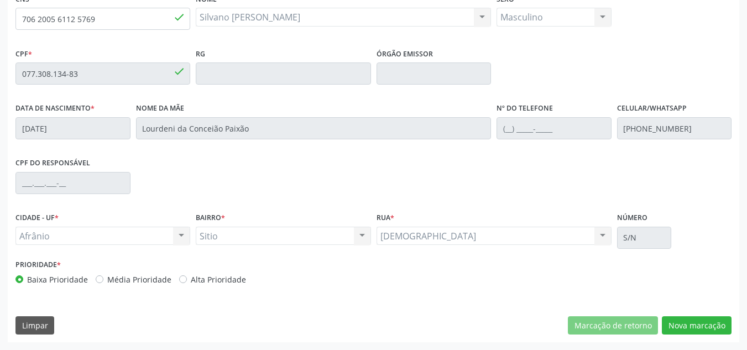
click at [118, 281] on label "Média Prioridade" at bounding box center [139, 280] width 64 height 12
click at [103, 281] on input "Média Prioridade" at bounding box center [100, 279] width 8 height 10
radio input "true"
click at [708, 320] on button "Nova marcação" at bounding box center [697, 325] width 70 height 19
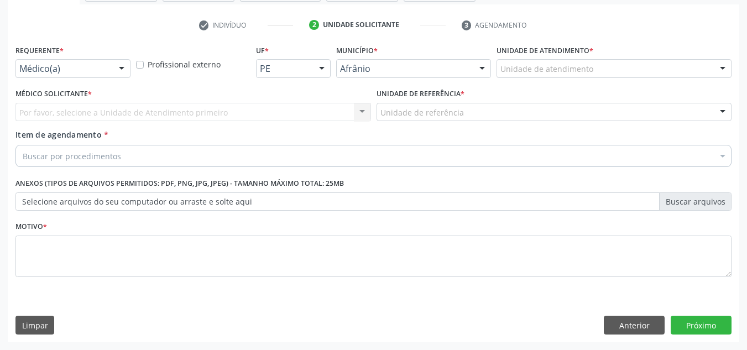
scroll to position [198, 0]
click at [683, 61] on div "Unidade de atendimento" at bounding box center [614, 68] width 235 height 19
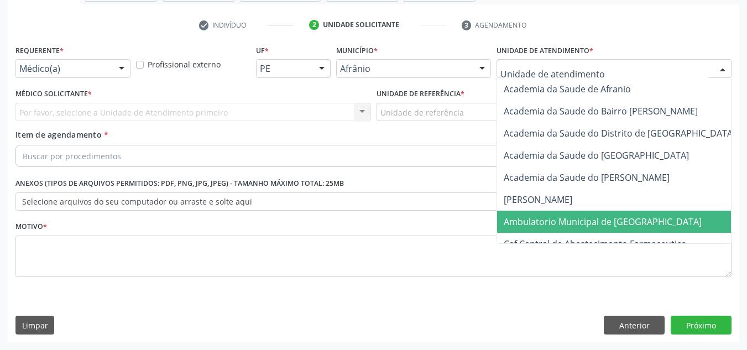
click at [593, 228] on span "Ambulatorio Municipal de [GEOGRAPHIC_DATA]" at bounding box center [632, 222] width 270 height 22
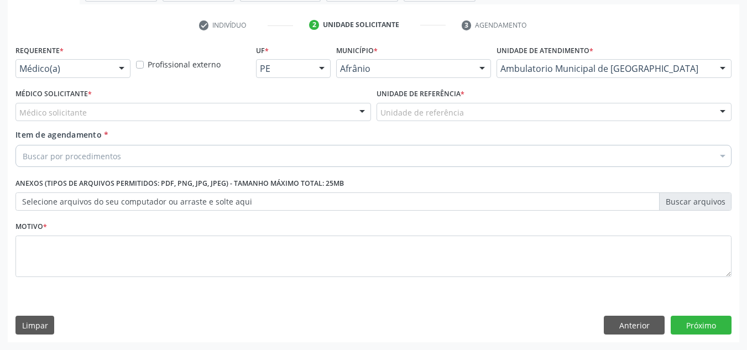
click at [323, 109] on div "Médico solicitante" at bounding box center [193, 112] width 356 height 19
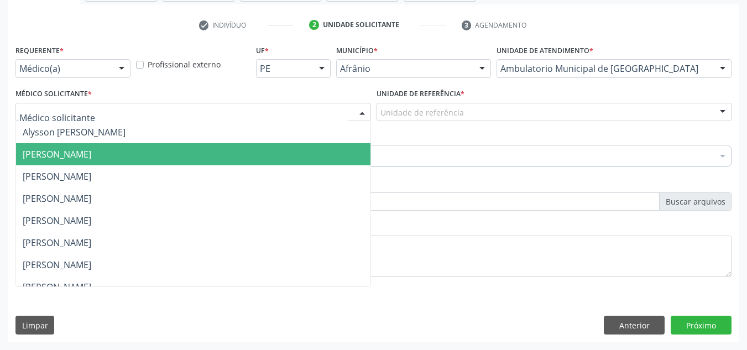
click at [328, 150] on span "[PERSON_NAME]" at bounding box center [193, 154] width 354 height 22
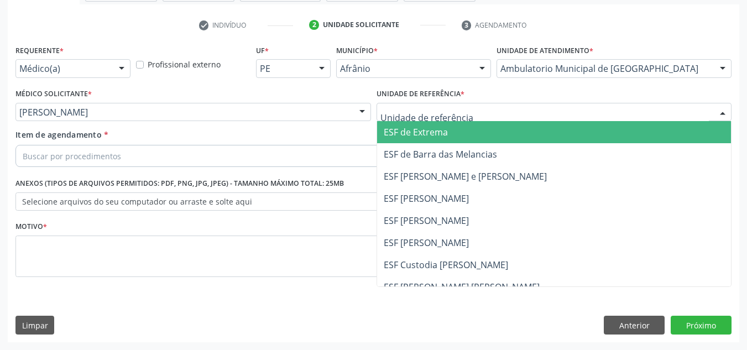
drag, startPoint x: 459, startPoint y: 117, endPoint x: 427, endPoint y: 138, distance: 37.9
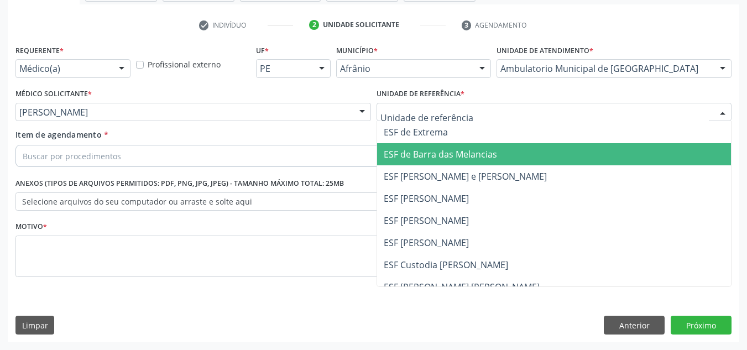
drag, startPoint x: 429, startPoint y: 159, endPoint x: 407, endPoint y: 155, distance: 21.8
click at [425, 158] on span "ESF de Barra das Melancias" at bounding box center [440, 154] width 113 height 12
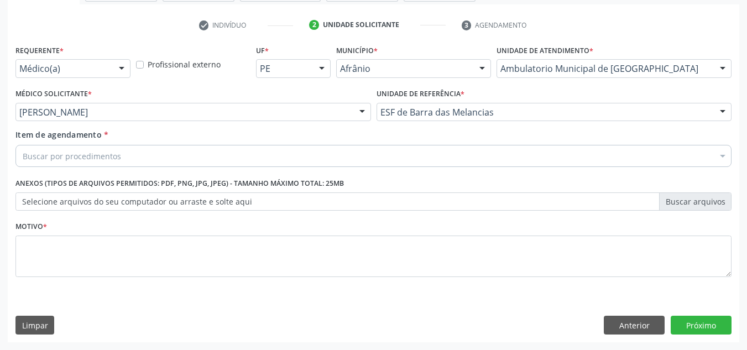
click at [398, 155] on div "Buscar por procedimentos" at bounding box center [373, 156] width 716 height 22
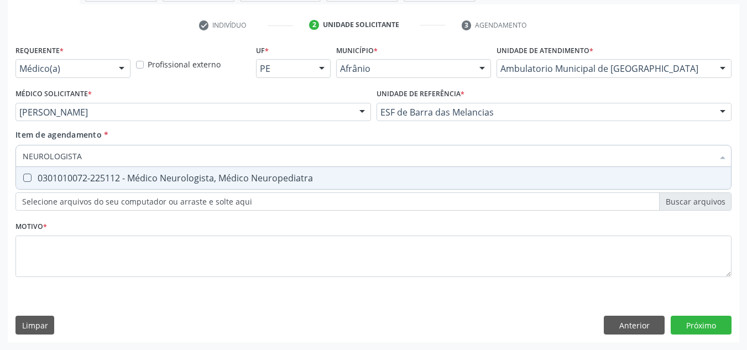
type input "NEUROLOGISTA"
drag, startPoint x: 401, startPoint y: 182, endPoint x: 398, endPoint y: 219, distance: 37.3
click at [398, 182] on div "0301010072-225112 - Médico Neurologista, Médico Neuropediatra" at bounding box center [374, 178] width 702 height 9
checkbox Neuropediatra "true"
click at [396, 272] on div "Requerente * Médico(a) Médico(a) Enfermeiro(a) Paciente Nenhum resultado encont…" at bounding box center [373, 167] width 716 height 250
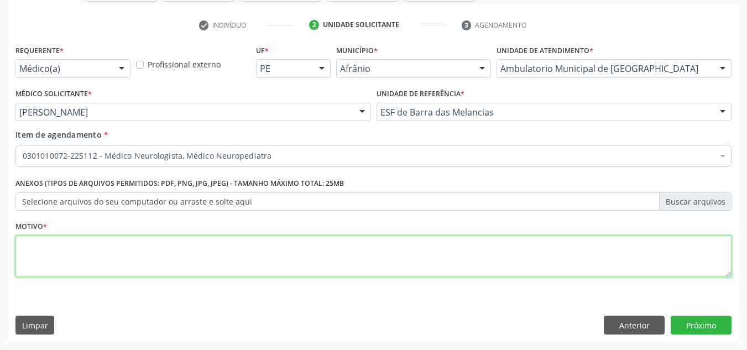
click at [398, 268] on textarea at bounding box center [373, 257] width 716 height 42
type textarea "CERVICALGIA COM PIORA PROGRESSIVA DA DOR"
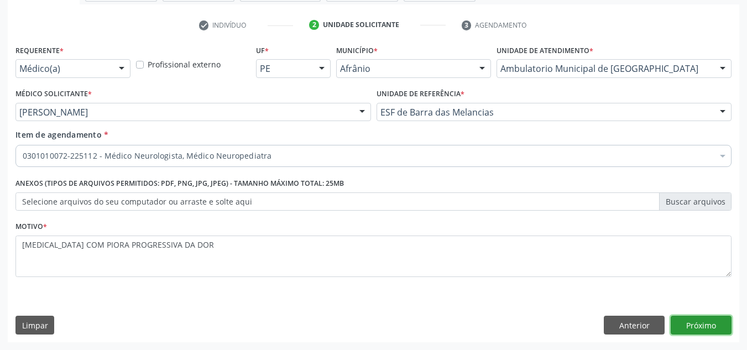
click at [685, 321] on button "Próximo" at bounding box center [701, 325] width 61 height 19
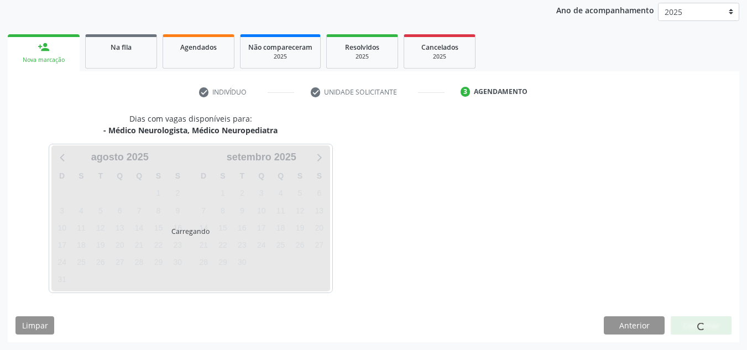
scroll to position [164, 0]
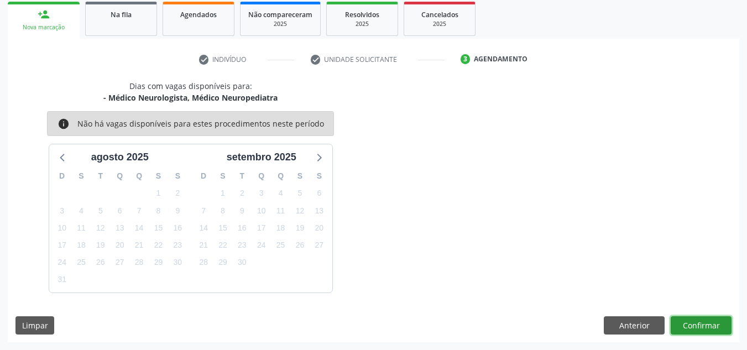
click at [685, 321] on button "Confirmar" at bounding box center [701, 325] width 61 height 19
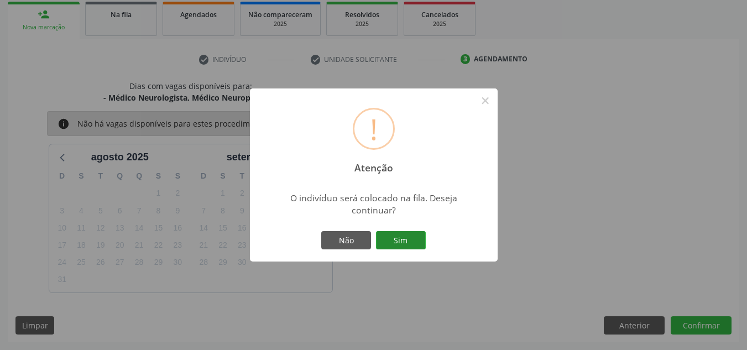
click at [418, 246] on button "Sim" at bounding box center [401, 240] width 50 height 19
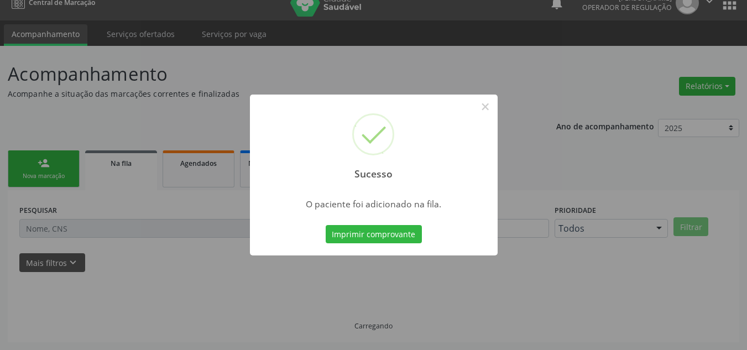
scroll to position [15, 0]
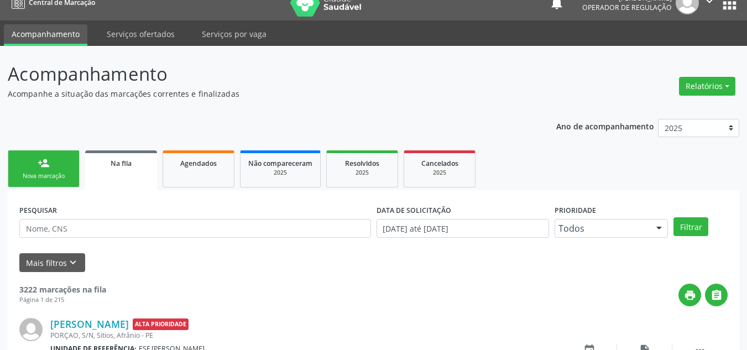
click at [78, 174] on link "person_add Nova marcação" at bounding box center [44, 168] width 72 height 37
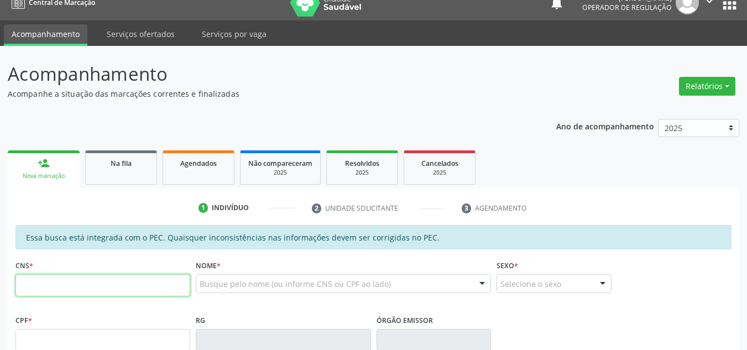
click at [54, 295] on input "text" at bounding box center [102, 285] width 175 height 22
type input "708 4042 4075 0969"
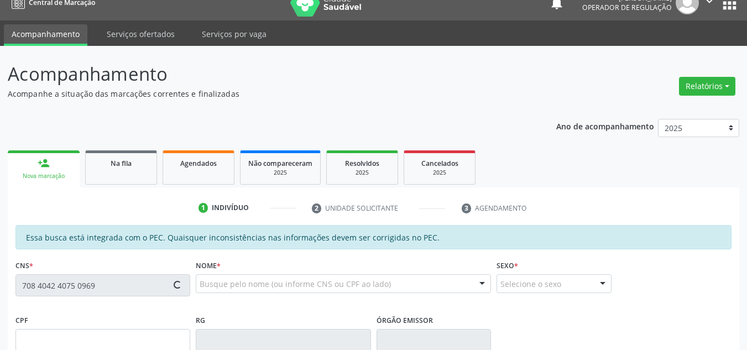
type input "066.972.944-26"
type input "[DATE]"
type input "[PERSON_NAME]"
type input "[PHONE_NUMBER]"
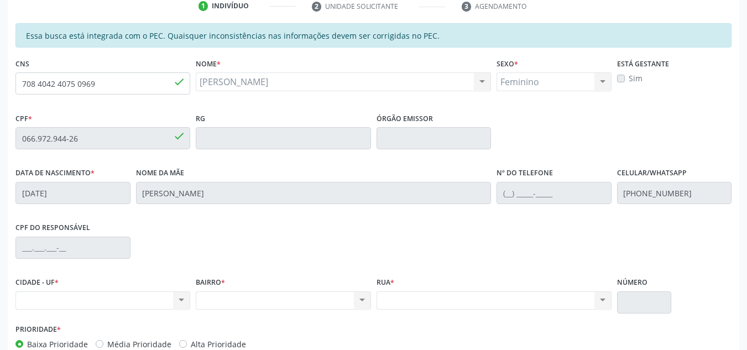
scroll to position [171, 0]
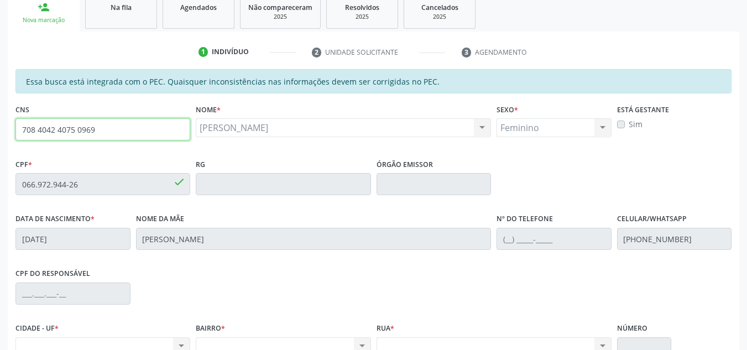
drag, startPoint x: 137, startPoint y: 131, endPoint x: 0, endPoint y: 173, distance: 143.3
click at [0, 146] on div "Acompanhamento Acompanhe a situação das marcações correntes e finalizadas Relat…" at bounding box center [373, 175] width 747 height 571
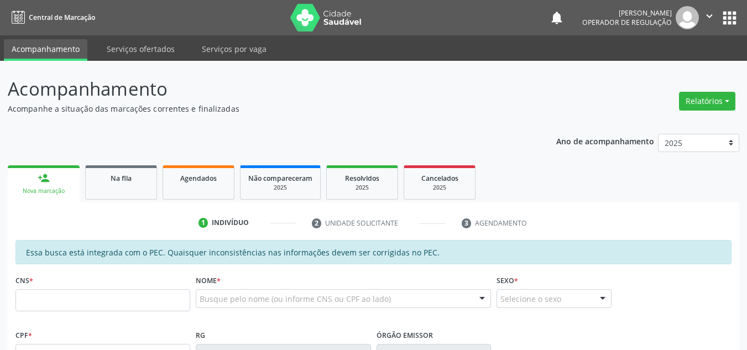
scroll to position [171, 0]
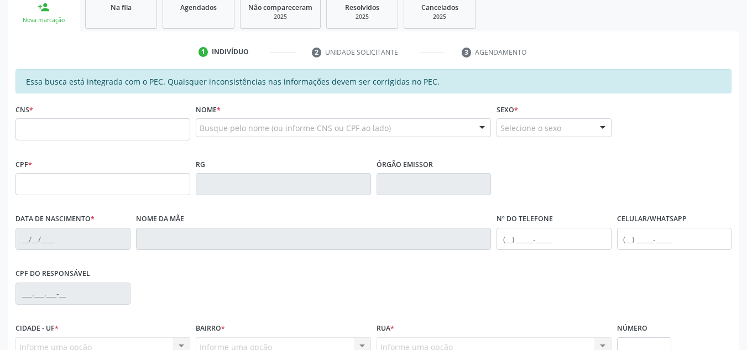
drag, startPoint x: 66, startPoint y: 110, endPoint x: 65, endPoint y: 117, distance: 6.7
click at [65, 111] on div "CNS *" at bounding box center [102, 120] width 175 height 39
click at [65, 122] on input "text" at bounding box center [102, 129] width 175 height 22
paste input "708 4042 4075 0969"
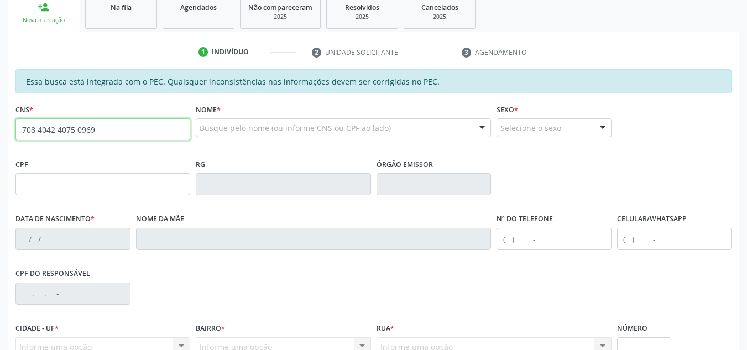
type input "708 4042 4075 0969"
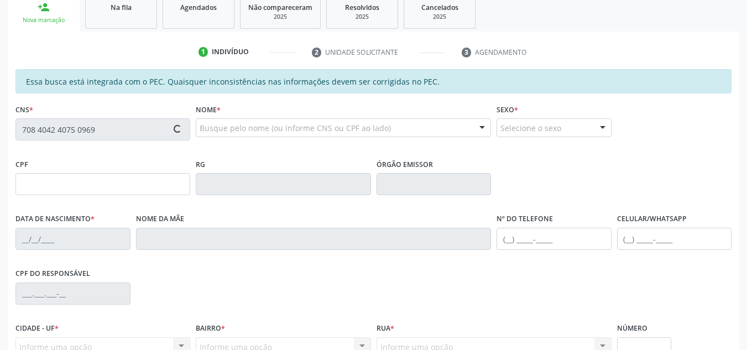
type input "066.972.944-26"
type input "[DATE]"
type input "[PERSON_NAME]"
type input "[PHONE_NUMBER]"
type input "S/N"
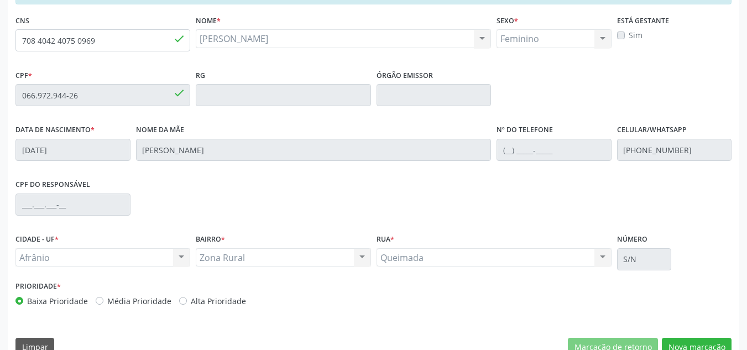
scroll to position [281, 0]
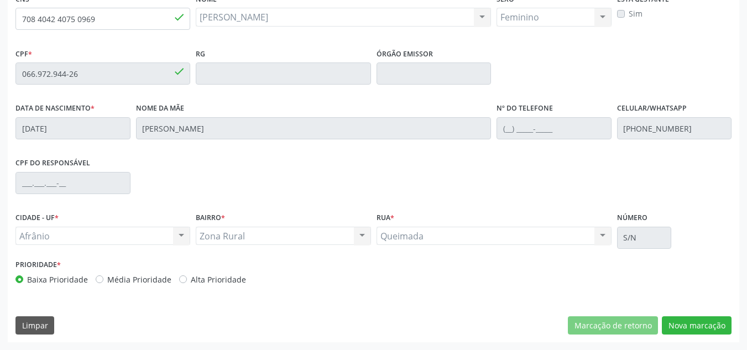
click at [119, 281] on label "Média Prioridade" at bounding box center [139, 280] width 64 height 12
click at [103, 281] on input "Média Prioridade" at bounding box center [100, 279] width 8 height 10
radio input "true"
click at [685, 329] on button "Nova marcação" at bounding box center [697, 325] width 70 height 19
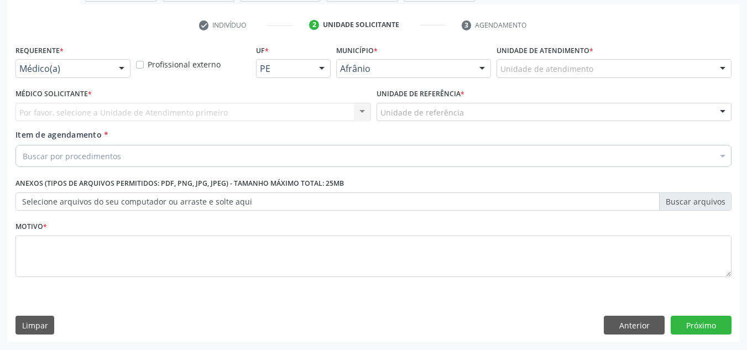
scroll to position [198, 0]
click at [674, 75] on div "Unidade de atendimento" at bounding box center [614, 68] width 235 height 19
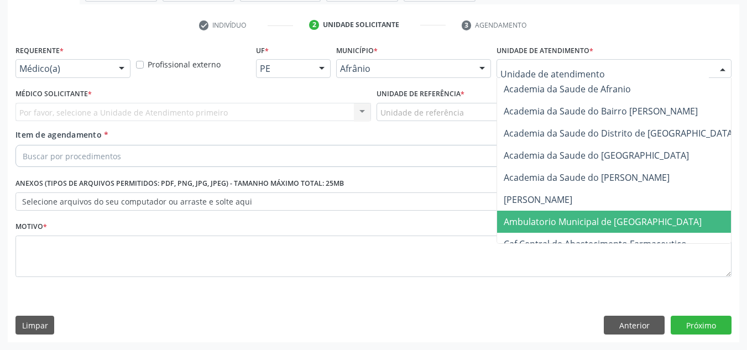
click at [553, 222] on span "Ambulatorio Municipal de [GEOGRAPHIC_DATA]" at bounding box center [603, 222] width 198 height 12
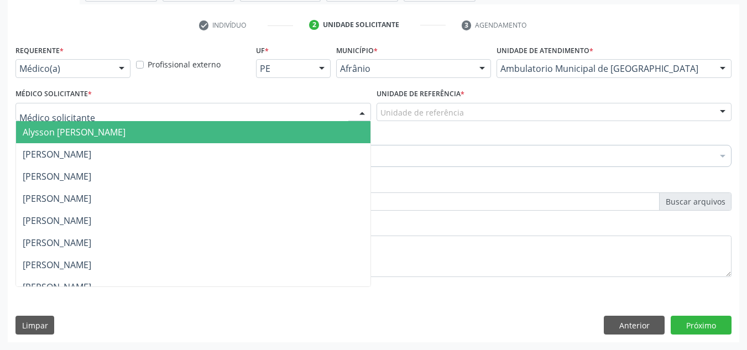
click at [126, 113] on div at bounding box center [193, 112] width 356 height 19
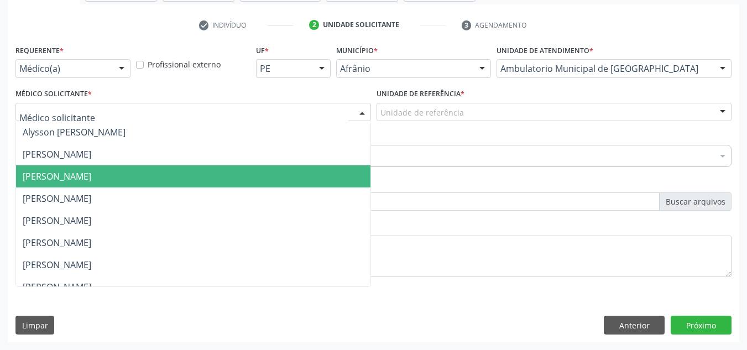
drag, startPoint x: 137, startPoint y: 173, endPoint x: 153, endPoint y: 161, distance: 20.1
click at [91, 174] on span "[PERSON_NAME]" at bounding box center [57, 176] width 69 height 12
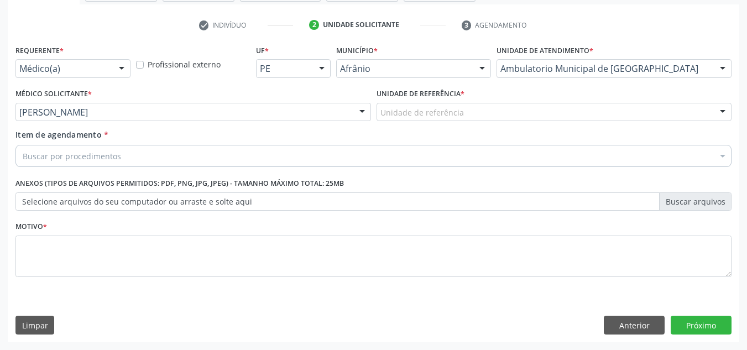
drag, startPoint x: 388, startPoint y: 117, endPoint x: 392, endPoint y: 123, distance: 6.7
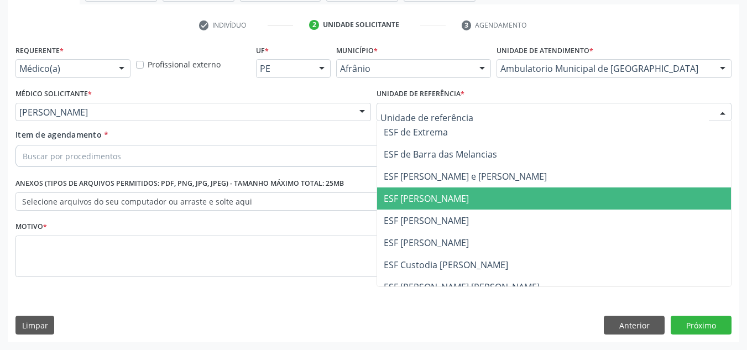
click at [406, 190] on span "ESF [PERSON_NAME]" at bounding box center [554, 198] width 354 height 22
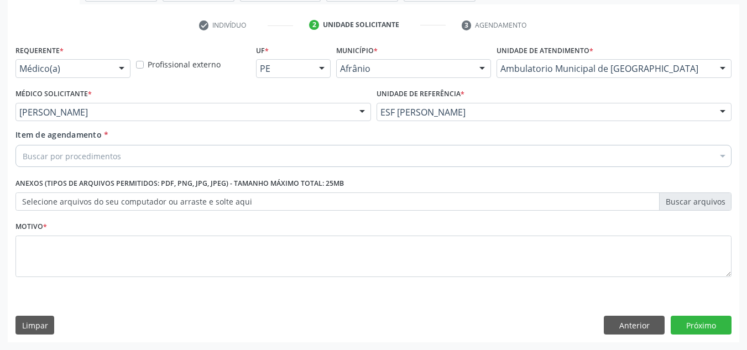
click at [359, 159] on div "Buscar por procedimentos" at bounding box center [373, 156] width 716 height 22
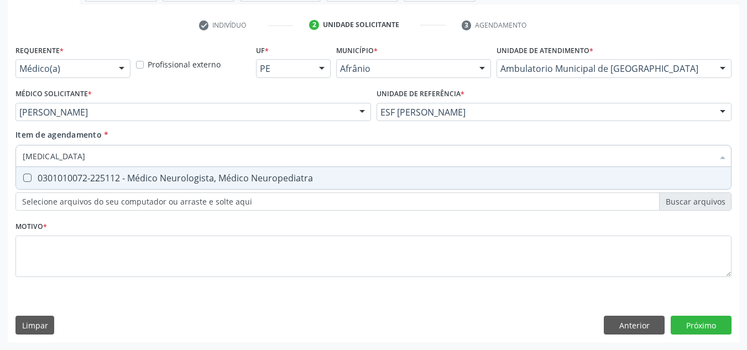
type input "NEUROLOGISTA"
click at [379, 168] on span "0301010072-225112 - Médico Neurologista, Médico Neuropediatra" at bounding box center [373, 178] width 715 height 22
checkbox Neuropediatra "true"
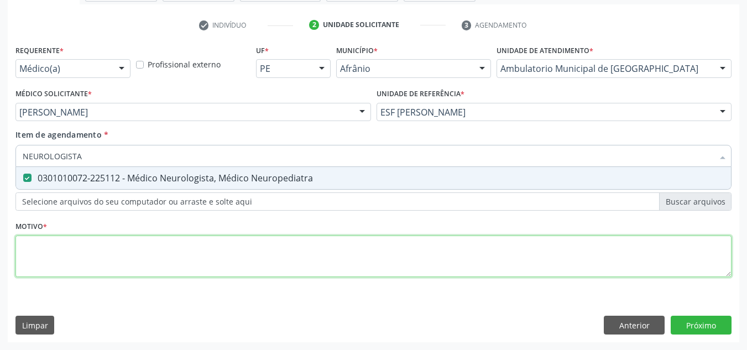
click at [310, 248] on div "Requerente * Médico(a) Médico(a) Enfermeiro(a) Paciente Nenhum resultado encont…" at bounding box center [373, 167] width 716 height 250
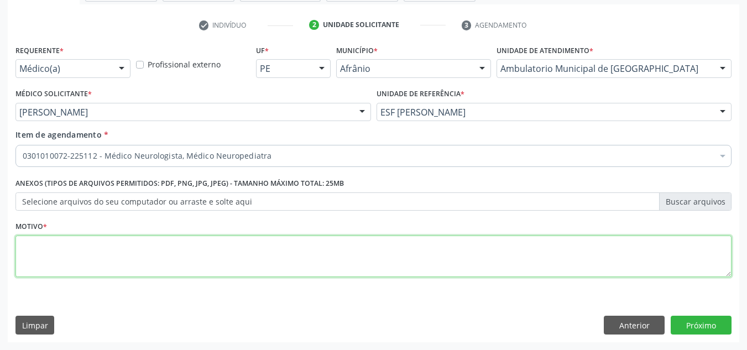
click at [310, 248] on textarea at bounding box center [373, 257] width 716 height 42
type textarea "P"
type textarea "PCT PORTADORA DE SUDEZ NEUROSENSORIAL, QUADRO DE TAG"
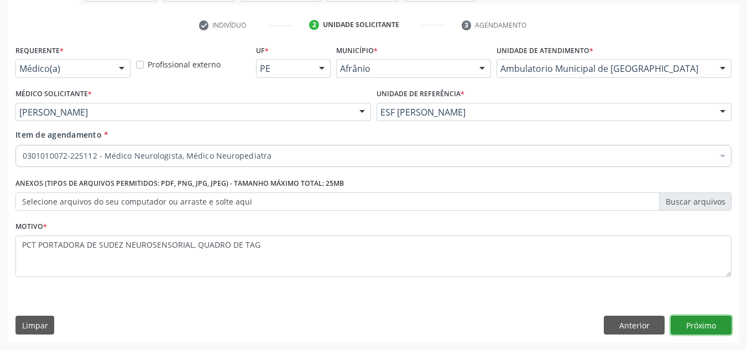
click at [702, 320] on button "Próximo" at bounding box center [701, 325] width 61 height 19
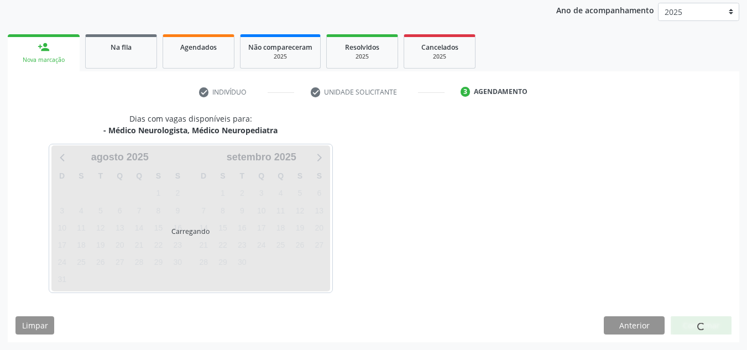
scroll to position [164, 0]
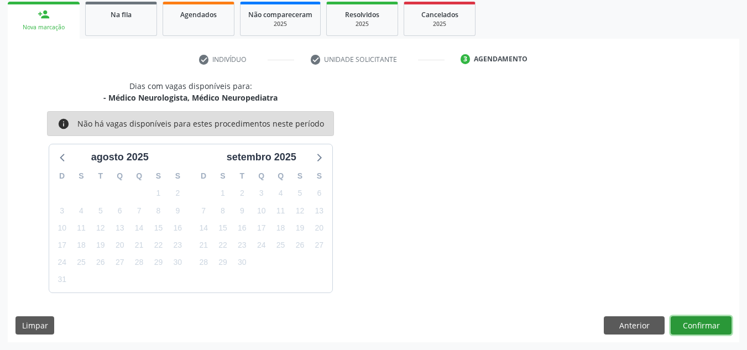
click at [702, 320] on button "Confirmar" at bounding box center [701, 325] width 61 height 19
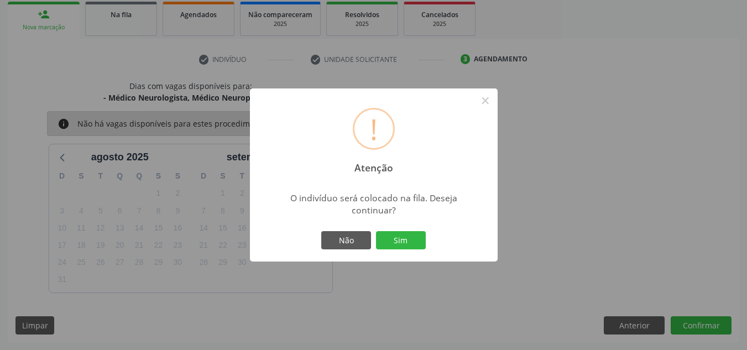
click at [434, 239] on div "! Atenção × O indivíduo será colocado na fila. Deseja continuar? Não Sim" at bounding box center [374, 175] width 248 height 174
click at [393, 233] on button "Sim" at bounding box center [401, 240] width 50 height 19
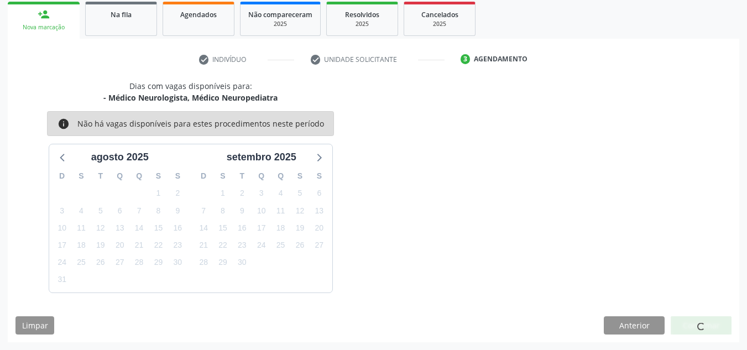
scroll to position [15, 0]
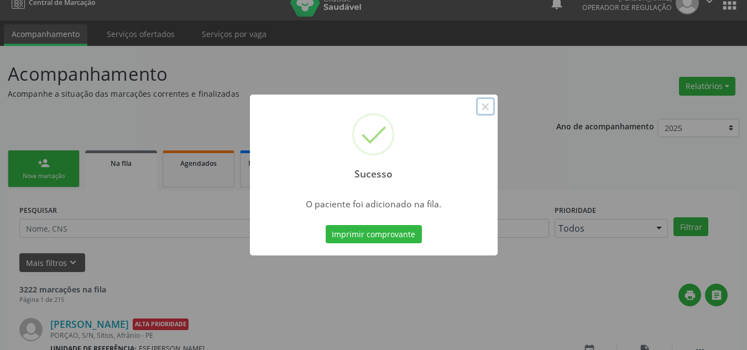
drag, startPoint x: 486, startPoint y: 101, endPoint x: 468, endPoint y: 104, distance: 18.0
click at [474, 103] on div "Sucesso ×" at bounding box center [374, 142] width 248 height 95
click at [494, 108] on button "×" at bounding box center [485, 106] width 19 height 19
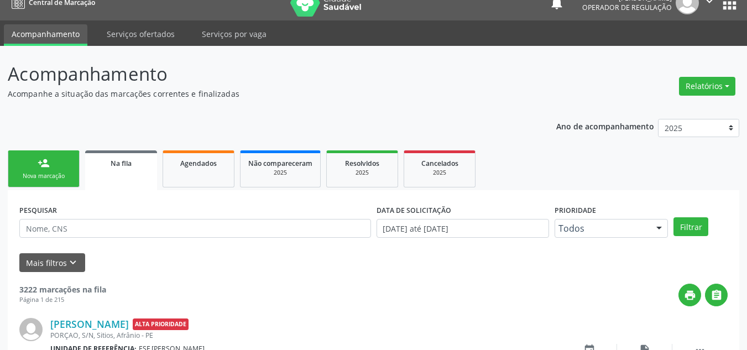
click at [42, 170] on link "person_add Nova marcação" at bounding box center [44, 168] width 72 height 37
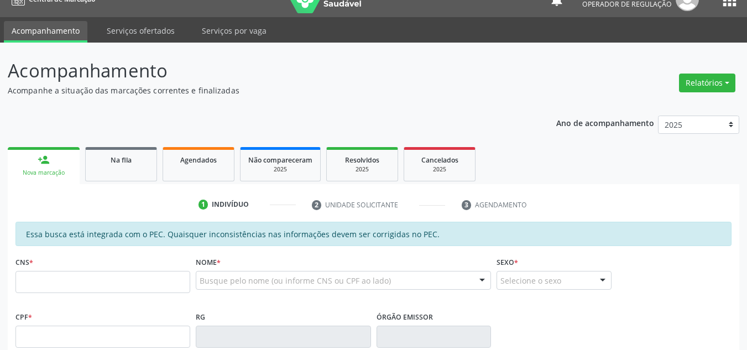
scroll to position [236, 0]
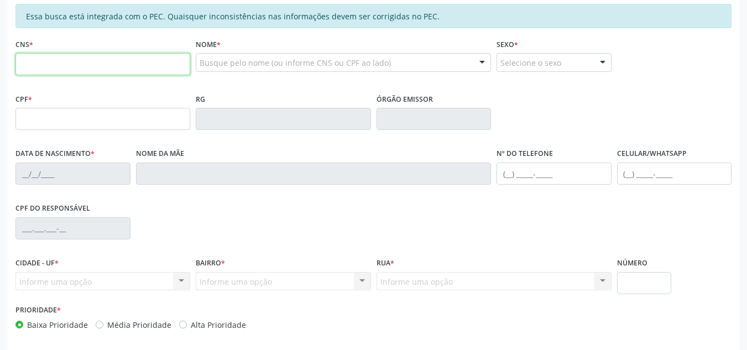
click at [136, 64] on input "text" at bounding box center [102, 64] width 175 height 22
type input "702 8081 8876 9960"
type input "755.291.654-00"
type input "08/12/1968"
type input "Angelina Bento Rodrigues"
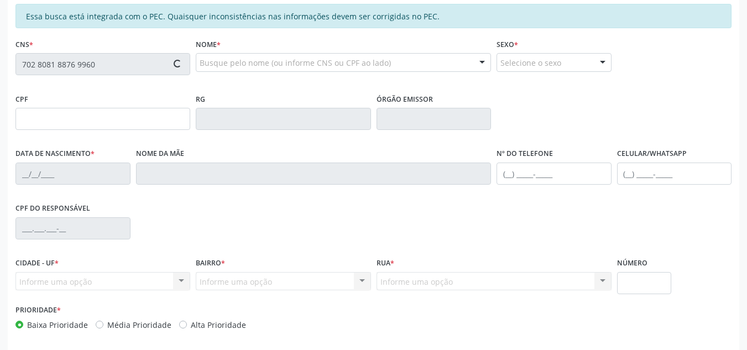
type input "(87) 98850-0586"
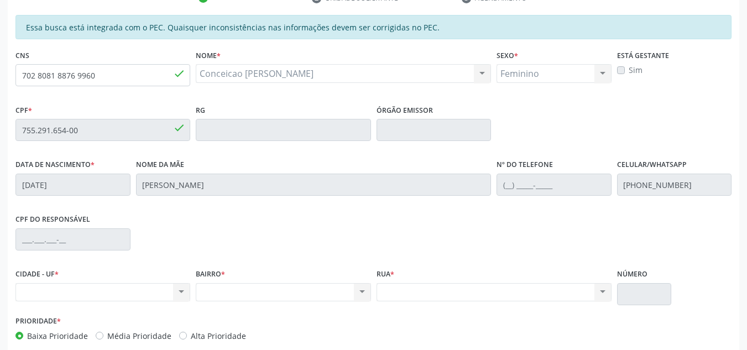
scroll to position [171, 0]
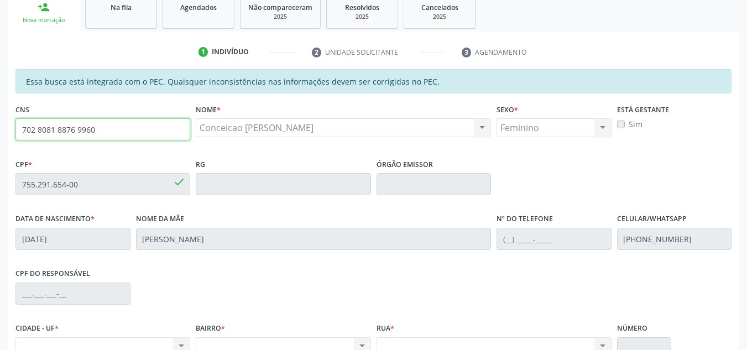
drag, startPoint x: 156, startPoint y: 134, endPoint x: 0, endPoint y: 92, distance: 162.0
click at [0, 100] on div "Acompanhamento Acompanhe a situação das marcações correntes e finalizadas Relat…" at bounding box center [373, 175] width 747 height 571
type input "709 8080 7943 2997"
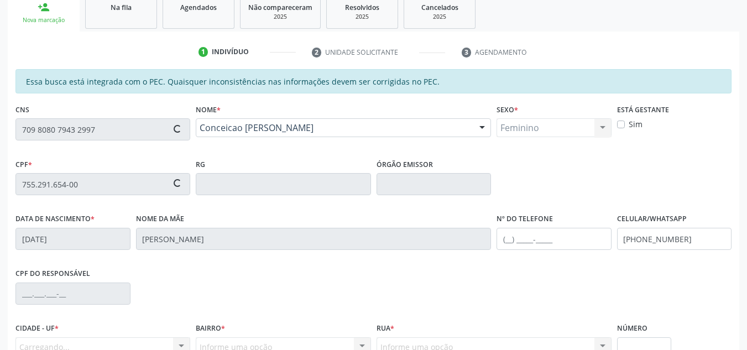
type input "037.284.684-01"
type input "[DATE]"
type input "Querobina Emília da Conceicao"
type input "[PHONE_NUMBER]"
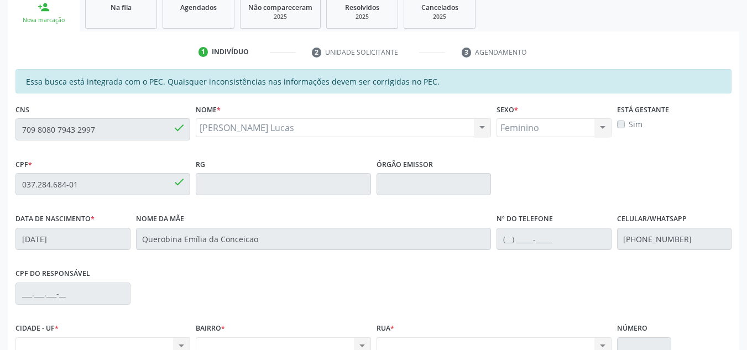
click at [0, 136] on div "Acompanhamento Acompanhe a situação das marcações correntes e finalizadas Relat…" at bounding box center [373, 175] width 747 height 571
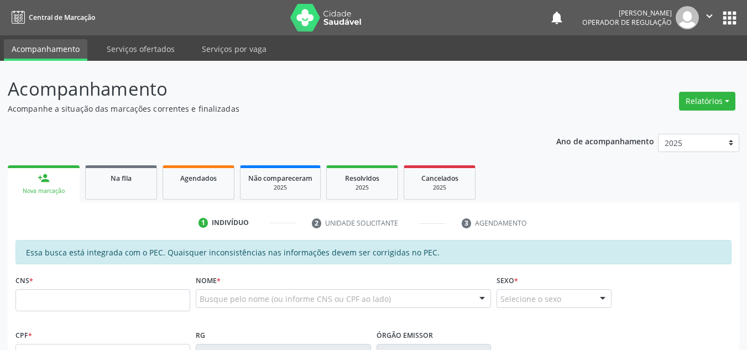
scroll to position [171, 0]
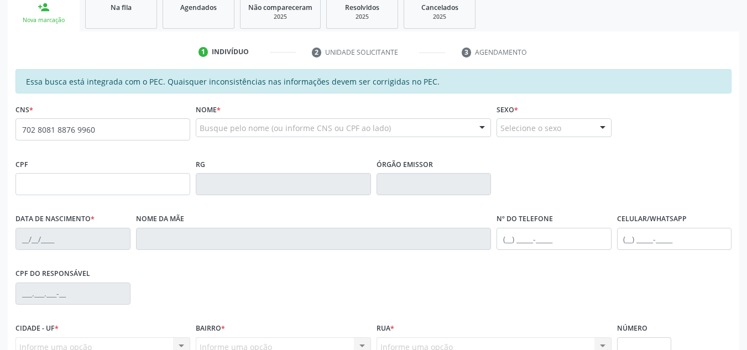
type input "702 8081 8876 9960"
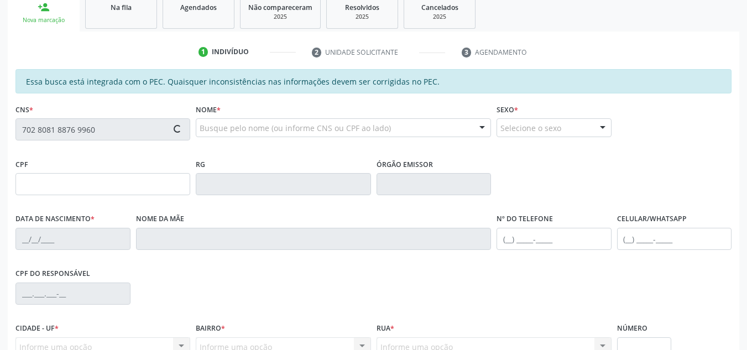
type input "755.291.654-00"
type input "[DATE]"
type input "[PERSON_NAME]"
type input "[PHONE_NUMBER]"
type input "S/N"
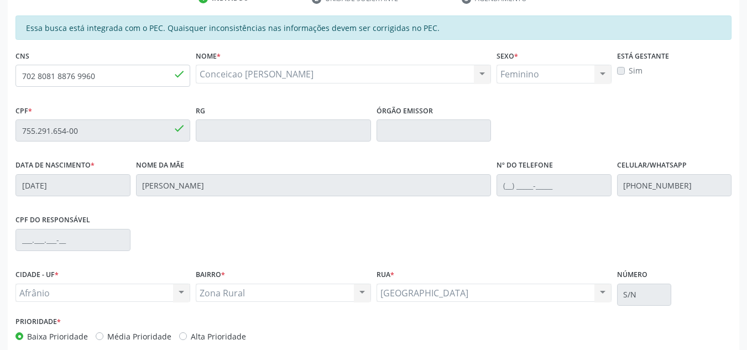
scroll to position [281, 0]
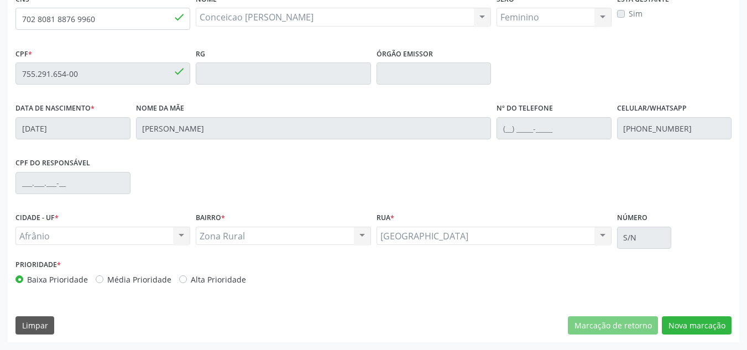
click at [152, 274] on label "Média Prioridade" at bounding box center [139, 280] width 64 height 12
click at [103, 274] on input "Média Prioridade" at bounding box center [100, 279] width 8 height 10
radio input "true"
click at [714, 335] on div "Essa busca está integrada com o PEC. Quaisquer inconsistências nas informações …" at bounding box center [374, 151] width 732 height 384
click at [714, 331] on button "Nova marcação" at bounding box center [697, 325] width 70 height 19
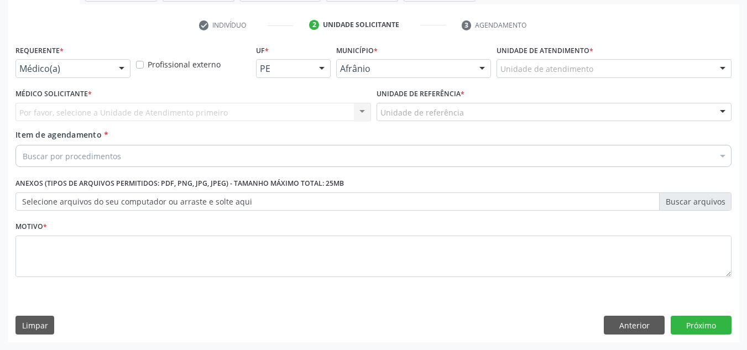
scroll to position [198, 0]
click at [714, 55] on div "Unidade de atendimento * Unidade de atendimento Academia da Saude de Afranio Ac…" at bounding box center [614, 59] width 235 height 35
click at [714, 67] on div "Unidade de atendimento Academia da Saude de Afranio Academia da Saude do Bairro…" at bounding box center [614, 68] width 235 height 19
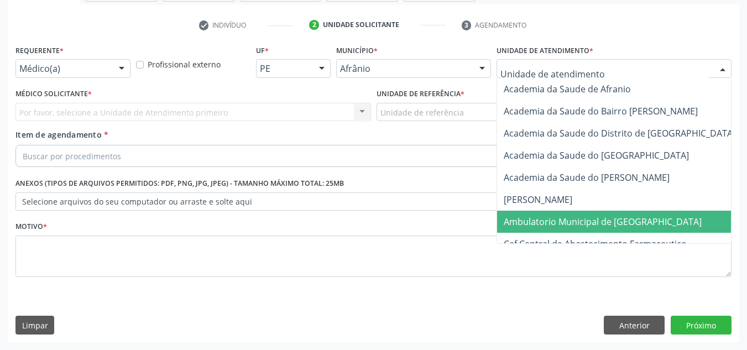
click at [708, 216] on span "Ambulatorio Municipal de [GEOGRAPHIC_DATA]" at bounding box center [632, 222] width 270 height 22
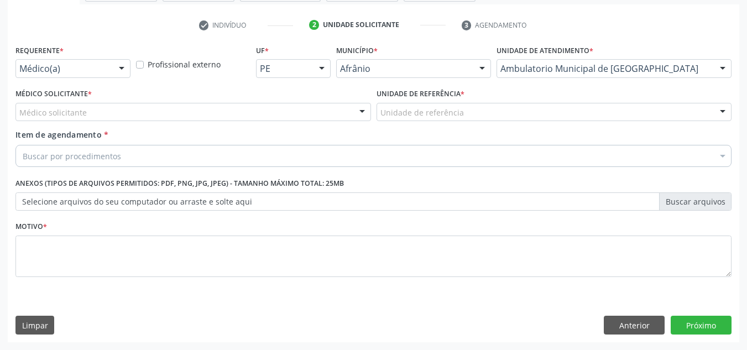
drag, startPoint x: 302, startPoint y: 115, endPoint x: 304, endPoint y: 179, distance: 64.2
click at [302, 122] on div "Médico solicitante [PERSON_NAME] [PERSON_NAME] [PERSON_NAME] Reis [PERSON_NAME]…" at bounding box center [193, 112] width 356 height 19
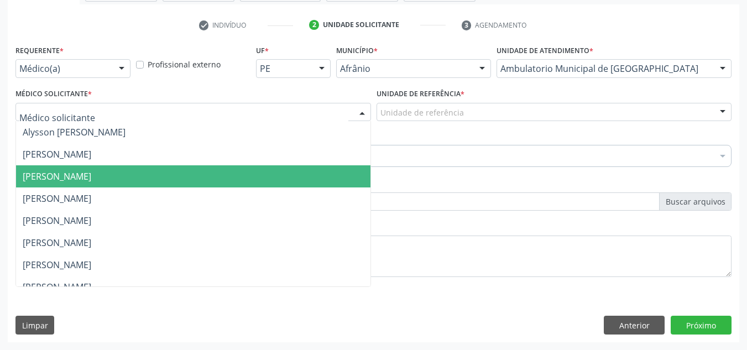
drag, startPoint x: 311, startPoint y: 221, endPoint x: 327, endPoint y: 200, distance: 25.7
click at [313, 221] on span "[PERSON_NAME]" at bounding box center [193, 221] width 354 height 22
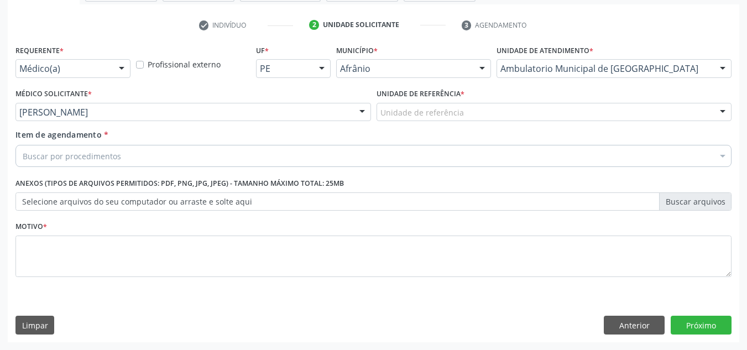
click at [384, 121] on div "Unidade de referência" at bounding box center [555, 112] width 356 height 19
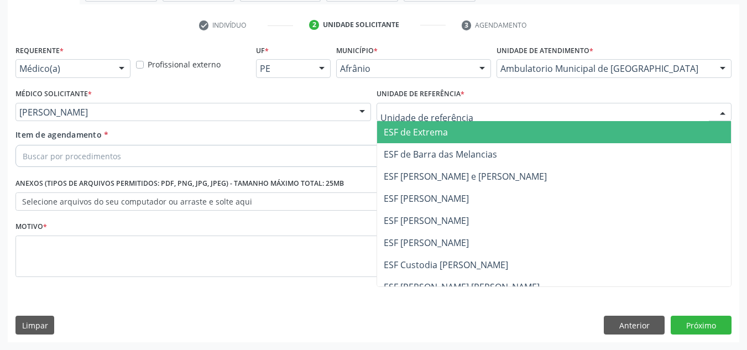
click at [399, 182] on span "ESF [PERSON_NAME] e [PERSON_NAME]" at bounding box center [465, 176] width 163 height 12
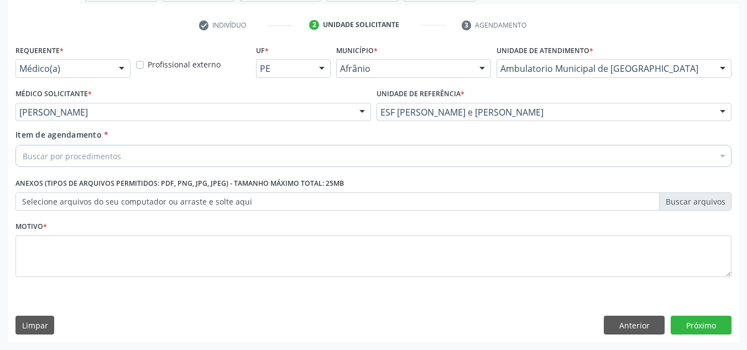
click at [379, 161] on div "Buscar por procedimentos" at bounding box center [373, 156] width 716 height 22
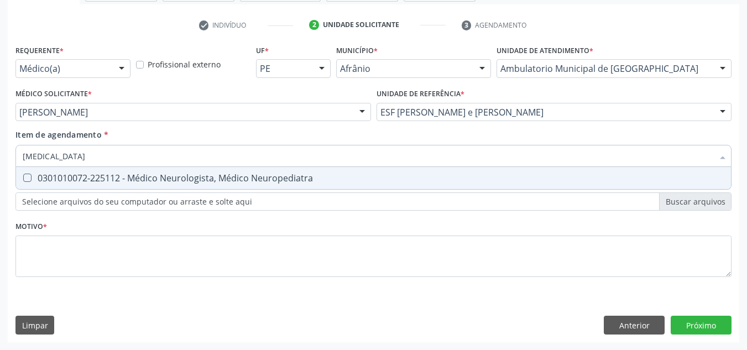
type input "NEUROLOGISTA"
click at [285, 178] on div "0301010072-225112 - Médico Neurologista, Médico Neuropediatra" at bounding box center [374, 178] width 702 height 9
checkbox Neuropediatra "true"
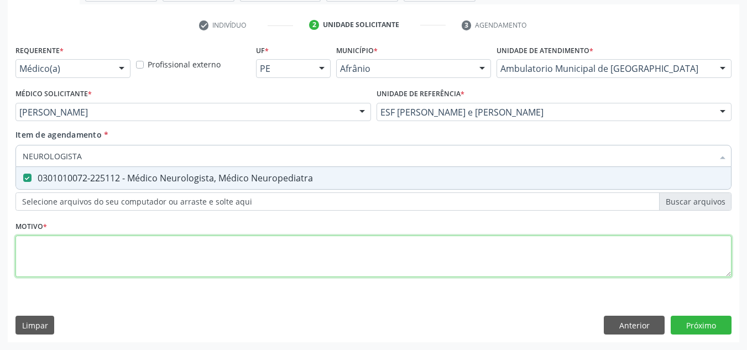
click at [277, 247] on div "Requerente * Médico(a) Médico(a) Enfermeiro(a) Paciente Nenhum resultado encont…" at bounding box center [373, 167] width 716 height 250
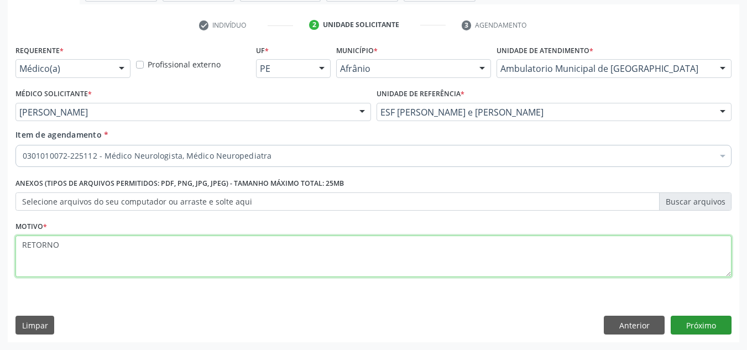
type textarea "RETORNO"
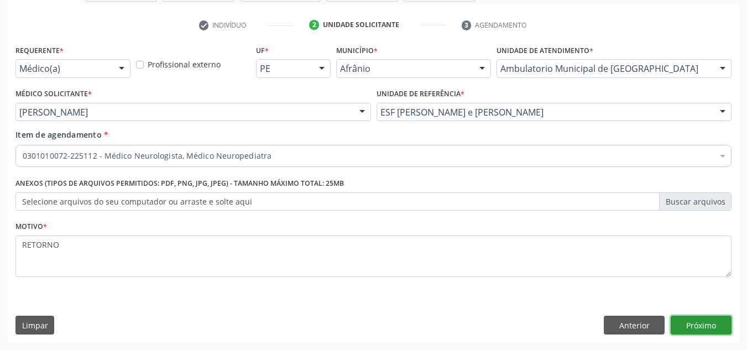
click at [685, 328] on button "Próximo" at bounding box center [701, 325] width 61 height 19
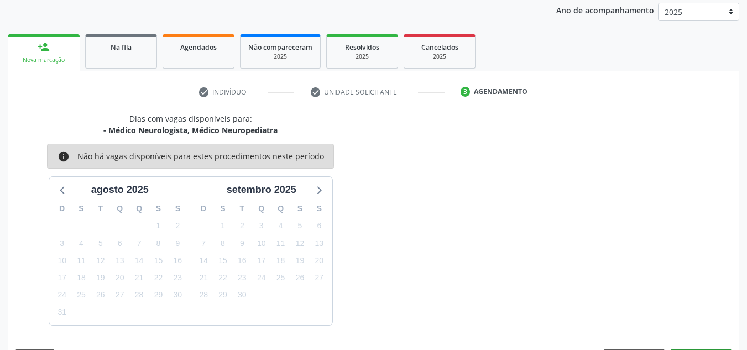
scroll to position [164, 0]
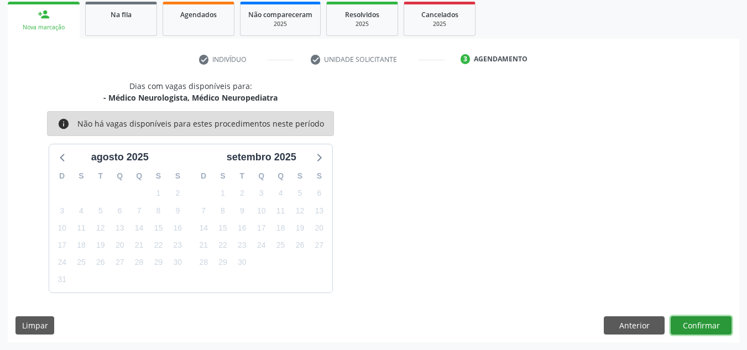
click at [694, 327] on button "Confirmar" at bounding box center [701, 325] width 61 height 19
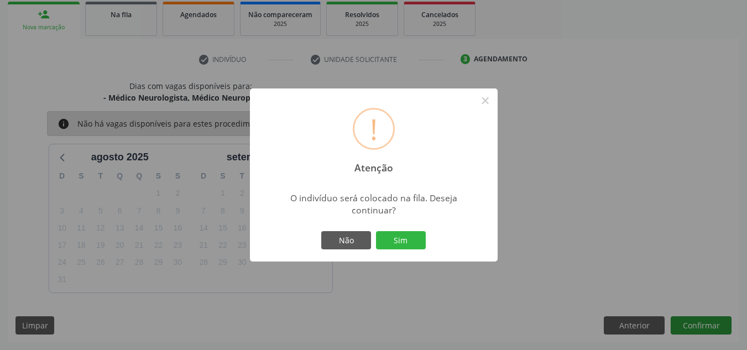
click at [376, 231] on button "Sim" at bounding box center [401, 240] width 50 height 19
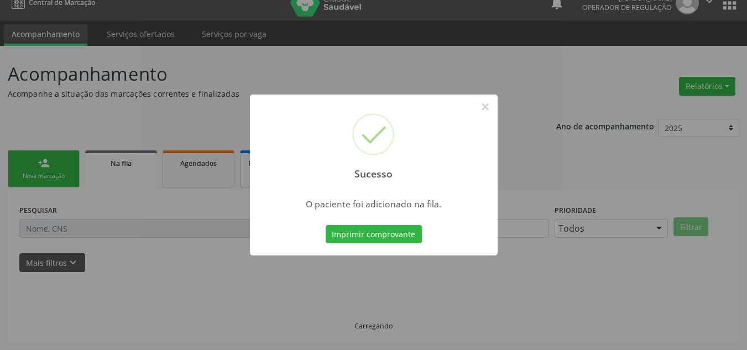
scroll to position [15, 0]
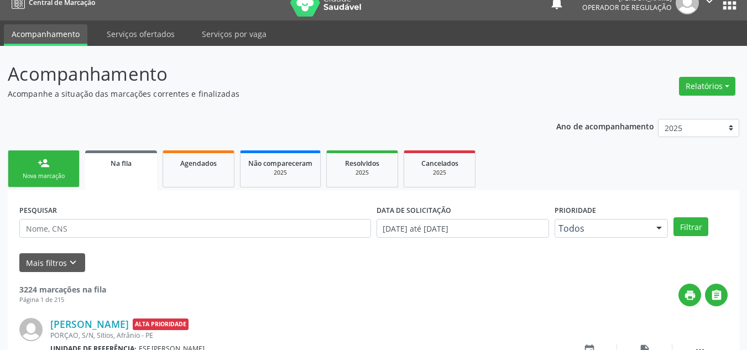
click at [31, 157] on link "person_add Nova marcação" at bounding box center [44, 168] width 72 height 37
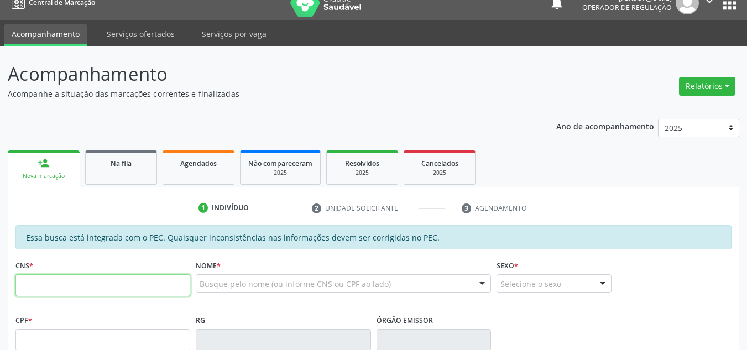
click at [113, 296] on input "text" at bounding box center [102, 285] width 175 height 22
type input "709 8080 7943 2997"
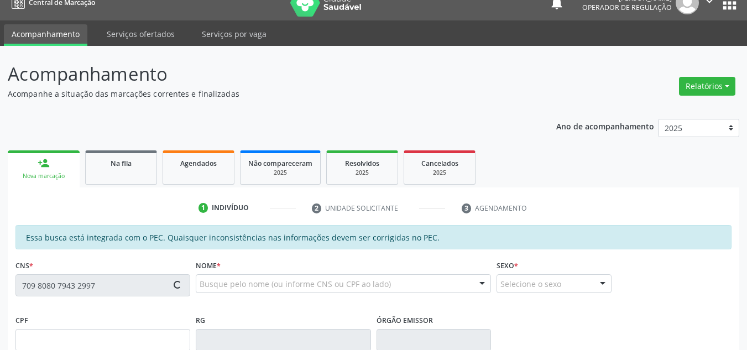
type input "037.284.684-01"
type input "01/01/1950"
type input "Querobina Emília da Conceicao"
type input "(74) 99930-2665"
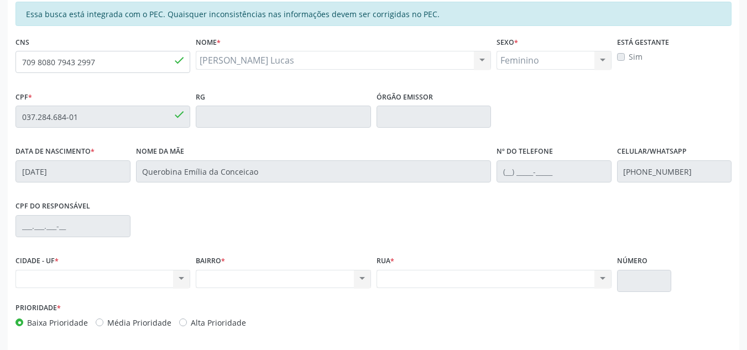
scroll to position [171, 0]
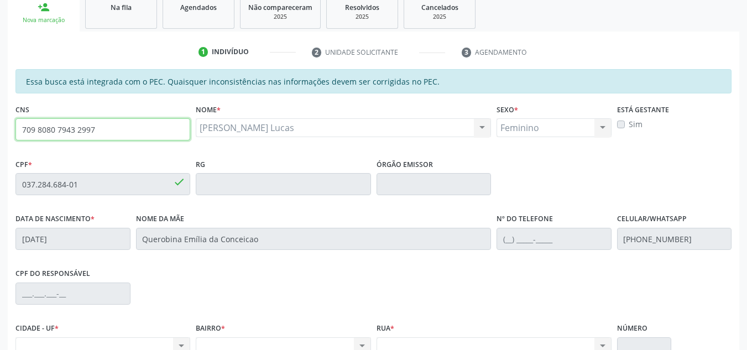
drag, startPoint x: 115, startPoint y: 131, endPoint x: 0, endPoint y: 122, distance: 115.4
click at [0, 122] on div "Acompanhamento Acompanhe a situação das marcações correntes e finalizadas Relat…" at bounding box center [373, 175] width 747 height 571
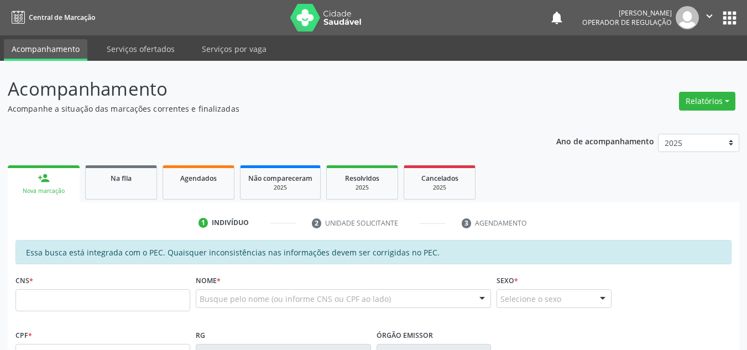
scroll to position [171, 0]
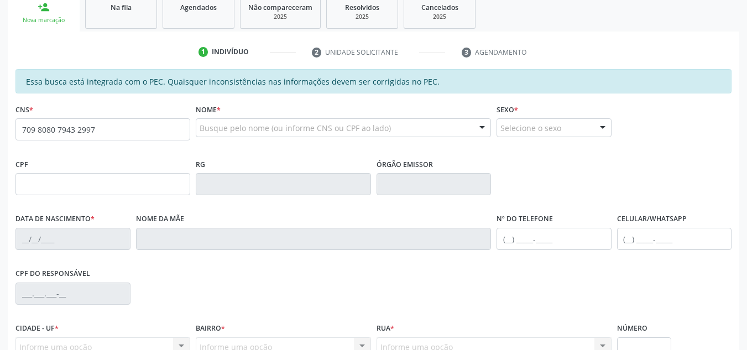
type input "709 8080 7943 2997"
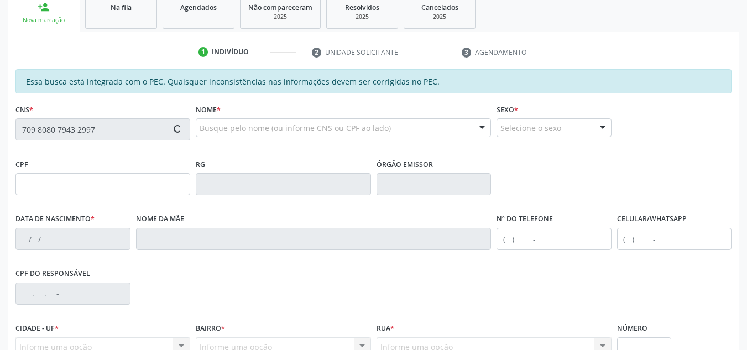
type input "037.284.684-01"
type input "[DATE]"
type input "Querobina Emília da Conceicao"
type input "[PHONE_NUMBER]"
type input "S/N"
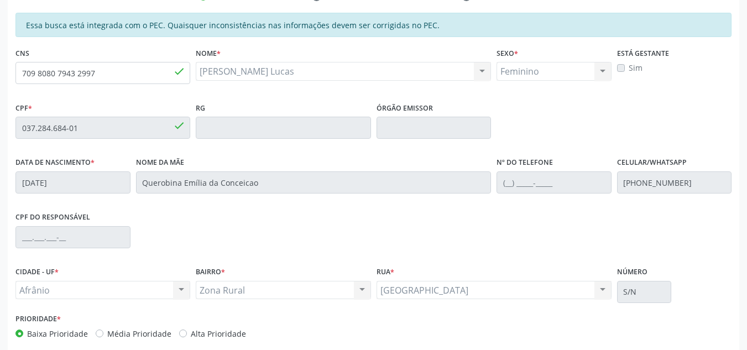
scroll to position [281, 0]
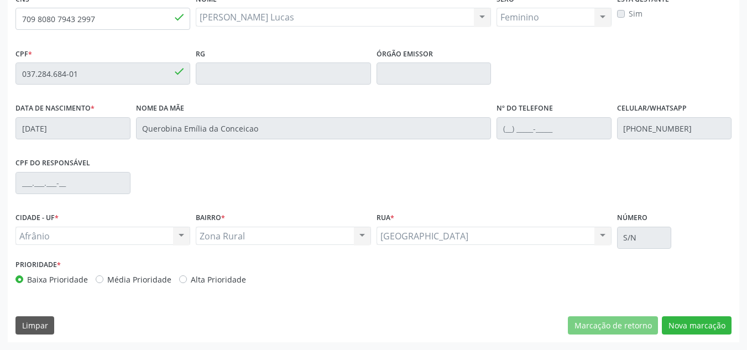
click at [161, 274] on label "Média Prioridade" at bounding box center [139, 280] width 64 height 12
click at [103, 274] on input "Média Prioridade" at bounding box center [100, 279] width 8 height 10
radio input "true"
click at [680, 316] on button "Nova marcação" at bounding box center [697, 325] width 70 height 19
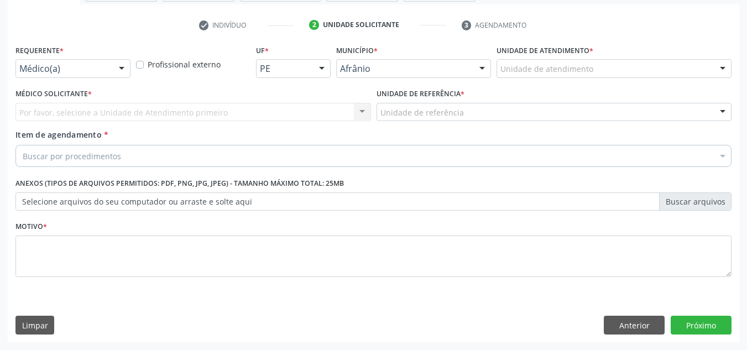
scroll to position [198, 0]
drag, startPoint x: 594, startPoint y: 55, endPoint x: 566, endPoint y: 79, distance: 37.2
click at [590, 54] on div "Unidade de atendimento * Unidade de atendimento Academia da Saude de Afranio Ac…" at bounding box center [614, 59] width 235 height 35
click at [576, 79] on div "Unidade de atendimento * Unidade de atendimento Academia da Saude de Afranio Ac…" at bounding box center [614, 63] width 241 height 43
click at [577, 62] on div "Unidade de atendimento" at bounding box center [614, 68] width 235 height 19
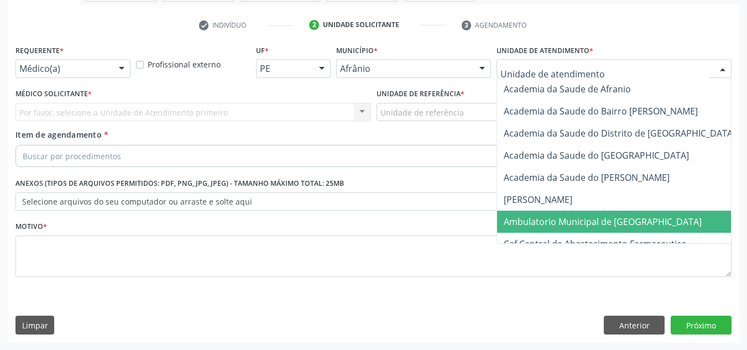
drag, startPoint x: 566, startPoint y: 226, endPoint x: 534, endPoint y: 216, distance: 33.1
click at [558, 224] on span "Ambulatorio Municipal de [GEOGRAPHIC_DATA]" at bounding box center [603, 222] width 198 height 12
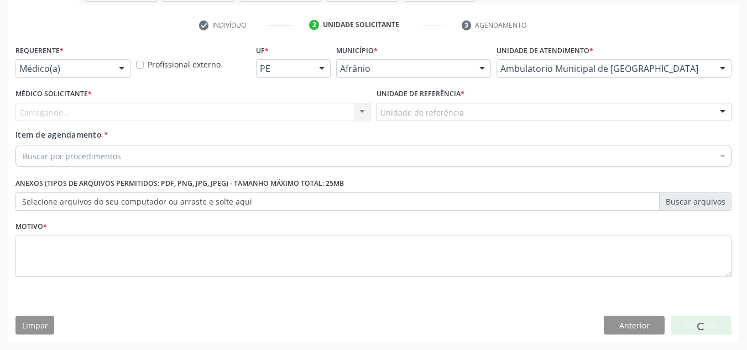
click at [336, 92] on div "Médico Solicitante * [GEOGRAPHIC_DATA]... Nenhum resultado encontrado para: " "…" at bounding box center [193, 103] width 356 height 35
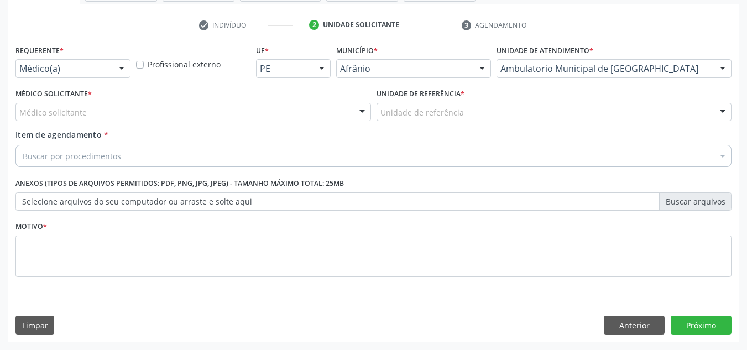
drag, startPoint x: 331, startPoint y: 91, endPoint x: 315, endPoint y: 99, distance: 17.8
click at [321, 95] on div "Médico Solicitante * Médico solicitante Alysson Rodrigo Ferreira Cavalcanti Bru…" at bounding box center [193, 103] width 356 height 35
click at [315, 102] on div "Médico Solicitante * Médico solicitante Alysson Rodrigo Ferreira Cavalcanti Bru…" at bounding box center [193, 103] width 356 height 35
click at [323, 105] on div "Médico solicitante" at bounding box center [193, 112] width 356 height 19
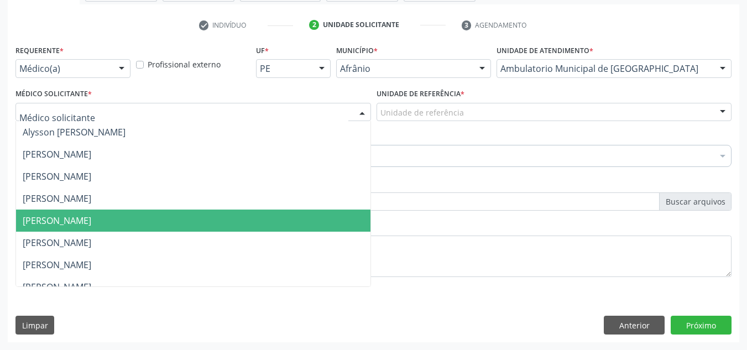
click at [340, 222] on span "[PERSON_NAME]" at bounding box center [193, 221] width 354 height 22
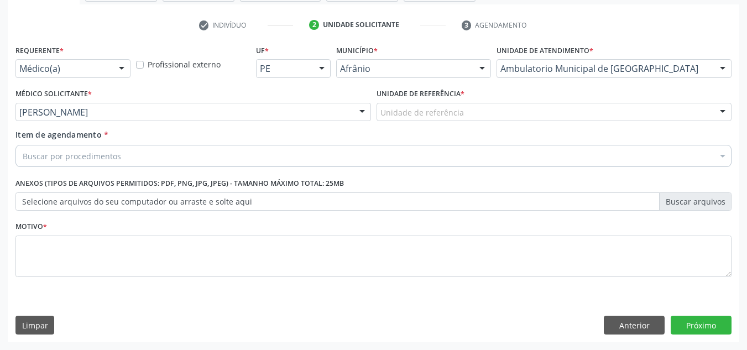
click at [526, 122] on div "Unidade de referência * Unidade de referência ESF de Extrema ESF de Barra das M…" at bounding box center [554, 107] width 361 height 43
click at [521, 119] on div "Unidade de referência" at bounding box center [555, 112] width 356 height 19
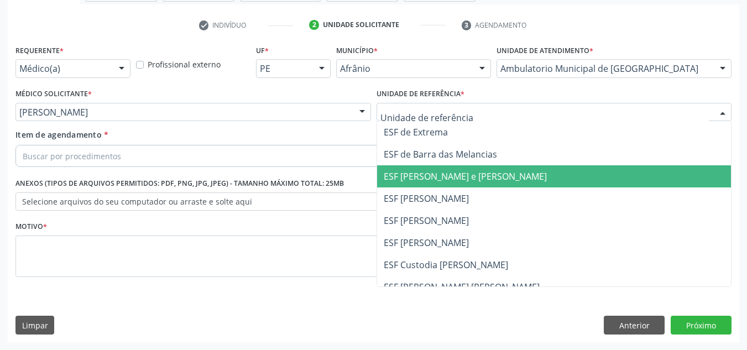
drag, startPoint x: 522, startPoint y: 193, endPoint x: 492, endPoint y: 176, distance: 34.2
click at [518, 192] on span "ESF [PERSON_NAME]" at bounding box center [554, 198] width 354 height 22
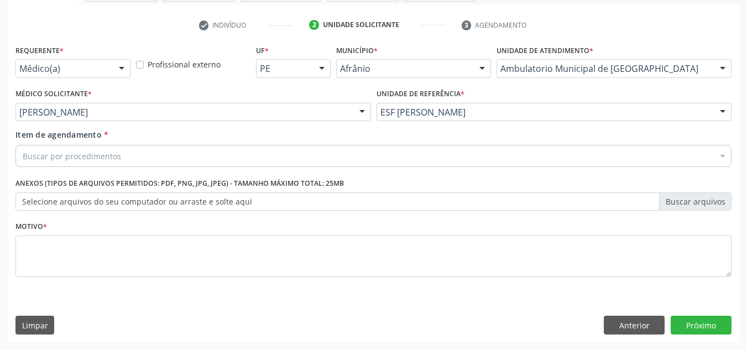
click at [499, 157] on div "Buscar por procedimentos" at bounding box center [373, 156] width 716 height 22
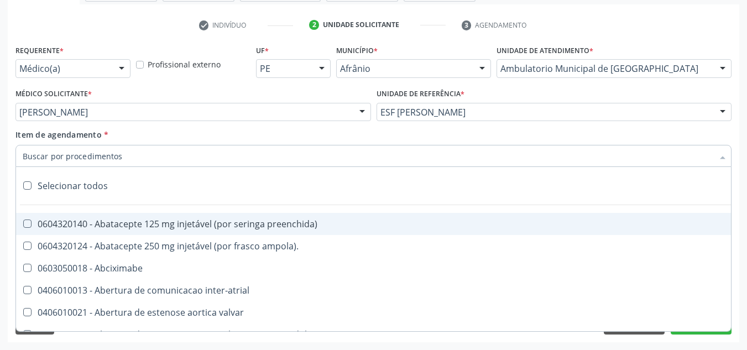
paste input "709 8080 7943 2997"
type input "709 8080 7943 2997"
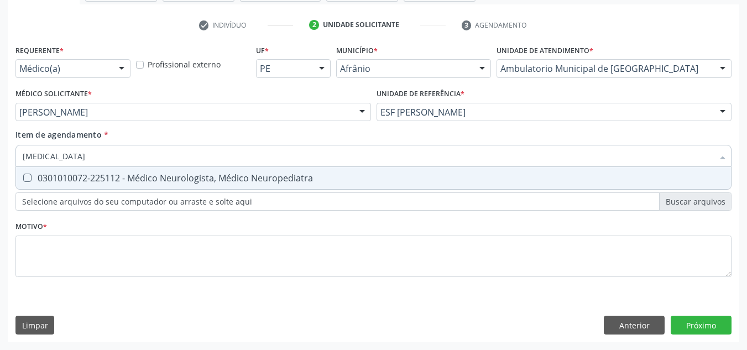
type input "NEUROLOGISTA"
drag, startPoint x: 424, startPoint y: 173, endPoint x: 342, endPoint y: 167, distance: 82.6
click at [424, 173] on span "0301010072-225112 - Médico Neurologista, Médico Neuropediatra" at bounding box center [373, 178] width 715 height 22
checkbox Neuropediatra "true"
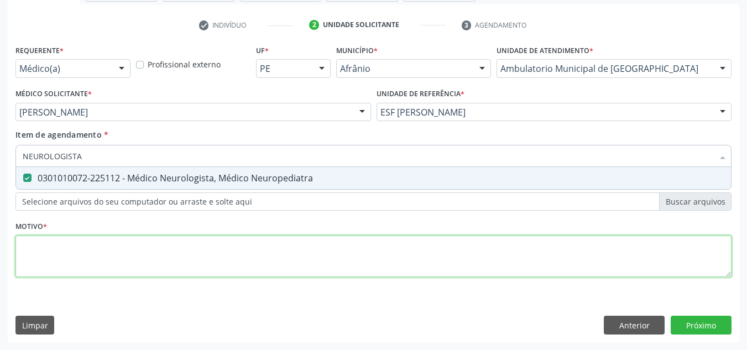
click at [196, 254] on div "Requerente * Médico(a) Médico(a) Enfermeiro(a) Paciente Nenhum resultado encont…" at bounding box center [373, 167] width 716 height 250
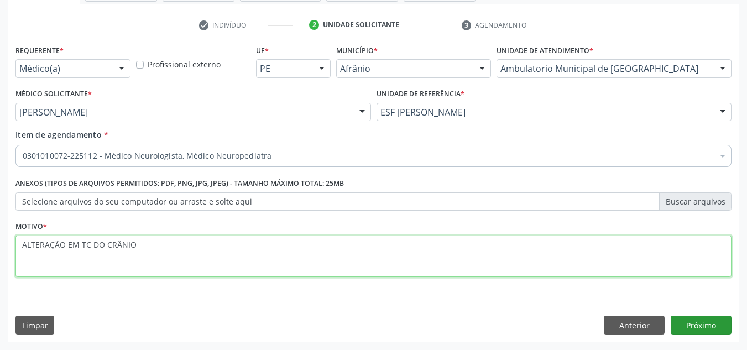
type textarea "ALTERAÇÃO EM TC DO CRÂNIO"
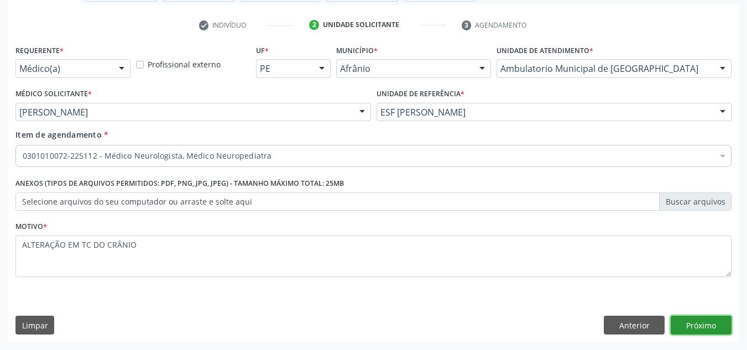
click at [718, 329] on button "Próximo" at bounding box center [701, 325] width 61 height 19
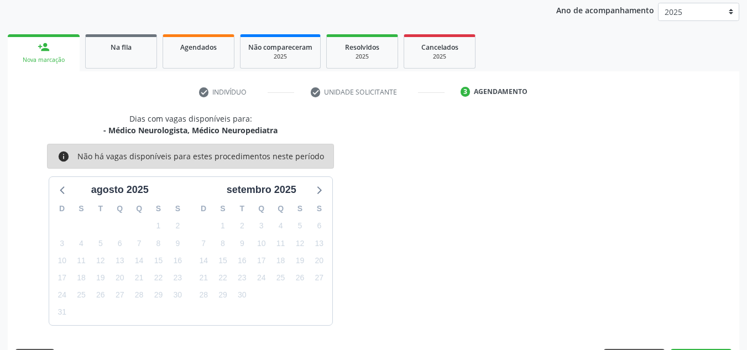
scroll to position [164, 0]
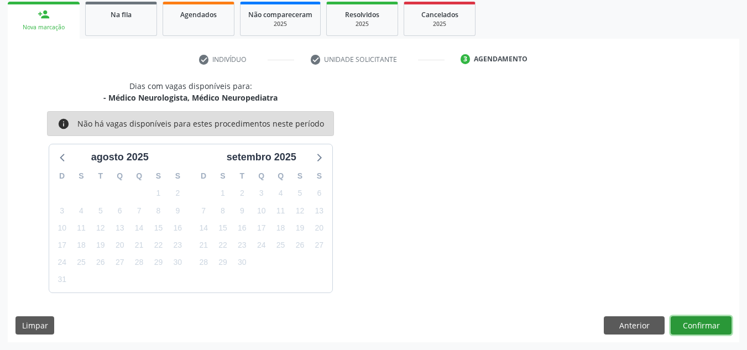
click at [711, 328] on button "Confirmar" at bounding box center [701, 325] width 61 height 19
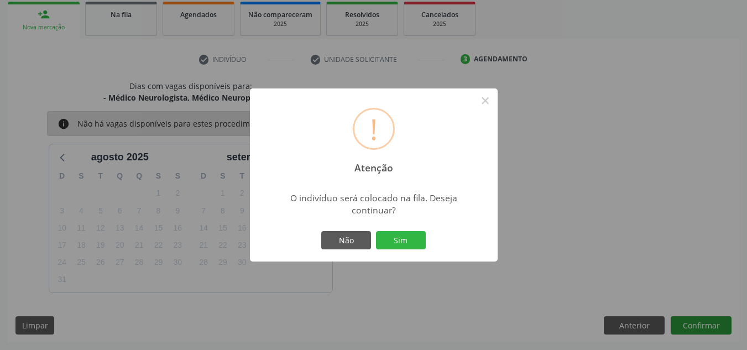
click at [376, 231] on button "Sim" at bounding box center [401, 240] width 50 height 19
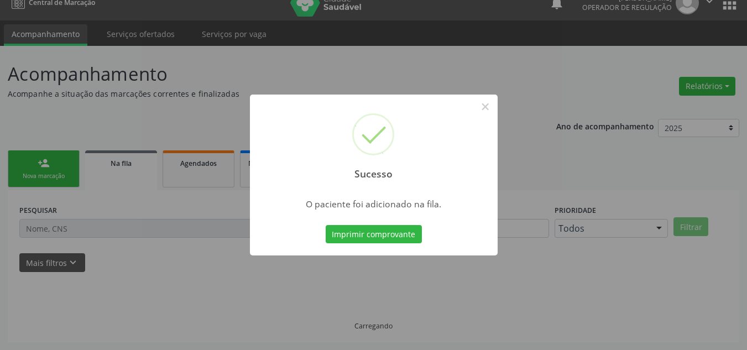
scroll to position [15, 0]
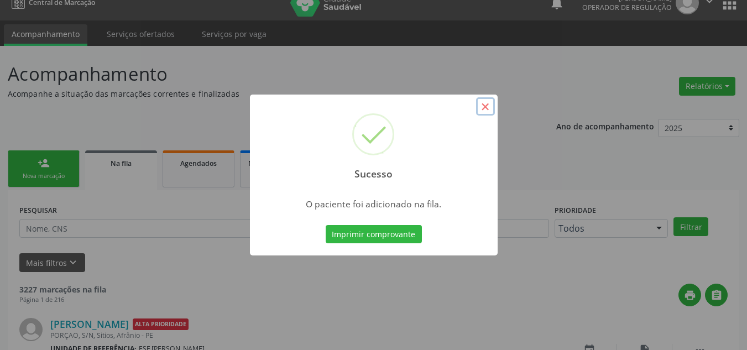
click at [489, 106] on button "×" at bounding box center [485, 106] width 19 height 19
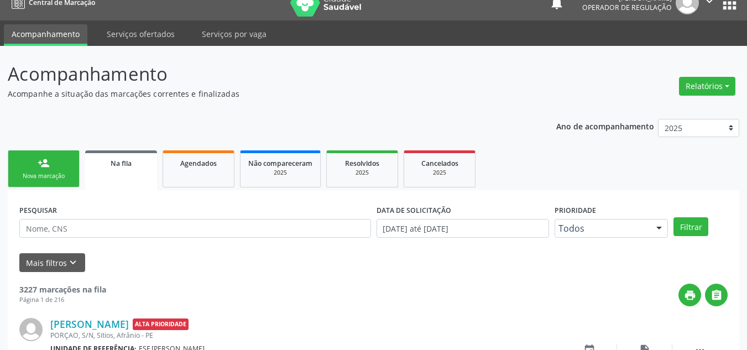
click at [67, 174] on div "Nova marcação" at bounding box center [43, 176] width 55 height 8
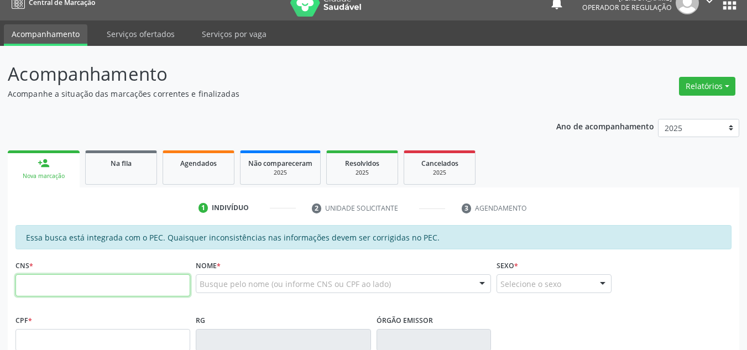
click at [117, 291] on input "text" at bounding box center [102, 285] width 175 height 22
type input "701 1080 3114 7010"
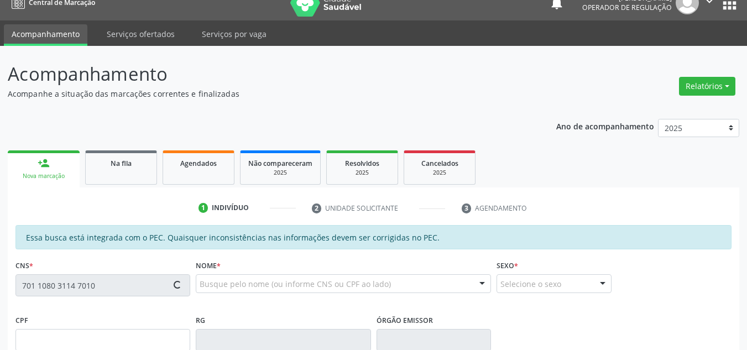
type input "117.302.154-08"
type input "29/10/2000"
type input "Maria do Socorro Rodrigues Alves"
type input "(87) 98849-3831"
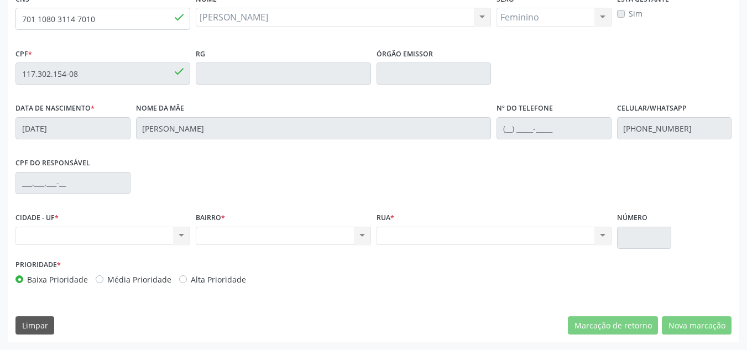
scroll to position [60, 0]
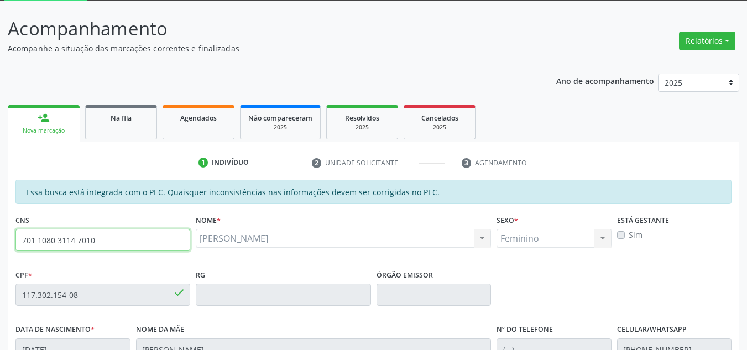
drag, startPoint x: 118, startPoint y: 248, endPoint x: 1, endPoint y: 239, distance: 118.1
click at [0, 243] on div "Acompanhamento Acompanhe a situação das marcações correntes e finalizadas Relat…" at bounding box center [373, 286] width 747 height 571
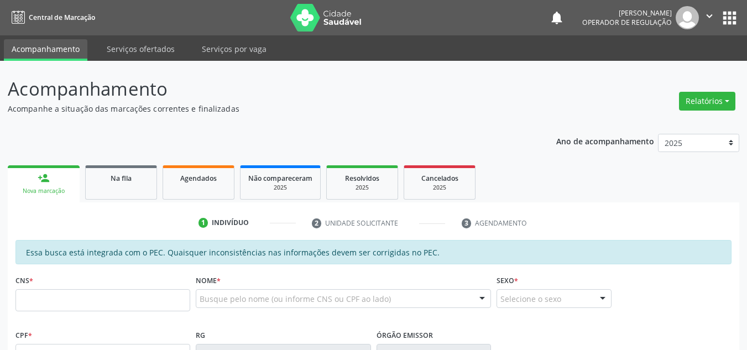
scroll to position [60, 0]
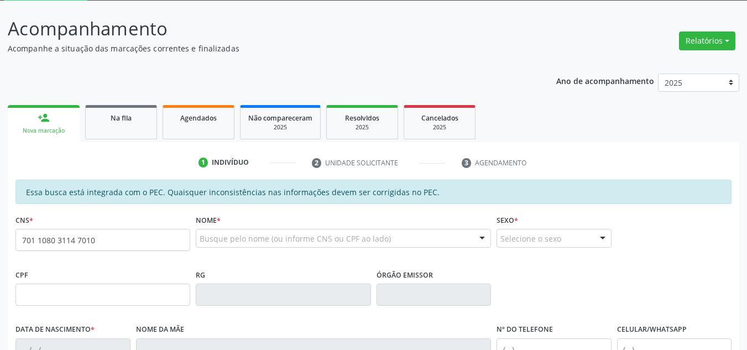
type input "701 1080 3114 7010"
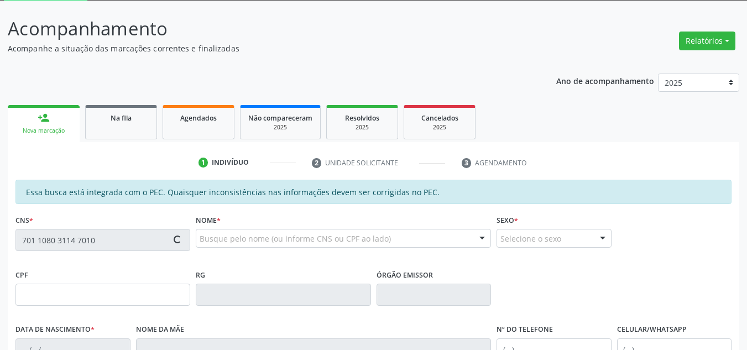
type input "117.302.154-08"
type input "[DATE]"
type input "[PERSON_NAME]"
type input "[PHONE_NUMBER]"
type input "S/N"
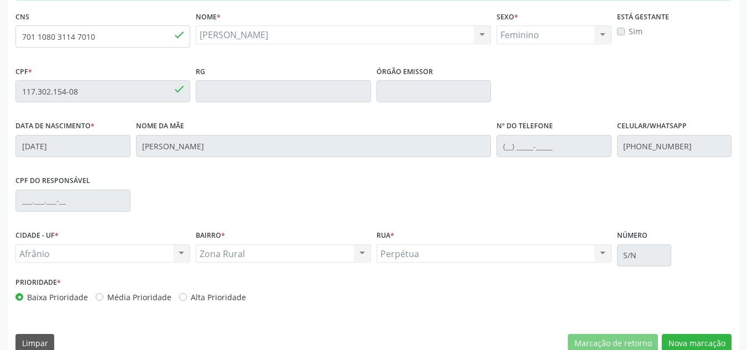
scroll to position [281, 0]
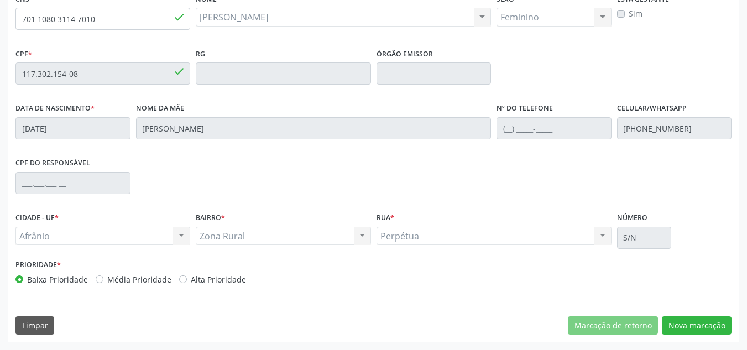
click at [148, 283] on label "Média Prioridade" at bounding box center [139, 280] width 64 height 12
click at [103, 283] on input "Média Prioridade" at bounding box center [100, 279] width 8 height 10
radio input "true"
click at [704, 326] on button "Nova marcação" at bounding box center [697, 325] width 70 height 19
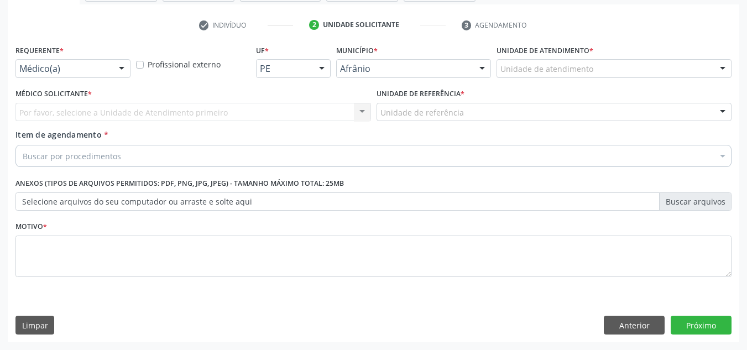
scroll to position [198, 0]
click at [687, 67] on div "Unidade de atendimento" at bounding box center [614, 68] width 235 height 19
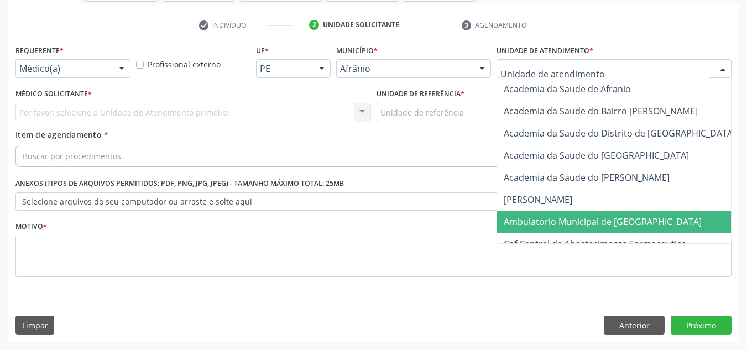
click at [660, 212] on span "Ambulatorio Municipal de [GEOGRAPHIC_DATA]" at bounding box center [632, 222] width 270 height 22
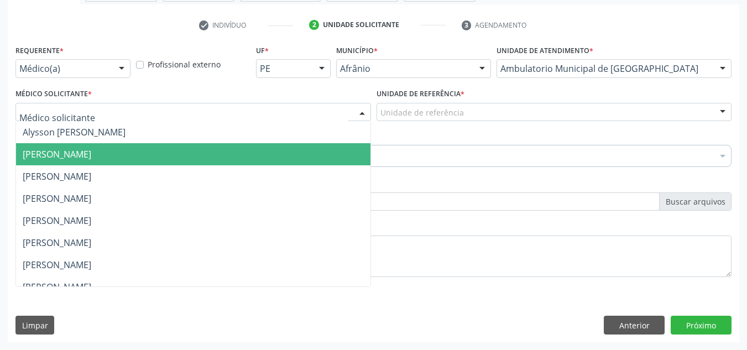
click at [85, 154] on span "[PERSON_NAME]" at bounding box center [57, 154] width 69 height 12
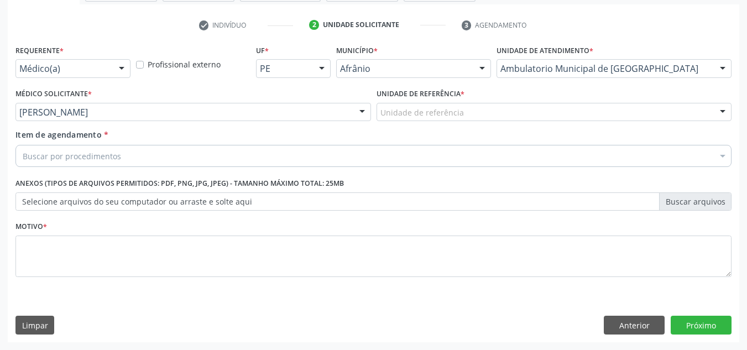
click at [440, 124] on div "Unidade de referência * Unidade de referência ESF de Extrema ESF de Barra das M…" at bounding box center [554, 107] width 361 height 43
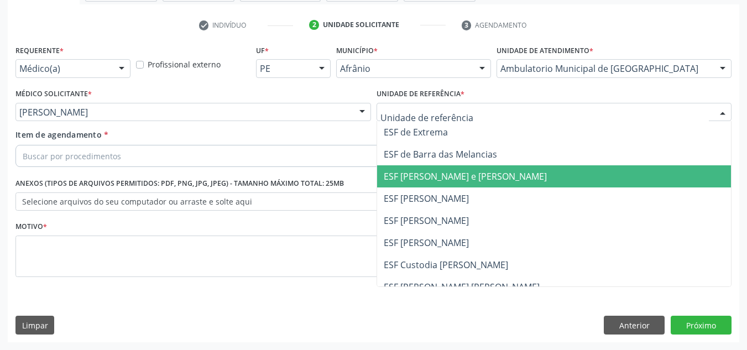
click at [457, 168] on span "ESF [PERSON_NAME] e [PERSON_NAME]" at bounding box center [554, 176] width 354 height 22
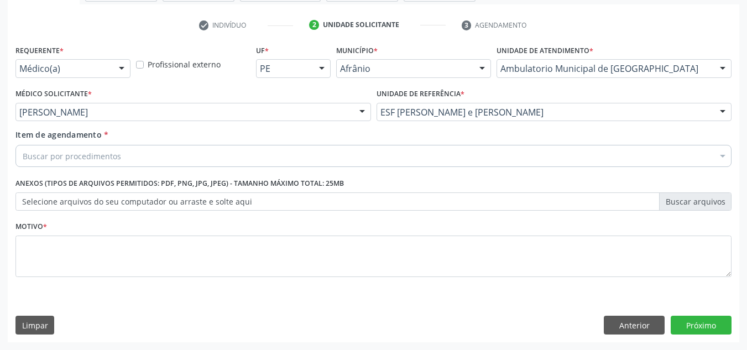
click at [453, 160] on div "Buscar por procedimentos" at bounding box center [373, 156] width 716 height 22
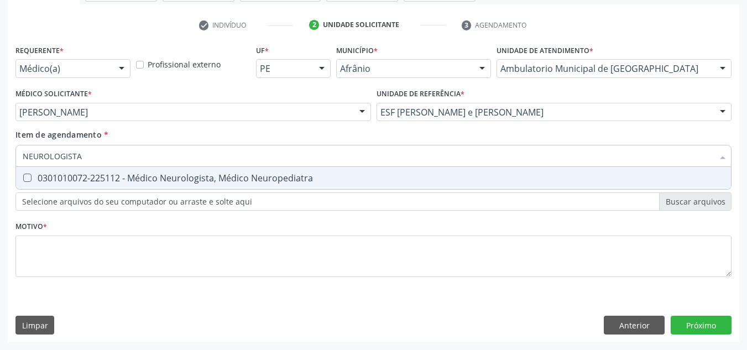
type input "NEUROLOGISTA"
click at [477, 175] on div "0301010072-225112 - Médico Neurologista, Médico Neuropediatra" at bounding box center [374, 178] width 702 height 9
checkbox Neuropediatra "true"
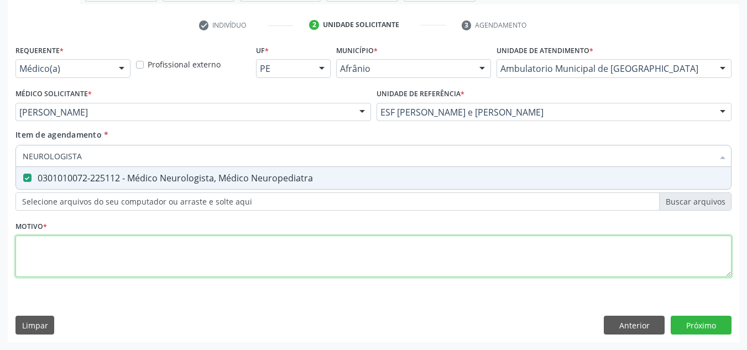
click at [493, 257] on div "Requerente * Médico(a) Médico(a) Enfermeiro(a) Paciente Nenhum resultado encont…" at bounding box center [373, 167] width 716 height 250
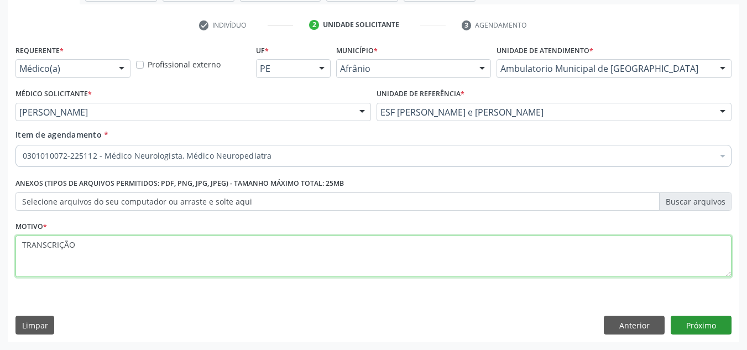
type textarea "TRANSCRIÇÃO"
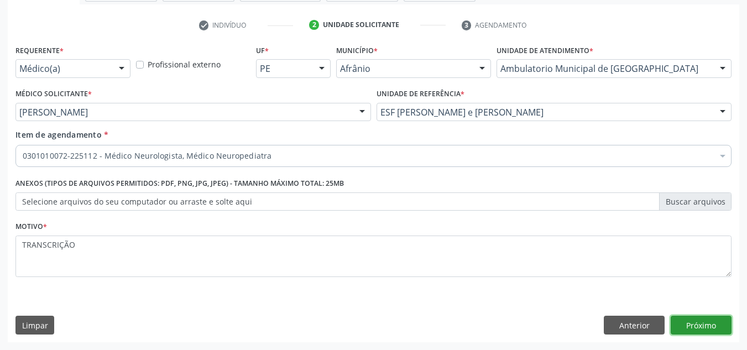
click at [718, 334] on button "Próximo" at bounding box center [701, 325] width 61 height 19
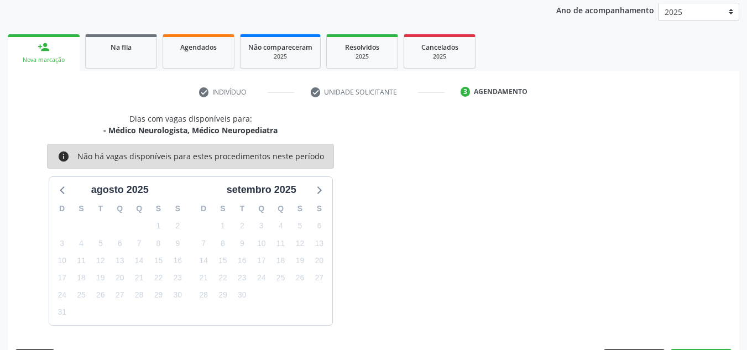
scroll to position [164, 0]
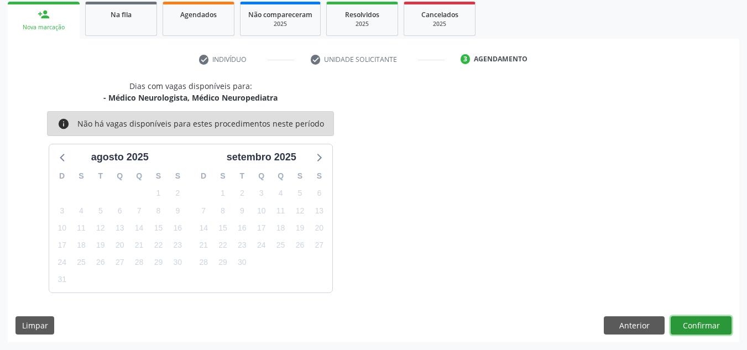
click at [718, 334] on button "Confirmar" at bounding box center [701, 325] width 61 height 19
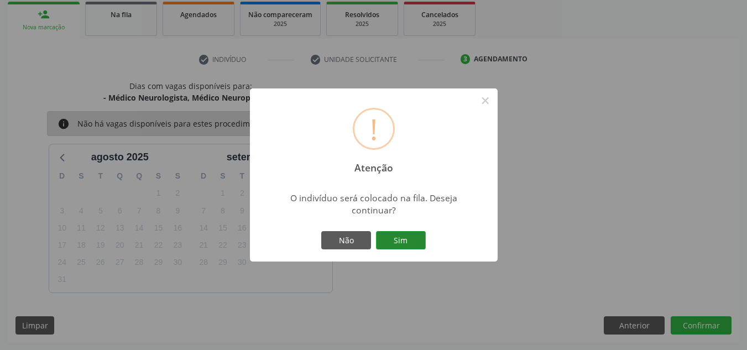
click at [392, 236] on button "Sim" at bounding box center [401, 240] width 50 height 19
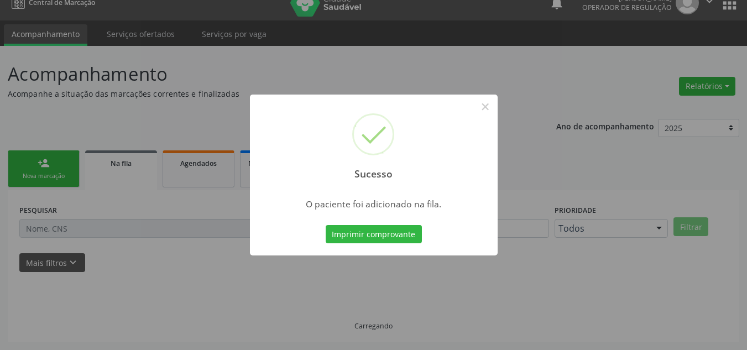
scroll to position [15, 0]
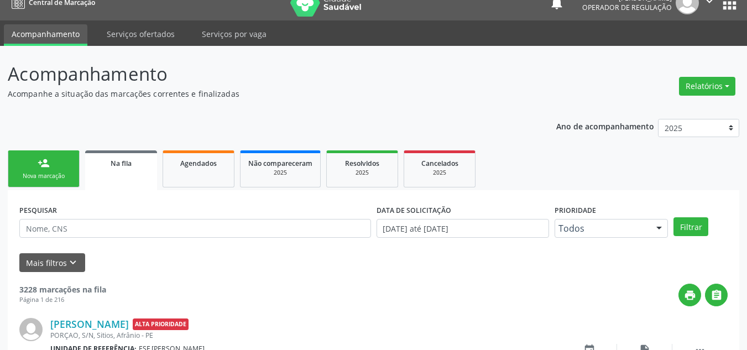
click at [40, 174] on div "Nova marcação" at bounding box center [43, 176] width 55 height 8
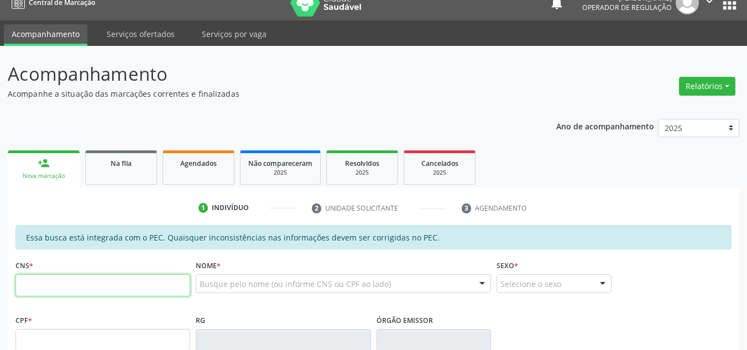
click at [80, 289] on input "text" at bounding box center [102, 285] width 175 height 22
type input "709 0088 2788 1415"
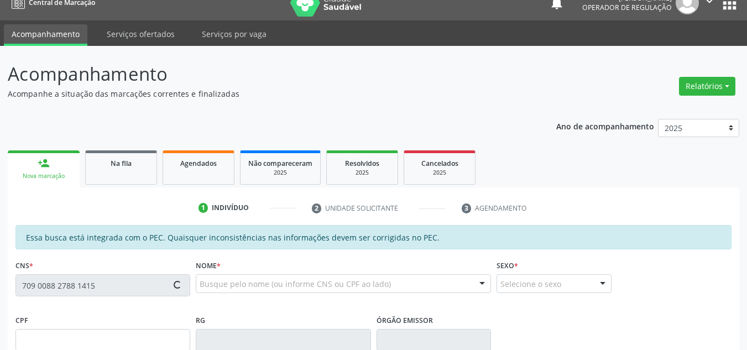
type input "021.123.894-59"
type input "[DATE]"
type input "[PERSON_NAME]"
type input "[PHONE_NUMBER]"
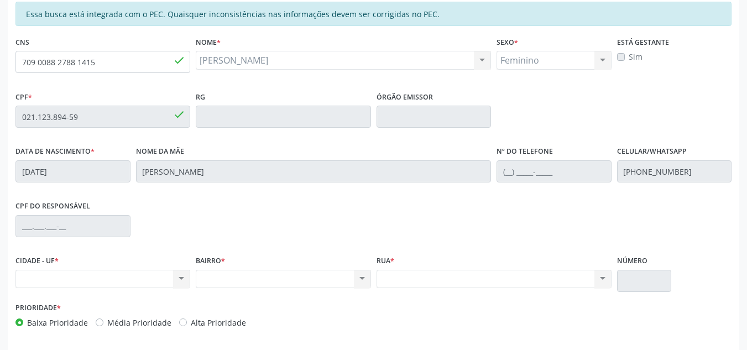
scroll to position [171, 0]
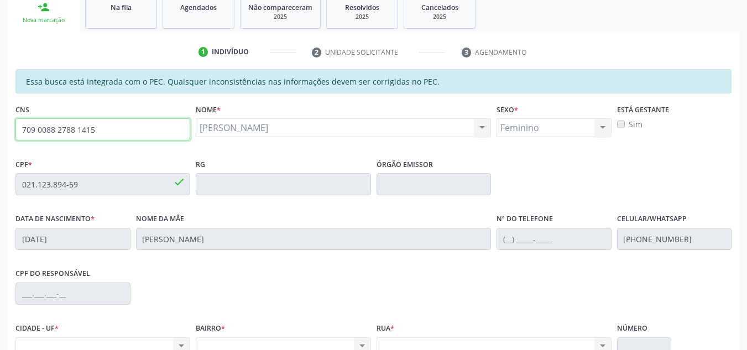
drag, startPoint x: 118, startPoint y: 131, endPoint x: 0, endPoint y: 131, distance: 117.8
click at [0, 131] on div "Acompanhamento Acompanhe a situação das marcações correntes e finalizadas Relat…" at bounding box center [373, 175] width 747 height 571
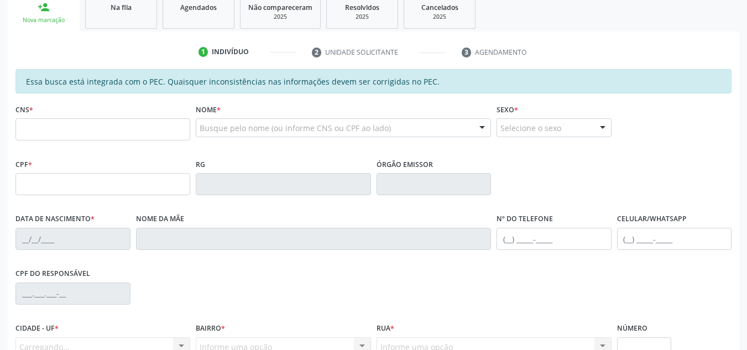
scroll to position [207, 0]
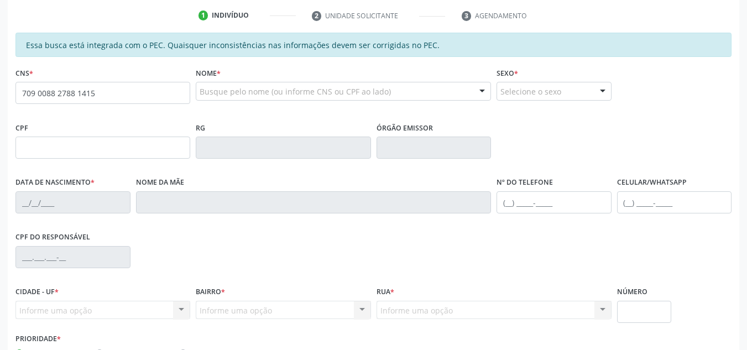
type input "709 0088 2788 1415"
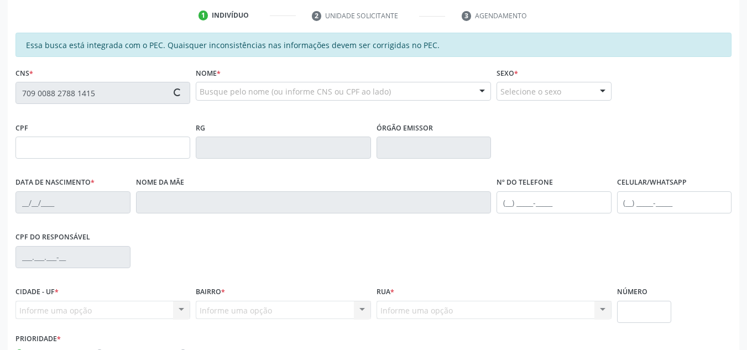
type input "021.123.894-59"
type input "[DATE]"
type input "[PERSON_NAME]"
type input "[PHONE_NUMBER]"
type input "S/N"
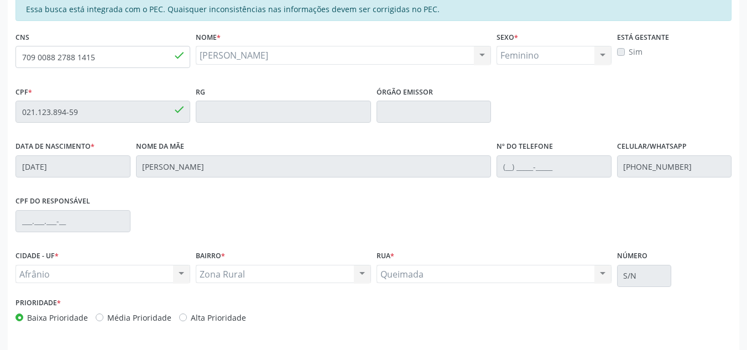
scroll to position [263, 0]
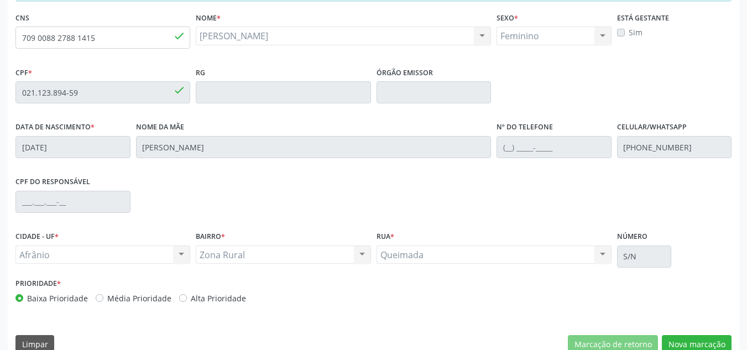
click at [143, 297] on label "Média Prioridade" at bounding box center [139, 299] width 64 height 12
click at [103, 297] on input "Média Prioridade" at bounding box center [100, 298] width 8 height 10
radio input "true"
click at [714, 335] on button "Nova marcação" at bounding box center [697, 344] width 70 height 19
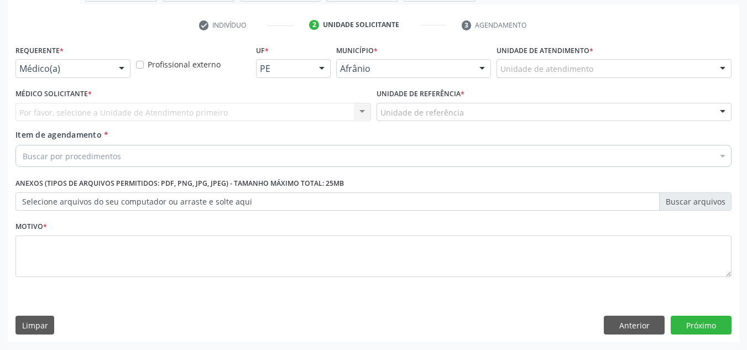
click at [677, 68] on div "Unidade de atendimento" at bounding box center [614, 68] width 235 height 19
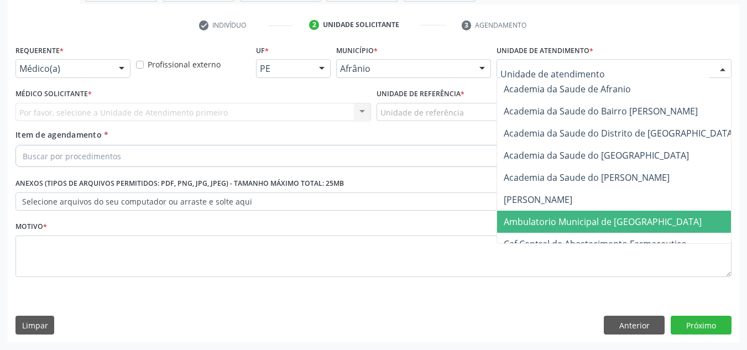
click at [602, 221] on span "Ambulatorio Municipal de [GEOGRAPHIC_DATA]" at bounding box center [603, 222] width 198 height 12
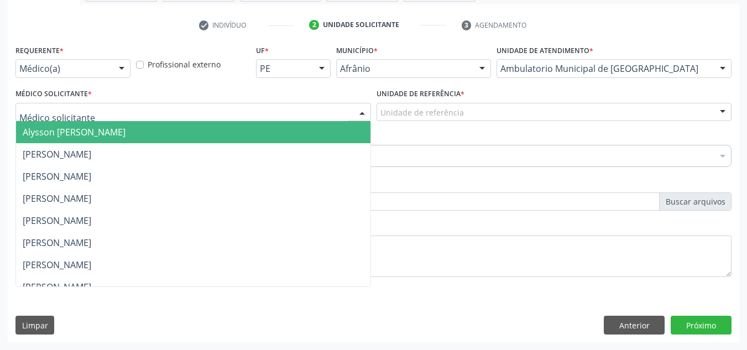
click at [127, 112] on div at bounding box center [193, 112] width 356 height 19
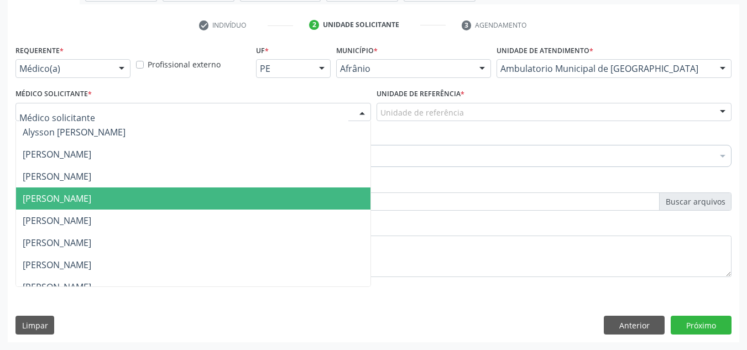
drag, startPoint x: 115, startPoint y: 190, endPoint x: 395, endPoint y: 111, distance: 291.4
click at [124, 188] on span "[PERSON_NAME]" at bounding box center [193, 198] width 354 height 22
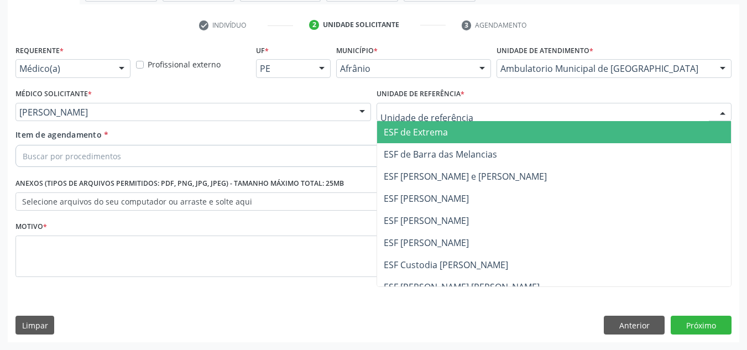
click at [482, 109] on div at bounding box center [555, 112] width 356 height 19
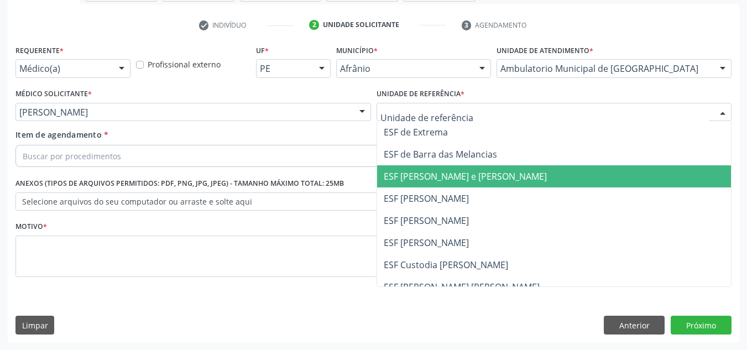
click at [456, 184] on span "ESF [PERSON_NAME] e [PERSON_NAME]" at bounding box center [554, 176] width 354 height 22
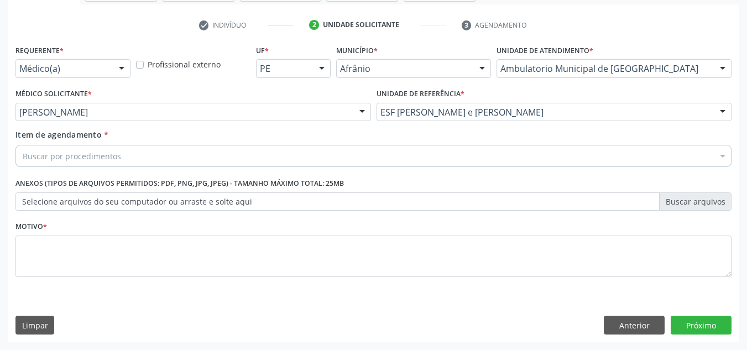
click at [397, 169] on div "Item de agendamento * Buscar por procedimentos Selecionar todos 0604320140 - Ab…" at bounding box center [374, 150] width 722 height 43
click at [398, 166] on div "Buscar por procedimentos" at bounding box center [373, 156] width 716 height 22
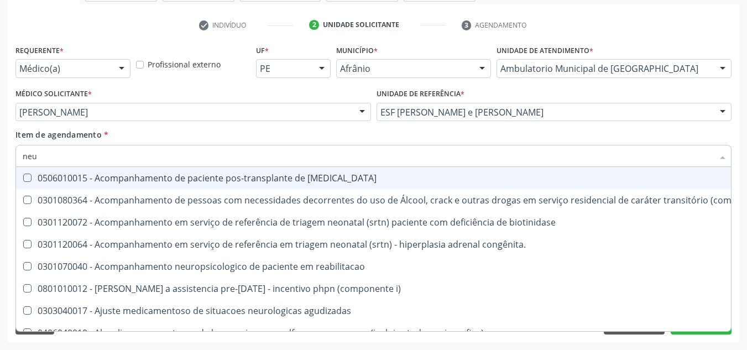
click at [398, 166] on input "neu" at bounding box center [368, 156] width 691 height 22
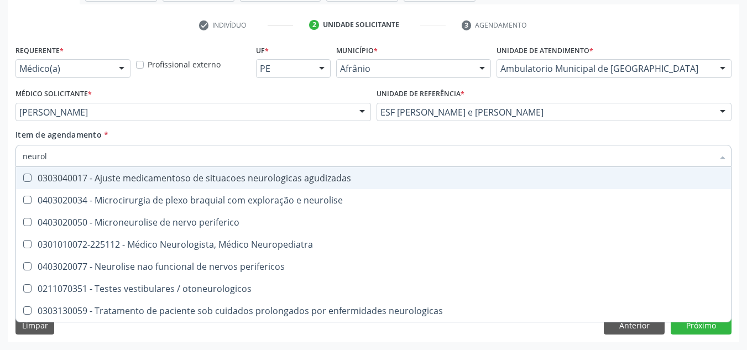
type input "neurolo"
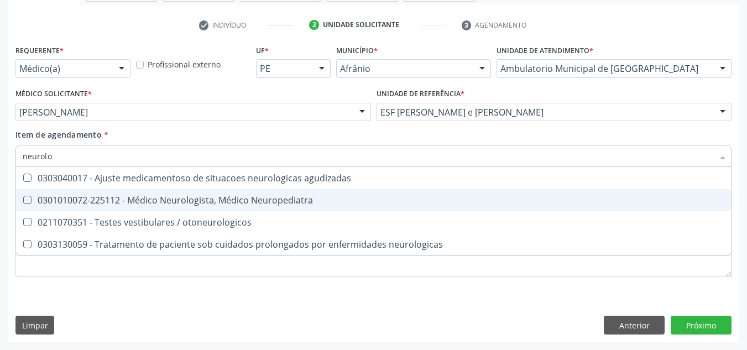
click at [347, 197] on div "0301010072-225112 - Médico Neurologista, Médico Neuropediatra" at bounding box center [374, 200] width 702 height 9
checkbox Neuropediatra "true"
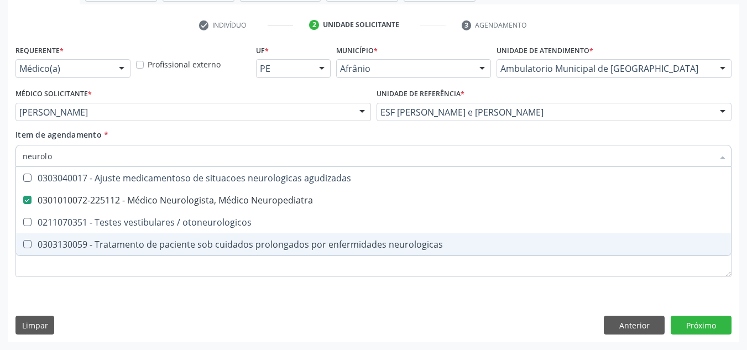
click at [268, 306] on div "Requerente * Médico(a) Médico(a) Enfermeiro(a) Paciente Nenhum resultado encont…" at bounding box center [374, 192] width 732 height 300
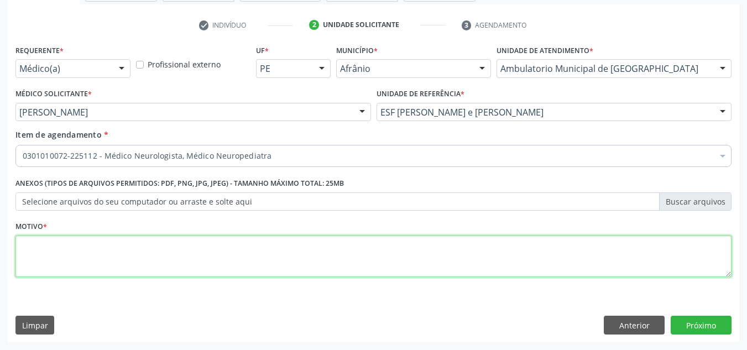
click at [269, 267] on textarea at bounding box center [373, 257] width 716 height 42
type textarea "paralépia de bell"
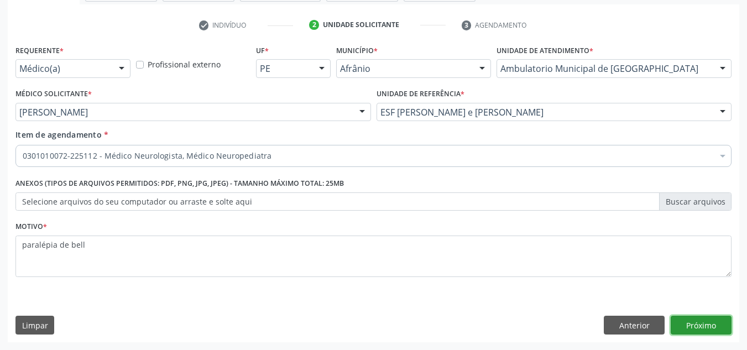
click at [716, 326] on button "Próximo" at bounding box center [701, 325] width 61 height 19
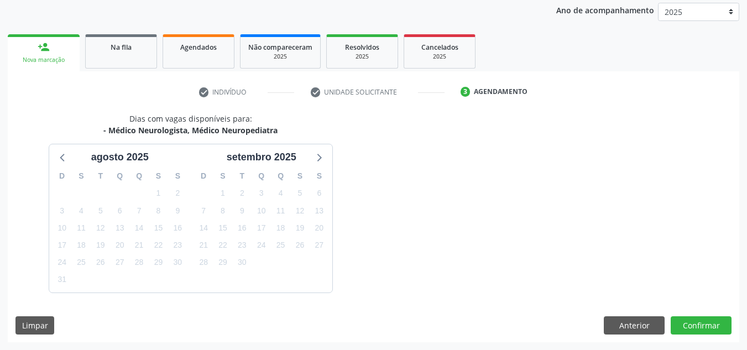
scroll to position [164, 0]
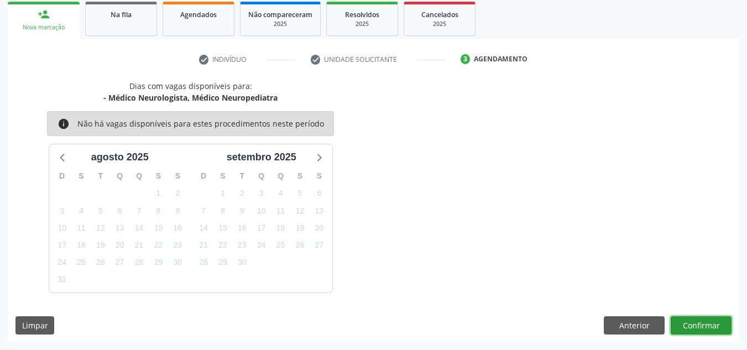
click at [714, 324] on button "Confirmar" at bounding box center [701, 325] width 61 height 19
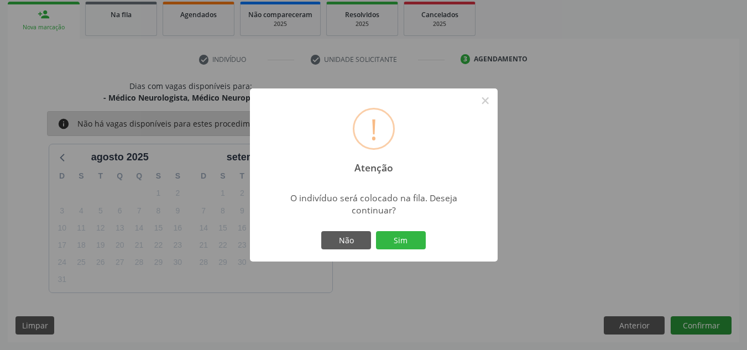
click at [376, 231] on button "Sim" at bounding box center [401, 240] width 50 height 19
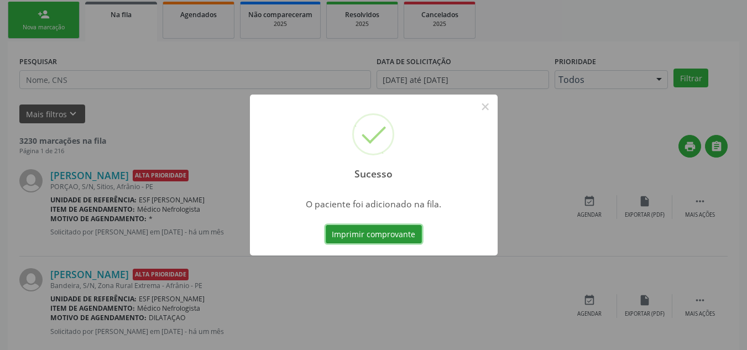
scroll to position [15, 0]
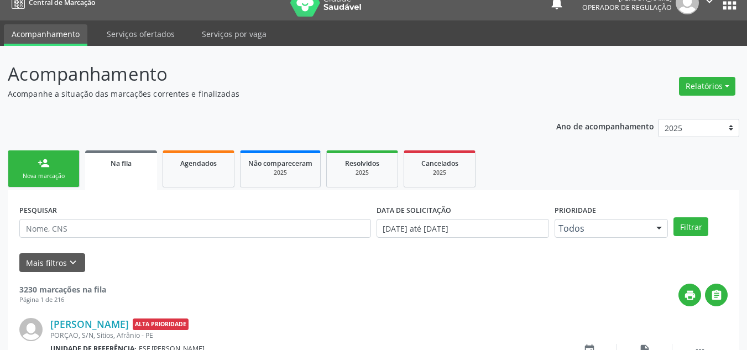
drag, startPoint x: 32, startPoint y: 209, endPoint x: 66, endPoint y: 192, distance: 38.3
drag, startPoint x: 66, startPoint y: 192, endPoint x: 51, endPoint y: 179, distance: 19.6
click at [51, 179] on div "Nova marcação" at bounding box center [43, 176] width 55 height 8
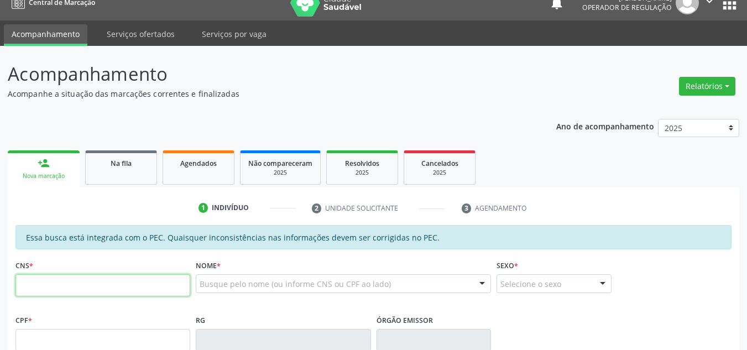
click at [82, 282] on input "text" at bounding box center [102, 285] width 175 height 22
type input "702 8086 0745 3061"
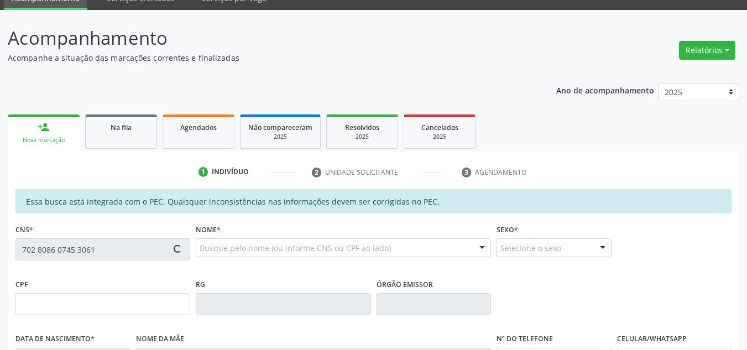
scroll to position [70, 0]
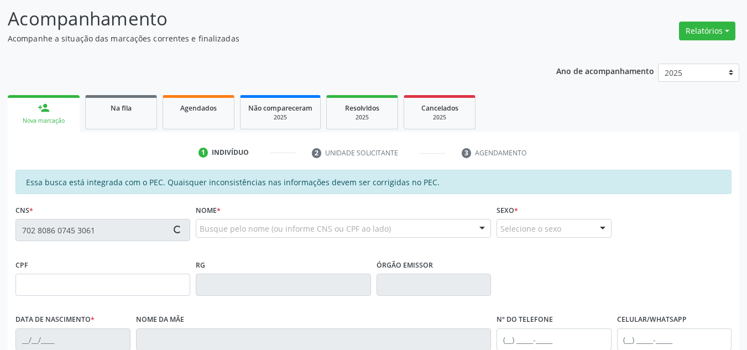
type input "049.500.874-52"
type input "[DATE]"
type input "[PERSON_NAME]"
type input "[PHONE_NUMBER]"
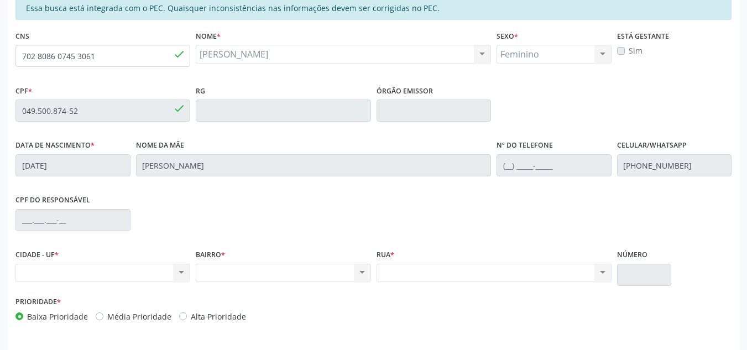
scroll to position [226, 0]
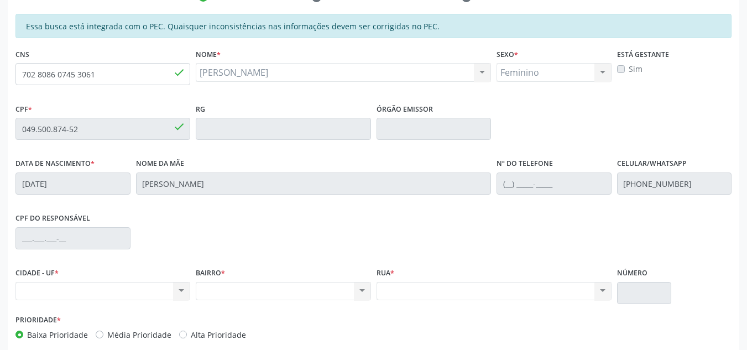
drag, startPoint x: 153, startPoint y: 86, endPoint x: 152, endPoint y: 75, distance: 11.1
click at [152, 81] on fieldset "CNS 702 8086 0745 3061 done" at bounding box center [102, 69] width 175 height 47
drag, startPoint x: 152, startPoint y: 75, endPoint x: 0, endPoint y: 48, distance: 154.5
click at [0, 48] on div "Acompanhamento Acompanhe a situação das marcações correntes e finalizadas Relat…" at bounding box center [373, 120] width 747 height 571
